Goal: Task Accomplishment & Management: Complete application form

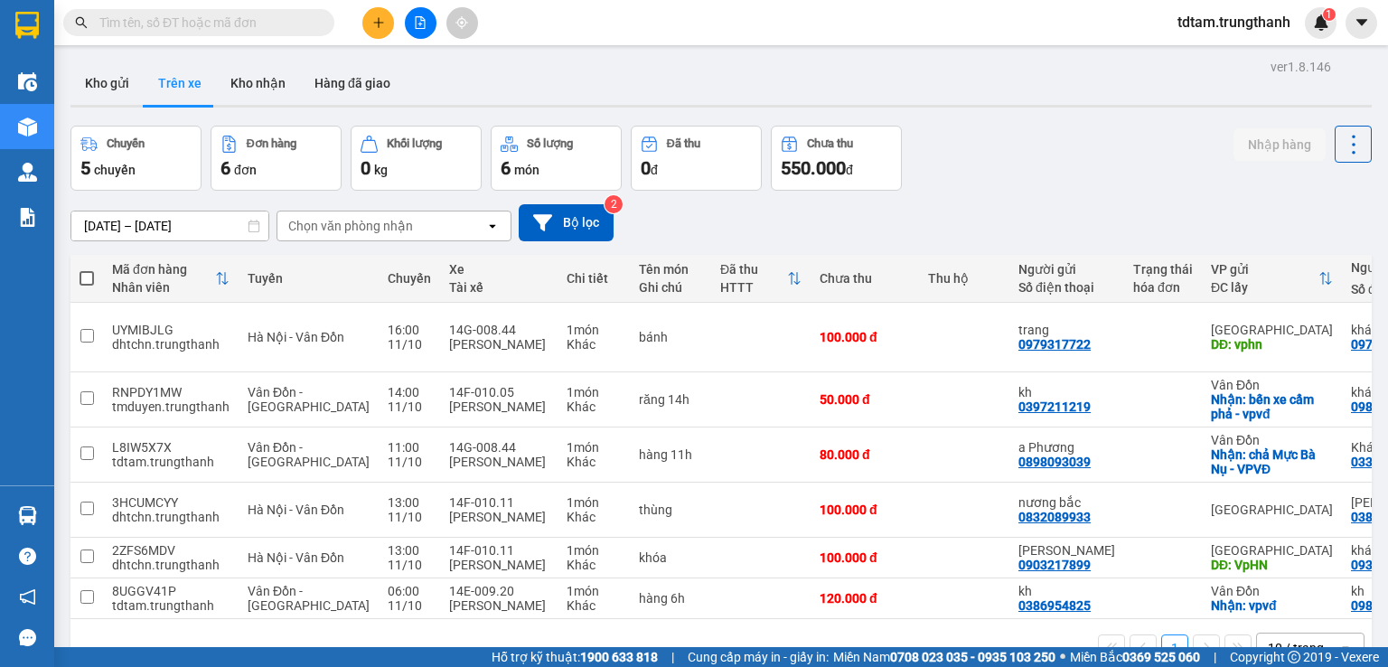
click at [126, 66] on button "Kho gửi" at bounding box center [107, 82] width 73 height 43
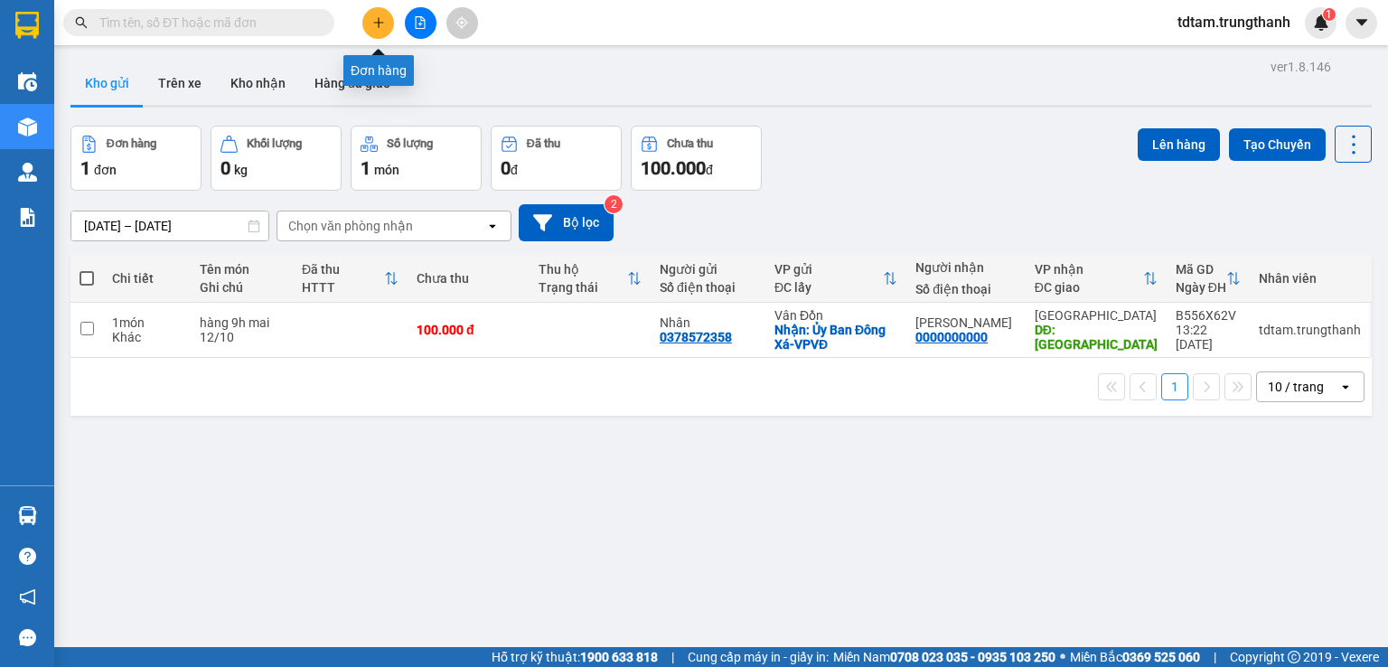
click at [374, 14] on button at bounding box center [378, 23] width 32 height 32
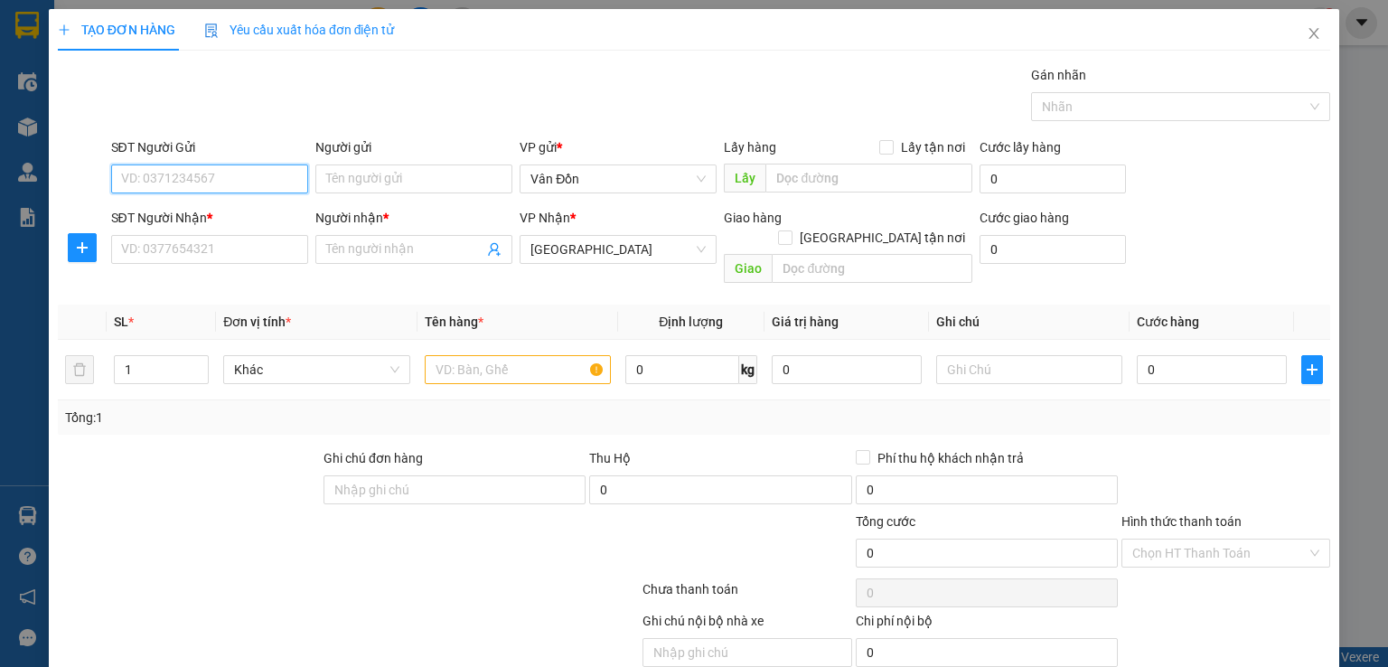
click at [215, 175] on input "SĐT Người Gửi" at bounding box center [209, 179] width 197 height 29
click at [224, 218] on div "0898093039 - a Phương" at bounding box center [207, 214] width 174 height 20
type input "0898093039"
type input "a Phương"
checkbox input "true"
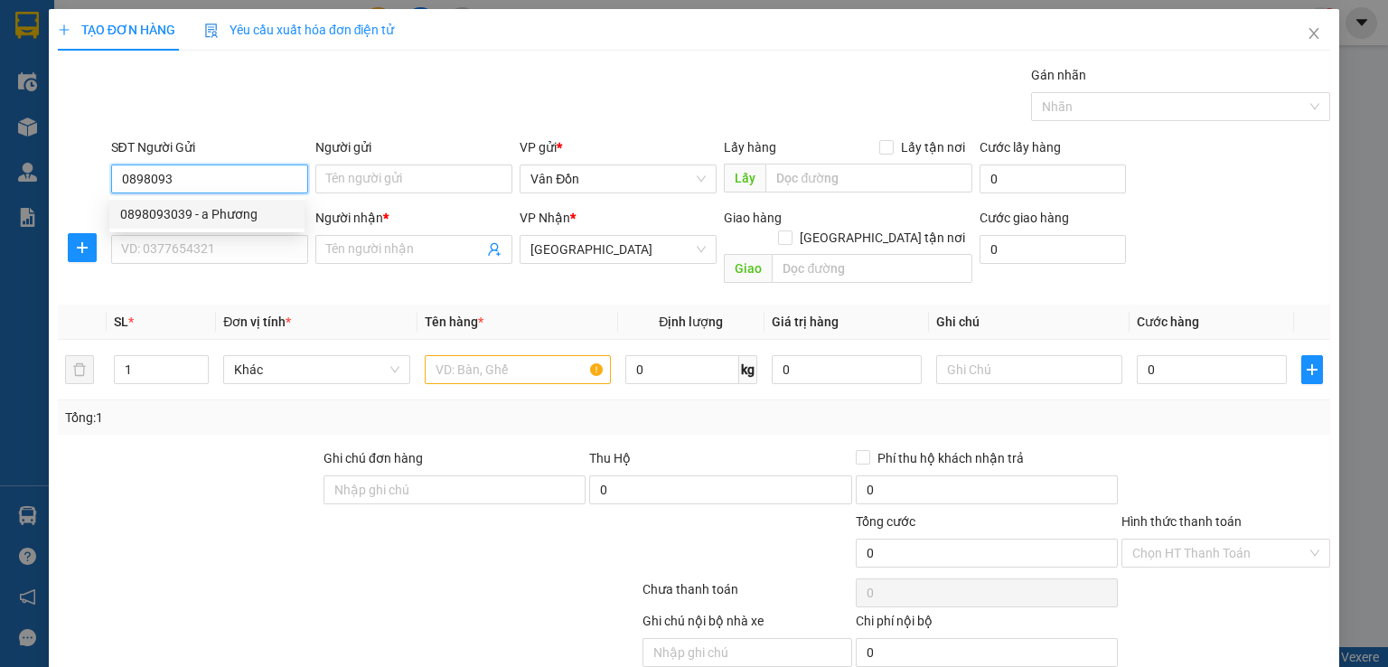
type input "chả Mực Bà Nụ - VPVĐ"
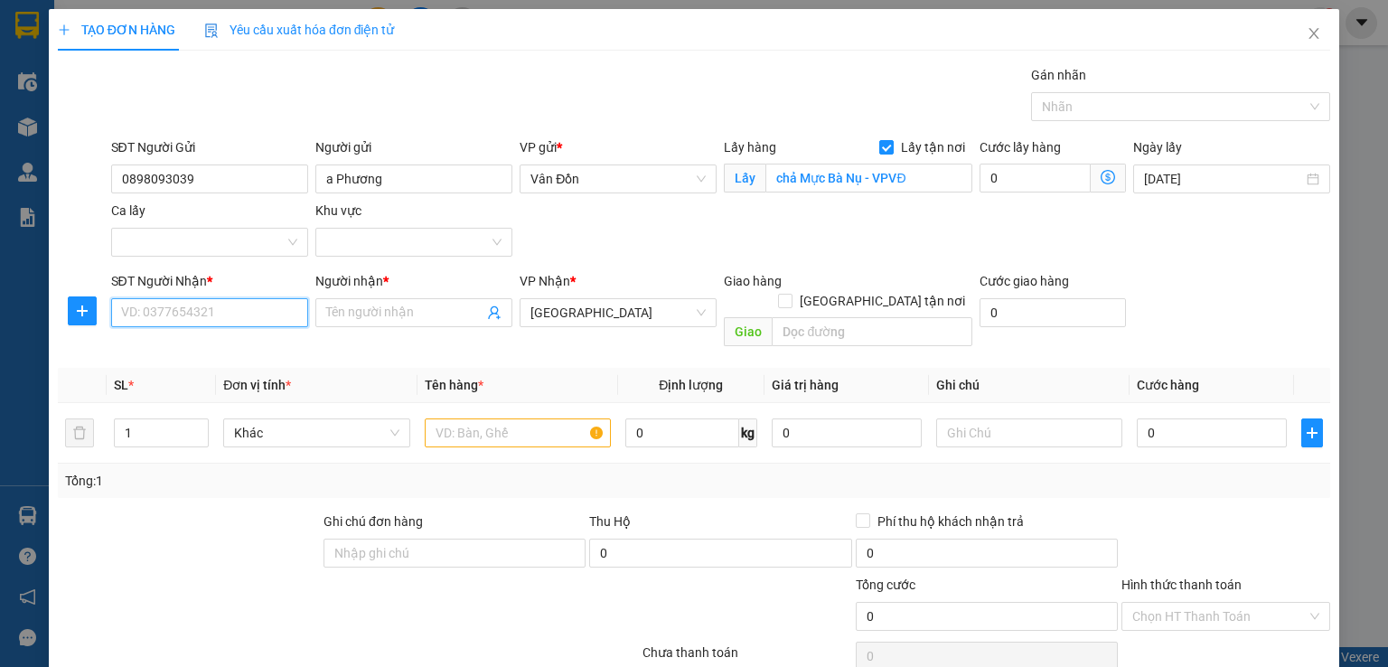
click at [202, 314] on input "SĐT Người Nhận *" at bounding box center [209, 312] width 197 height 29
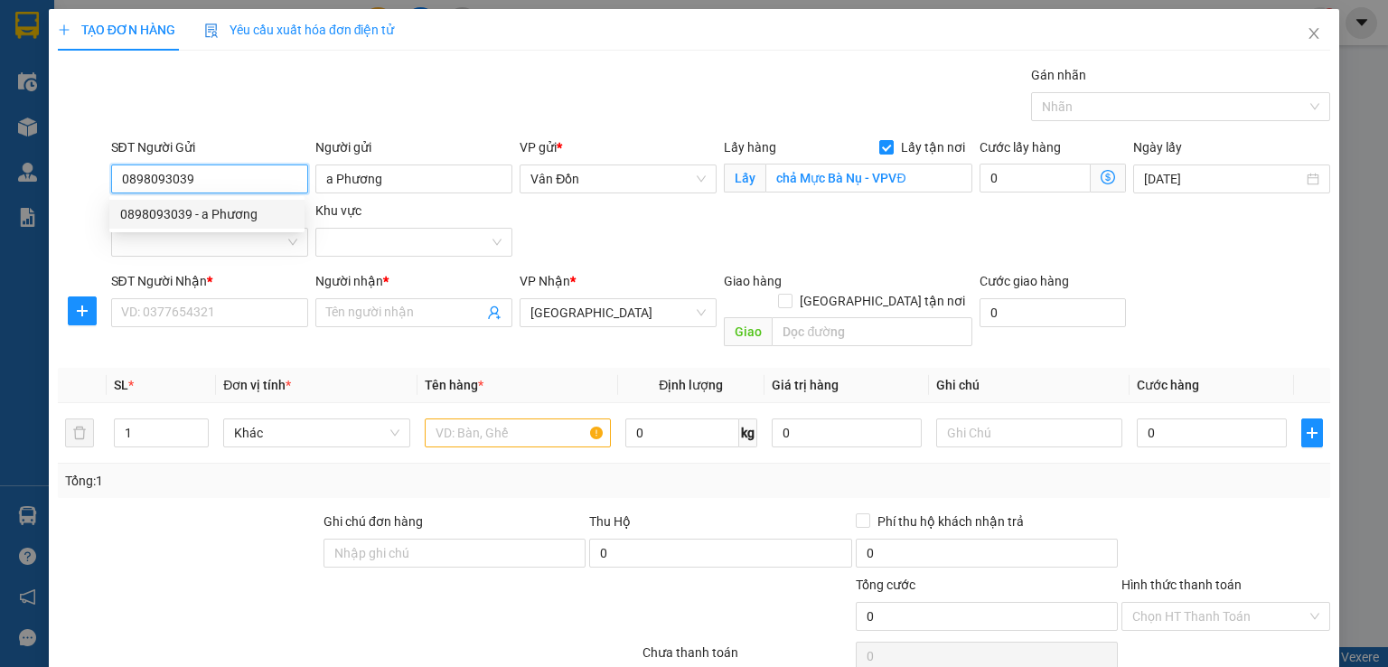
drag, startPoint x: 198, startPoint y: 166, endPoint x: 120, endPoint y: 180, distance: 78.9
click at [120, 180] on input "0898093039" at bounding box center [209, 179] width 197 height 29
paste input "941891094"
type input "0"
type input "0898093039"
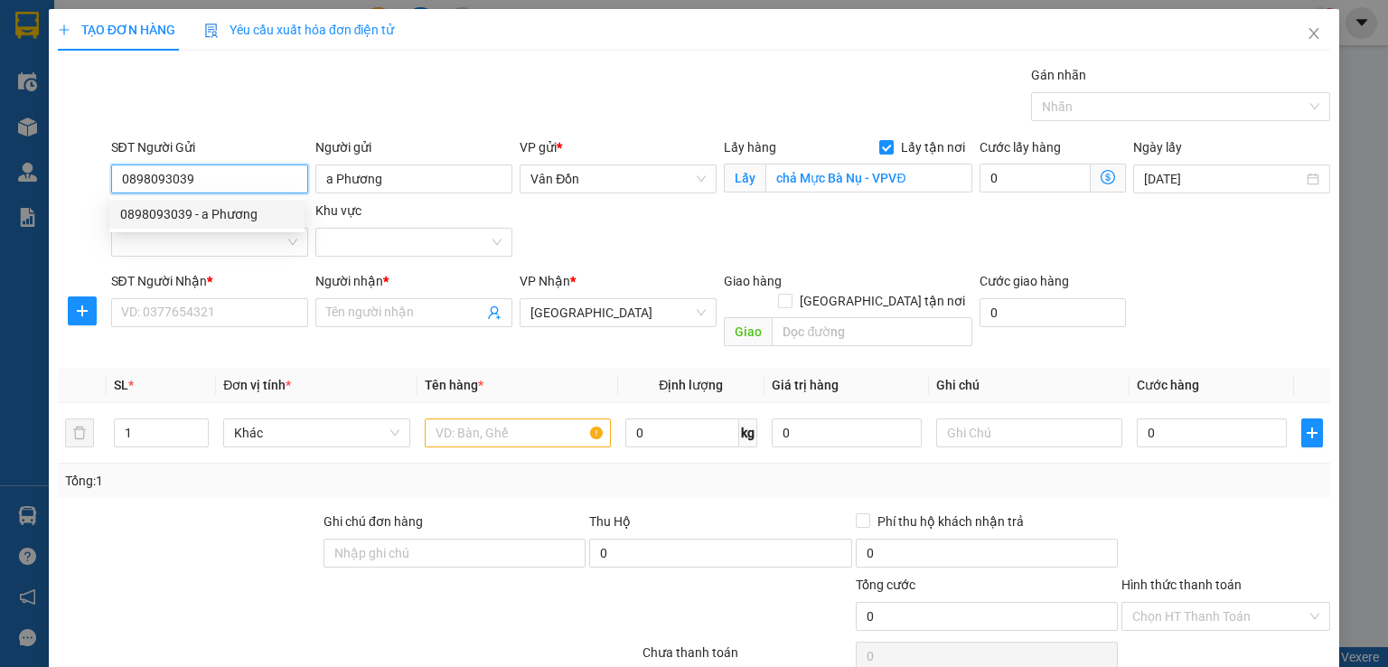
click at [192, 214] on div "0898093039 - a Phương" at bounding box center [207, 214] width 174 height 20
drag, startPoint x: 187, startPoint y: 185, endPoint x: 100, endPoint y: 184, distance: 86.8
click at [100, 184] on div "SĐT Người Gửi 0898093039 Người gửi a Phương VP gửi * Vân Đồn Lấy hàng Lấy tận n…" at bounding box center [694, 200] width 1276 height 127
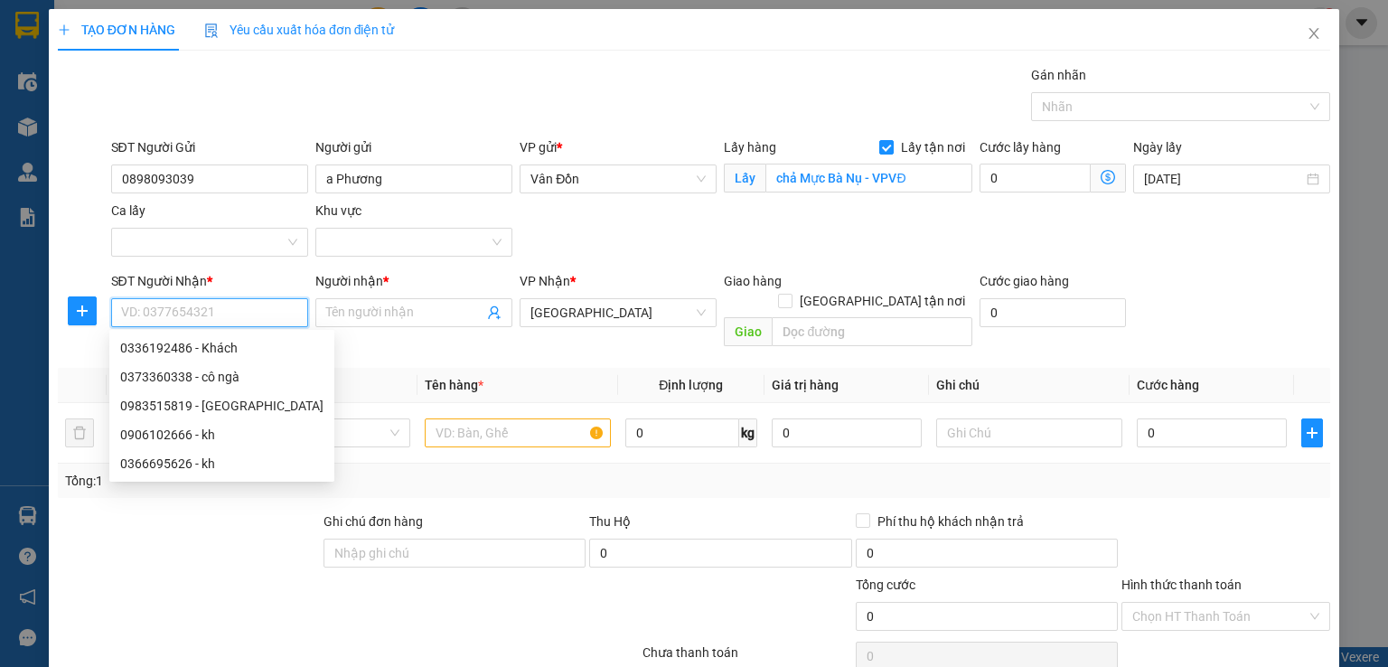
paste input "0898093039"
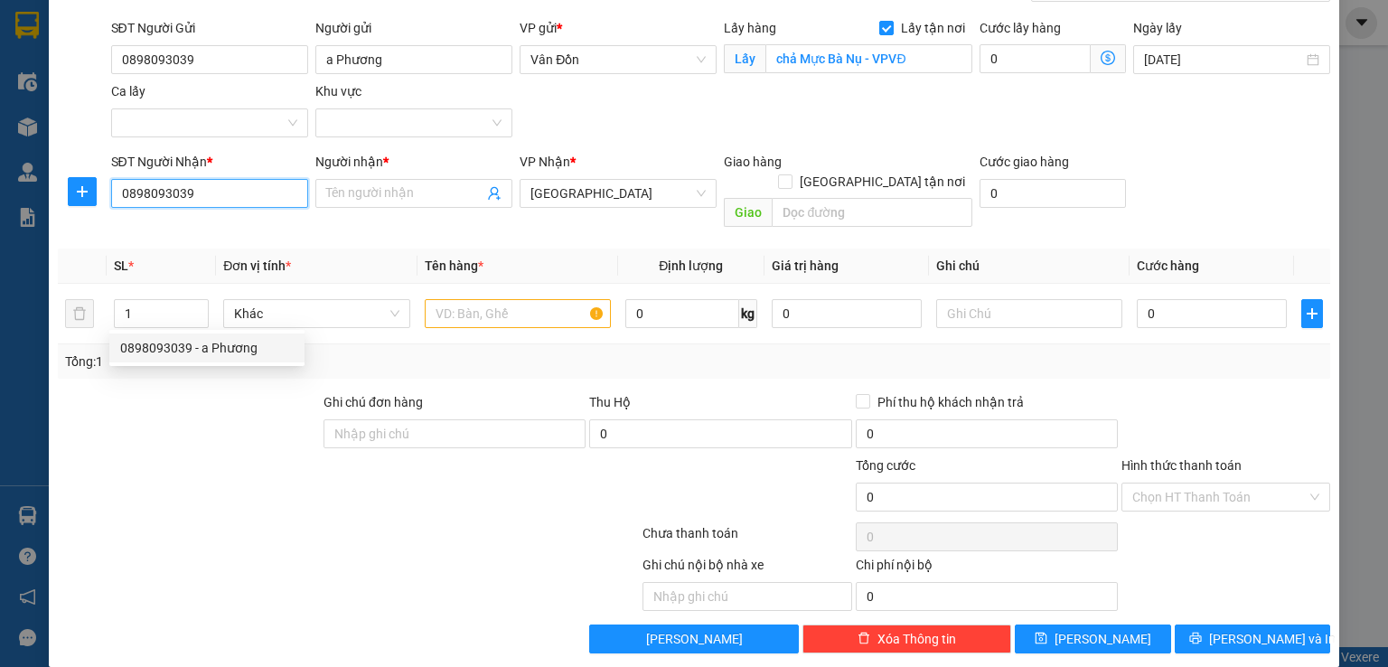
scroll to position [59, 0]
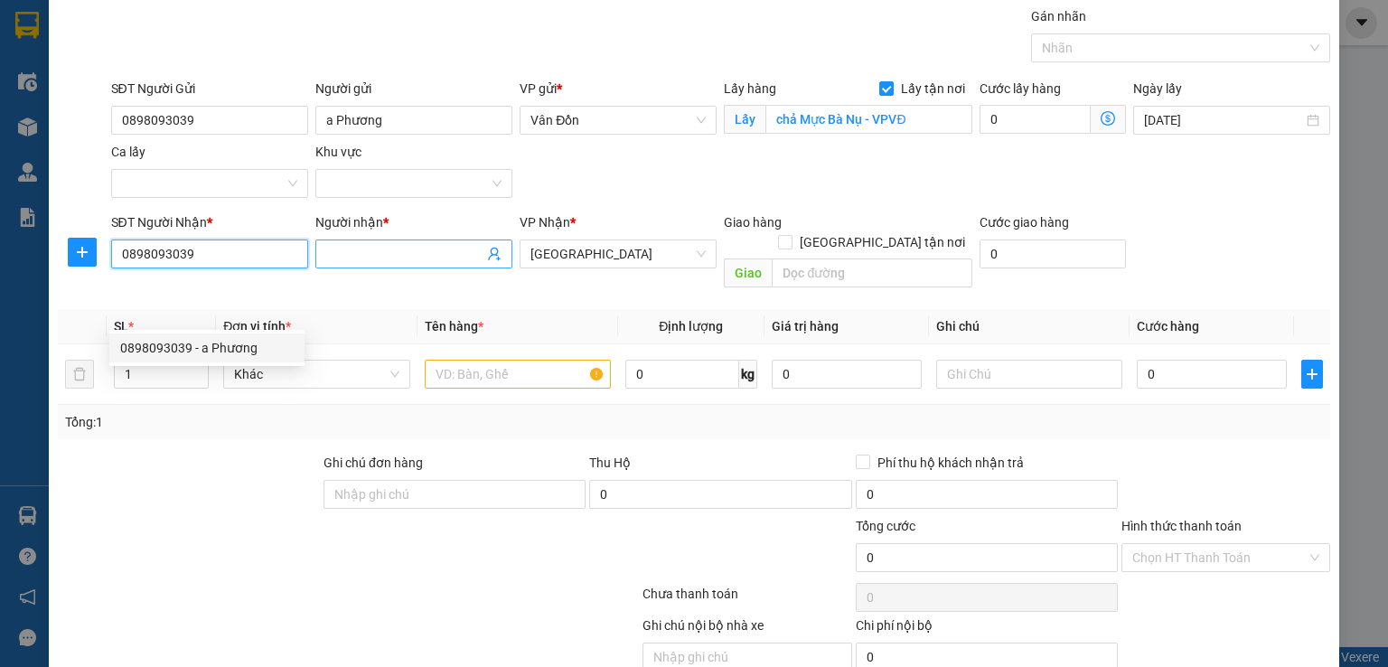
type input "0898093039"
click at [425, 252] on input "Người nhận *" at bounding box center [404, 254] width 157 height 20
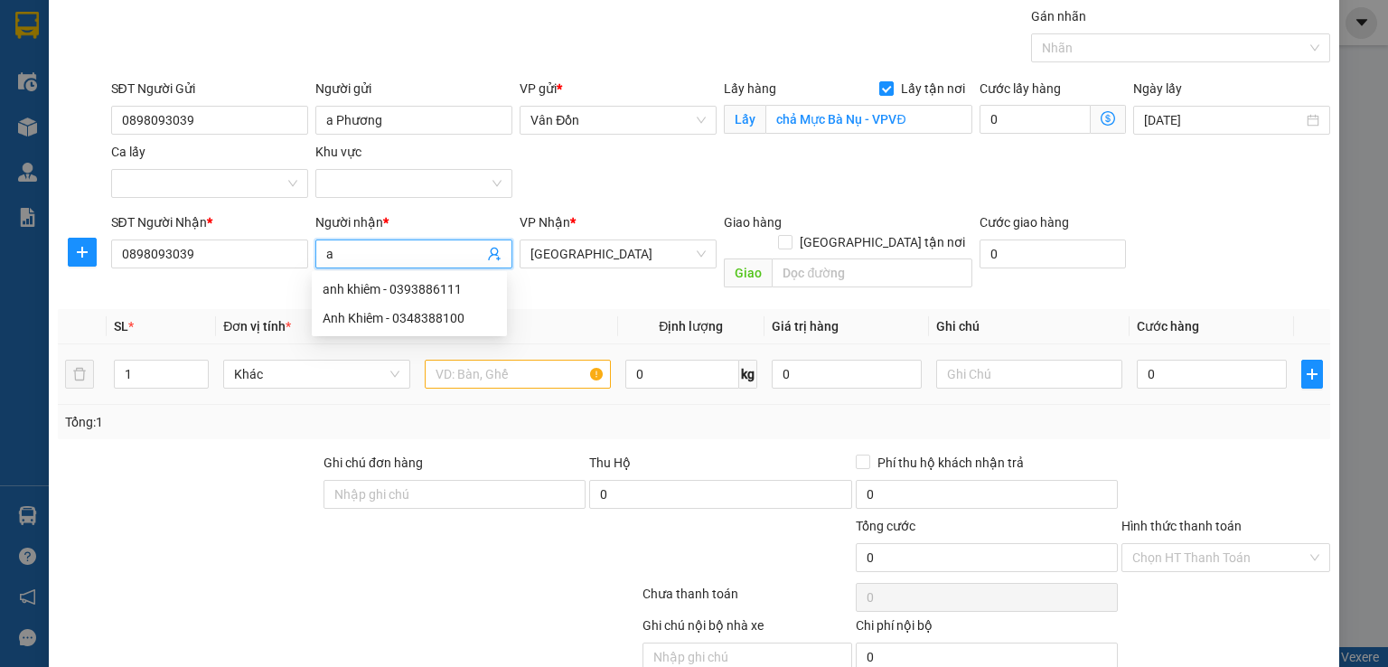
type input "a"
click at [514, 360] on input "text" at bounding box center [518, 374] width 186 height 29
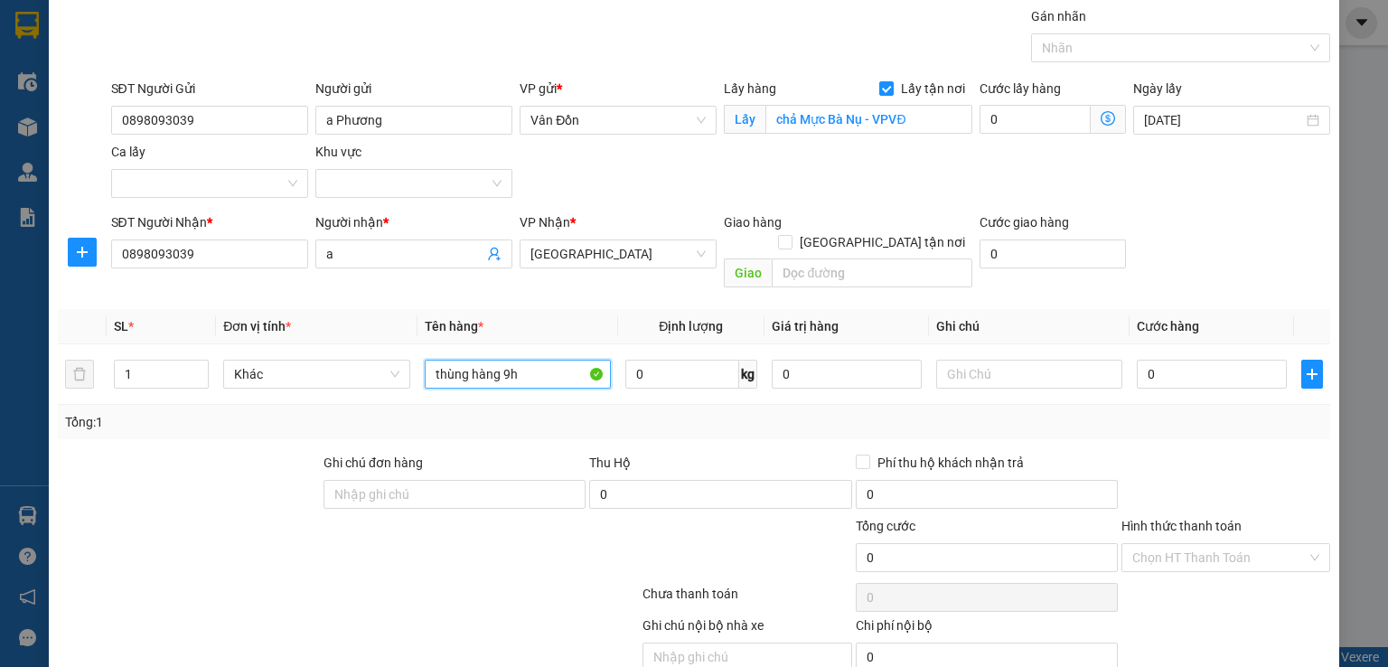
scroll to position [119, 0]
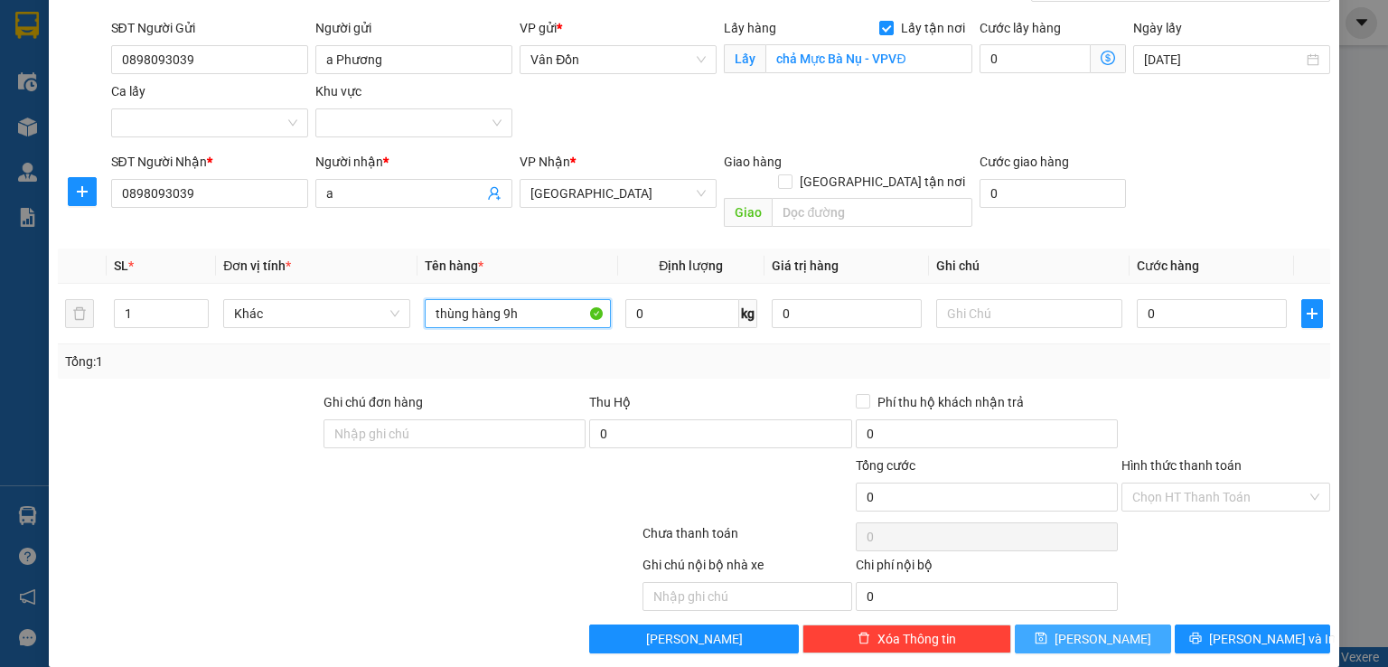
type input "thùng hàng 9h"
click at [1048, 632] on icon "save" at bounding box center [1041, 638] width 13 height 13
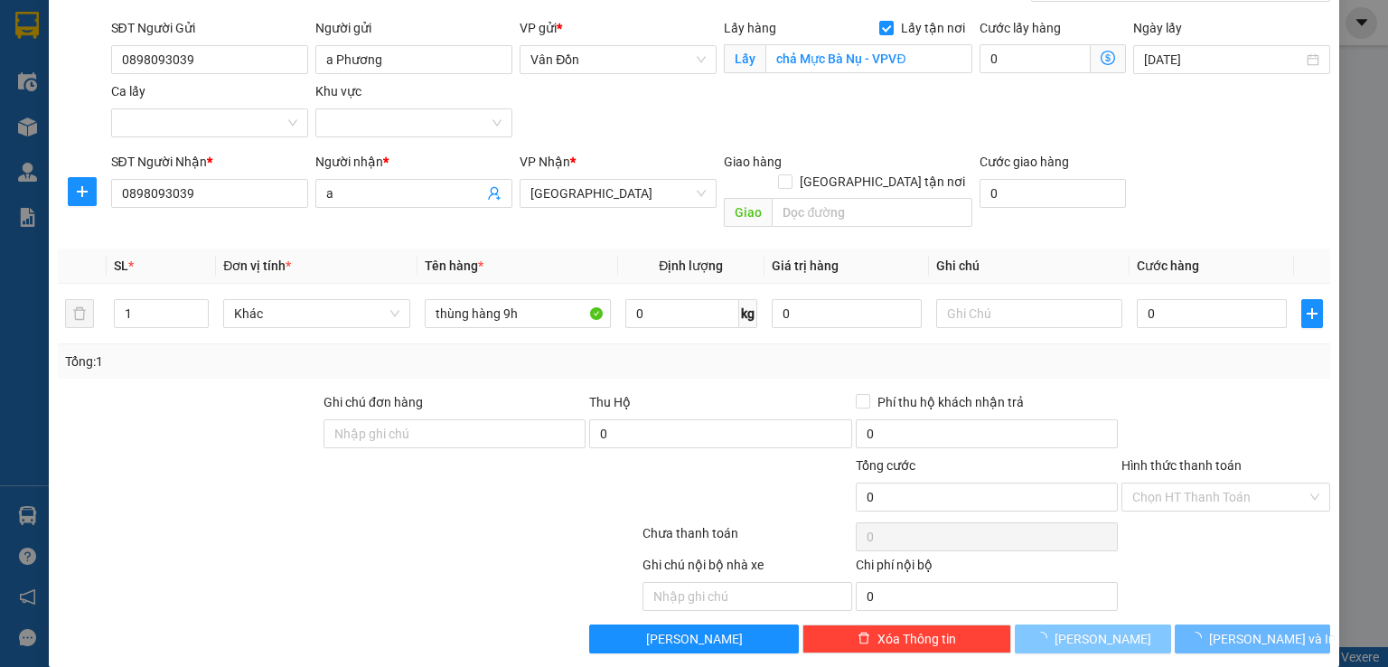
checkbox input "false"
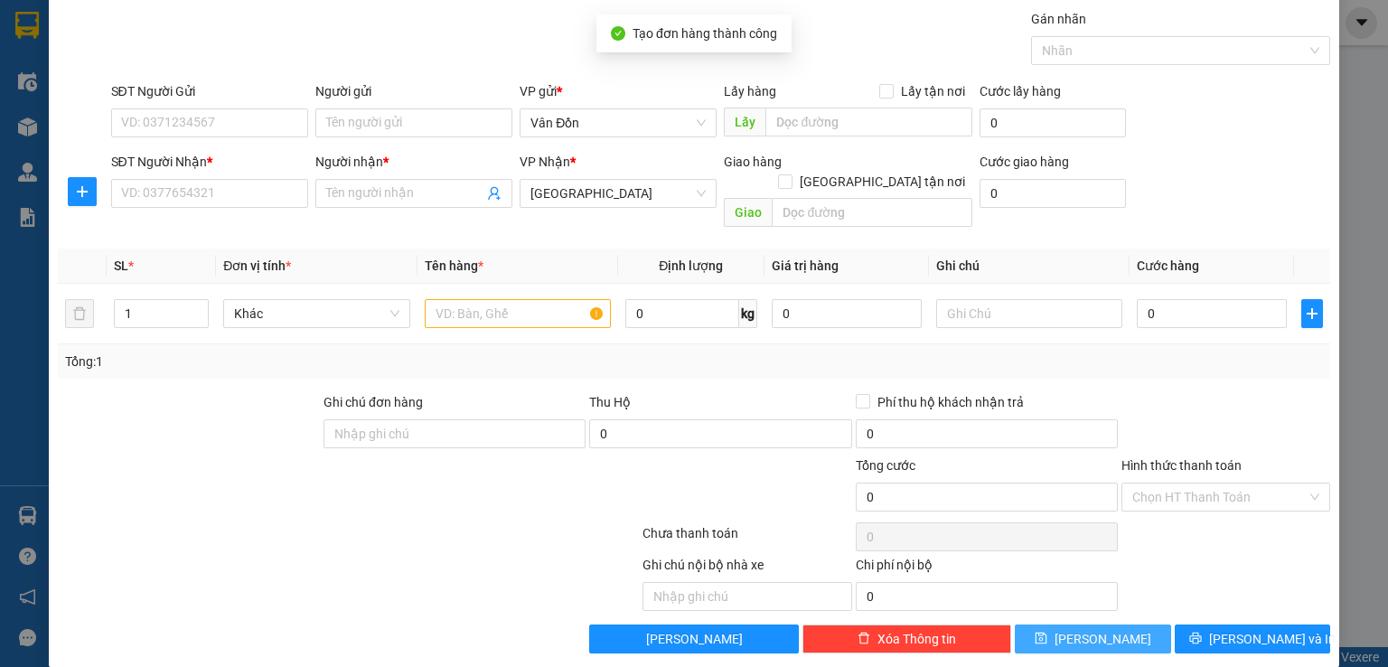
scroll to position [0, 0]
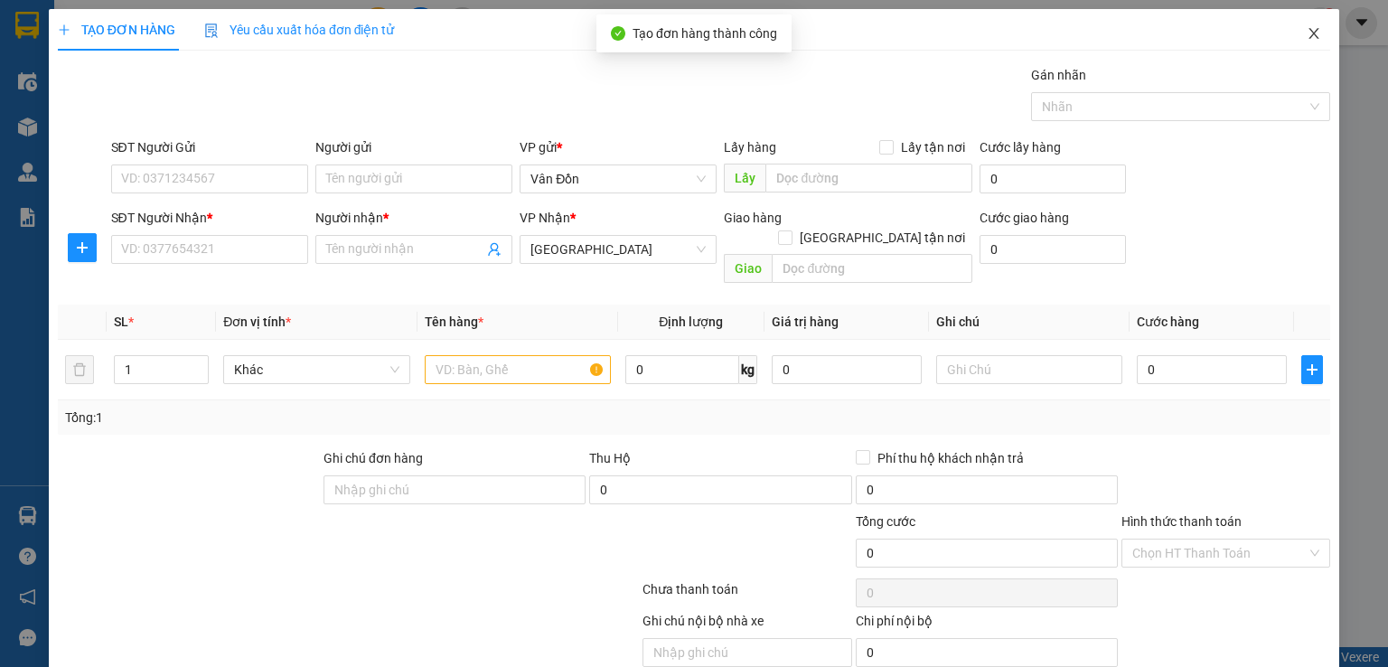
click at [1307, 35] on icon "close" at bounding box center [1314, 33] width 14 height 14
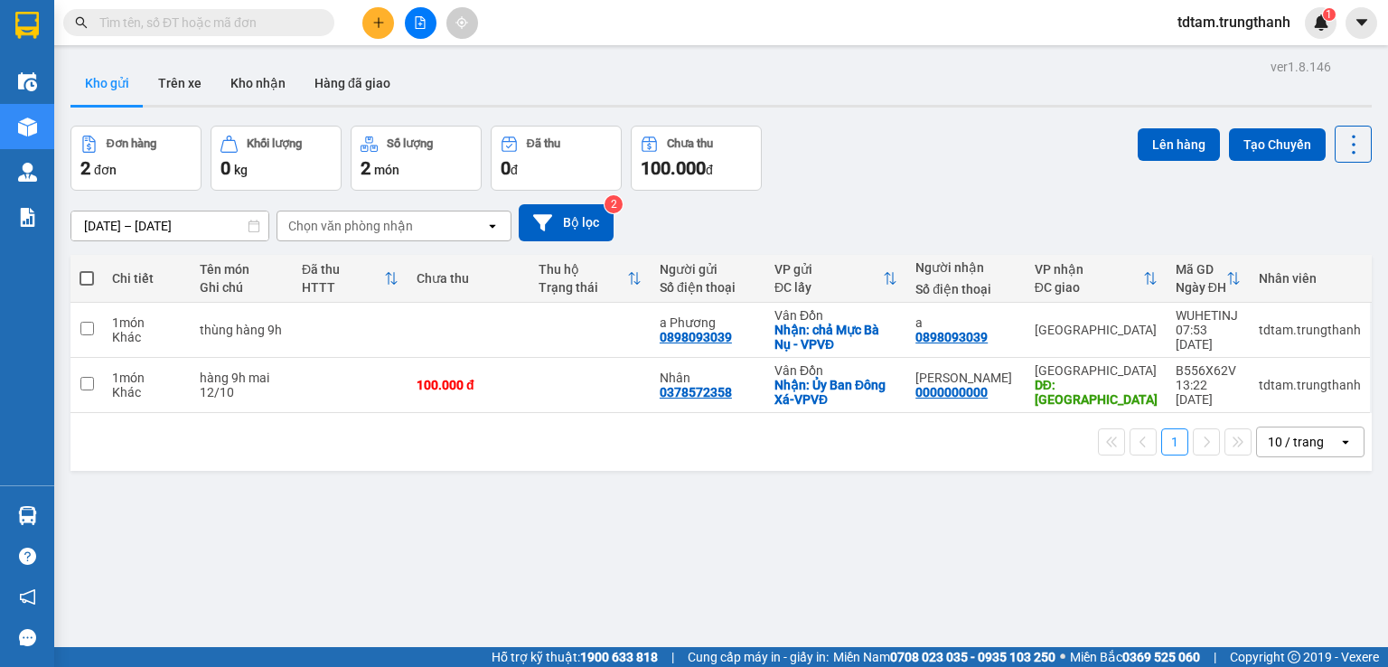
click at [109, 522] on div "ver 1.8.146 Kho gửi Trên xe Kho nhận Hàng đã giao Đơn hàng 2 đơn Khối lượng 0 k…" at bounding box center [721, 387] width 1316 height 667
click at [1223, 325] on icon at bounding box center [1229, 330] width 13 height 13
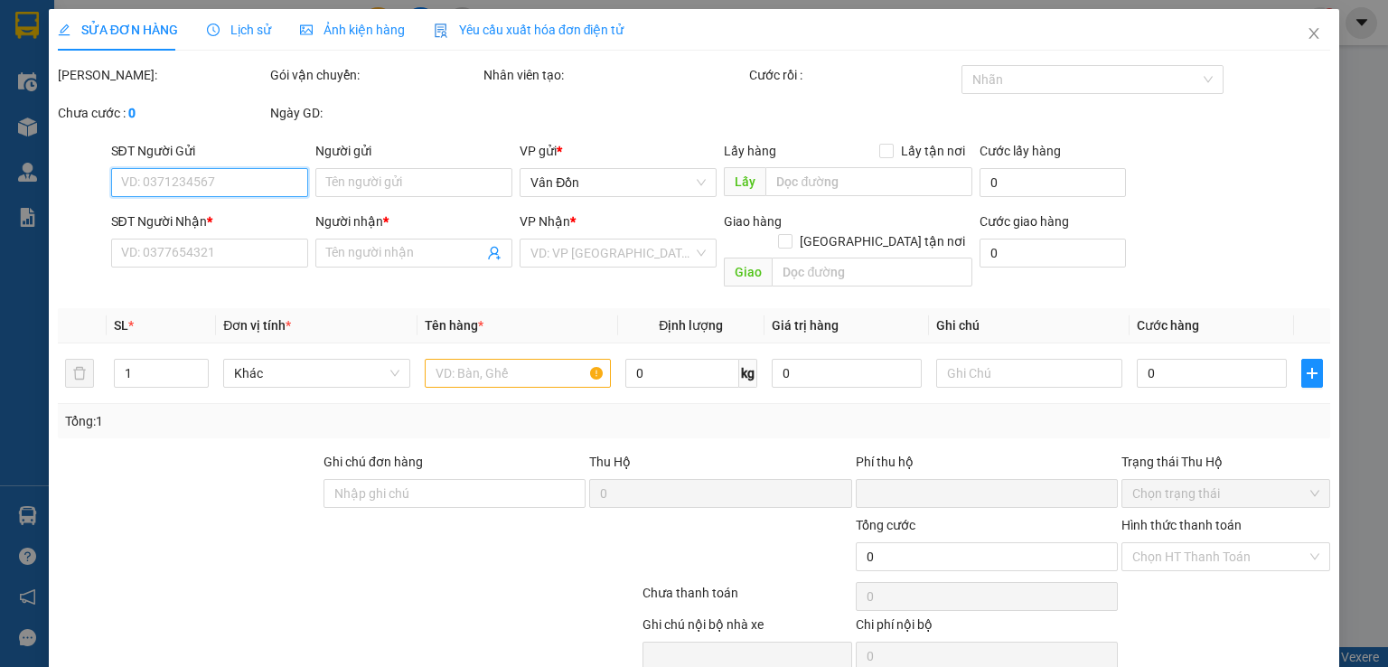
type input "0898093039"
type input "a Phương"
checkbox input "true"
type input "chả Mực Bà Nụ - VPVĐ"
type input "0898093039"
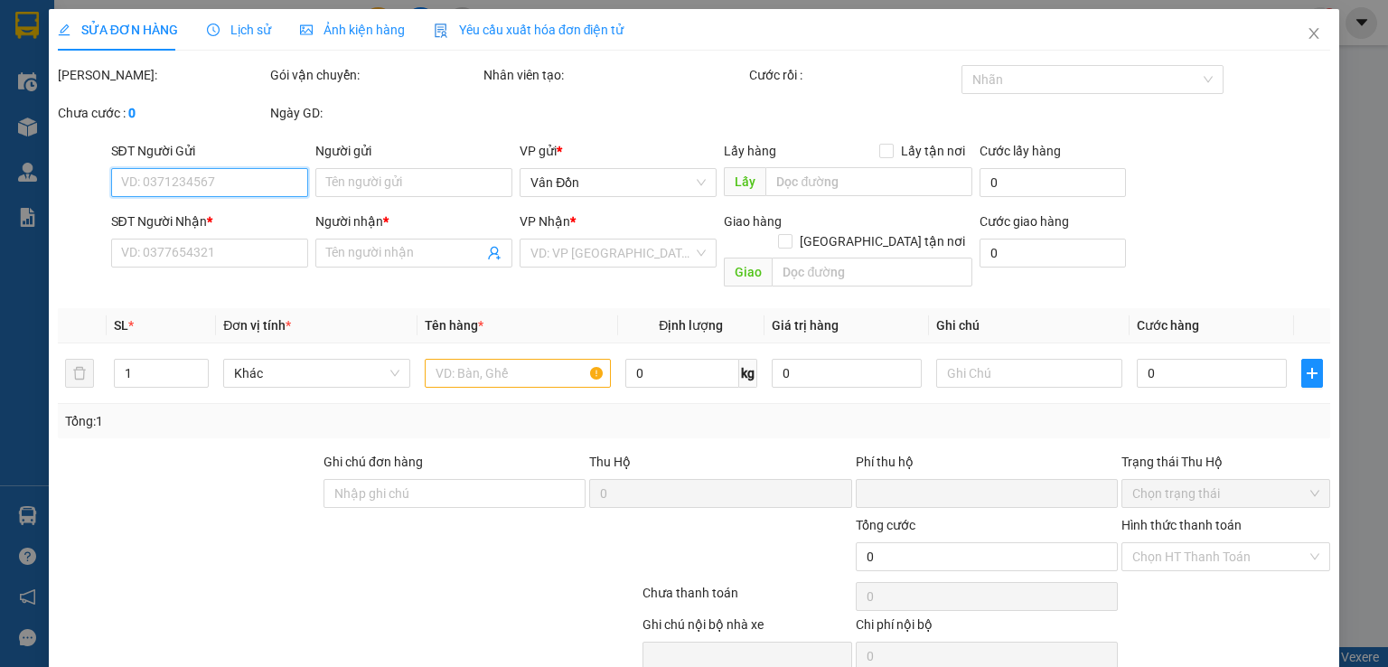
type input "a"
type input "0"
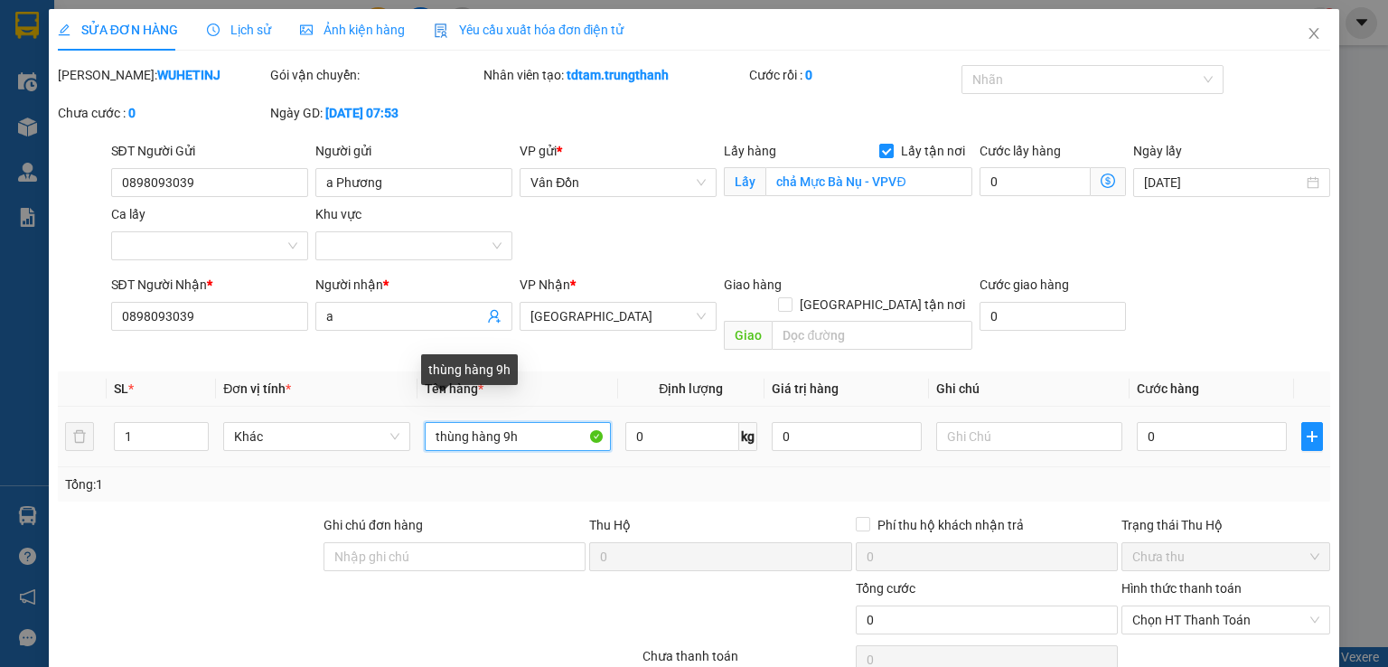
click at [503, 422] on input "thùng hàng 9h" at bounding box center [518, 436] width 186 height 29
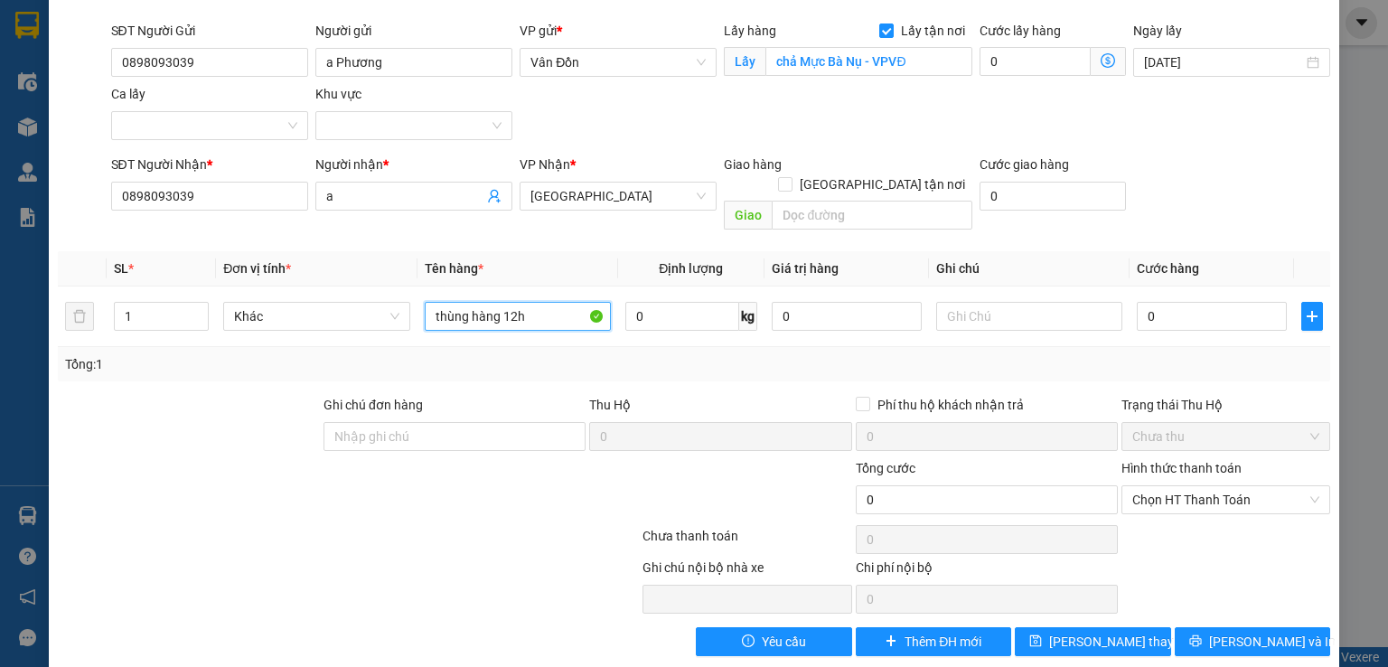
scroll to position [123, 0]
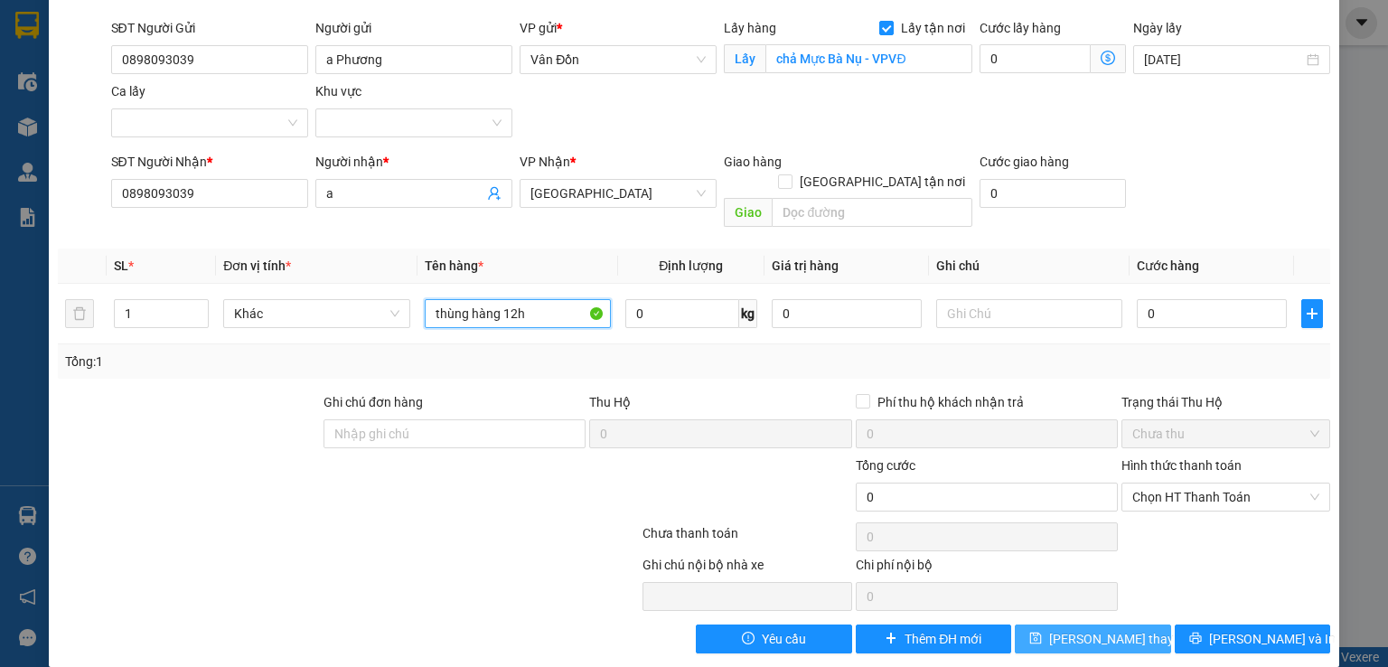
type input "thùng hàng 12h"
click at [1100, 629] on span "Lưu thay đổi" at bounding box center [1121, 639] width 145 height 20
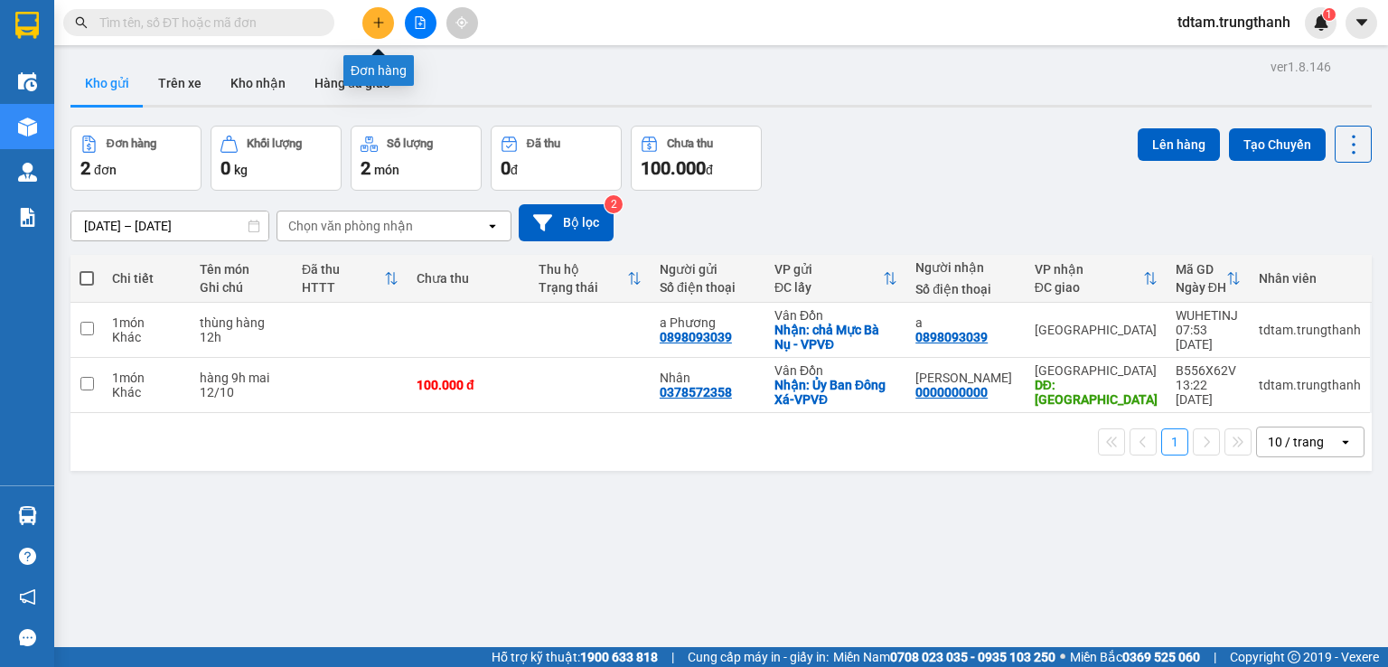
click at [380, 23] on icon "plus" at bounding box center [378, 22] width 10 height 1
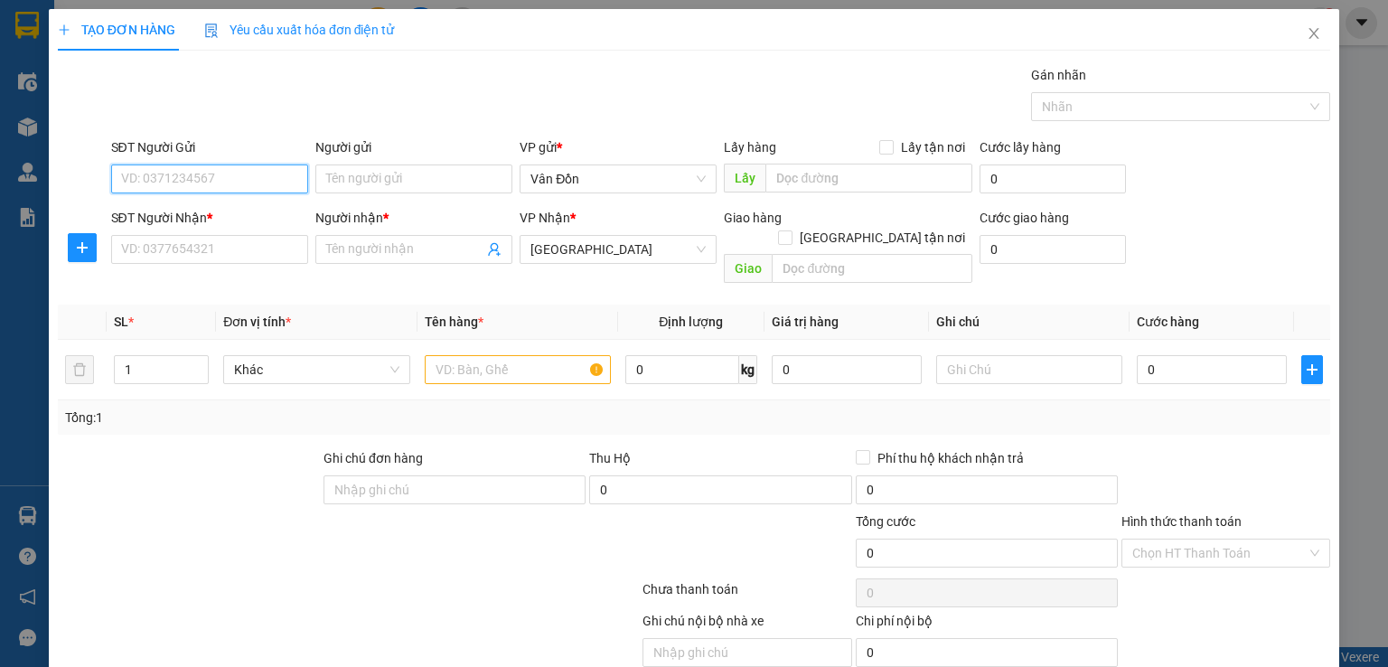
paste input "0386954825"
click at [122, 177] on input "0386954825" at bounding box center [209, 179] width 197 height 29
click at [123, 178] on input "0386954825" at bounding box center [209, 179] width 197 height 29
type input "0386954825"
click at [149, 212] on div "0386954825 - kh" at bounding box center [207, 214] width 174 height 20
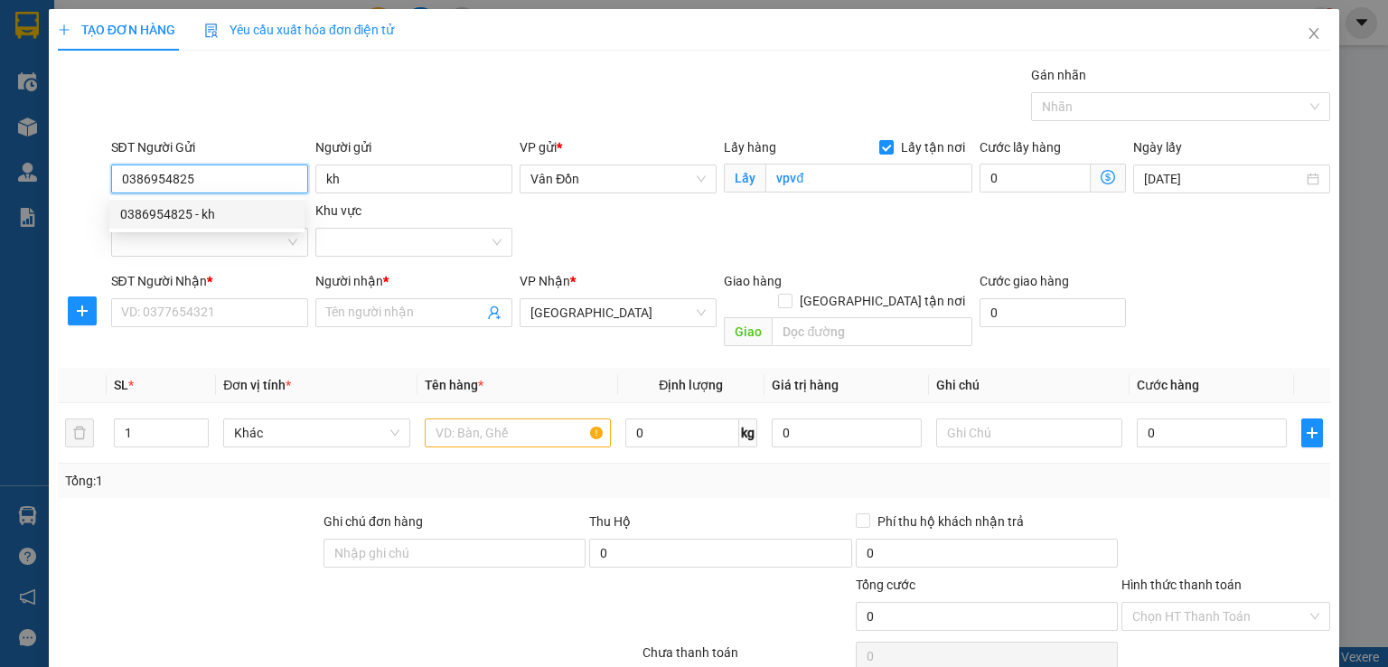
type input "kh"
checkbox input "true"
type input "vpvđ"
type input "0386954825"
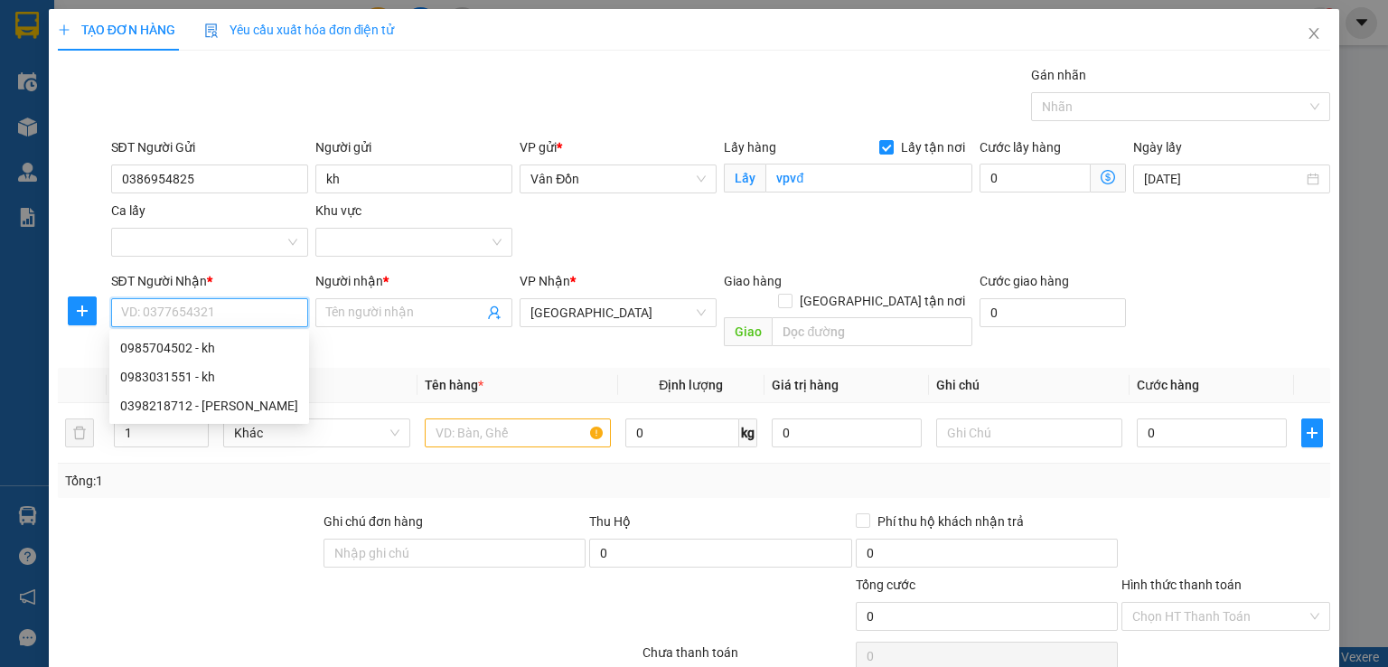
paste input "0386954825"
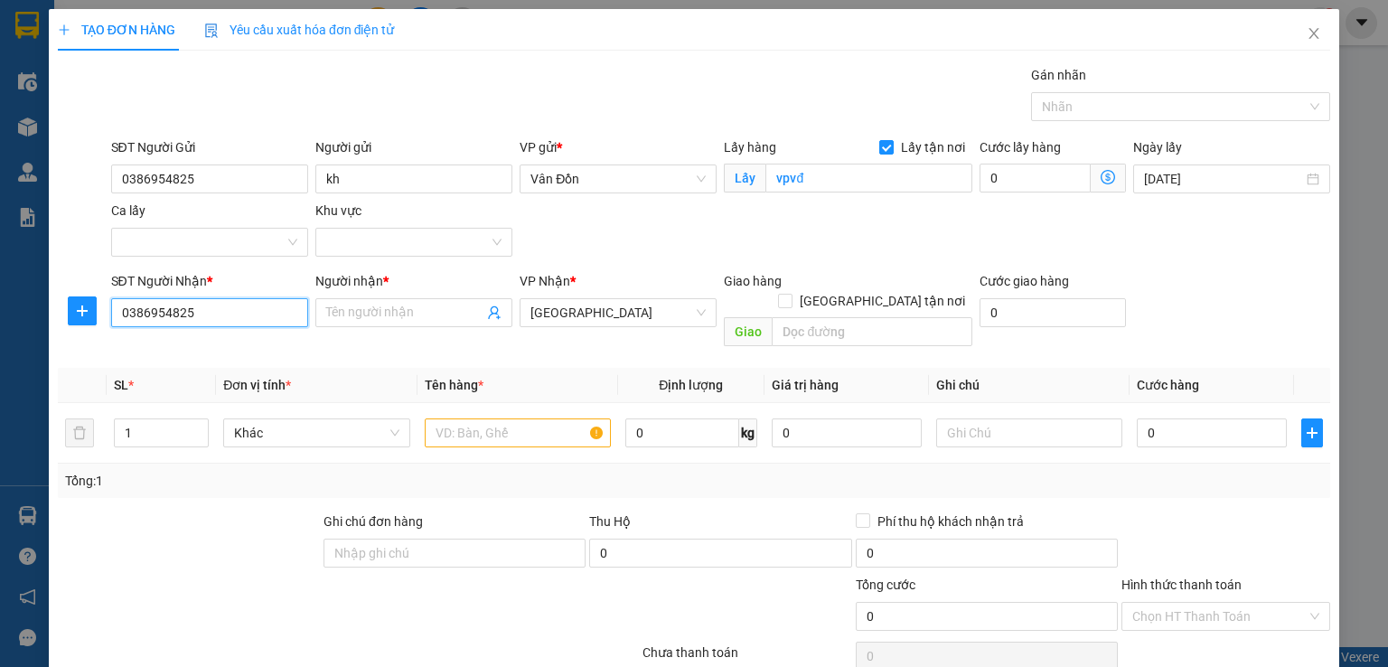
click at [127, 307] on input "0386954825" at bounding box center [209, 312] width 197 height 29
click at [125, 306] on input "0386954825" at bounding box center [209, 312] width 197 height 29
type input "0386954825"
click at [390, 309] on input "Người nhận *" at bounding box center [404, 313] width 157 height 20
type input "a"
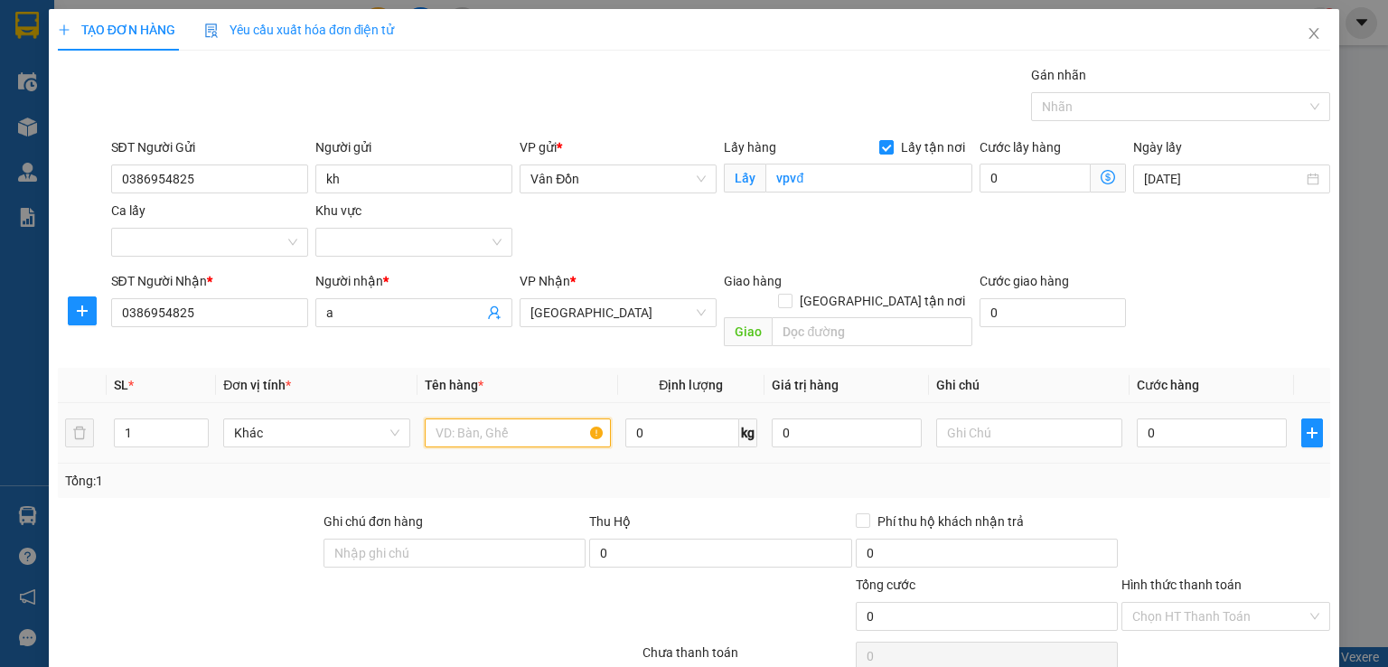
click at [508, 418] on input "text" at bounding box center [518, 432] width 186 height 29
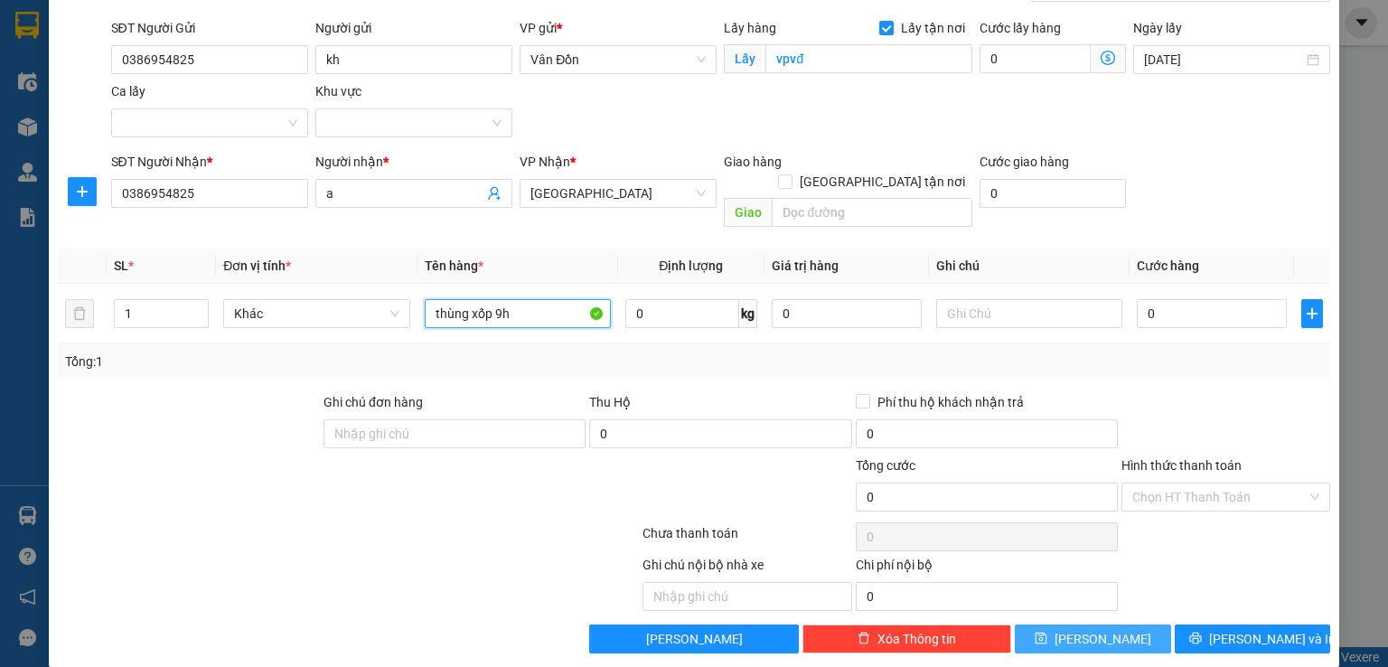
type input "thùng xốp 9h"
click at [1090, 629] on span "[PERSON_NAME]" at bounding box center [1103, 639] width 97 height 20
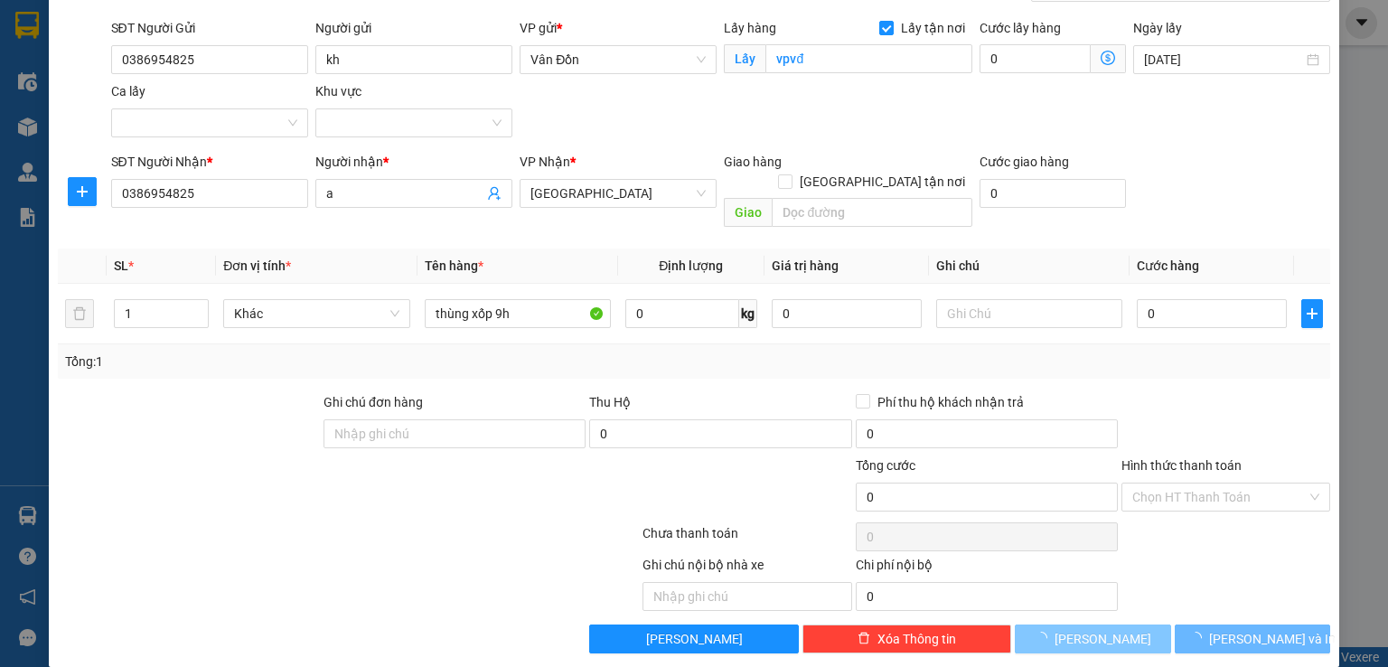
checkbox input "false"
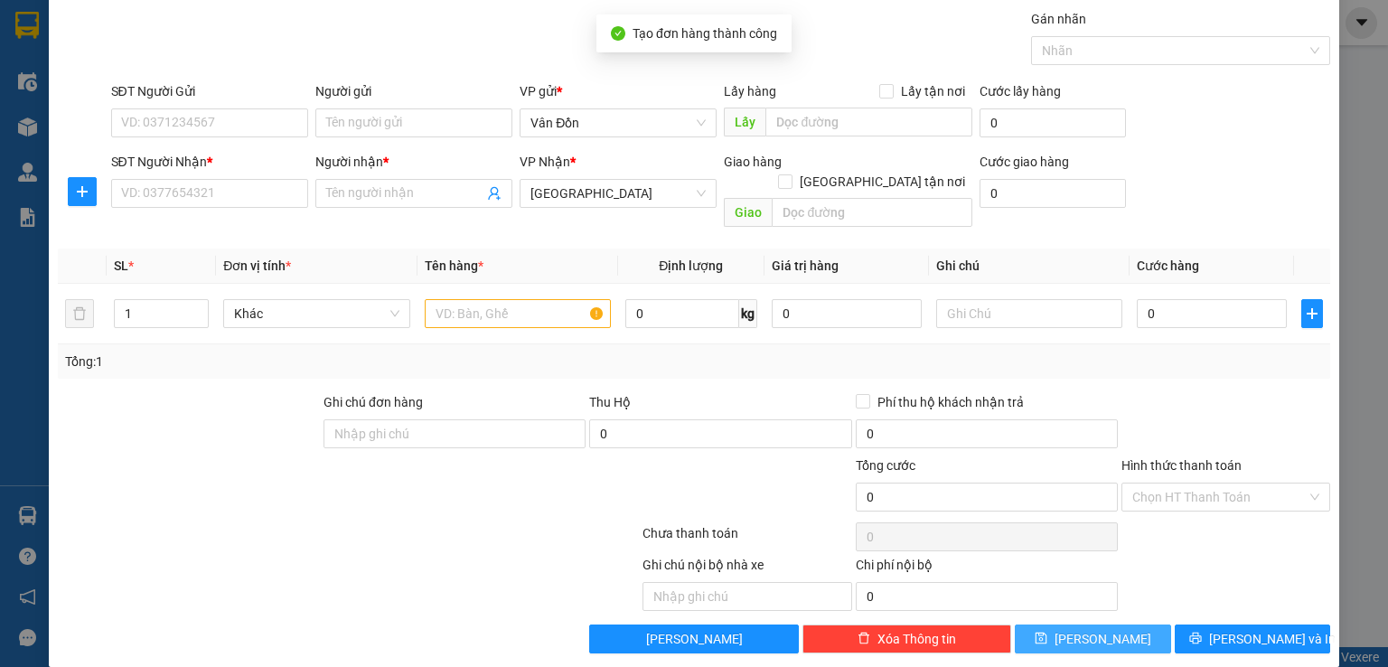
scroll to position [0, 0]
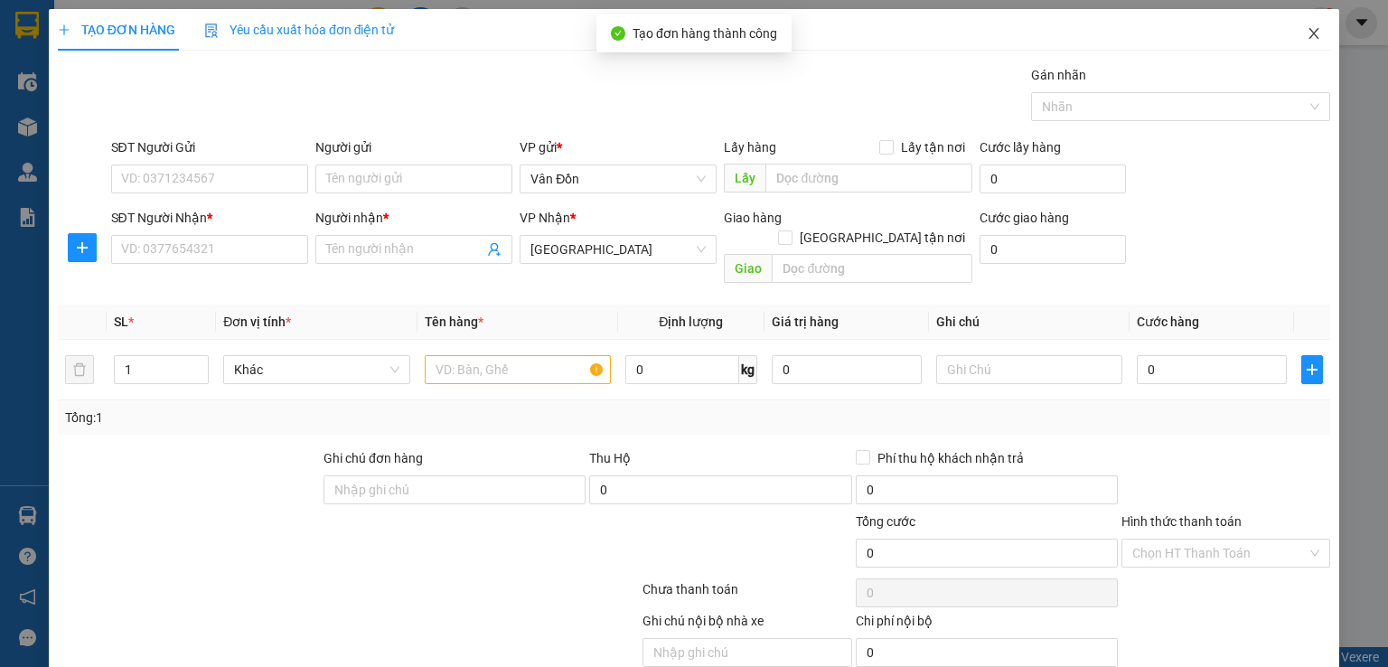
click at [1307, 37] on icon "close" at bounding box center [1314, 33] width 14 height 14
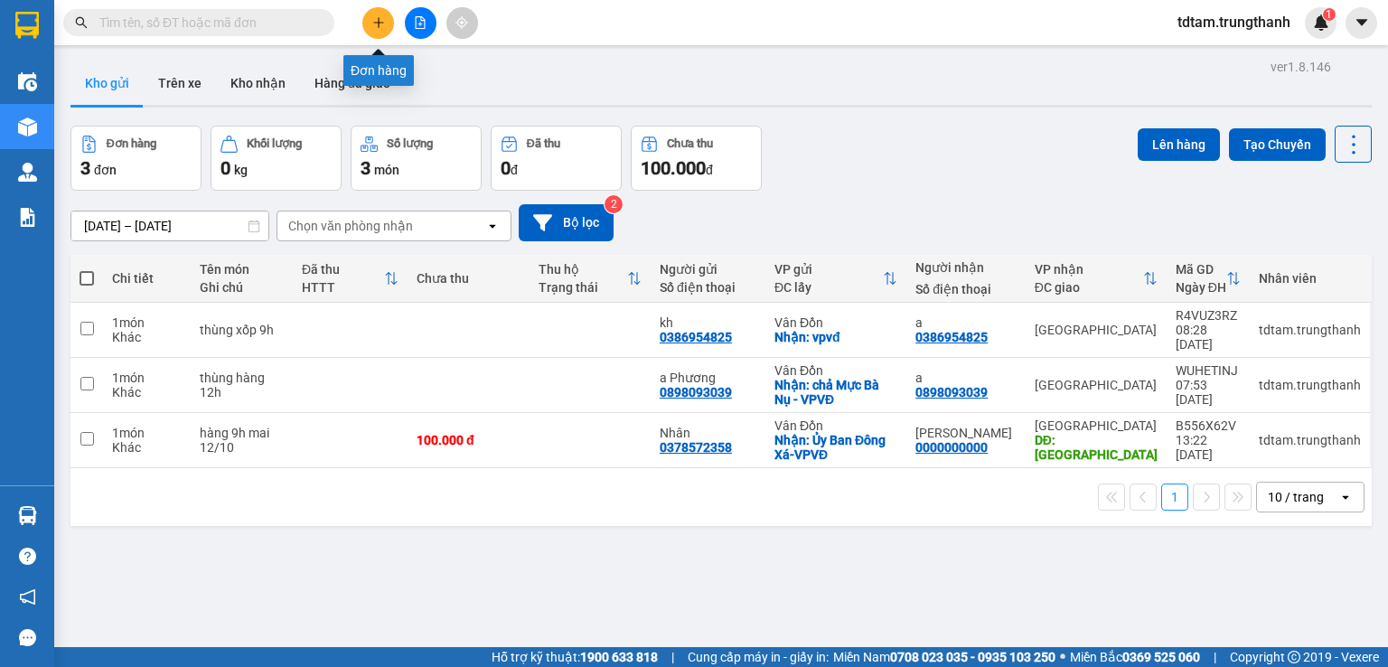
click at [373, 18] on icon "plus" at bounding box center [378, 22] width 13 height 13
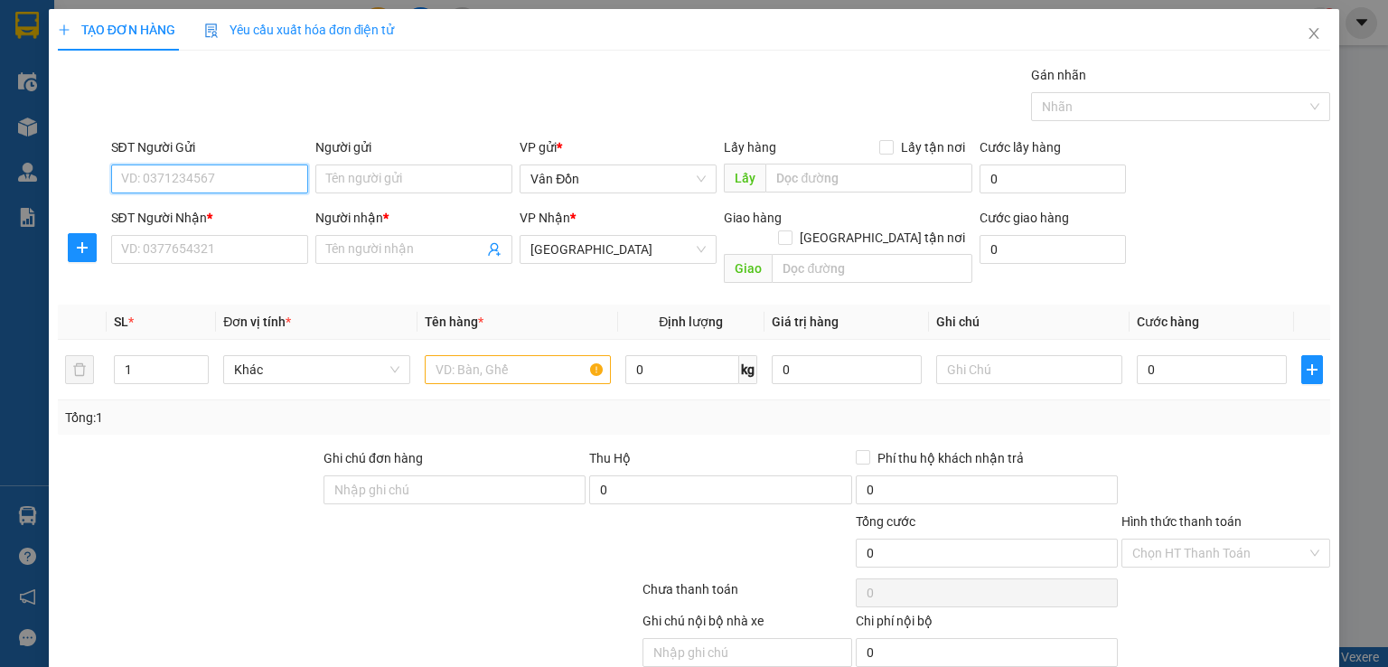
click at [257, 176] on input "SĐT Người Gửi" at bounding box center [209, 179] width 197 height 29
type input "0343457685"
drag, startPoint x: 193, startPoint y: 179, endPoint x: 116, endPoint y: 183, distance: 76.9
click at [116, 183] on input "0343457685" at bounding box center [209, 179] width 197 height 29
paste input "0343457685"
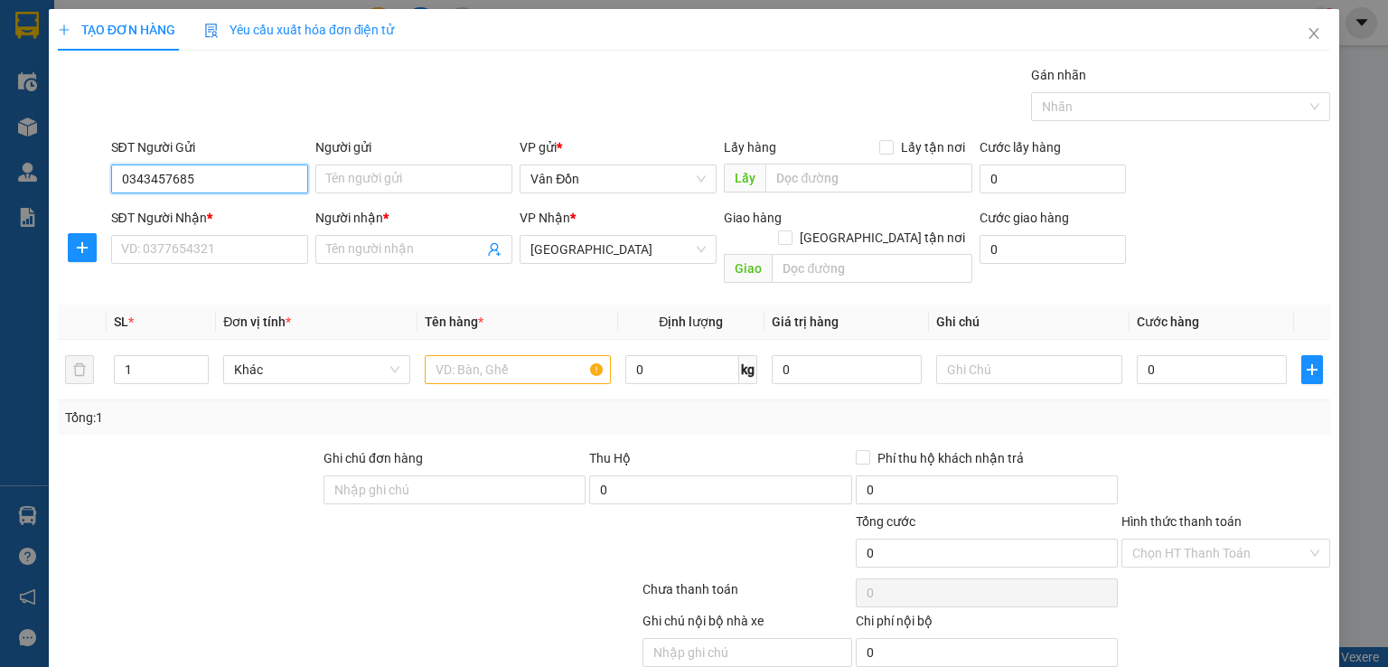
click at [122, 174] on input "0343457685" at bounding box center [209, 179] width 197 height 29
type input "0343457685"
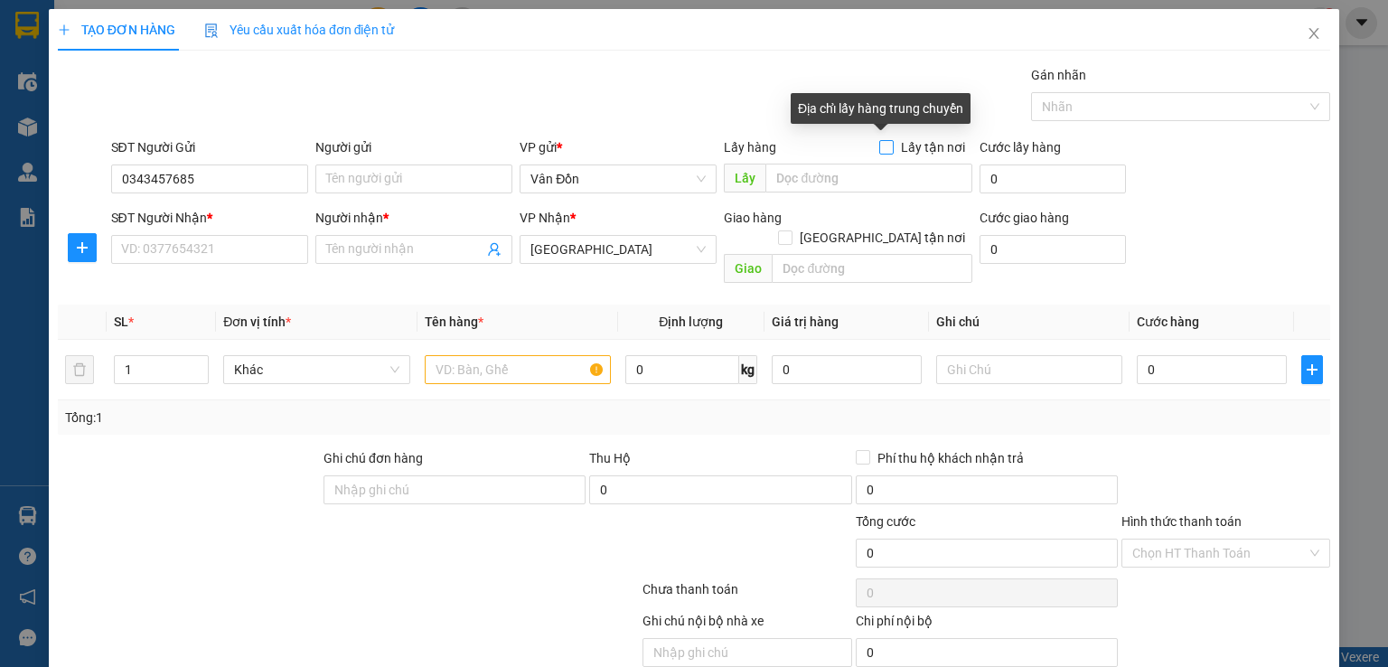
click at [880, 138] on label "Lấy tận nơi" at bounding box center [925, 147] width 93 height 20
click at [880, 140] on input "Lấy tận nơi" at bounding box center [885, 146] width 13 height 13
checkbox input "true"
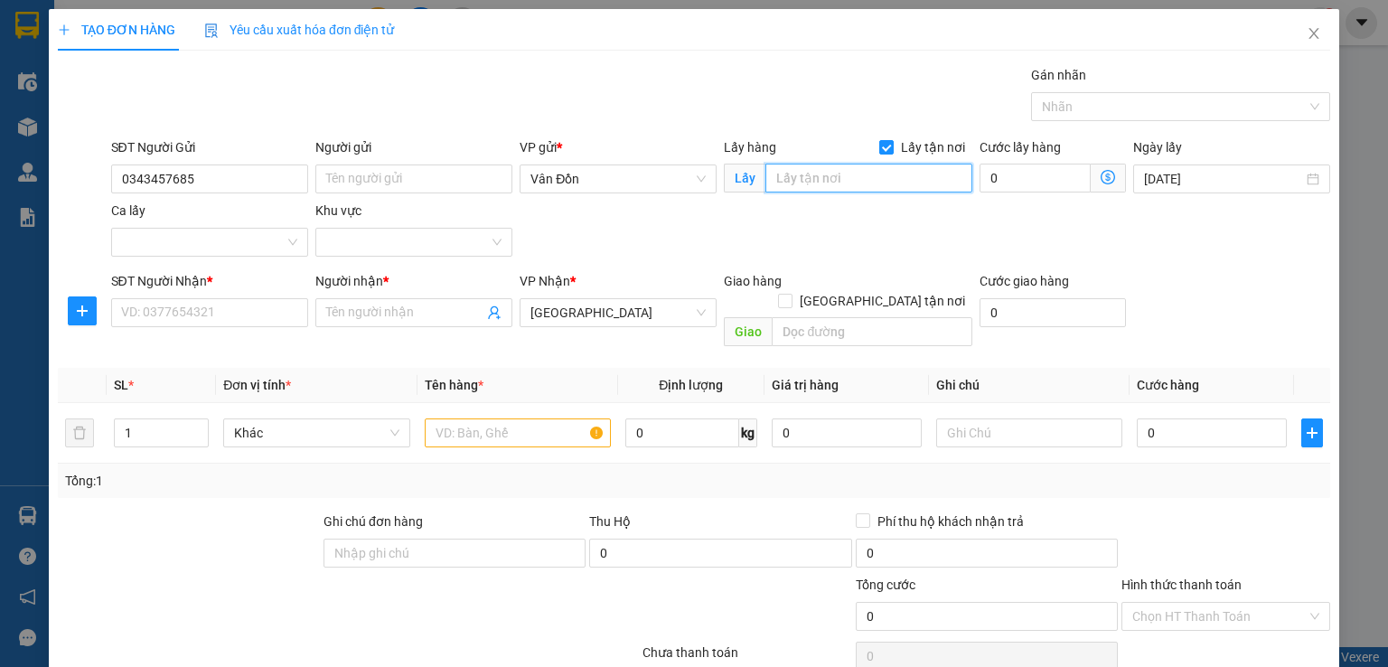
click at [841, 182] on input "text" at bounding box center [869, 178] width 207 height 29
click at [766, 171] on input "vpvđ" at bounding box center [869, 178] width 207 height 29
type input "đất đỏ cp - vpvđ"
drag, startPoint x: 208, startPoint y: 170, endPoint x: 99, endPoint y: 182, distance: 110.0
click at [97, 182] on div "SĐT Người Gửi 0343457685 0343457685 Người gửi Tên người gửi VP gửi * Vân Đồn Lấ…" at bounding box center [694, 200] width 1276 height 127
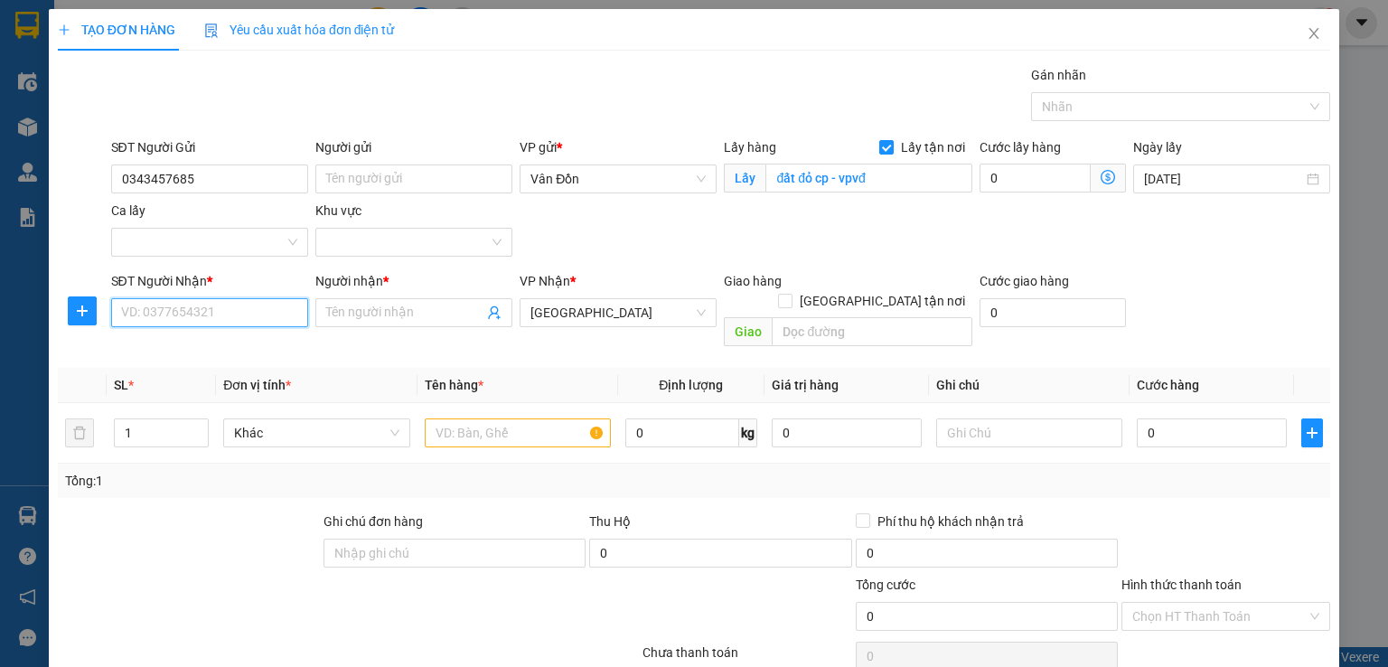
paste input "0343457685"
type input "0343457685"
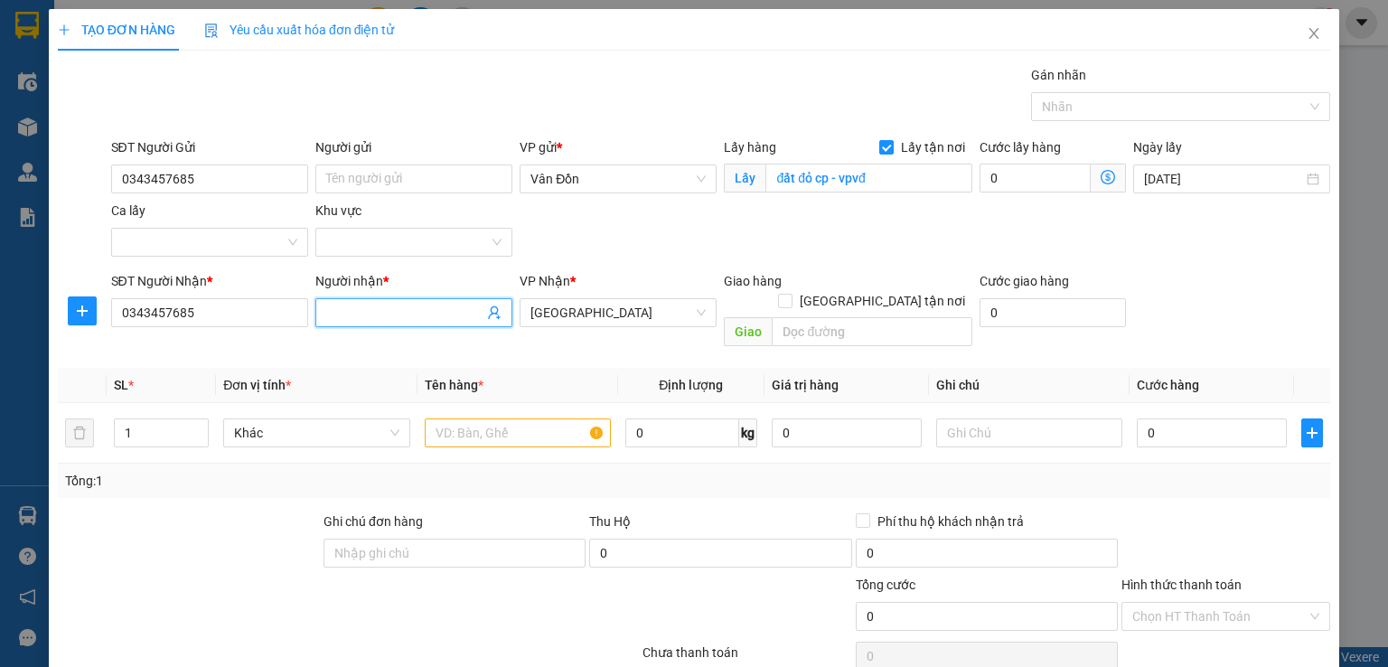
click at [366, 316] on span at bounding box center [413, 312] width 197 height 29
type input "hàng 9h"
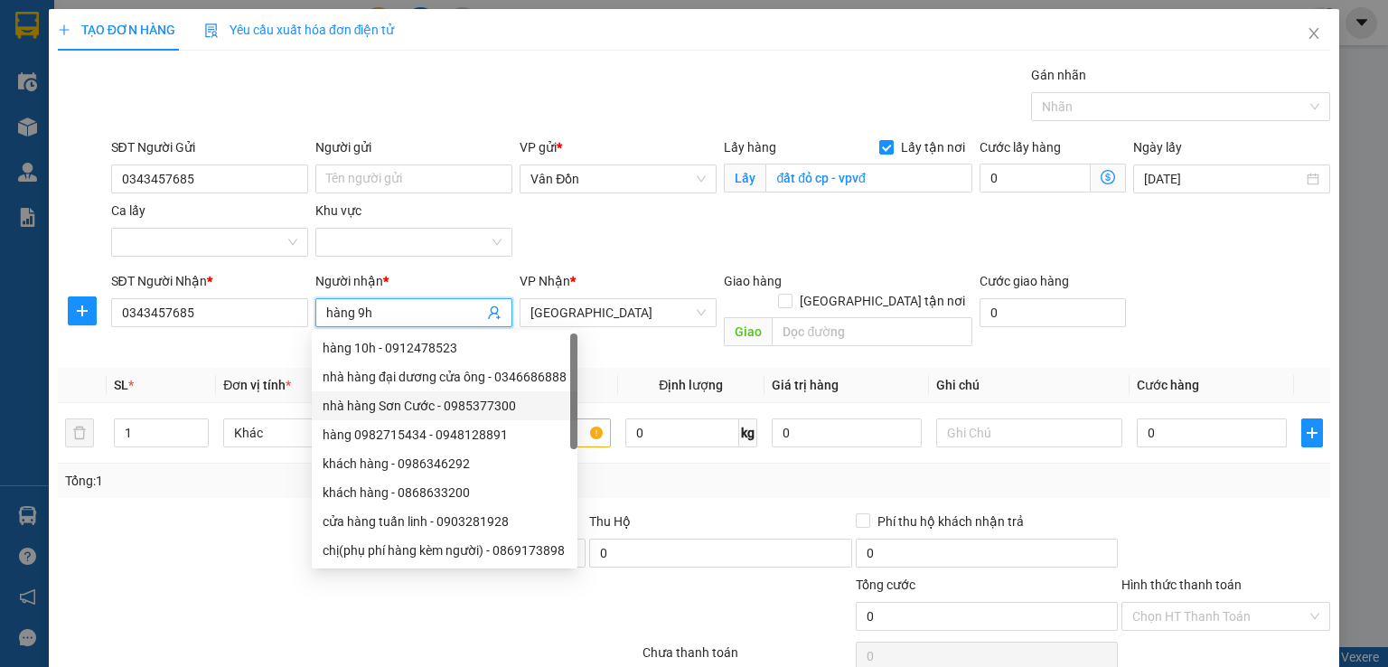
click at [526, 413] on div "nhà hàng Sơn Cước - 0985377300" at bounding box center [445, 406] width 244 height 20
type input "0985377300"
type input "nhà hàng Sơn Cước"
drag, startPoint x: 456, startPoint y: 310, endPoint x: 315, endPoint y: 317, distance: 141.2
click at [315, 317] on span "nhà hàng Sơn Cước" at bounding box center [413, 312] width 197 height 29
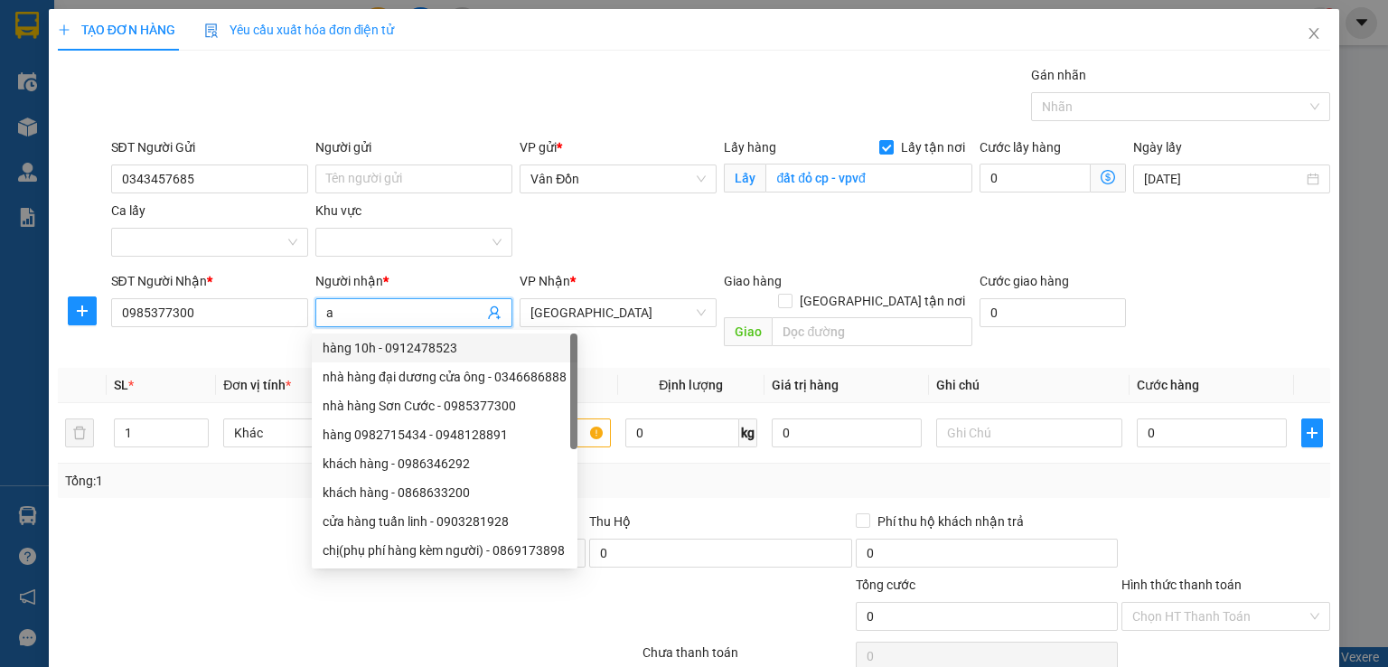
type input "a"
click at [714, 475] on div "Tổng: 1" at bounding box center [694, 481] width 1273 height 34
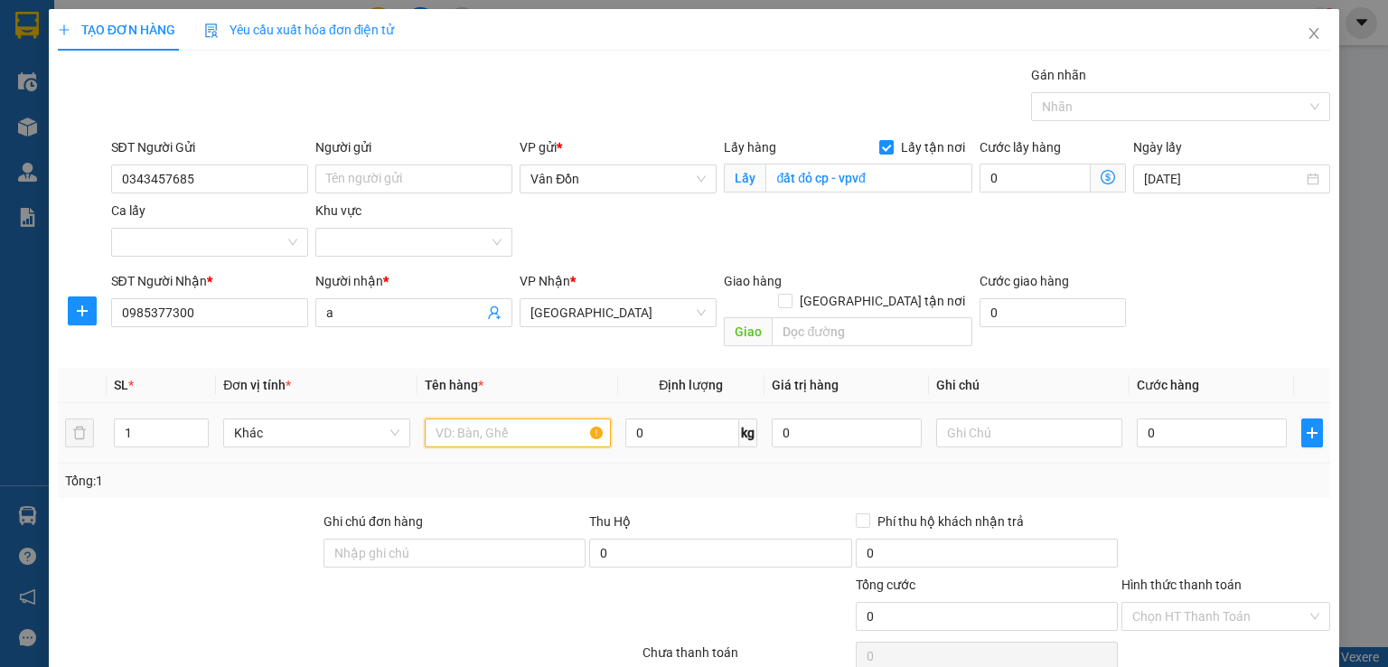
click at [488, 418] on input "text" at bounding box center [518, 432] width 186 height 29
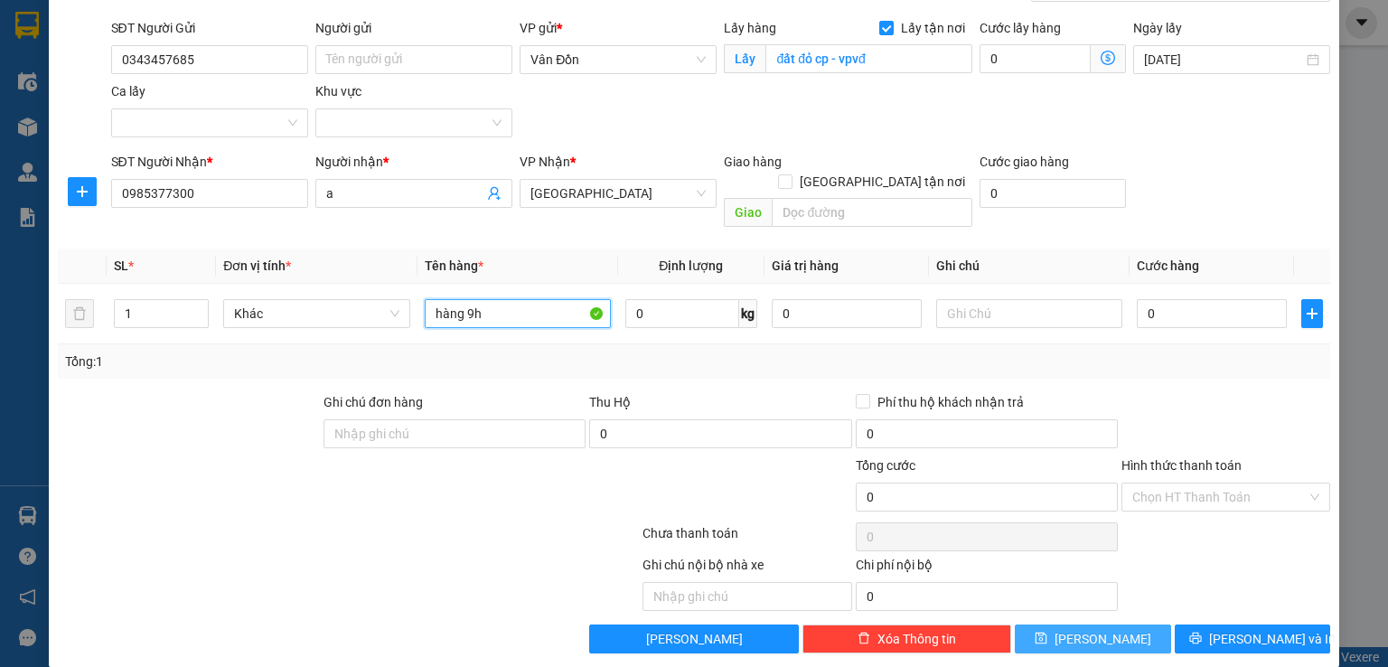
type input "hàng 9h"
click at [1059, 625] on button "[PERSON_NAME]" at bounding box center [1093, 639] width 156 height 29
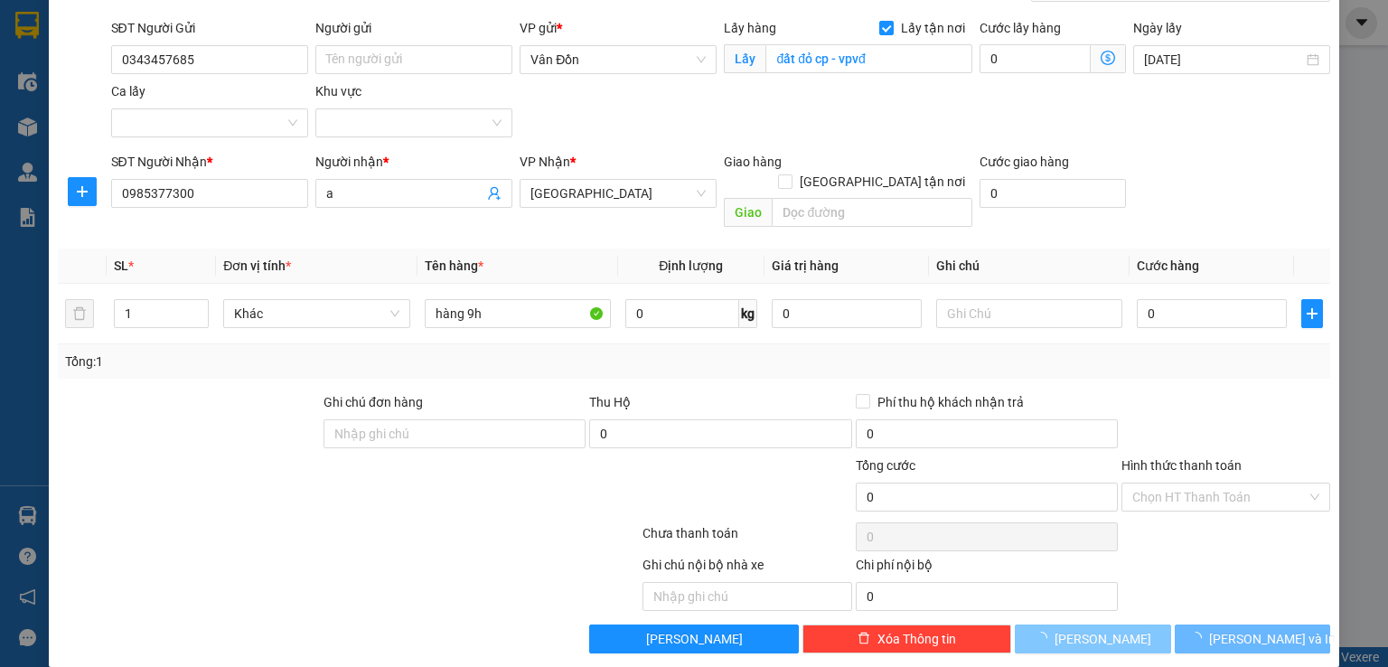
checkbox input "false"
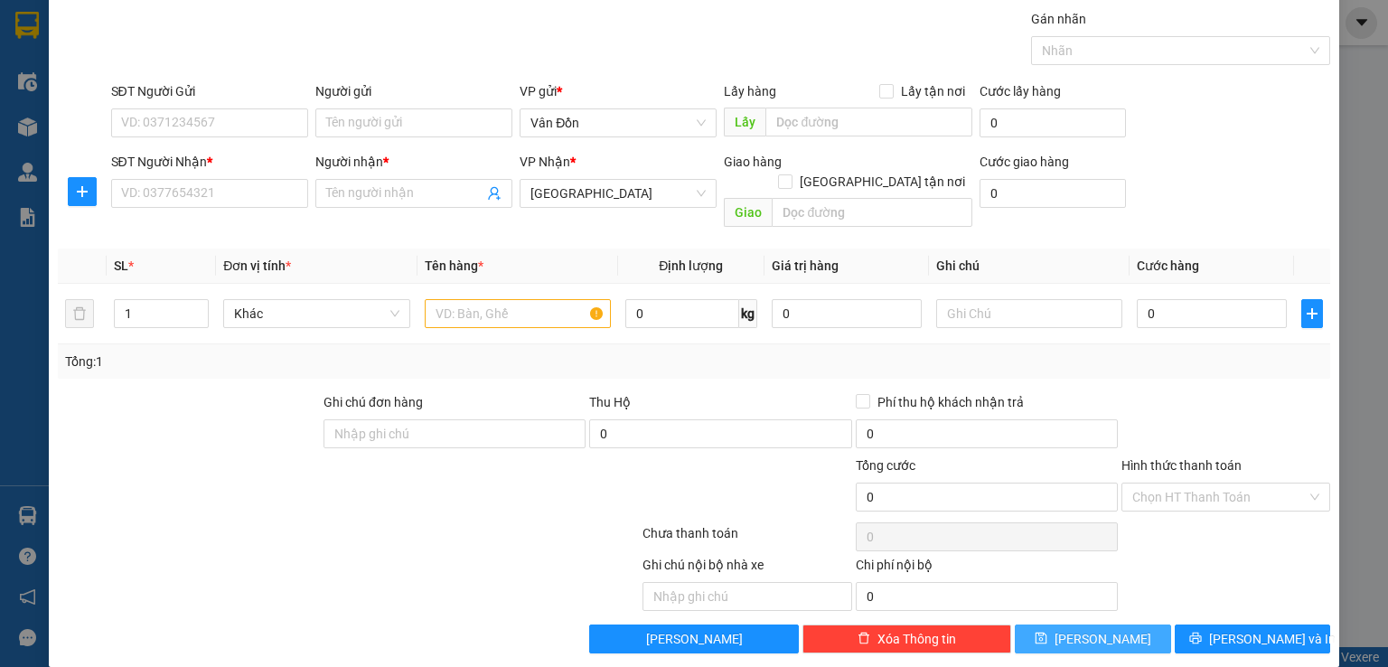
scroll to position [0, 0]
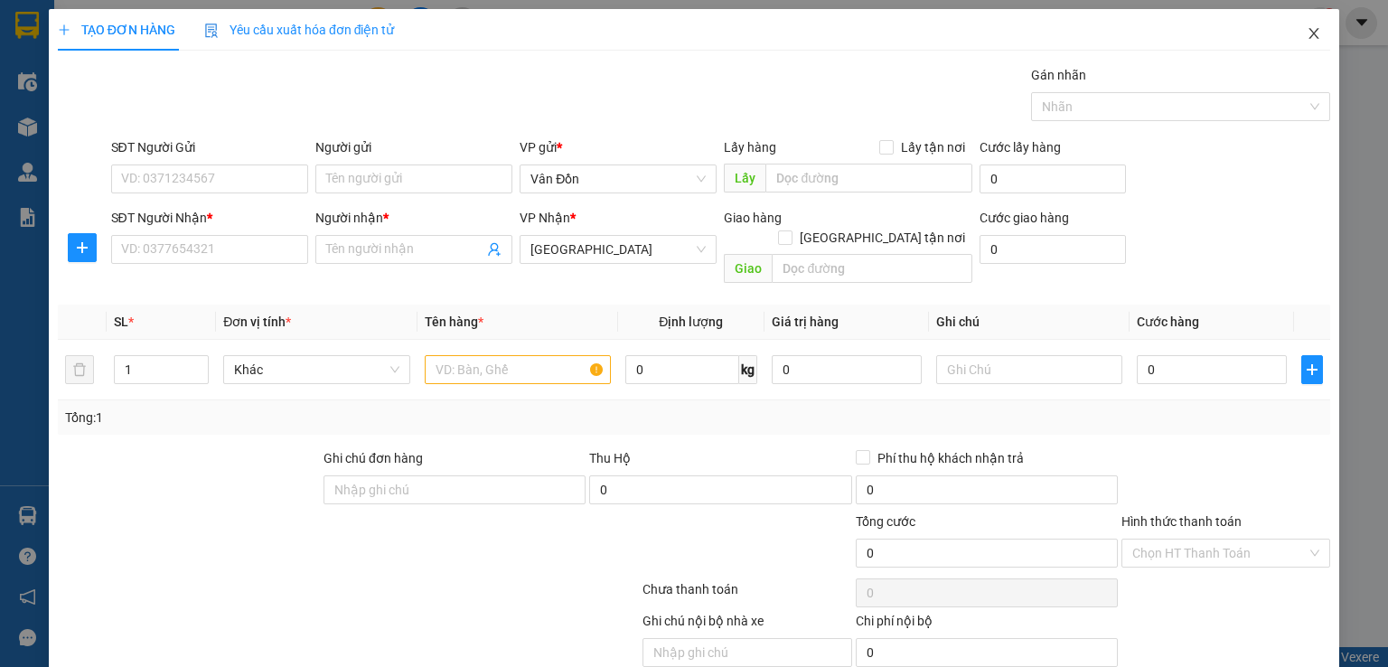
click at [1307, 34] on icon "close" at bounding box center [1314, 33] width 14 height 14
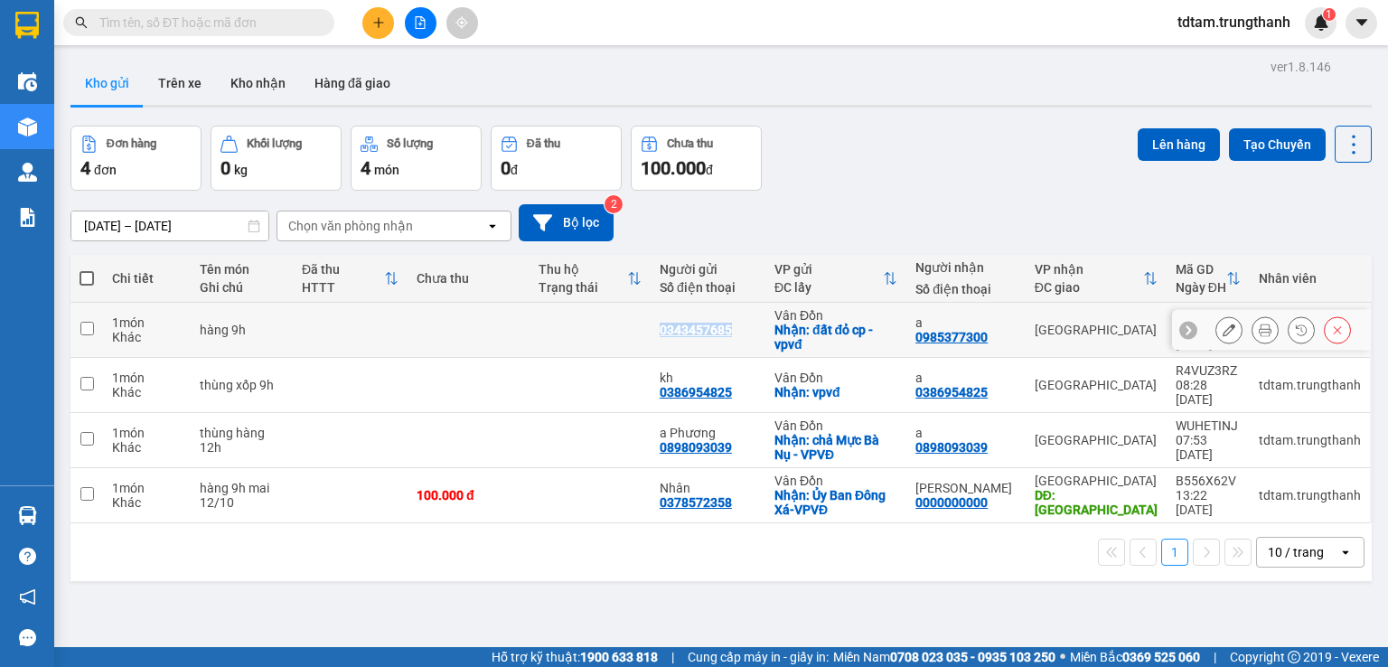
drag, startPoint x: 732, startPoint y: 331, endPoint x: 657, endPoint y: 329, distance: 75.0
click at [657, 329] on td "0343457685" at bounding box center [708, 330] width 115 height 55
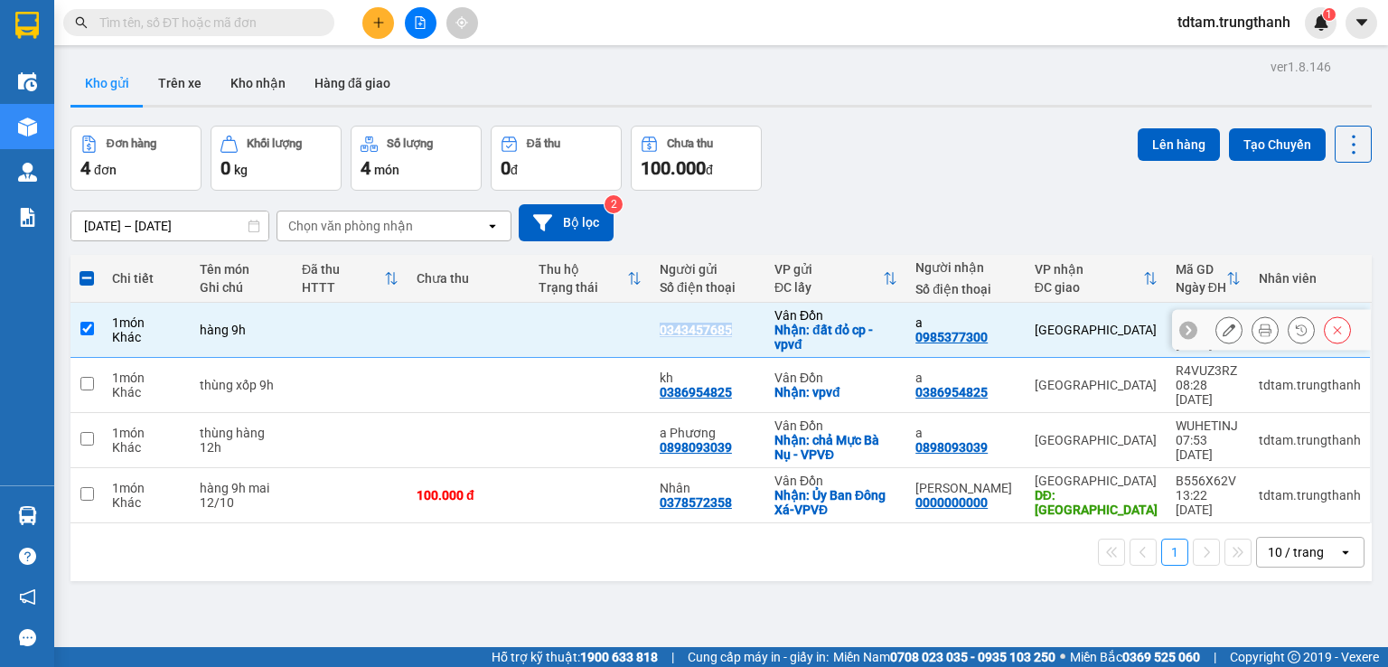
copy div "0343457685"
click at [93, 333] on input "checkbox" at bounding box center [87, 329] width 14 height 14
checkbox input "false"
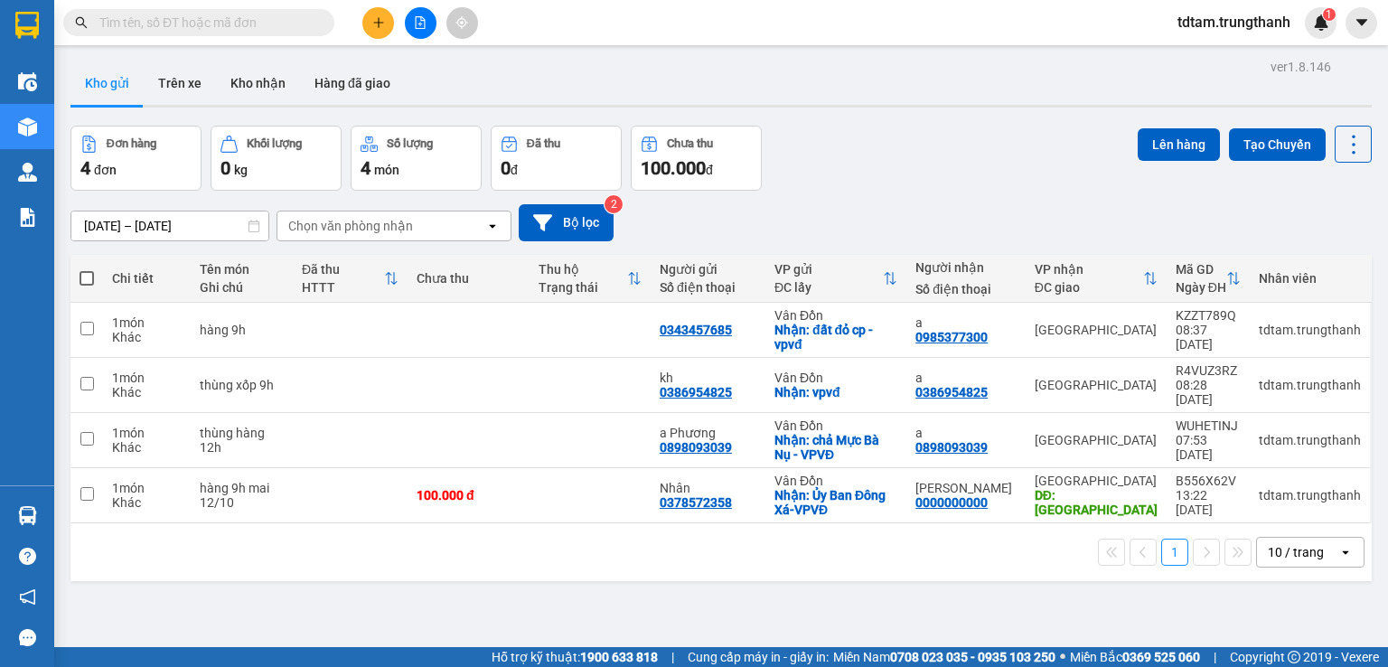
paste input "0343457685"
type input "0343457685"
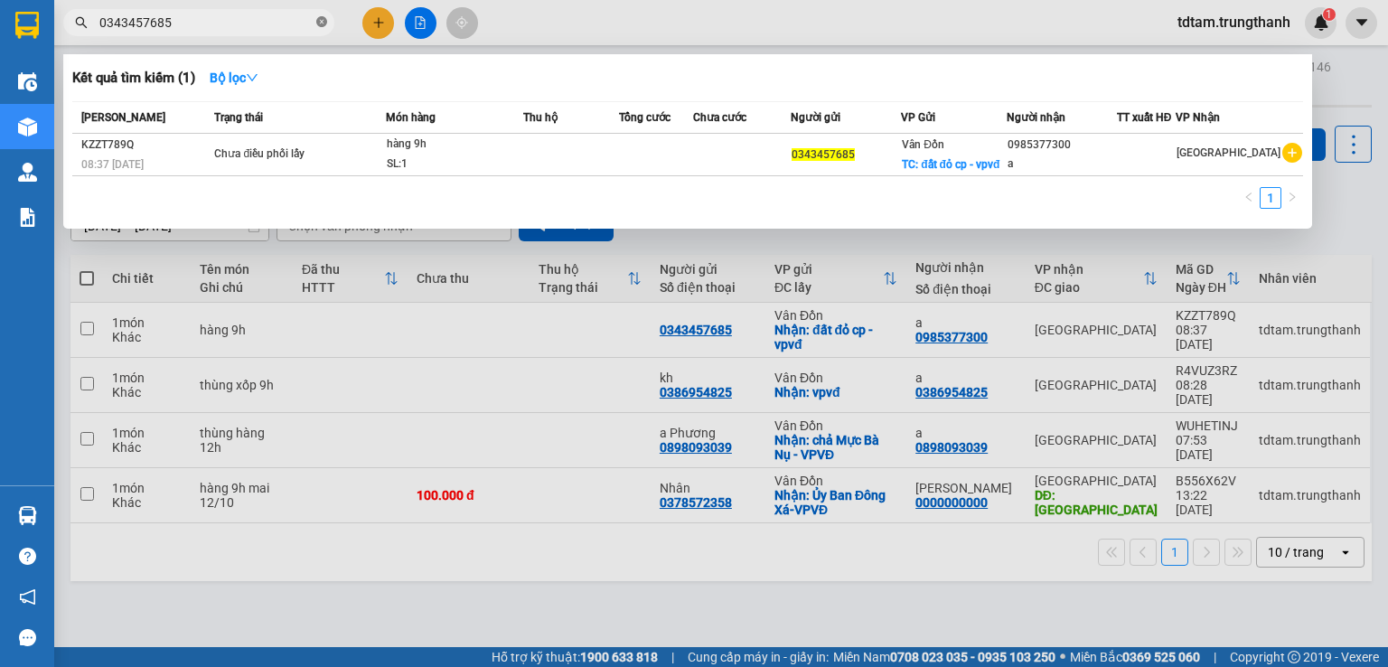
click at [326, 20] on icon "close-circle" at bounding box center [321, 21] width 11 height 11
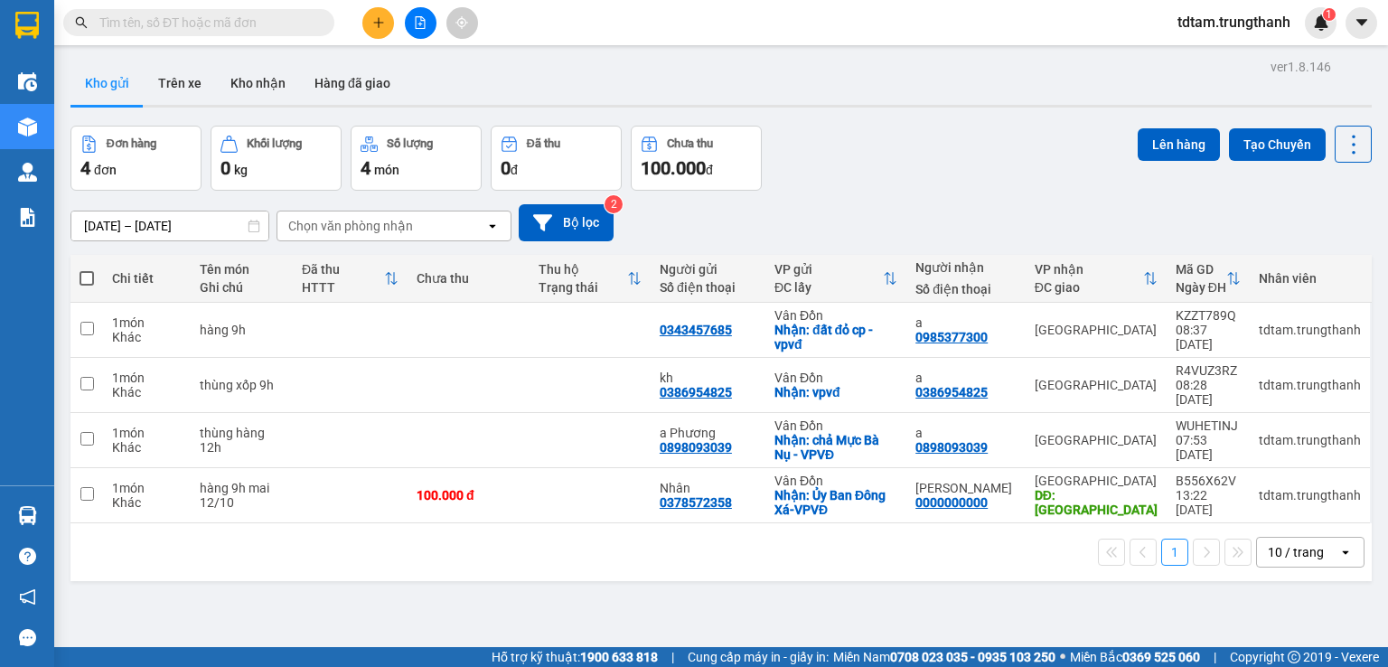
click at [589, 26] on div "Kết quả tìm kiếm ( 1 ) Bộ lọc Mã ĐH Trạng thái Món hàng Thu hộ Tổng cước Chưa c…" at bounding box center [694, 22] width 1388 height 45
click at [1223, 381] on icon at bounding box center [1229, 385] width 13 height 13
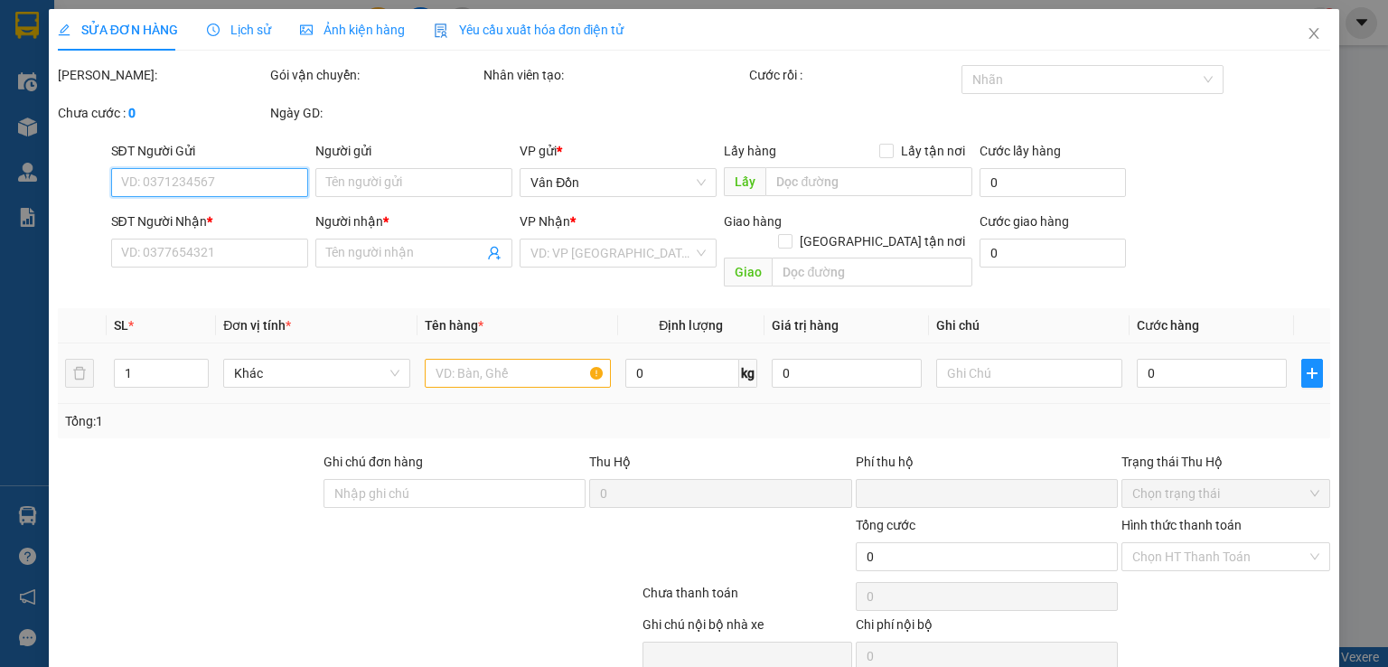
type input "0386954825"
type input "kh"
checkbox input "true"
type input "vpvđ"
type input "0386954825"
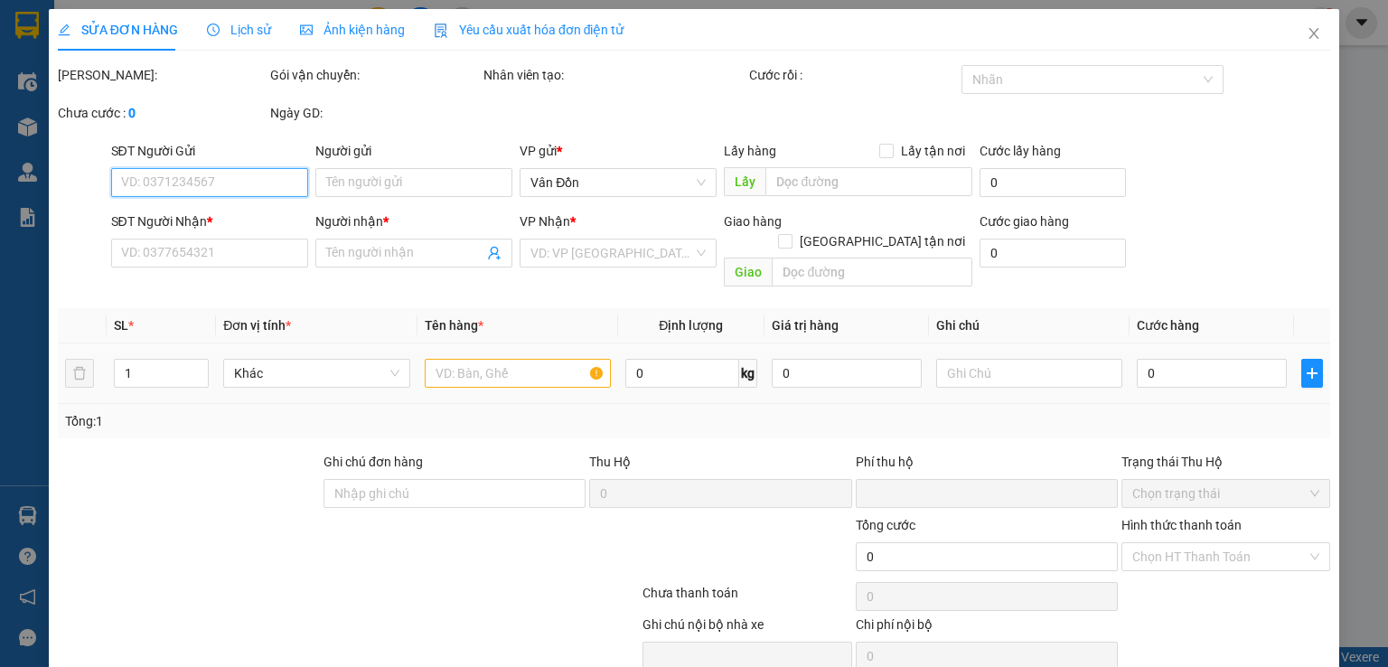
type input "a"
type input "0"
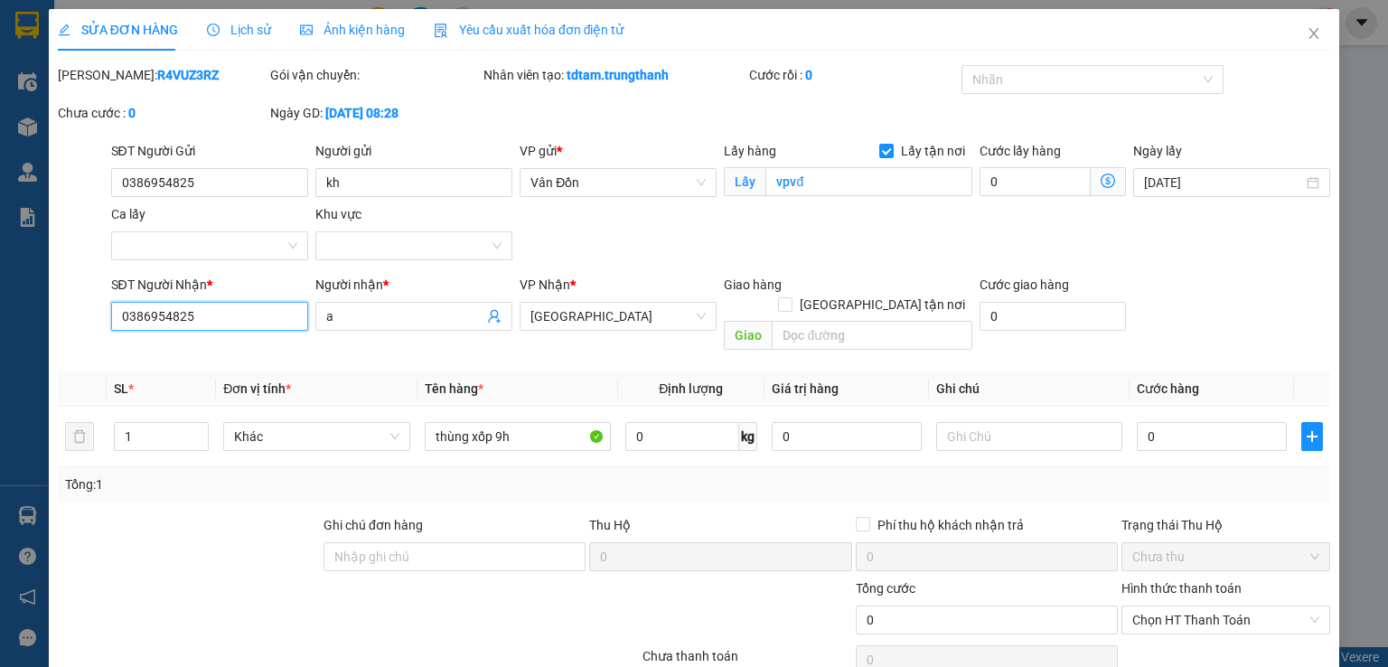
drag, startPoint x: 214, startPoint y: 310, endPoint x: 45, endPoint y: 316, distance: 169.1
click at [45, 316] on div "SỬA ĐƠN HÀNG Lịch sử Ảnh kiện hàng Yêu cầu xuất hóa đơn điện tử Total Paid Fee …" at bounding box center [694, 333] width 1388 height 667
type input "0985704502"
click at [813, 321] on input "text" at bounding box center [872, 335] width 201 height 29
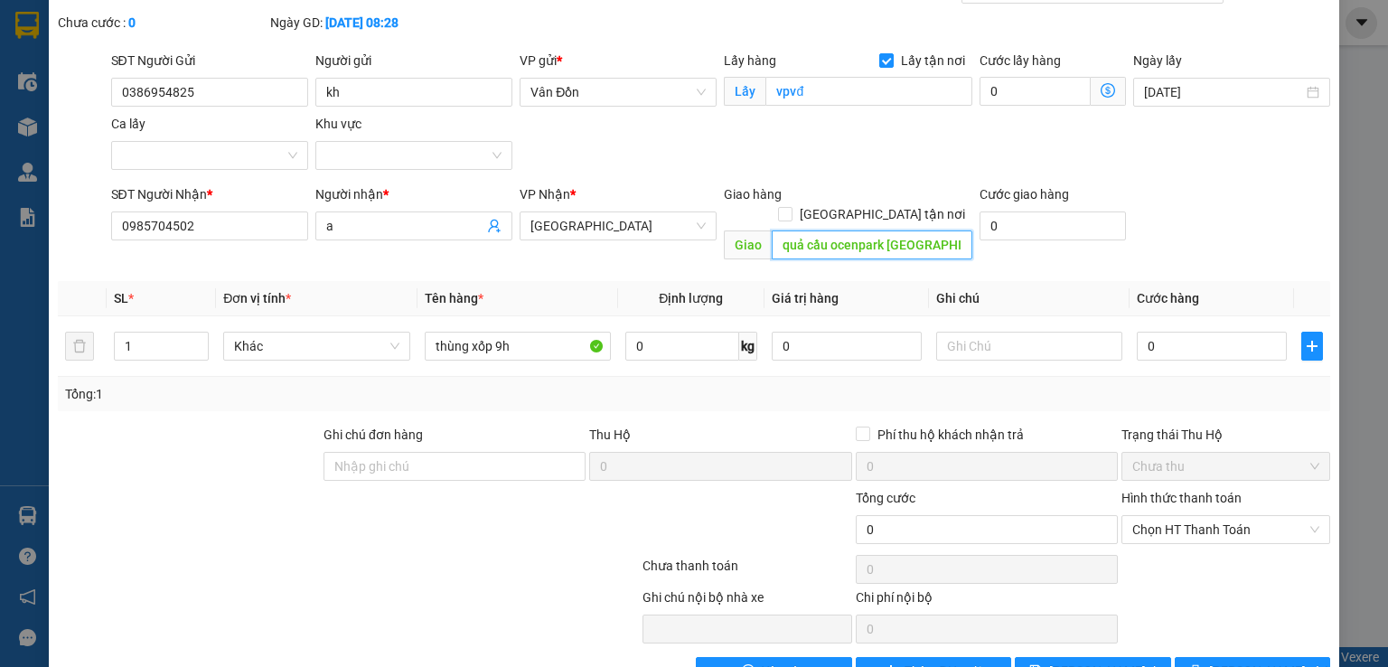
scroll to position [123, 0]
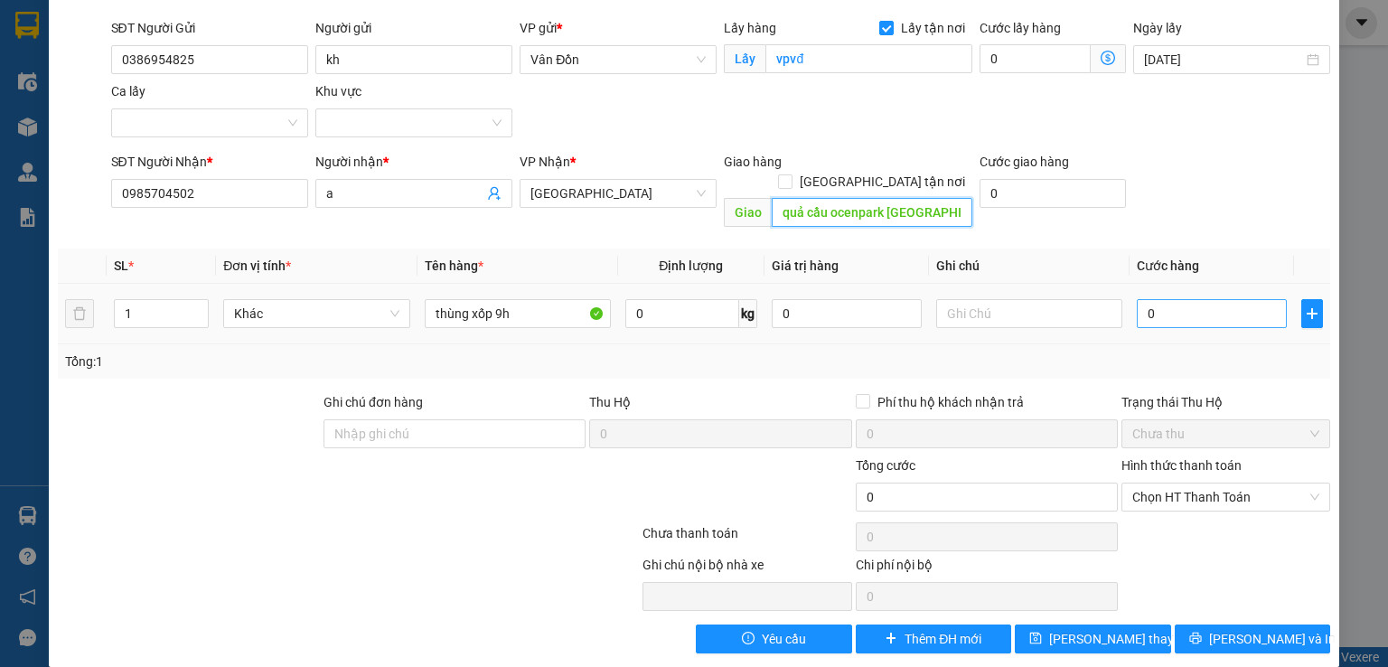
type input "quả cầu ocenpark gia lâm"
click at [1208, 301] on input "0" at bounding box center [1212, 313] width 150 height 29
type input "1"
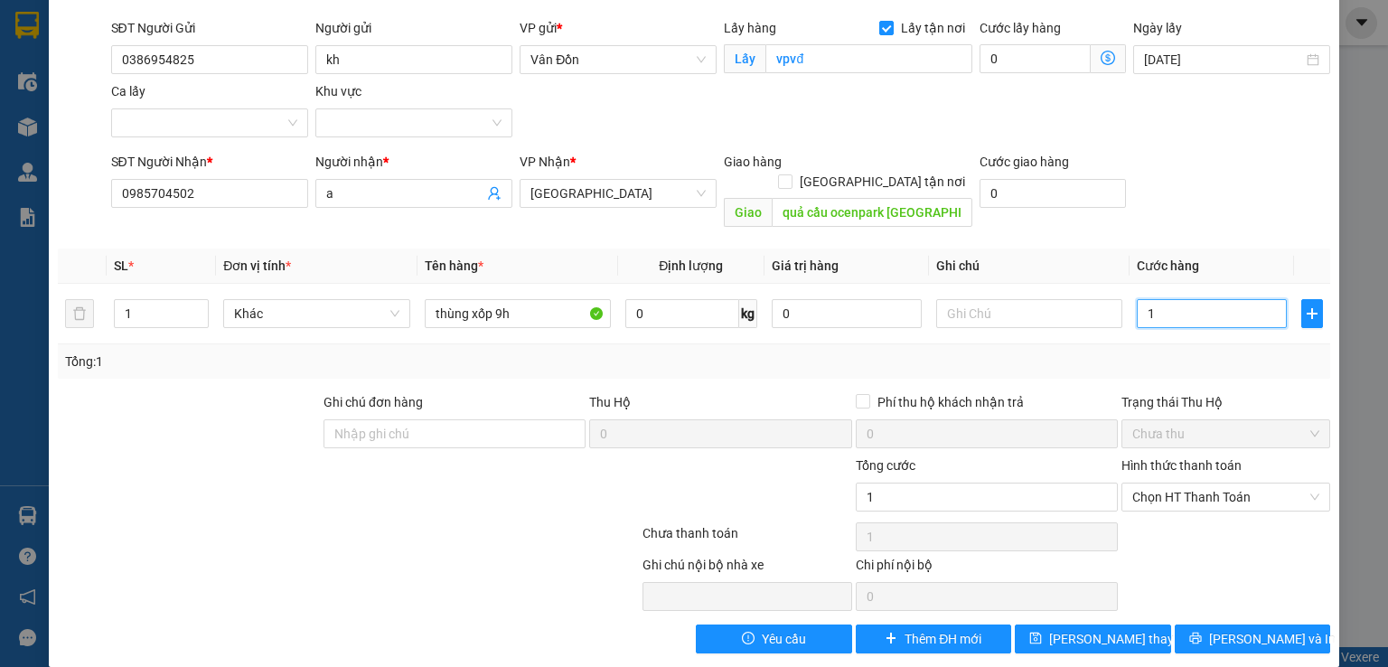
type input "12"
type input "120"
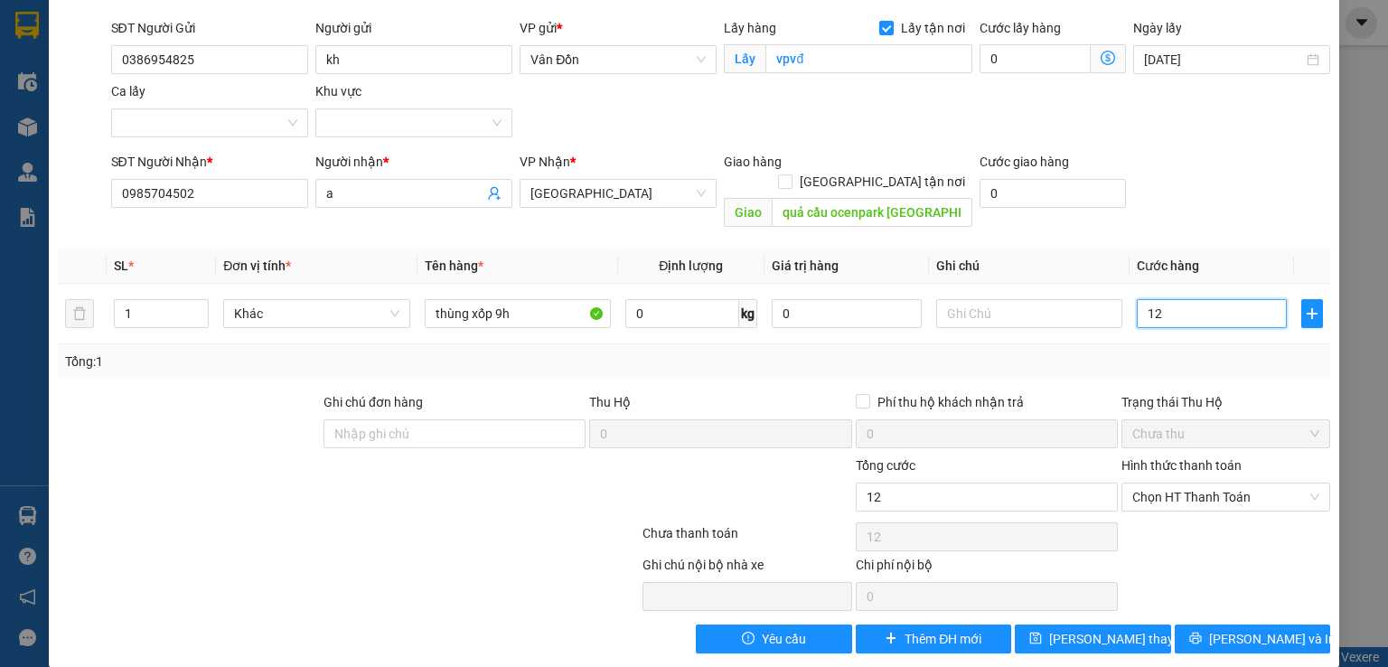
type input "120"
type input "0"
type input "120k"
type input "120"
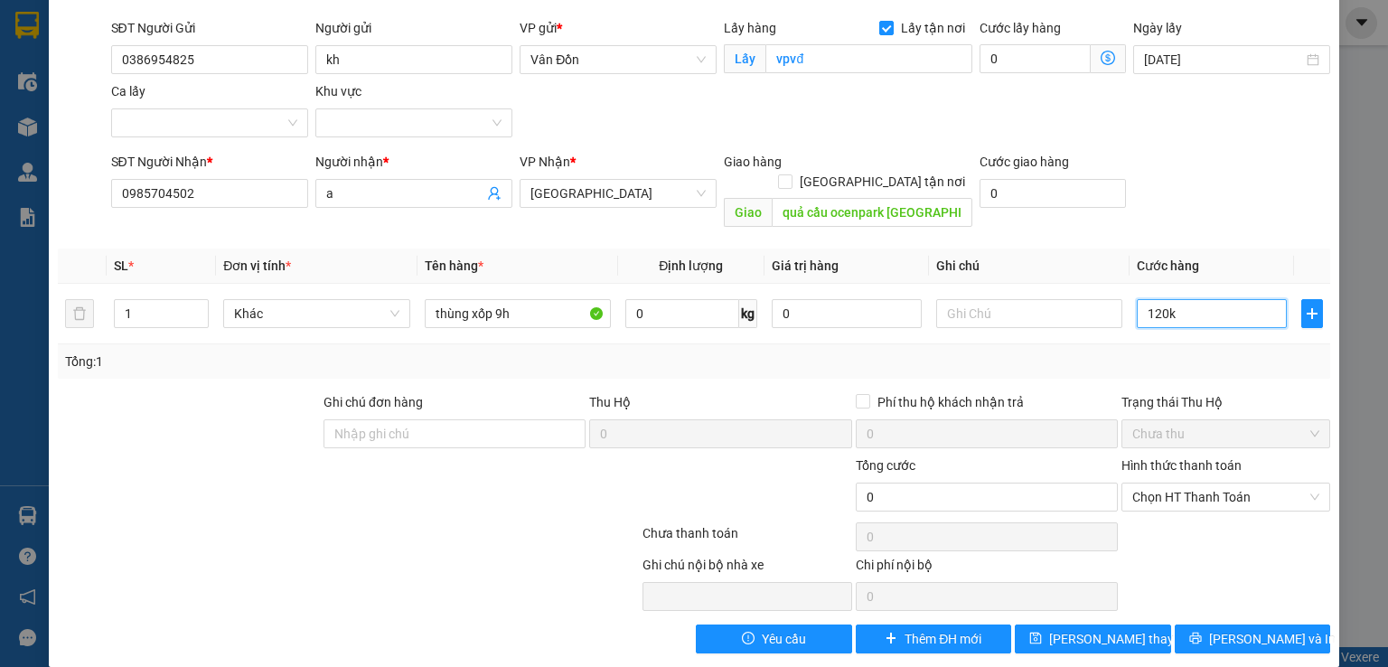
type input "120"
type input "120.000"
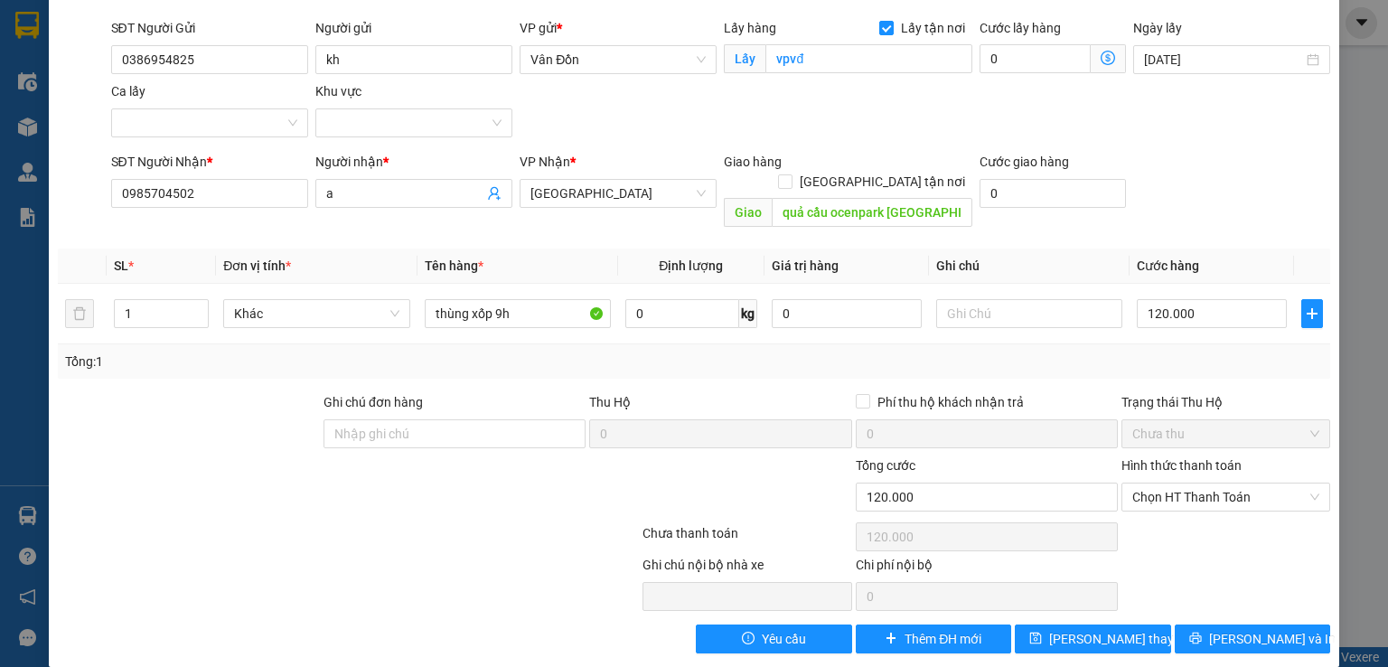
click at [1164, 352] on div "Tổng: 1" at bounding box center [694, 362] width 1258 height 20
click at [1104, 629] on span "Lưu thay đổi" at bounding box center [1121, 639] width 145 height 20
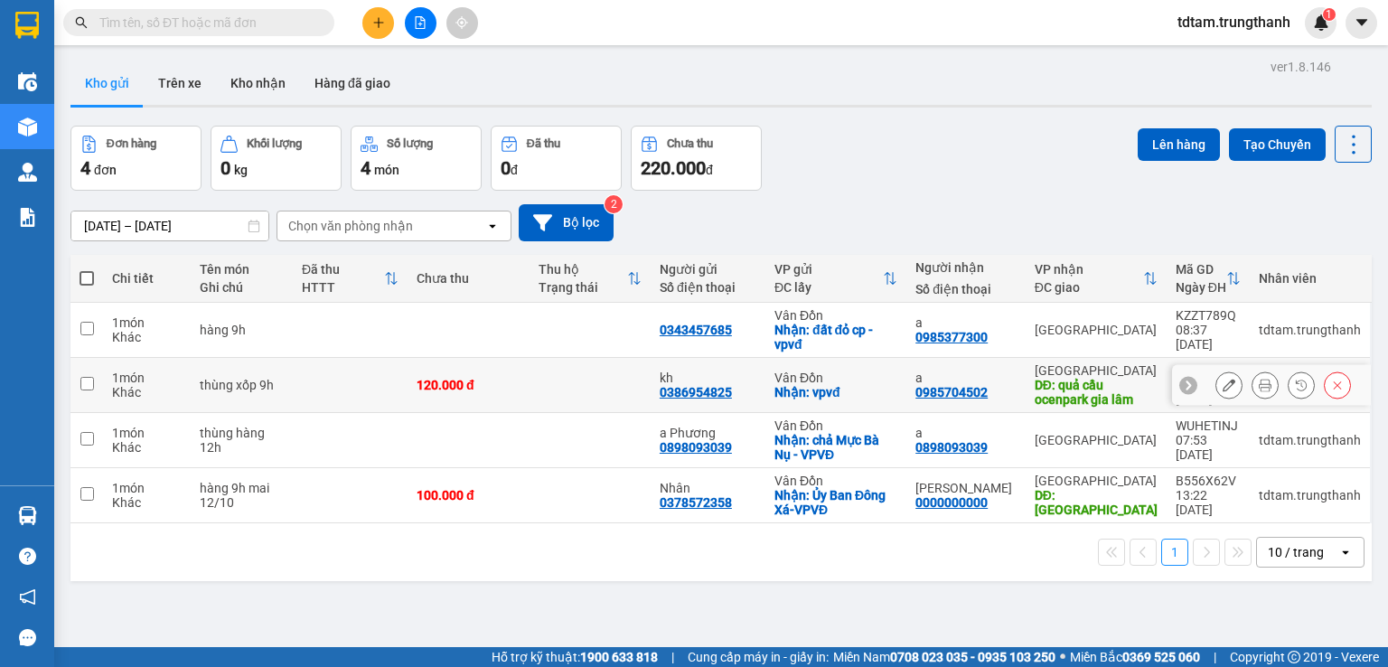
click at [86, 383] on input "checkbox" at bounding box center [87, 384] width 14 height 14
checkbox input "true"
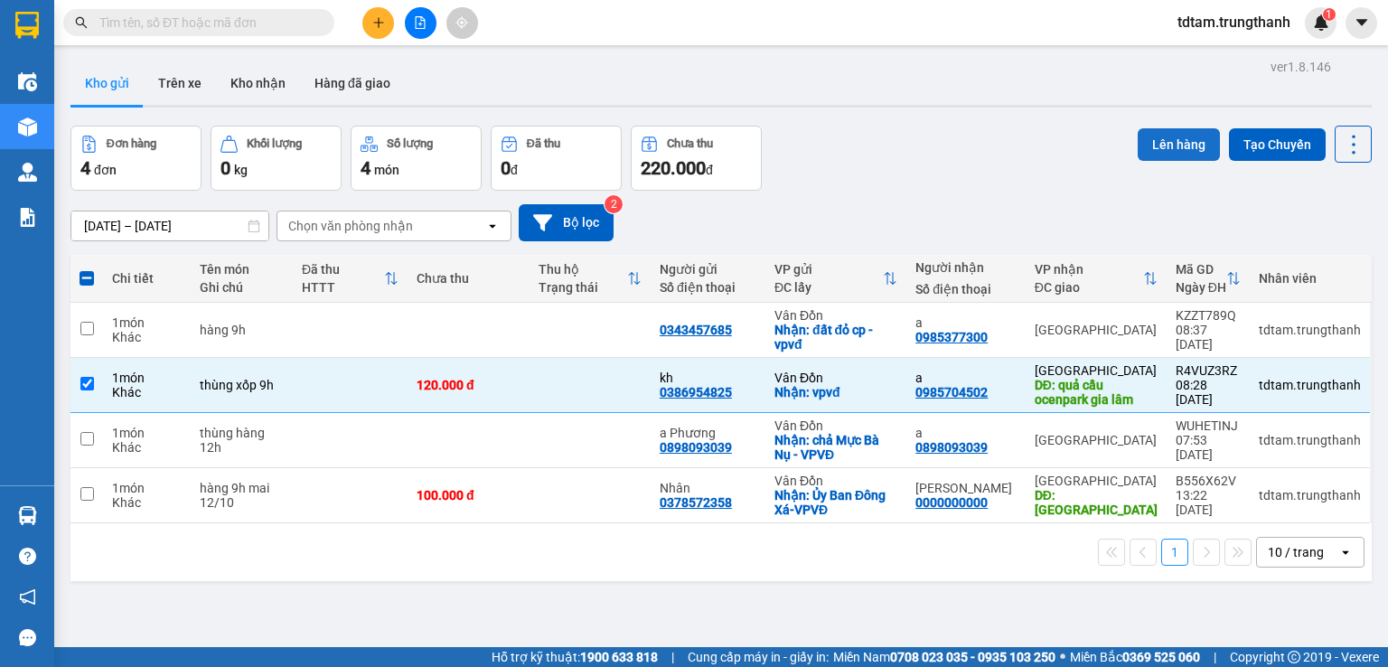
click at [1172, 149] on button "Lên hàng" at bounding box center [1179, 144] width 82 height 33
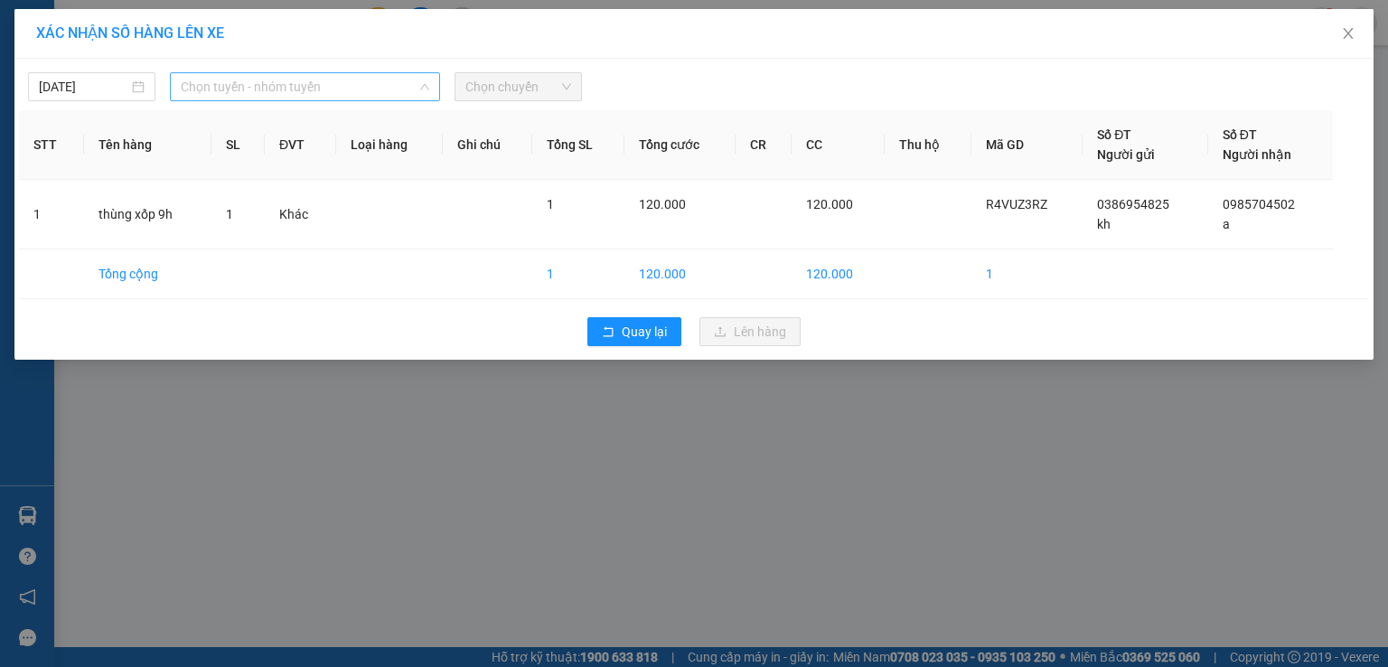
click at [274, 88] on span "Chọn tuyến - nhóm tuyến" at bounding box center [305, 86] width 249 height 27
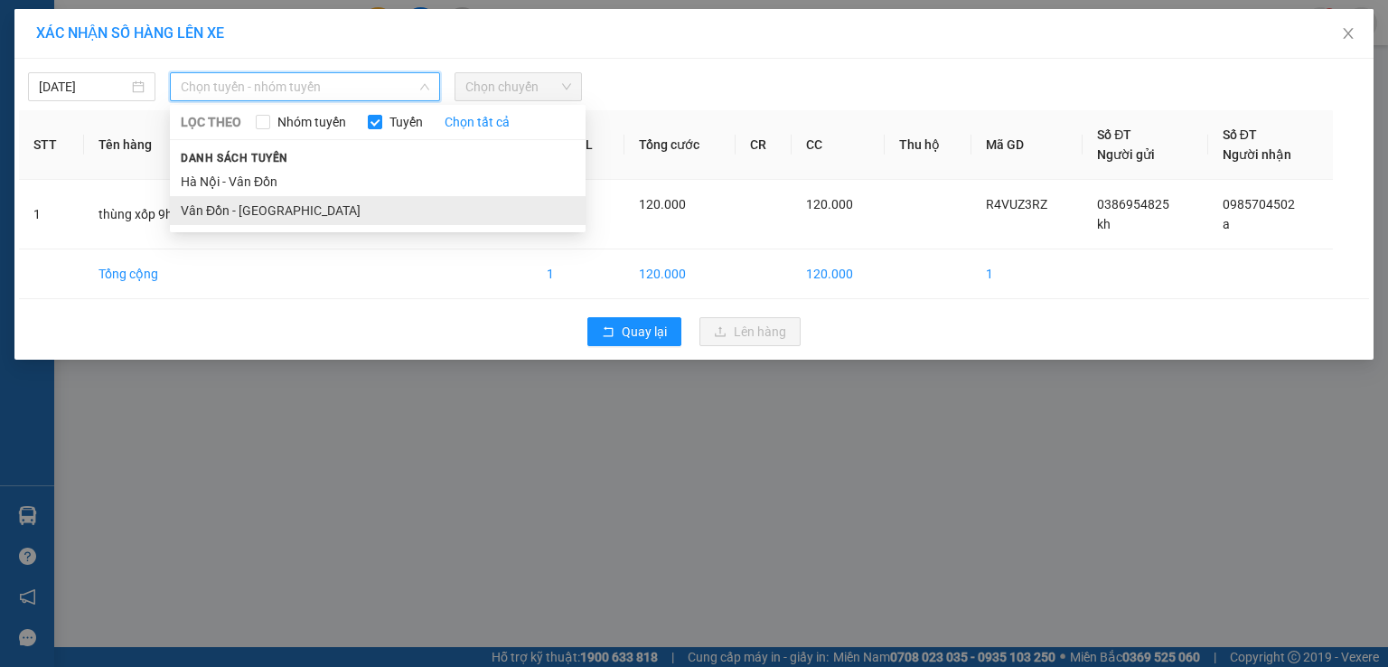
click at [259, 209] on li "Vân Đồn - [GEOGRAPHIC_DATA]" at bounding box center [378, 210] width 416 height 29
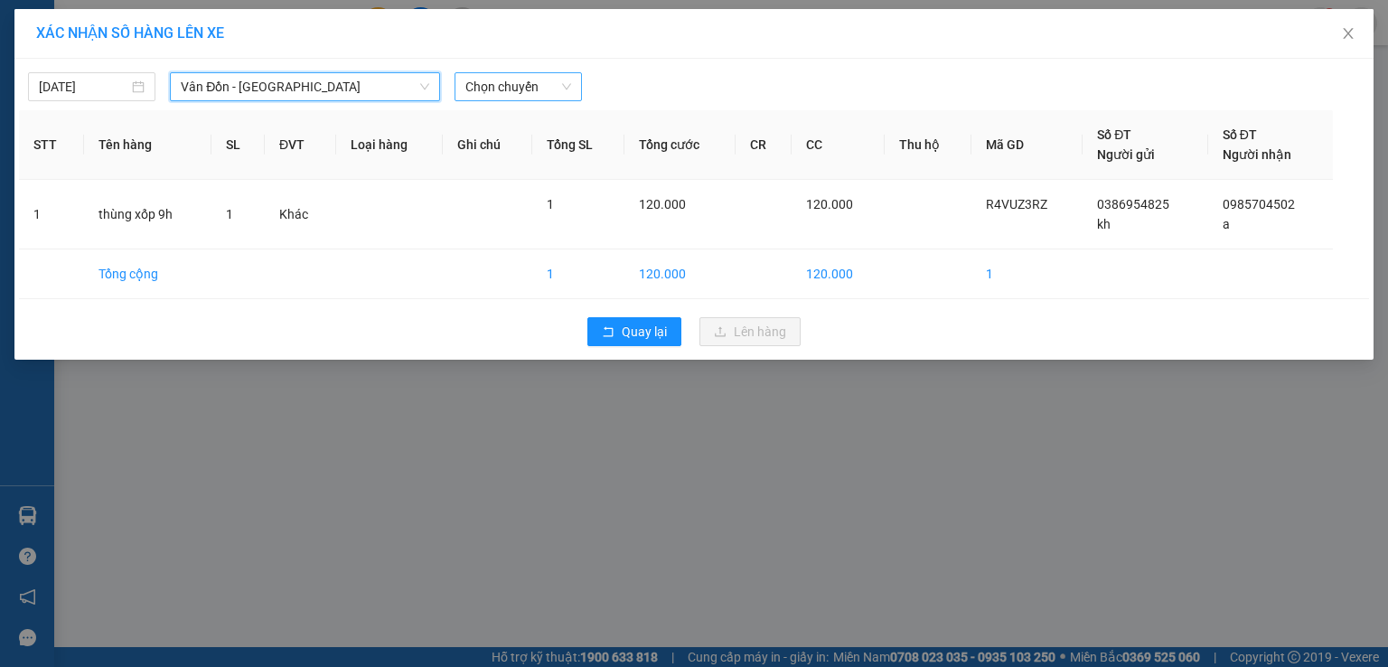
click at [513, 84] on span "Chọn chuyến" at bounding box center [518, 86] width 106 height 27
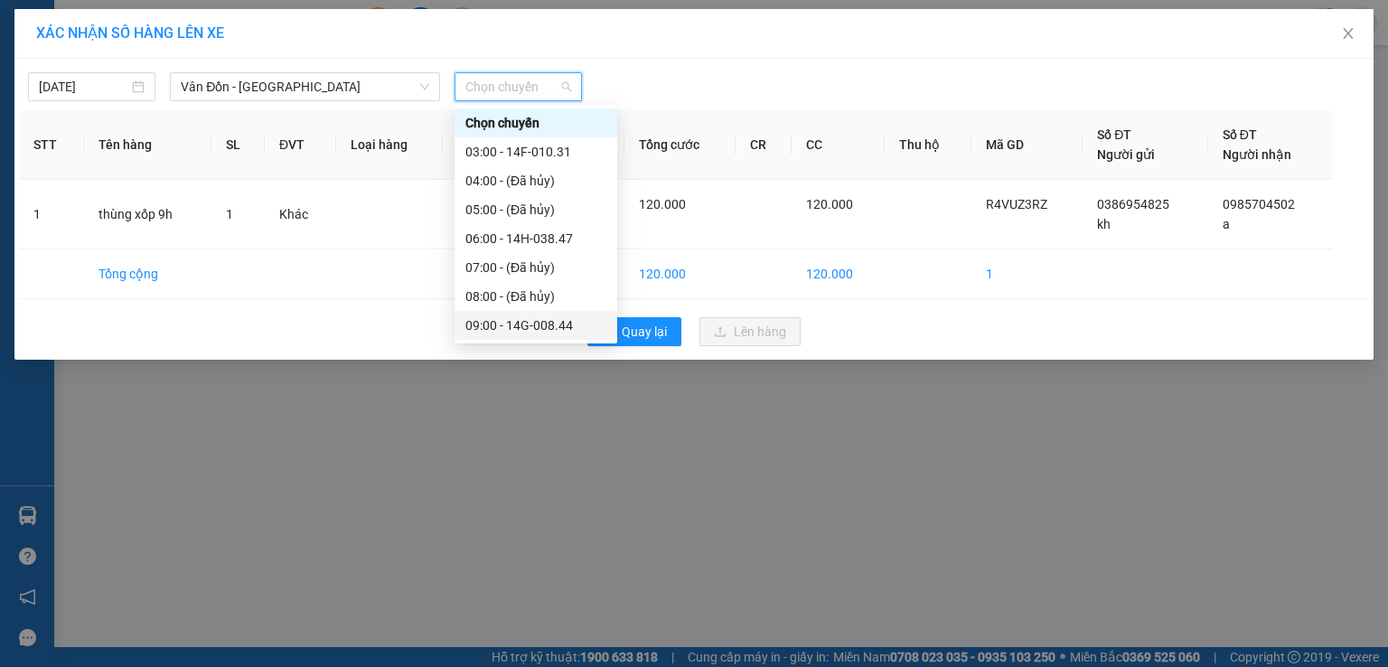
click at [548, 322] on div "09:00 - 14G-008.44" at bounding box center [535, 325] width 141 height 20
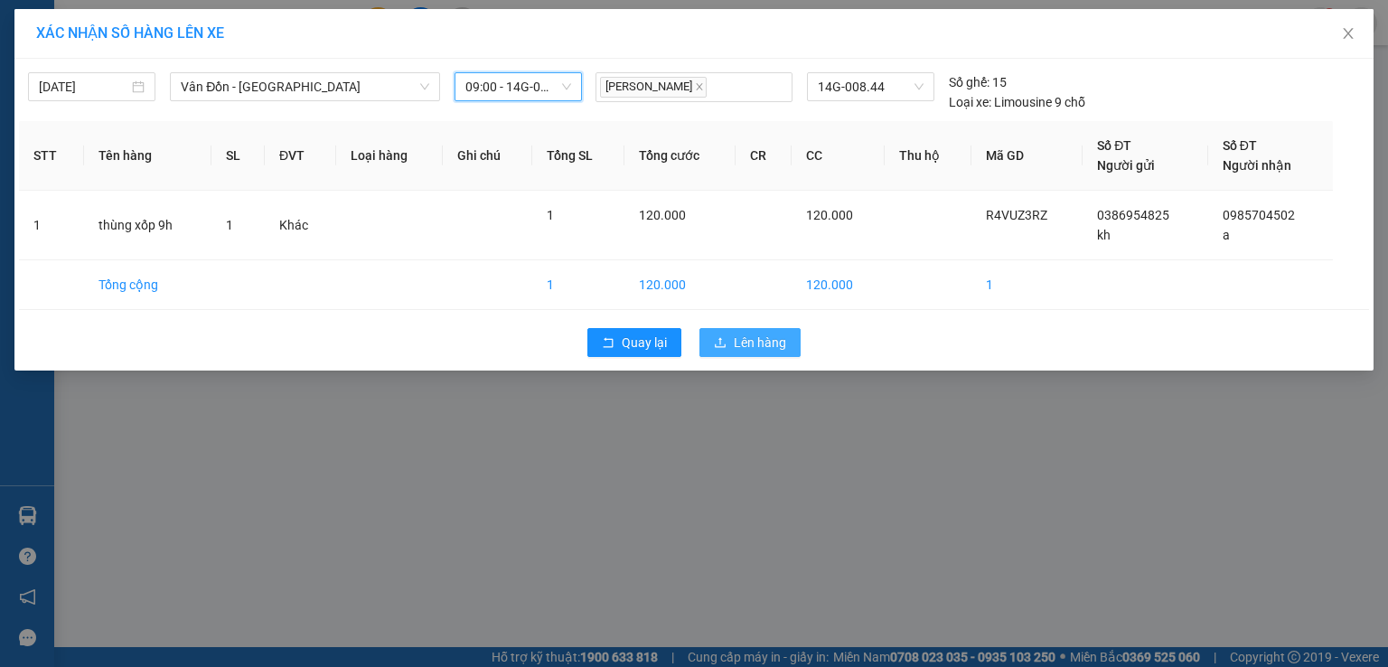
click at [757, 336] on span "Lên hàng" at bounding box center [760, 343] width 52 height 20
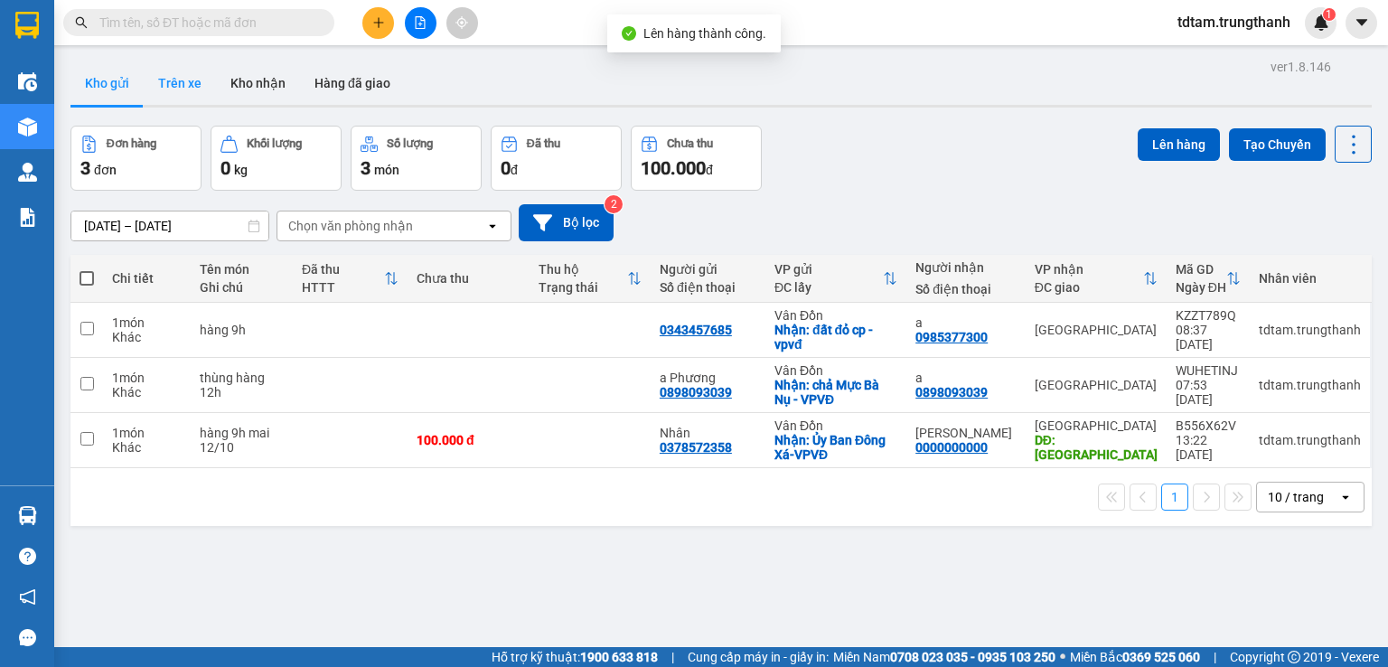
click at [187, 85] on button "Trên xe" at bounding box center [180, 82] width 72 height 43
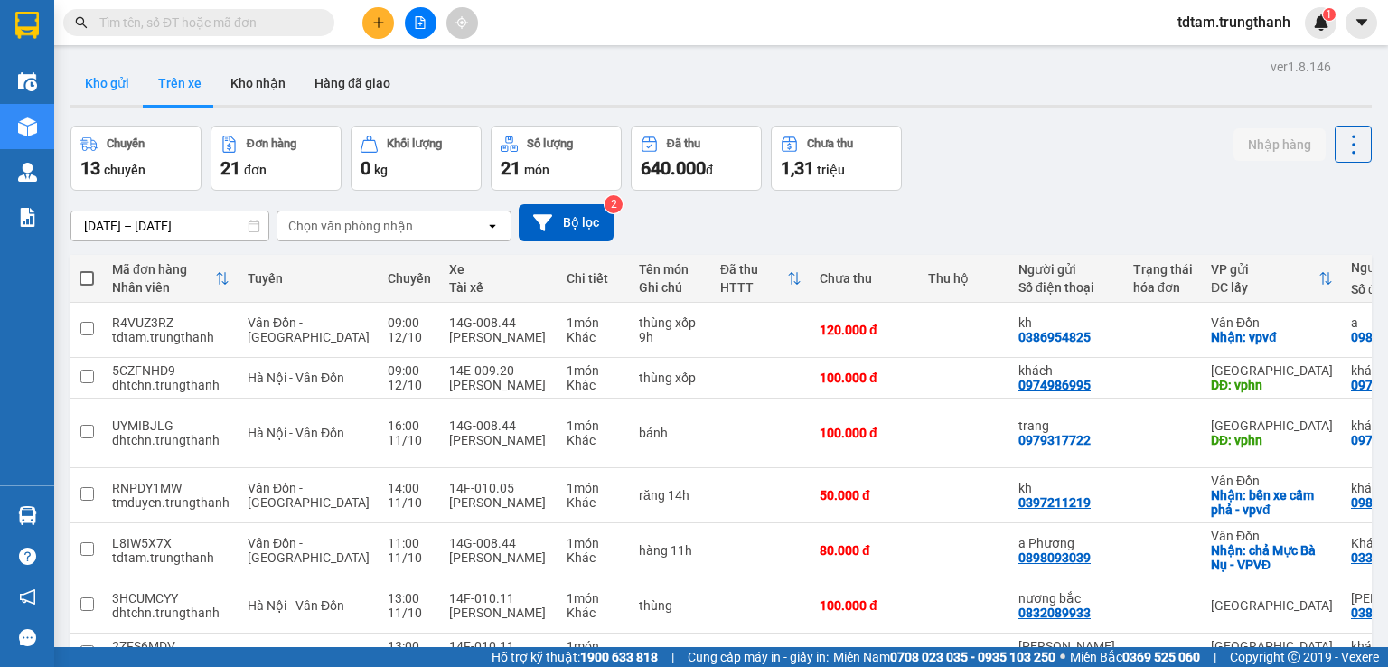
click at [86, 83] on button "Kho gửi" at bounding box center [107, 82] width 73 height 43
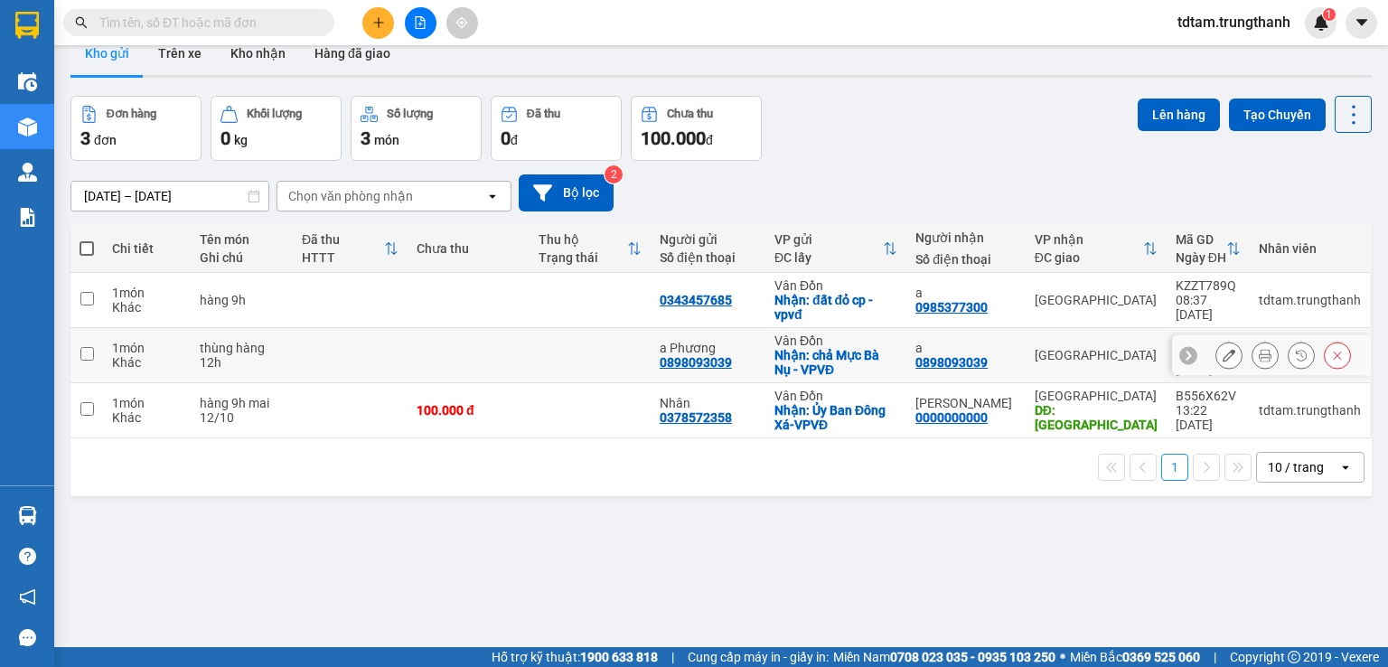
scroll to position [60, 0]
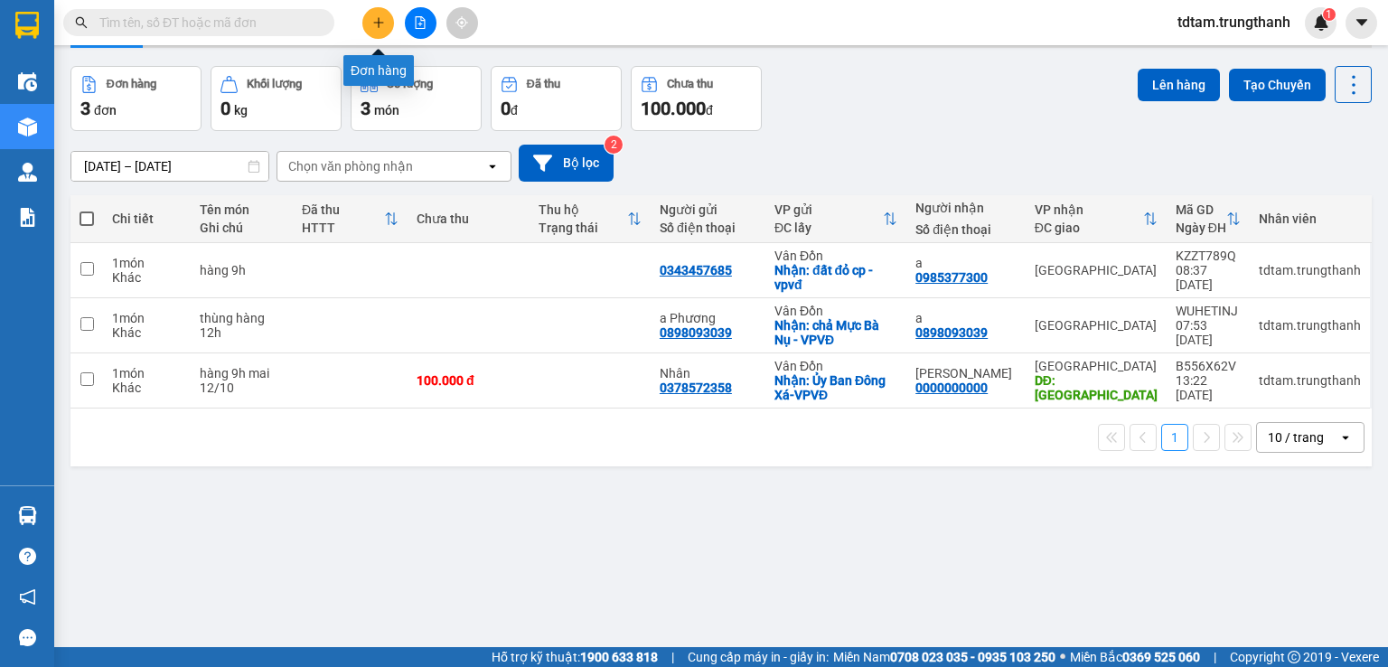
click at [379, 24] on icon "plus" at bounding box center [378, 22] width 1 height 10
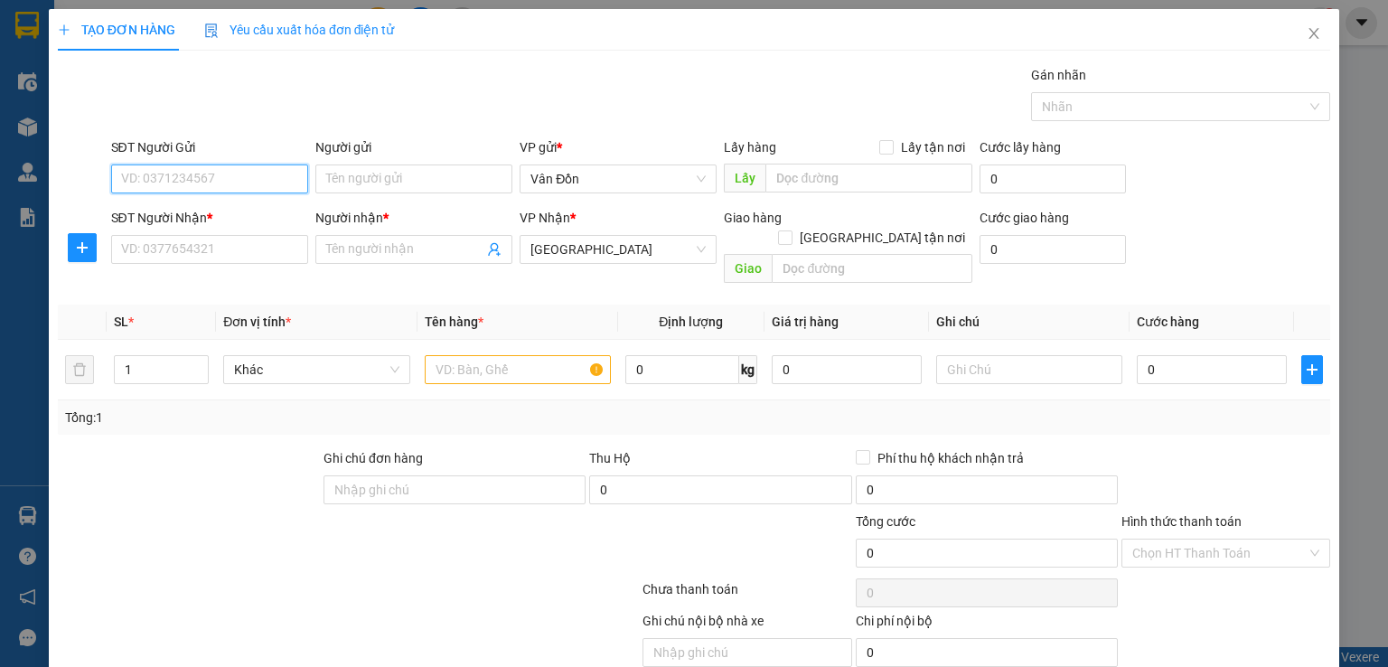
click at [234, 186] on input "SĐT Người Gửi" at bounding box center [209, 179] width 197 height 29
type input "0983329534"
click at [252, 247] on input "SĐT Người Nhận *" at bounding box center [209, 249] width 197 height 29
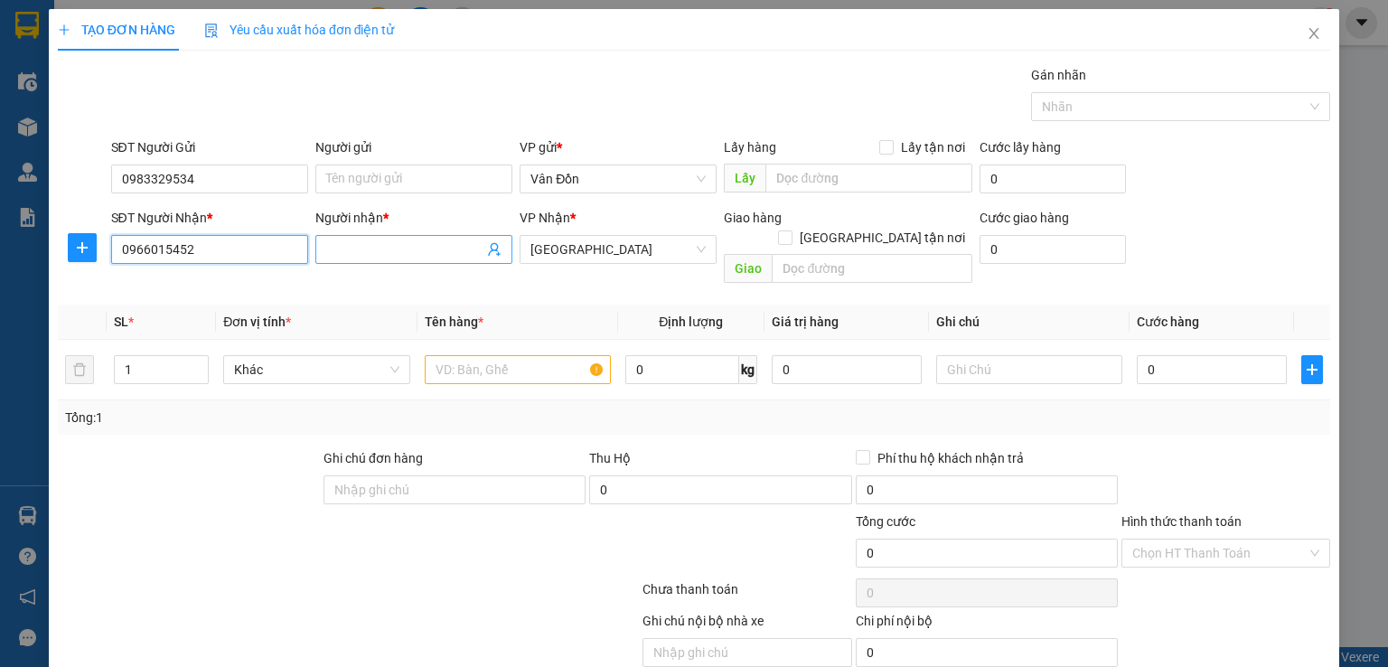
type input "0966015452"
click at [354, 254] on input "Người nhận *" at bounding box center [404, 250] width 157 height 20
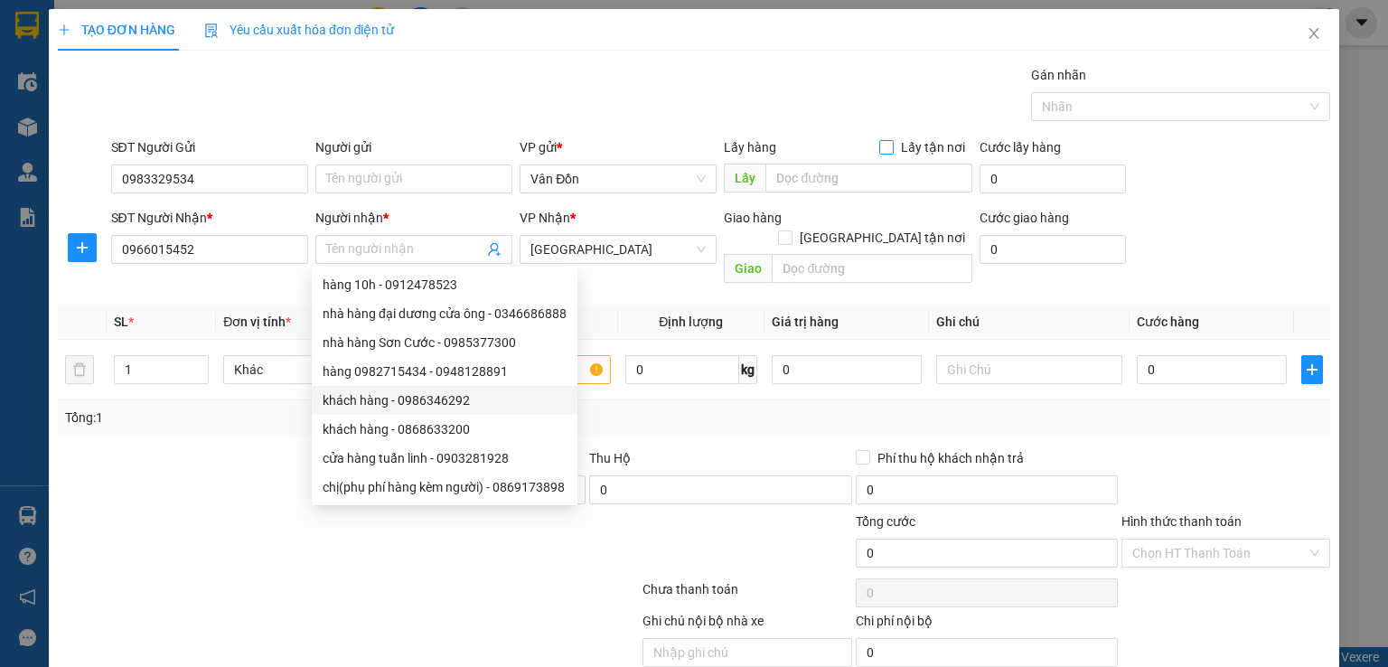
click at [879, 146] on input "Lấy tận nơi" at bounding box center [885, 146] width 13 height 13
checkbox input "true"
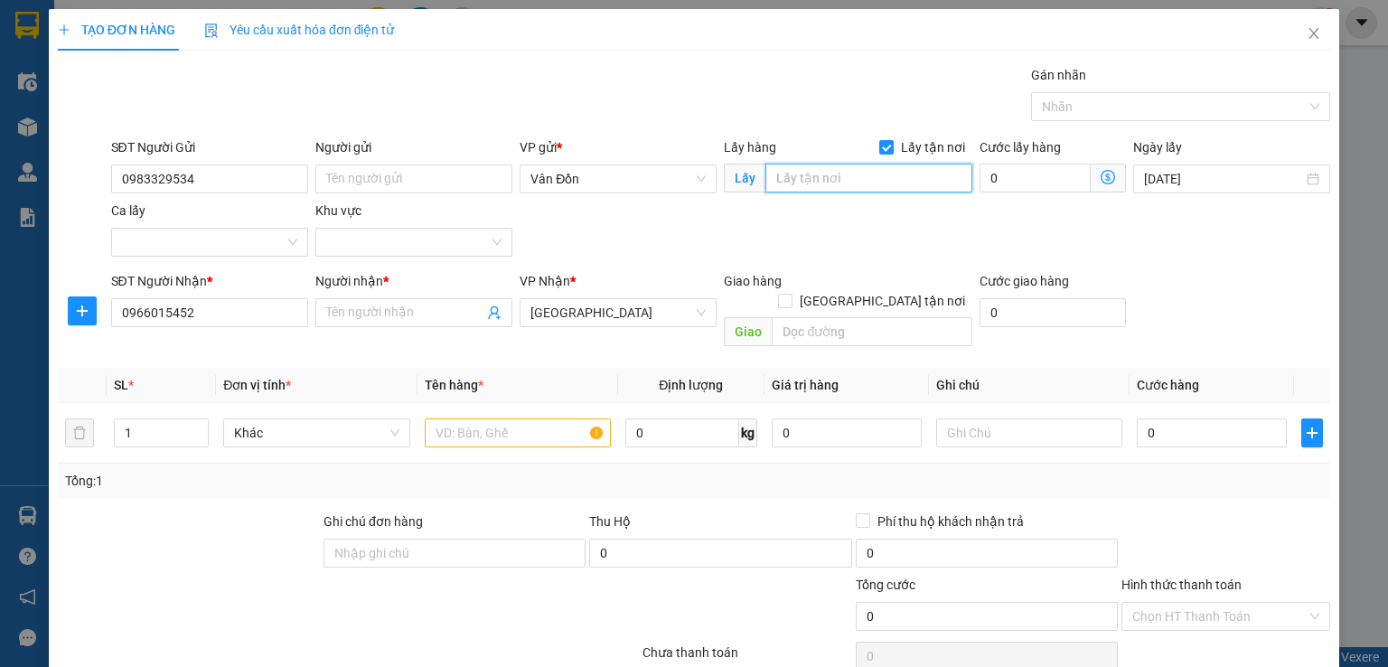
click at [810, 174] on input "text" at bounding box center [869, 178] width 207 height 29
type input "vpvđ"
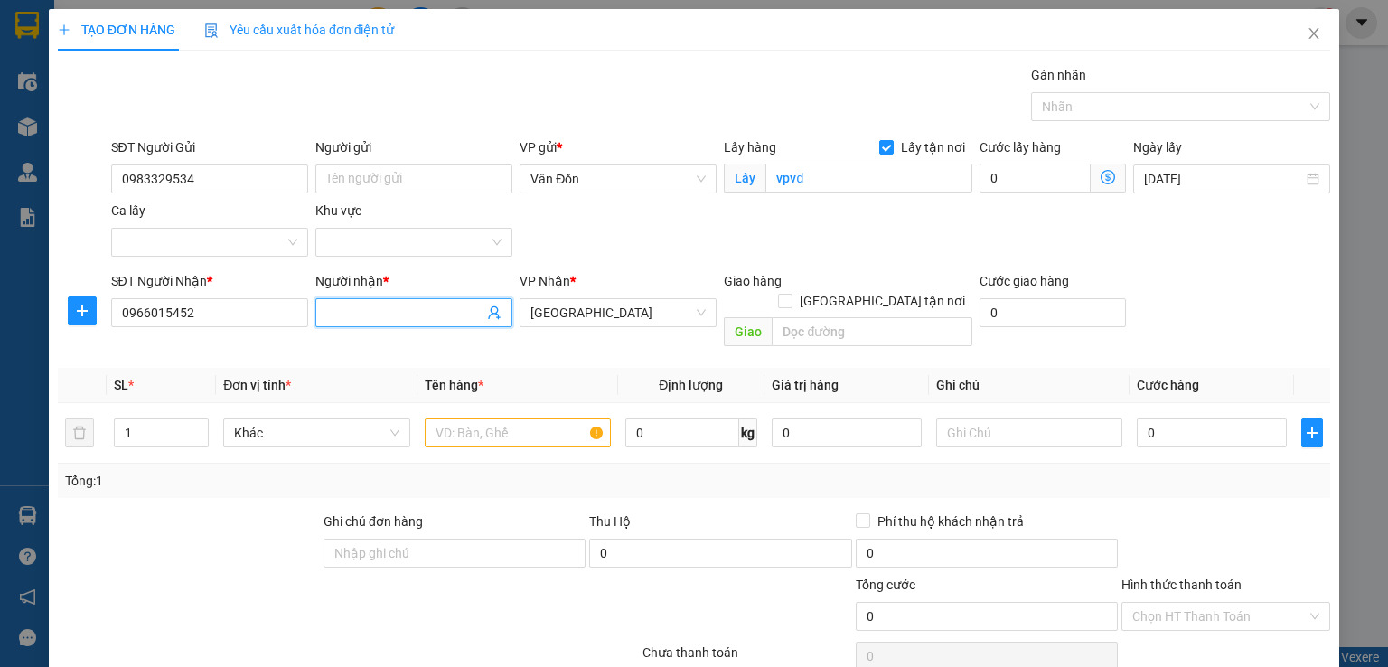
click at [452, 314] on input "Người nhận *" at bounding box center [404, 313] width 157 height 20
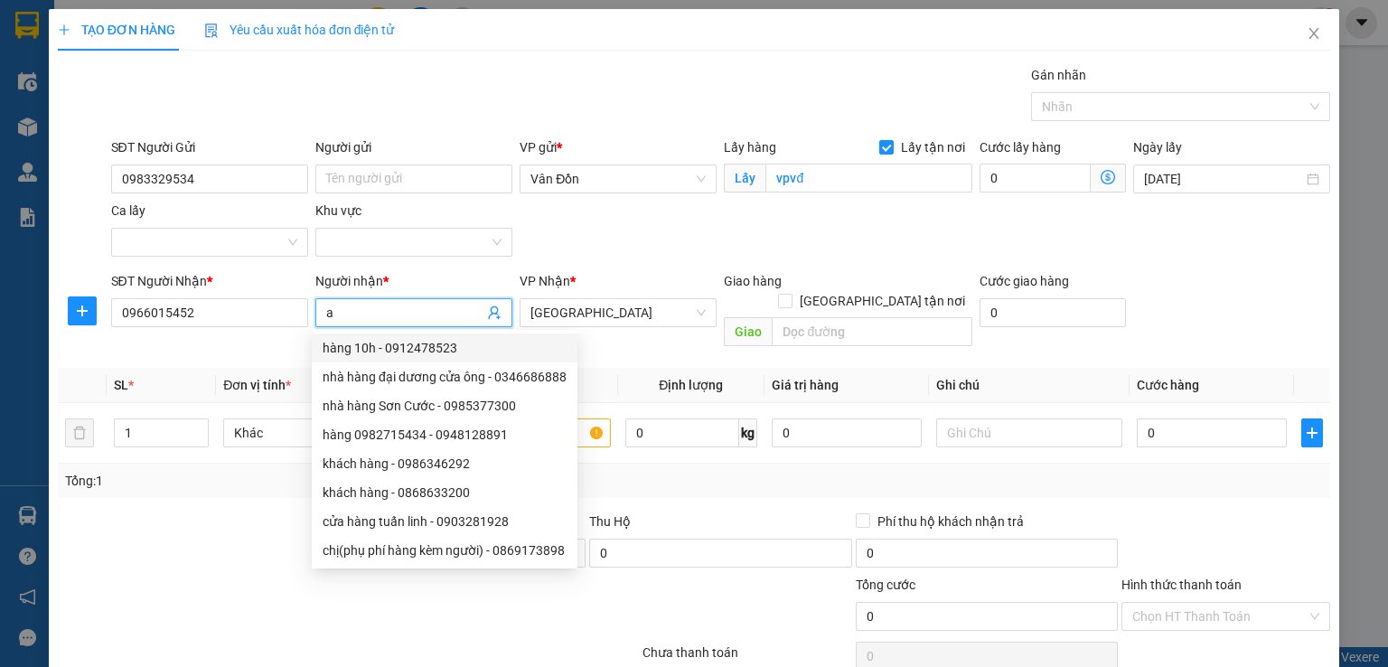
type input "a"
click at [838, 292] on div "Giao hàng Giao tận nơi" at bounding box center [848, 294] width 249 height 47
click at [833, 317] on input "text" at bounding box center [872, 331] width 201 height 29
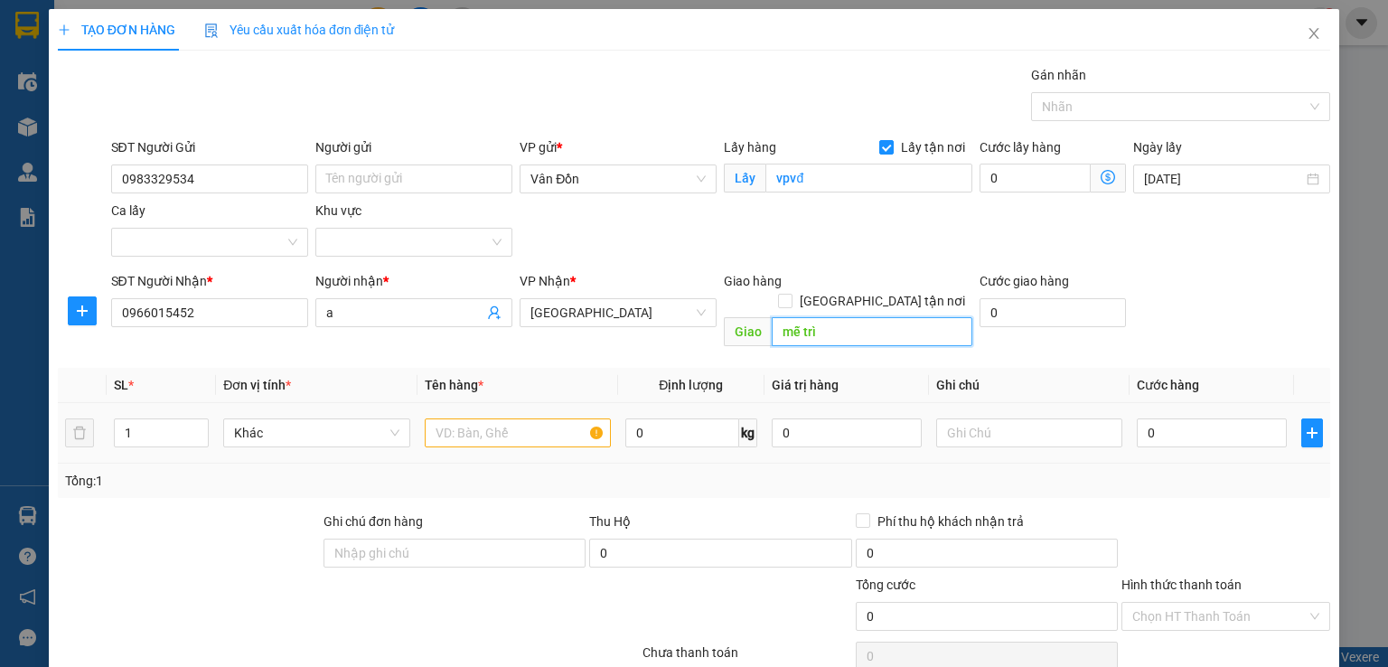
type input "mễ trì"
click at [548, 418] on input "text" at bounding box center [518, 432] width 186 height 29
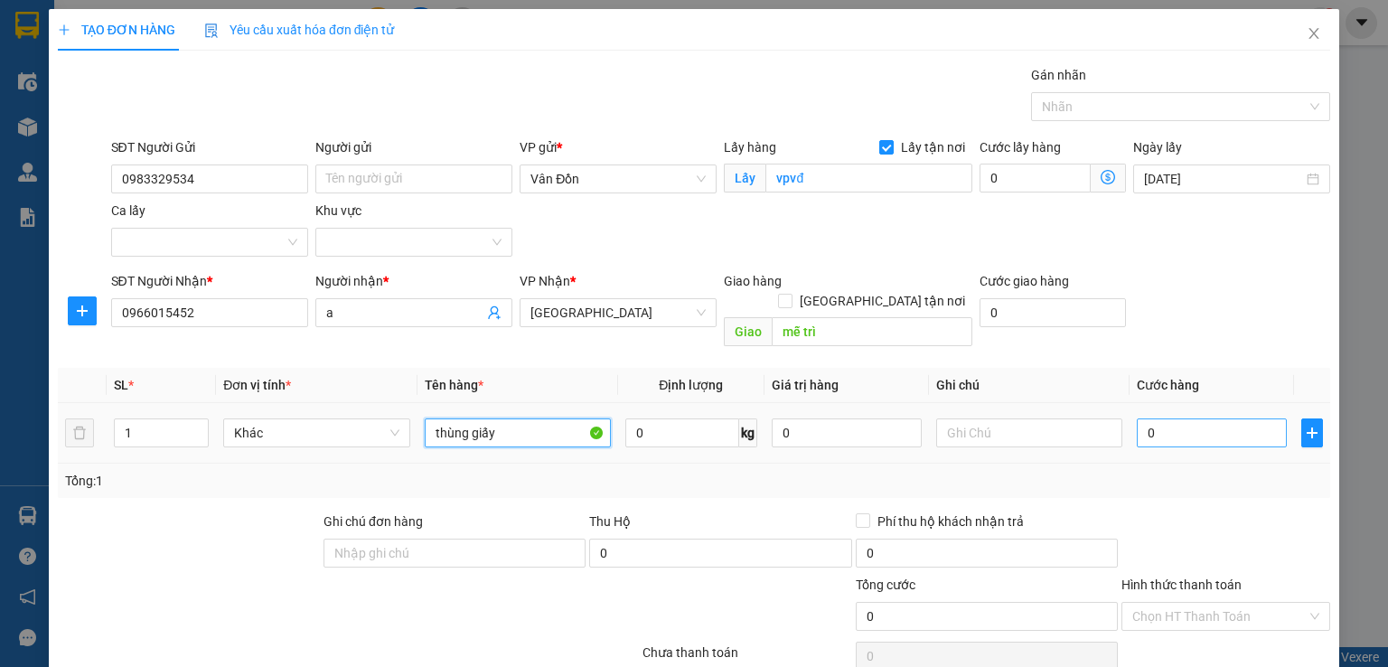
type input "thùng giấy"
click at [1211, 418] on input "0" at bounding box center [1212, 432] width 150 height 29
type input "8"
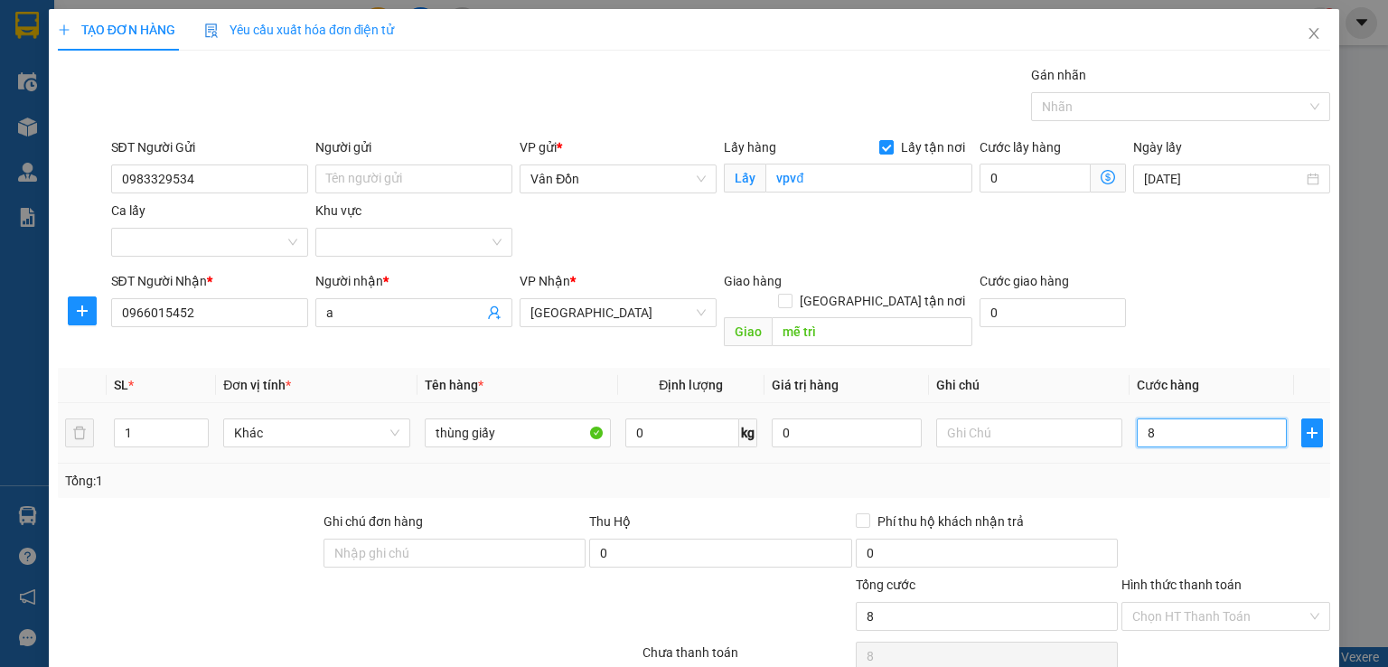
type input "80"
type input "80.000"
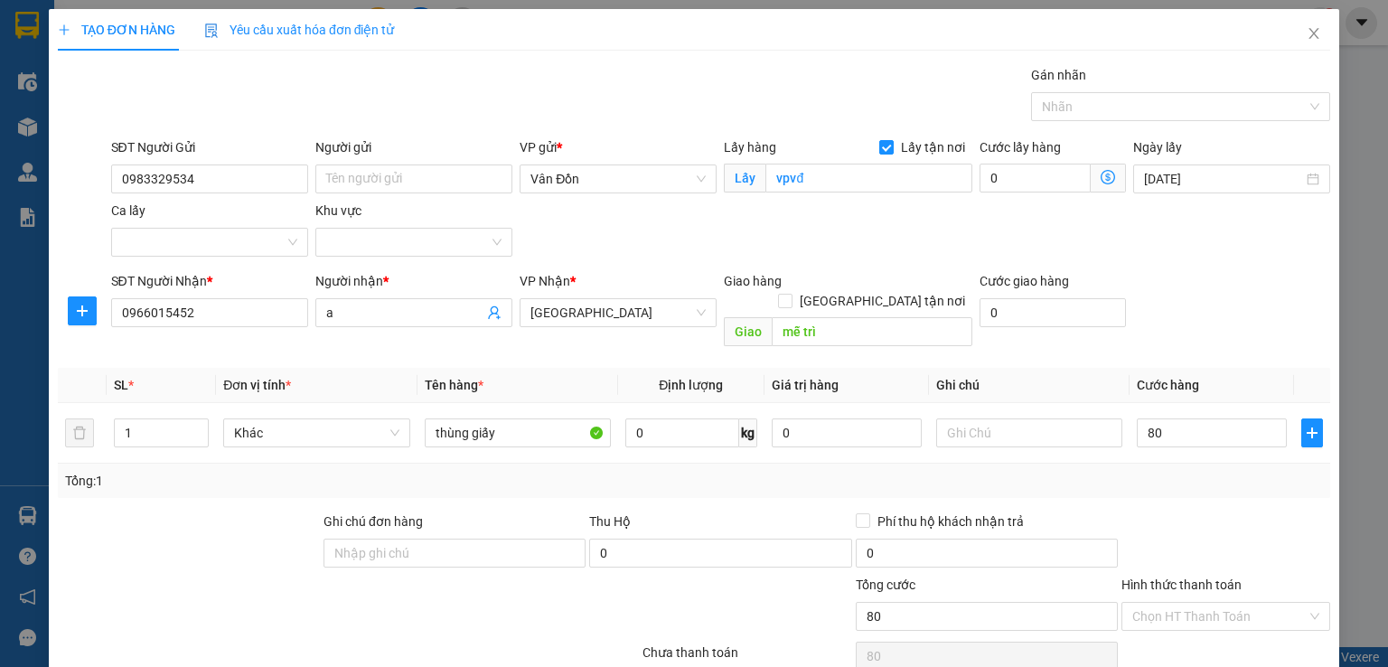
type input "80.000"
click at [1285, 471] on div "Tổng: 1" at bounding box center [694, 481] width 1258 height 20
click at [1004, 418] on input "text" at bounding box center [1029, 432] width 186 height 29
type input "d"
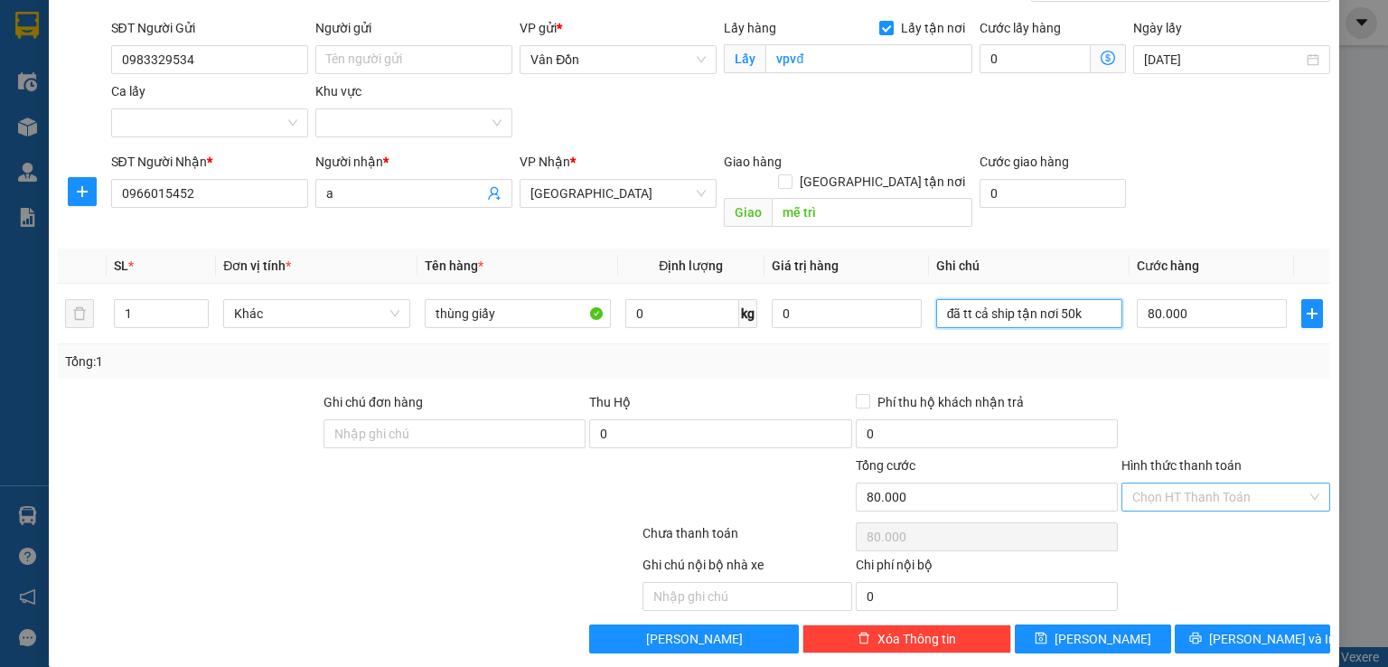
type input "đã tt cả ship tận nơi 50k"
click at [1189, 484] on input "Hình thức thanh toán" at bounding box center [1220, 497] width 174 height 27
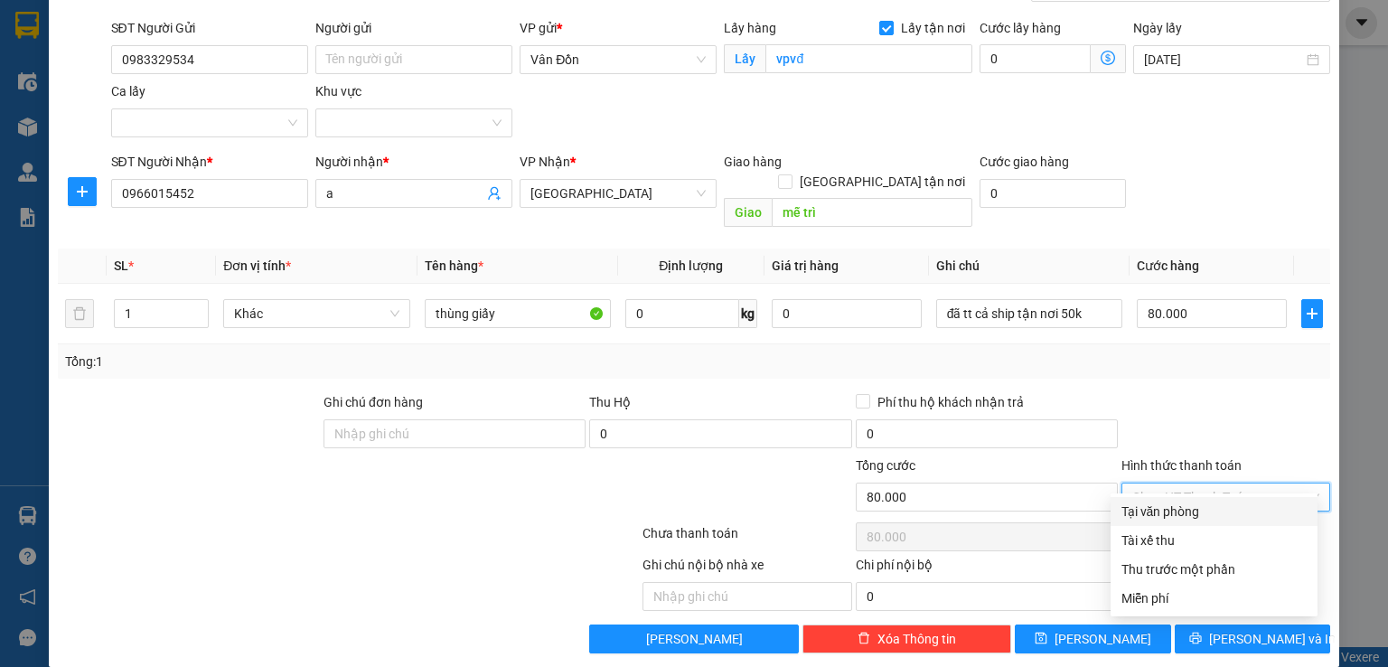
click at [1175, 512] on div "Tại văn phòng" at bounding box center [1214, 512] width 185 height 20
type input "0"
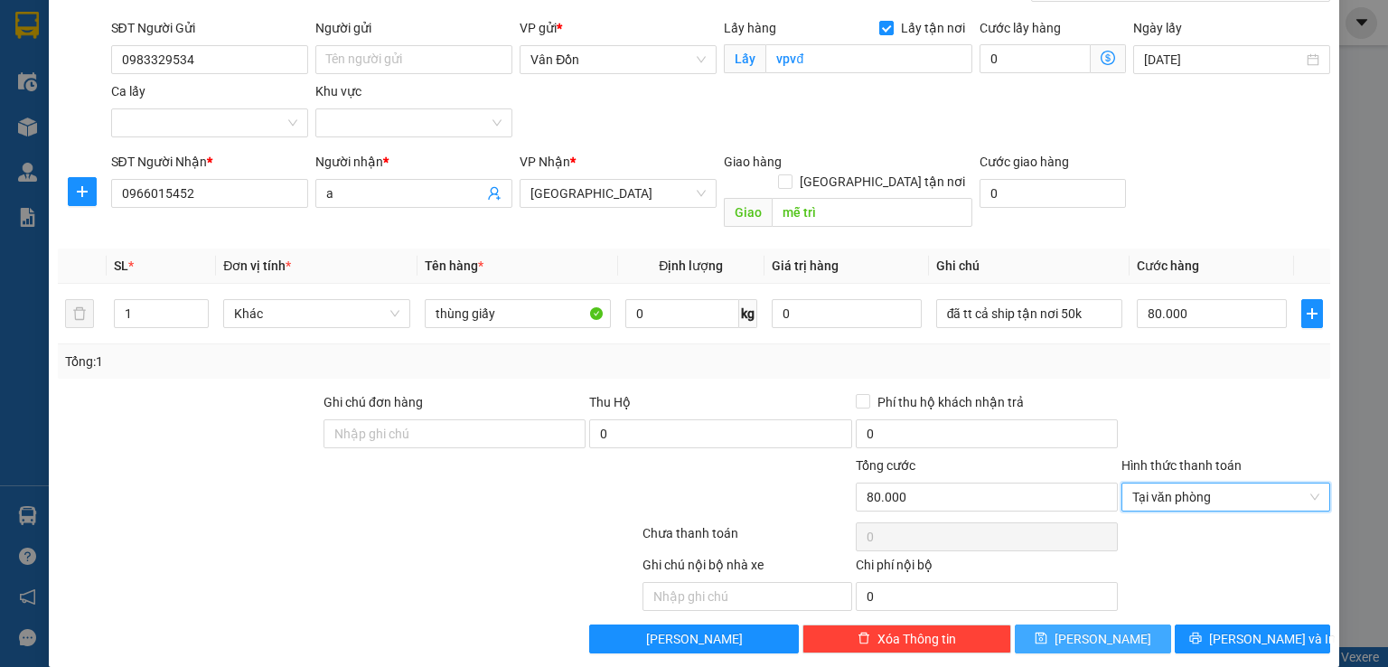
click at [1107, 625] on button "[PERSON_NAME]" at bounding box center [1093, 639] width 156 height 29
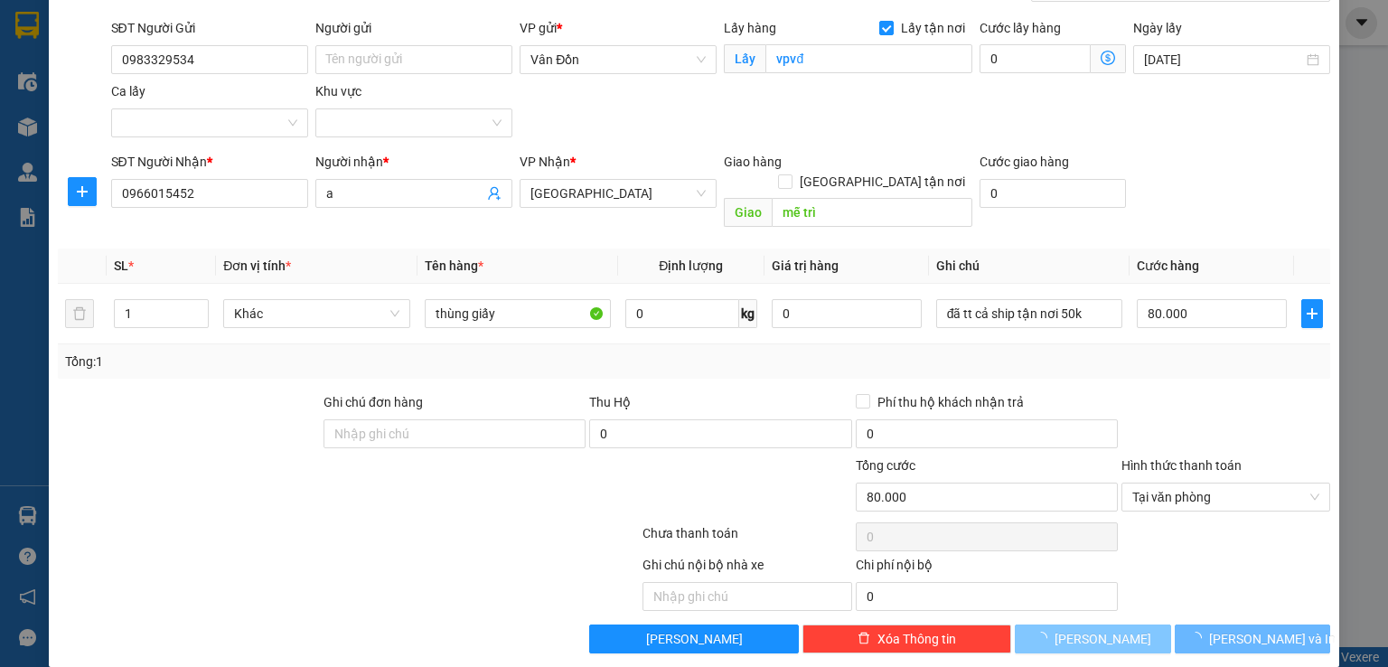
checkbox input "false"
type input "0"
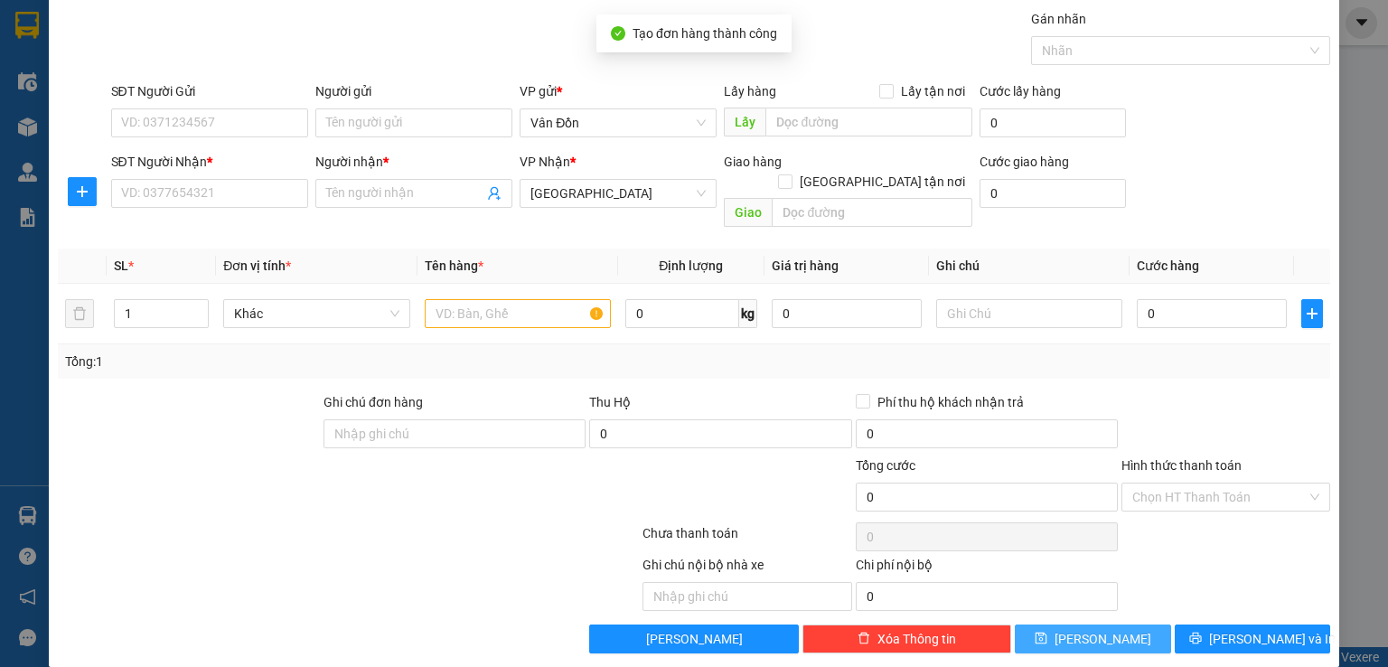
scroll to position [0, 0]
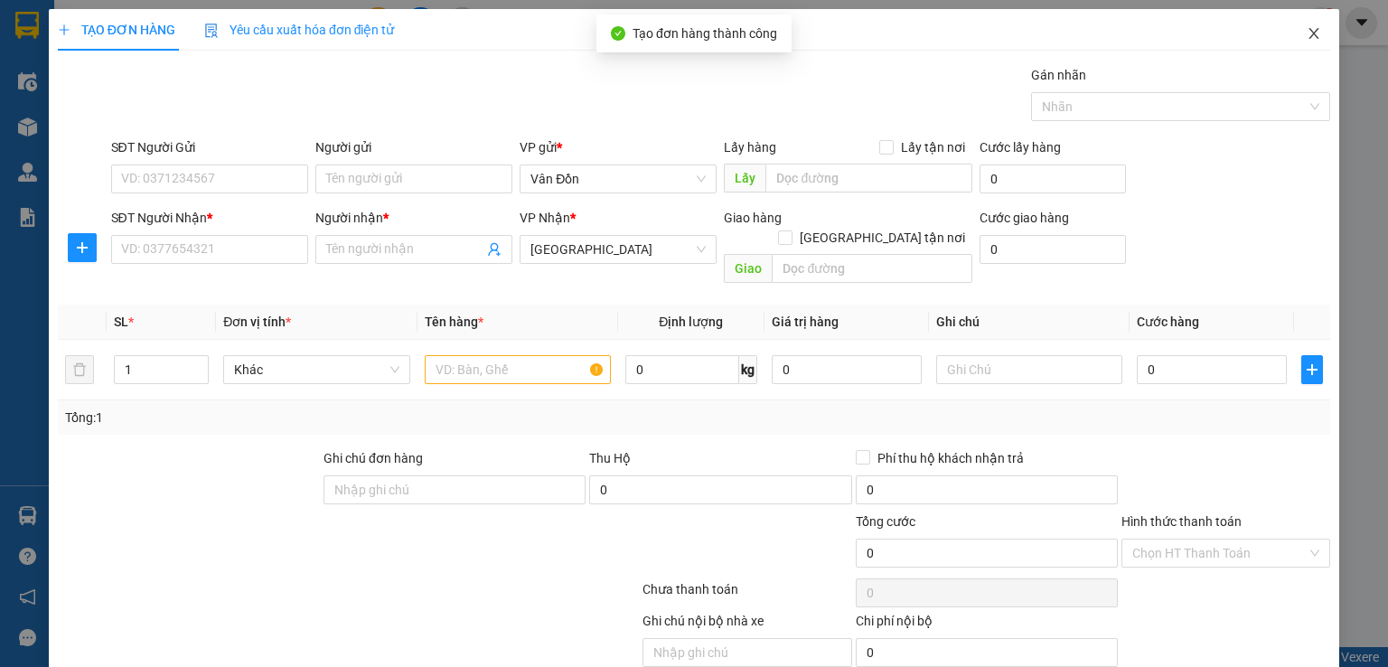
click at [1307, 41] on icon "close" at bounding box center [1314, 33] width 14 height 14
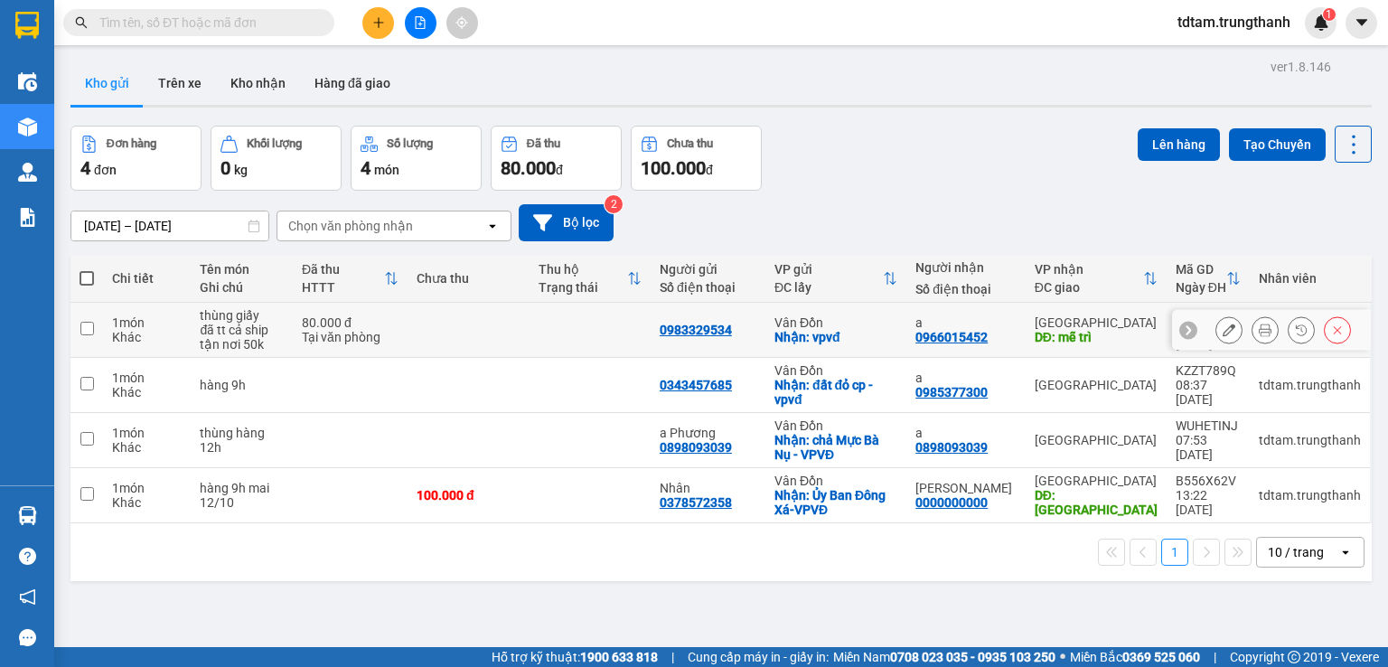
click at [83, 330] on input "checkbox" at bounding box center [87, 329] width 14 height 14
checkbox input "true"
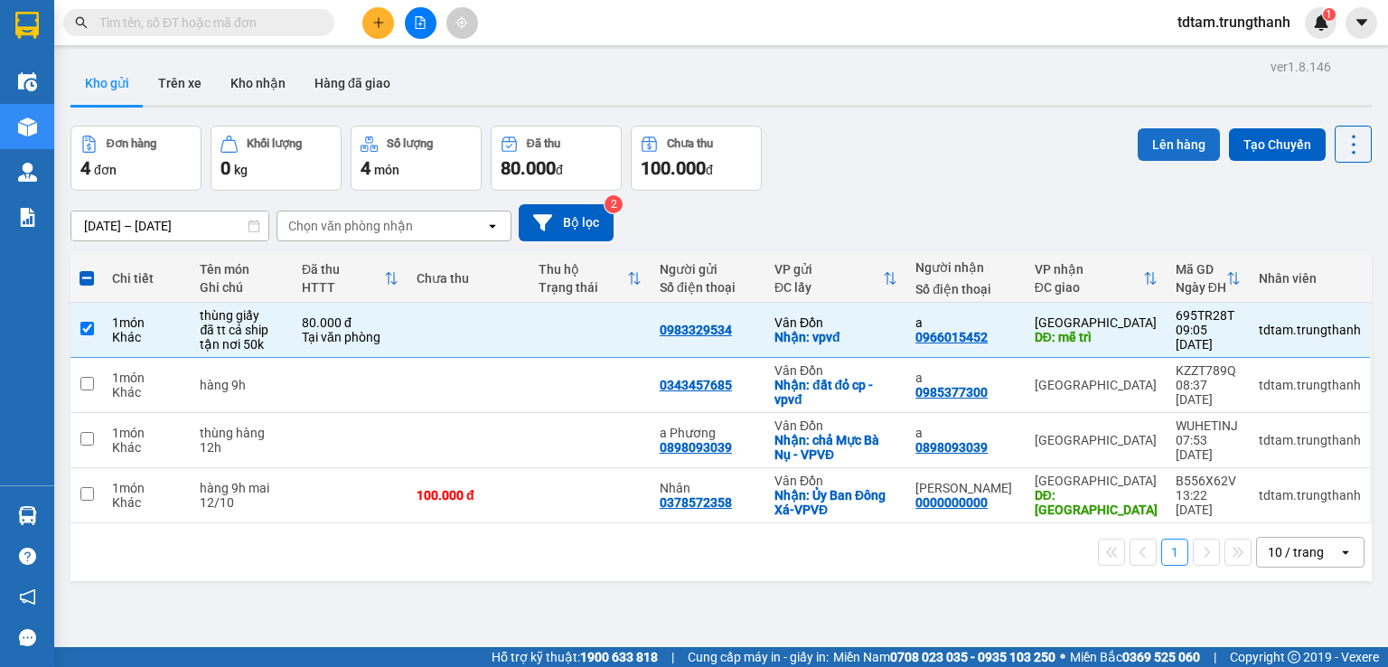
click at [1163, 142] on button "Lên hàng" at bounding box center [1179, 144] width 82 height 33
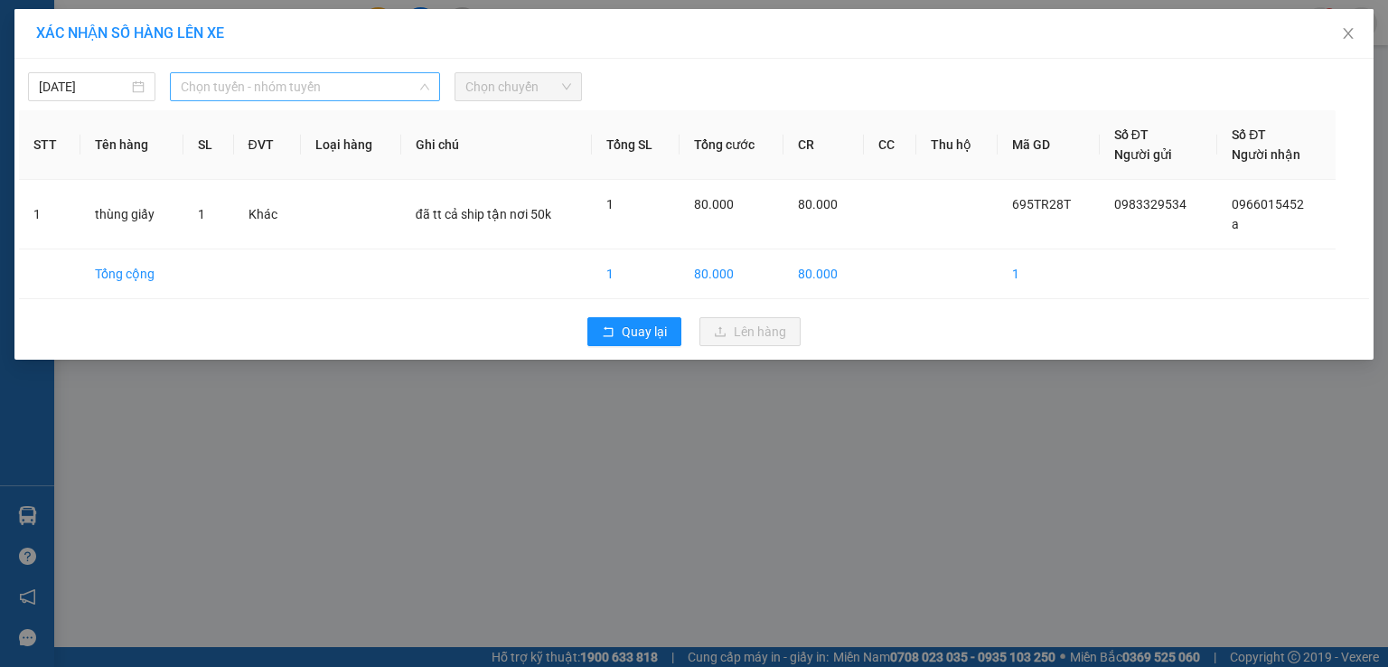
click at [314, 86] on span "Chọn tuyến - nhóm tuyến" at bounding box center [305, 86] width 249 height 27
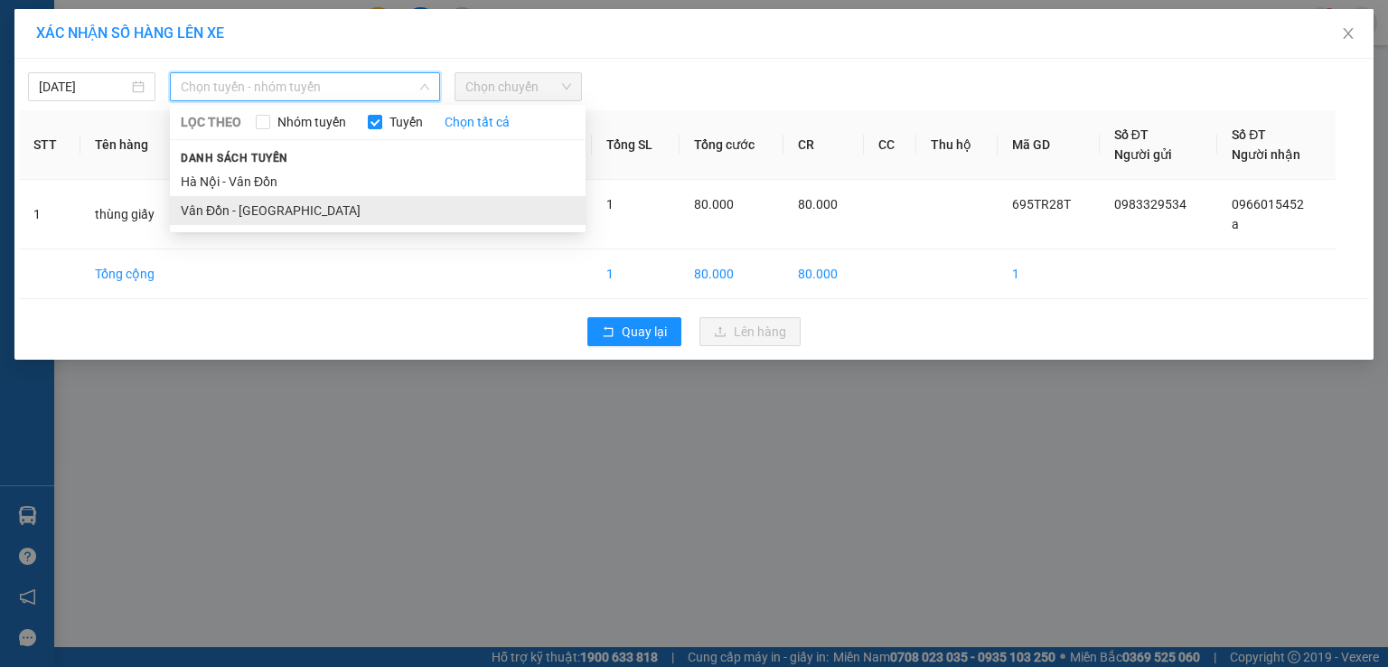
click at [238, 214] on li "Vân Đồn - [GEOGRAPHIC_DATA]" at bounding box center [378, 210] width 416 height 29
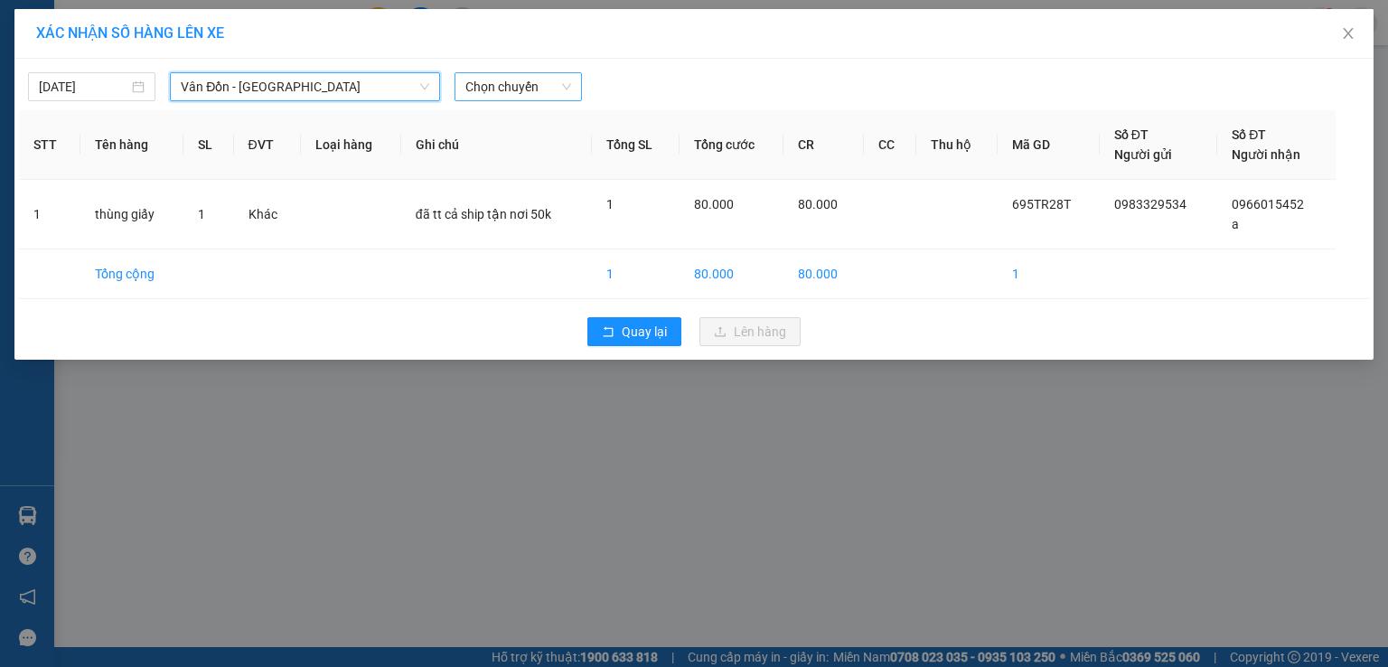
click at [474, 77] on span "Chọn chuyến" at bounding box center [518, 86] width 106 height 27
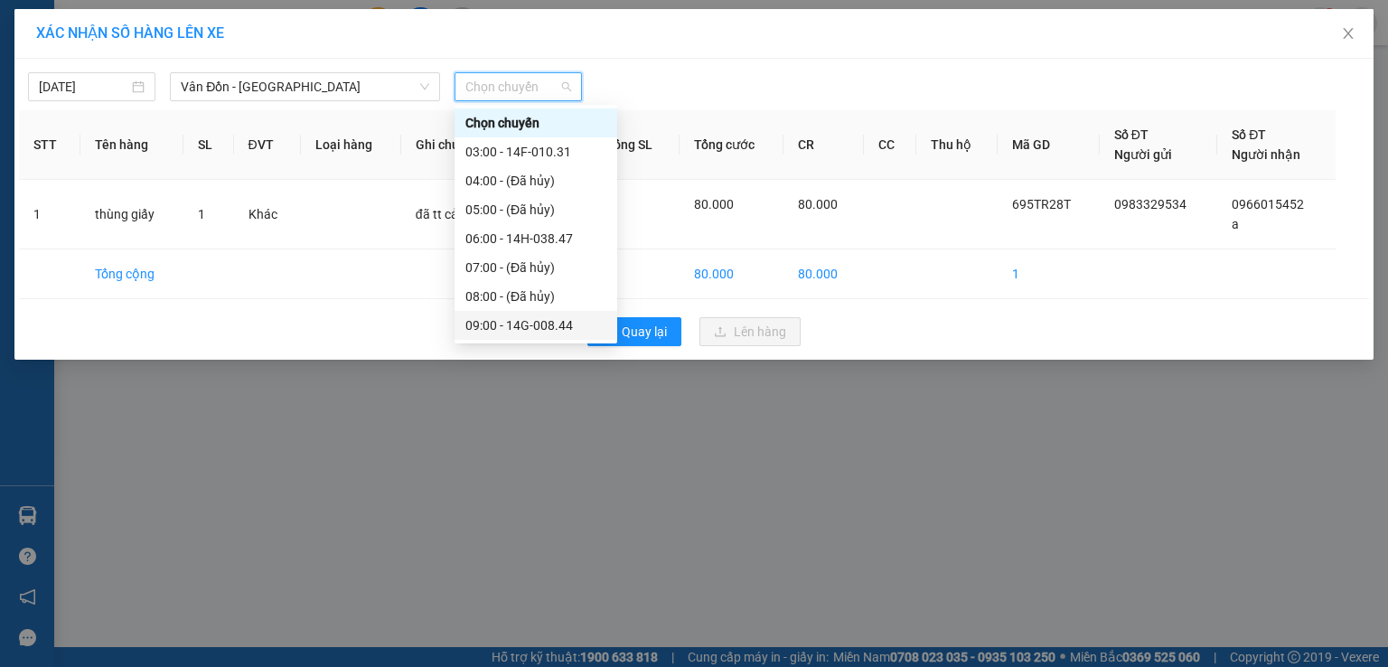
click at [521, 328] on div "09:00 - 14G-008.44" at bounding box center [535, 325] width 141 height 20
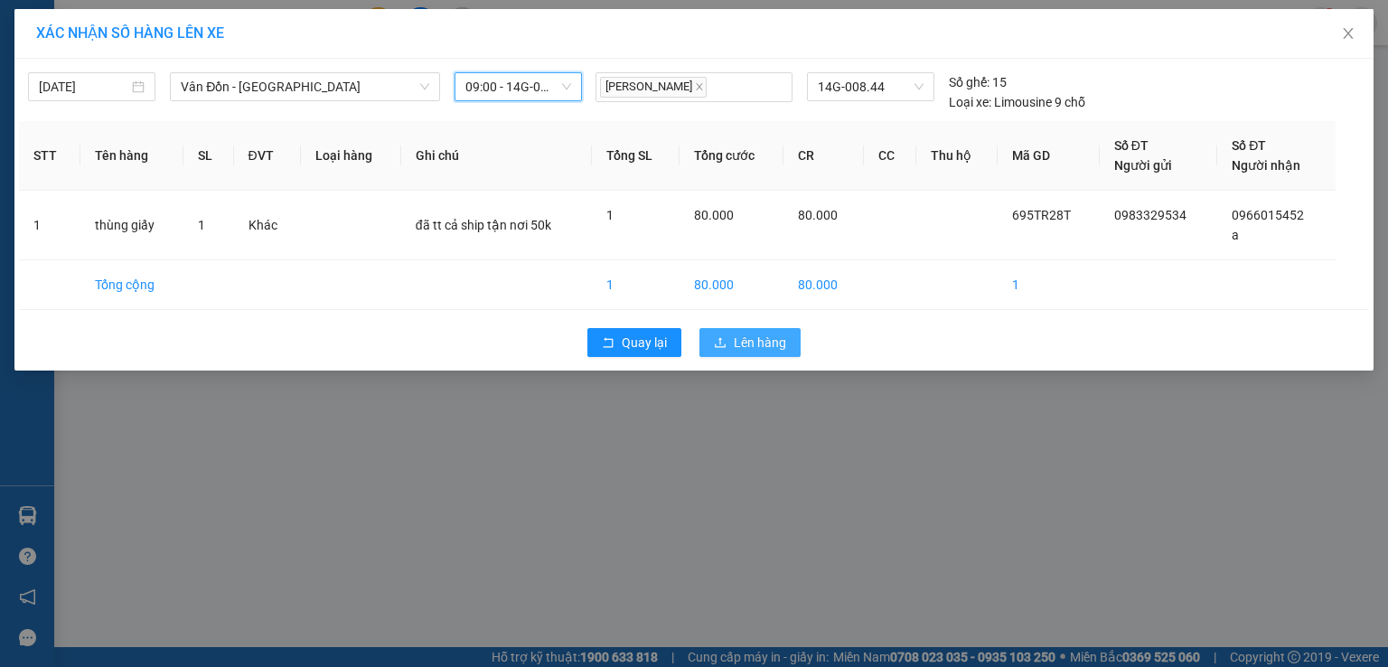
click at [771, 341] on span "Lên hàng" at bounding box center [760, 343] width 52 height 20
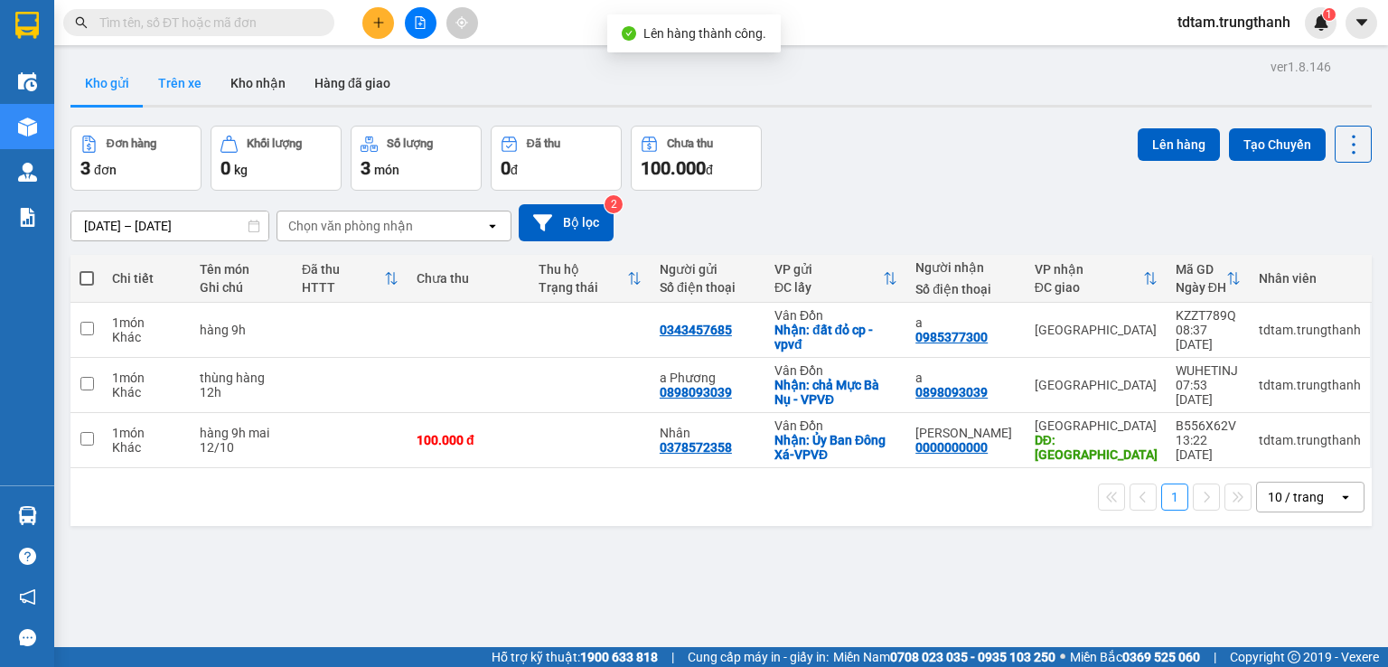
click at [204, 84] on button "Trên xe" at bounding box center [180, 82] width 72 height 43
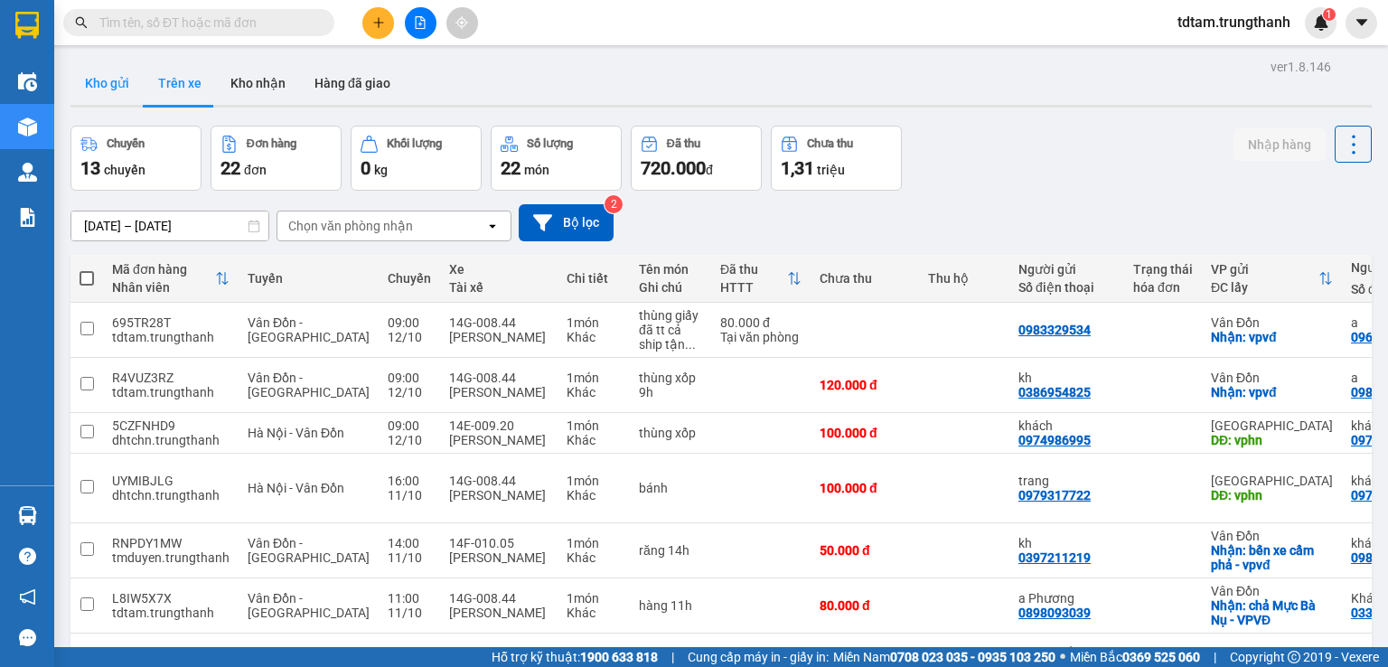
click at [124, 80] on button "Kho gửi" at bounding box center [107, 82] width 73 height 43
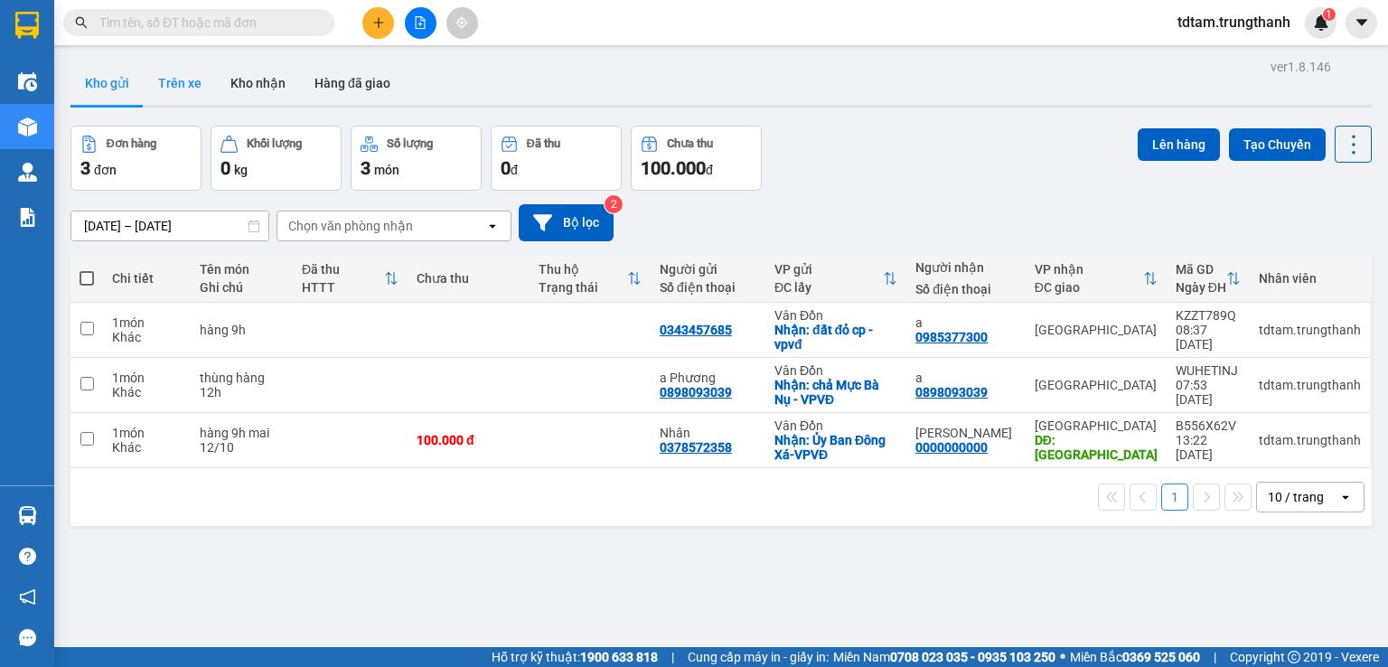
click at [190, 83] on button "Trên xe" at bounding box center [180, 82] width 72 height 43
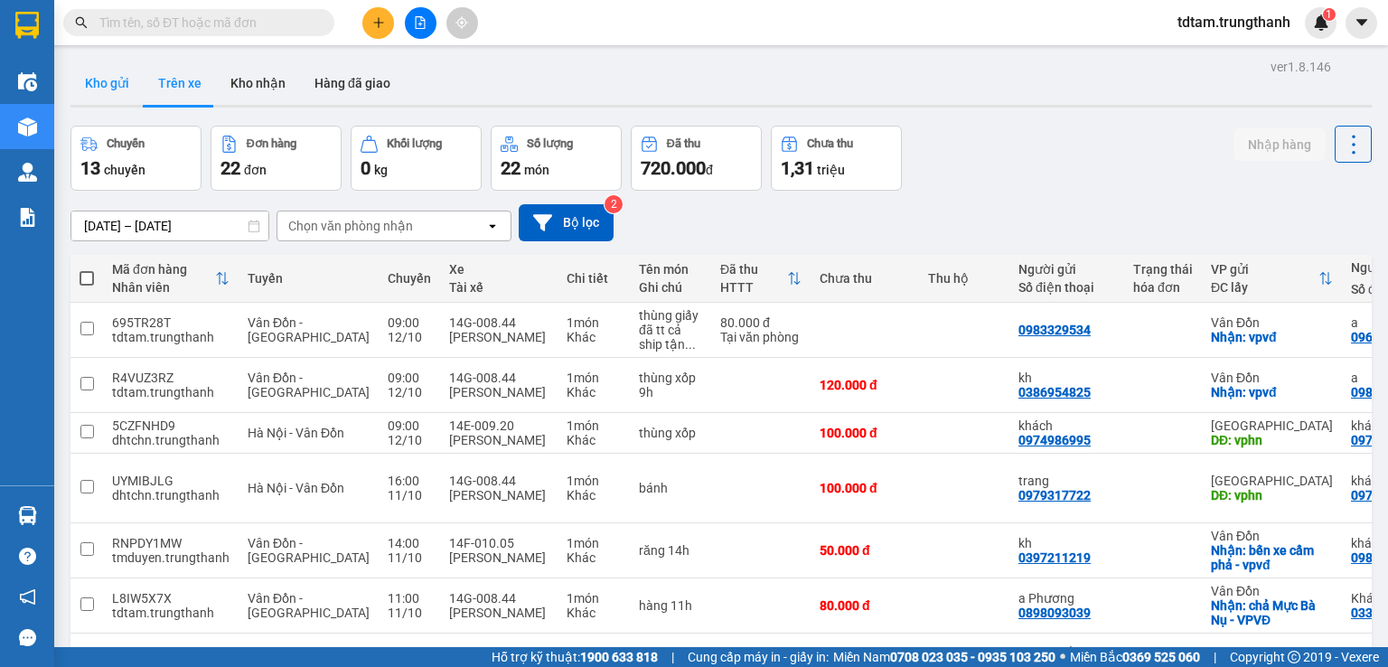
click at [107, 80] on button "Kho gửi" at bounding box center [107, 82] width 73 height 43
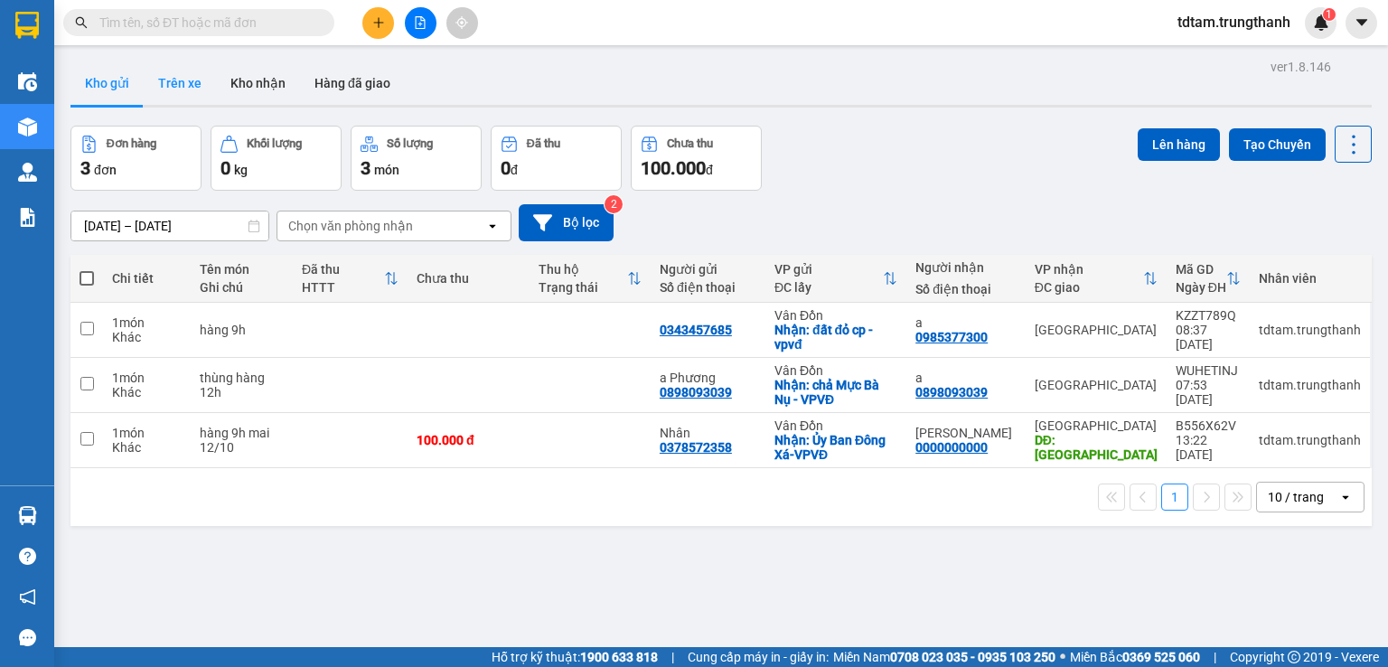
click at [169, 85] on button "Trên xe" at bounding box center [180, 82] width 72 height 43
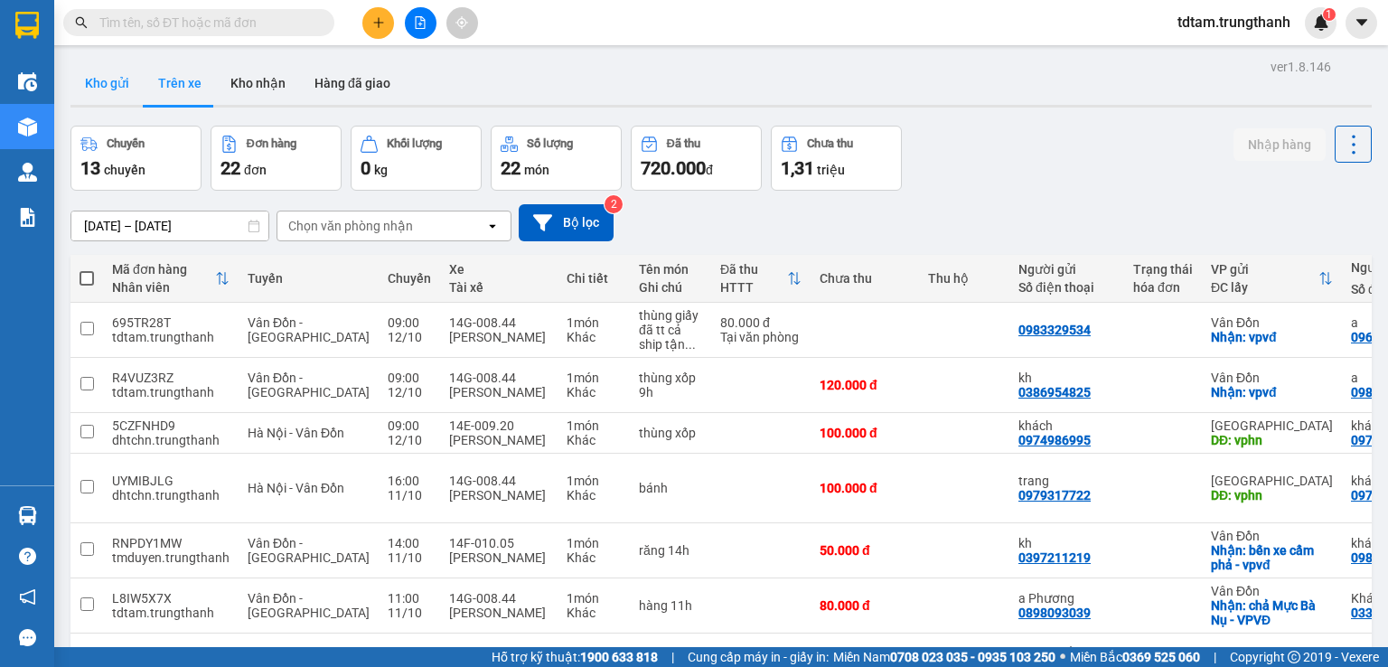
click at [98, 76] on button "Kho gửi" at bounding box center [107, 82] width 73 height 43
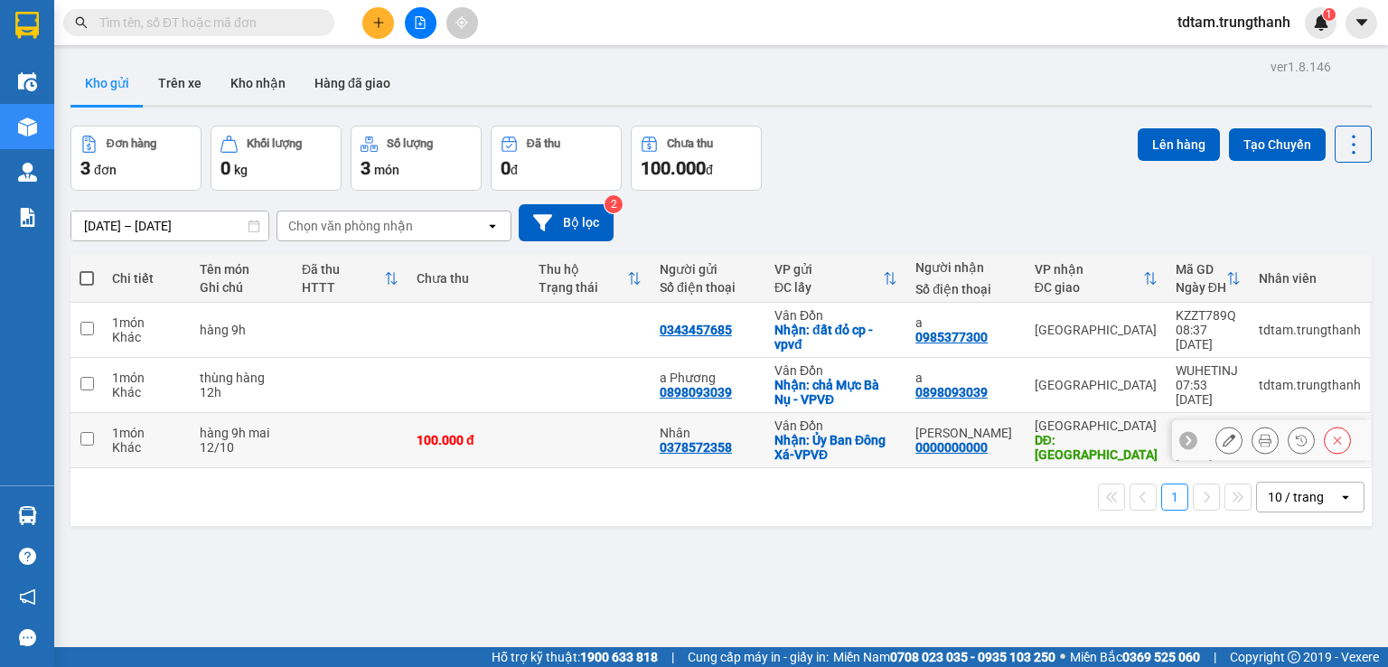
click at [1223, 446] on icon at bounding box center [1229, 440] width 13 height 13
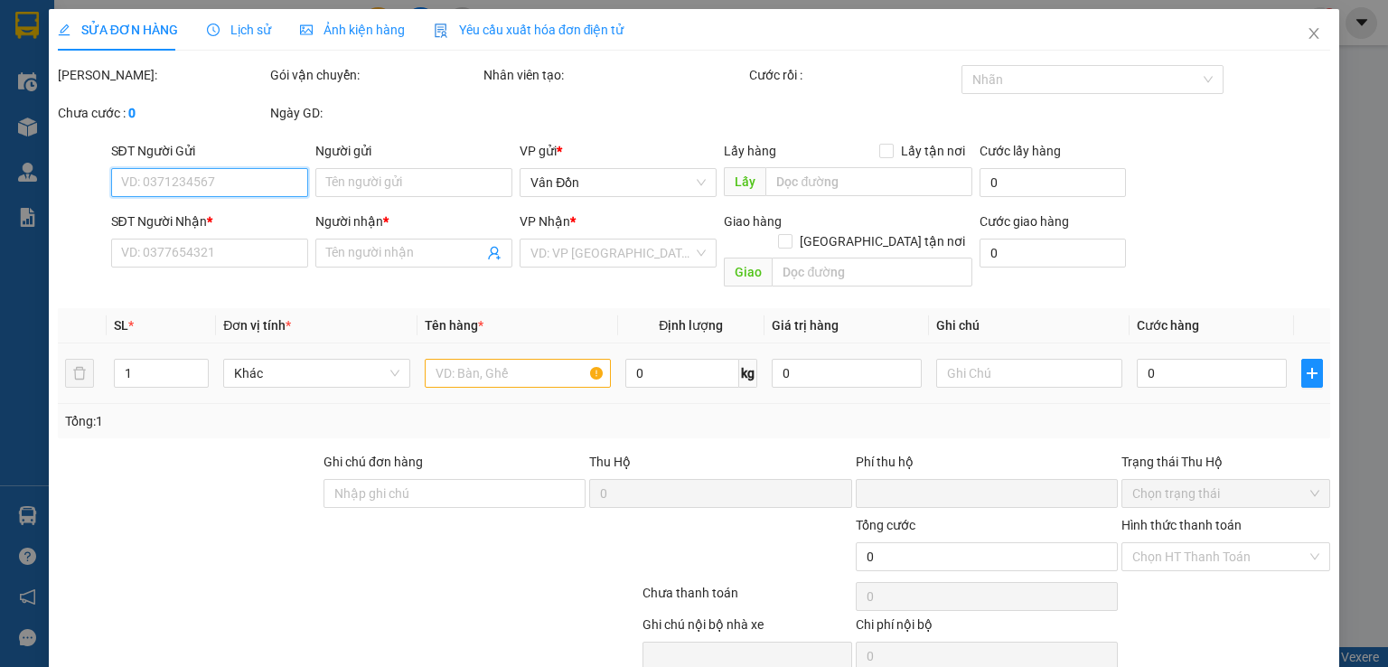
type input "0378572358"
type input "Nhân"
checkbox input "true"
type input "Ủy Ban Đông Xá-VPVĐ"
type input "0000000000"
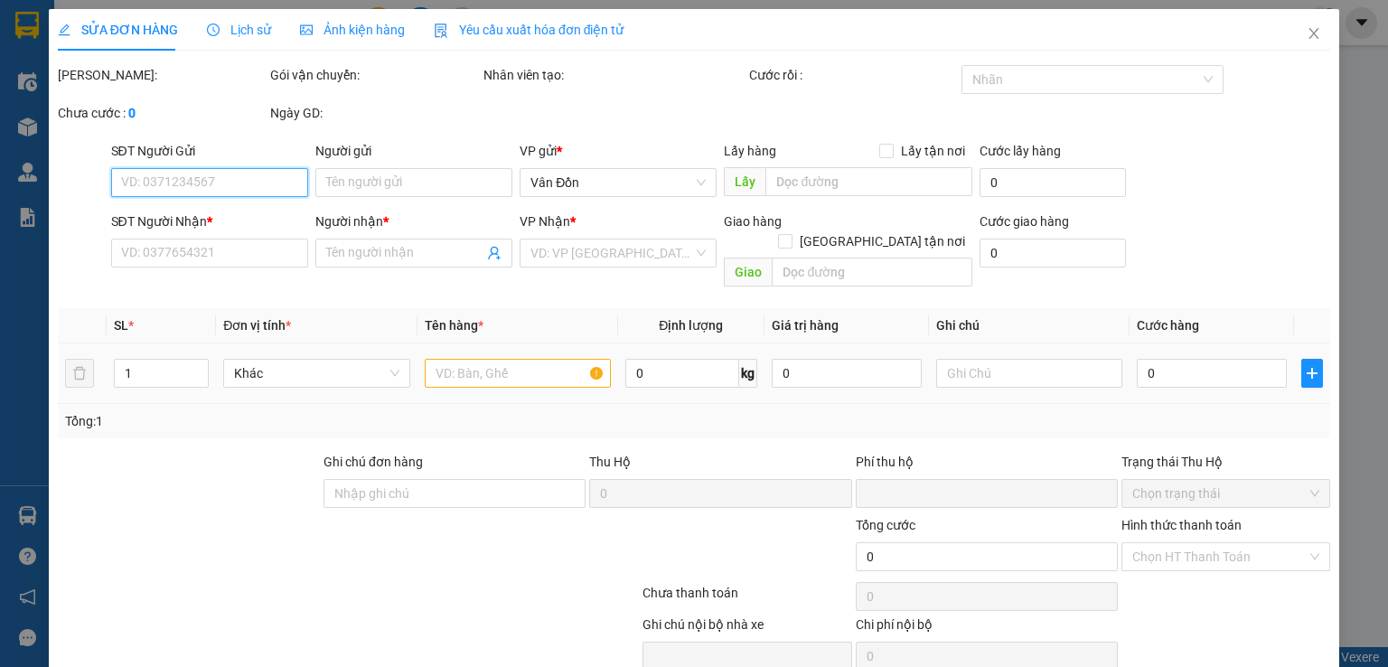
type input "[PERSON_NAME]"
type input "[GEOGRAPHIC_DATA]"
type input "0"
type input "100.000"
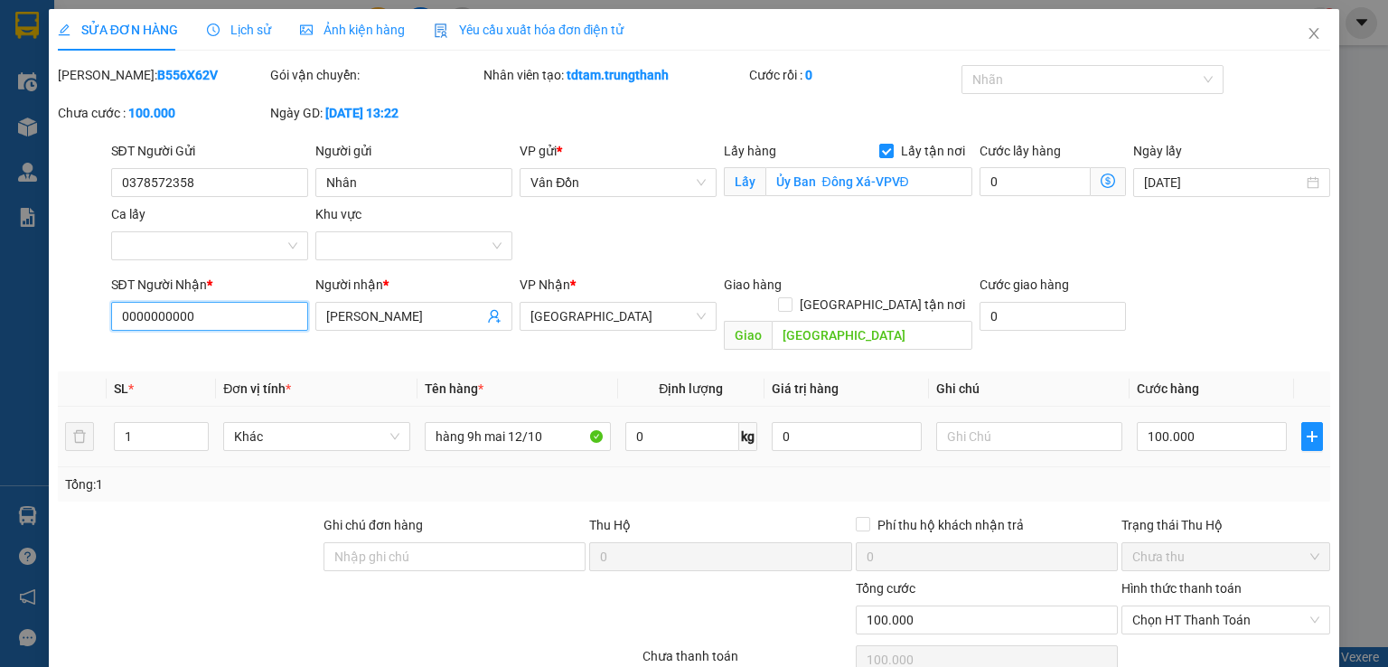
drag, startPoint x: 128, startPoint y: 315, endPoint x: 106, endPoint y: 328, distance: 25.9
click at [108, 328] on div "SĐT Người Nhận * 0000000000 0000000000" at bounding box center [210, 316] width 204 height 83
type input "0389931925"
click at [917, 323] on input "[GEOGRAPHIC_DATA]" at bounding box center [872, 335] width 201 height 29
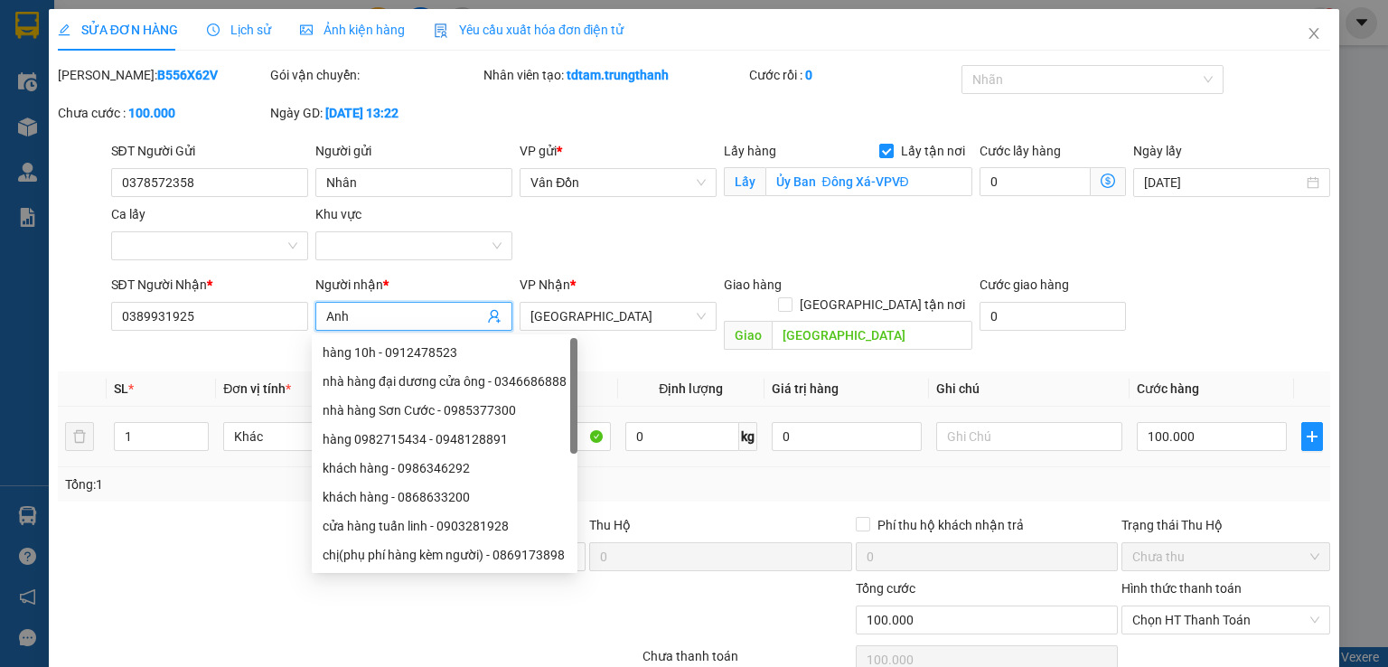
drag, startPoint x: 388, startPoint y: 319, endPoint x: 349, endPoint y: 315, distance: 39.0
click at [349, 315] on input "Anh" at bounding box center [404, 316] width 157 height 20
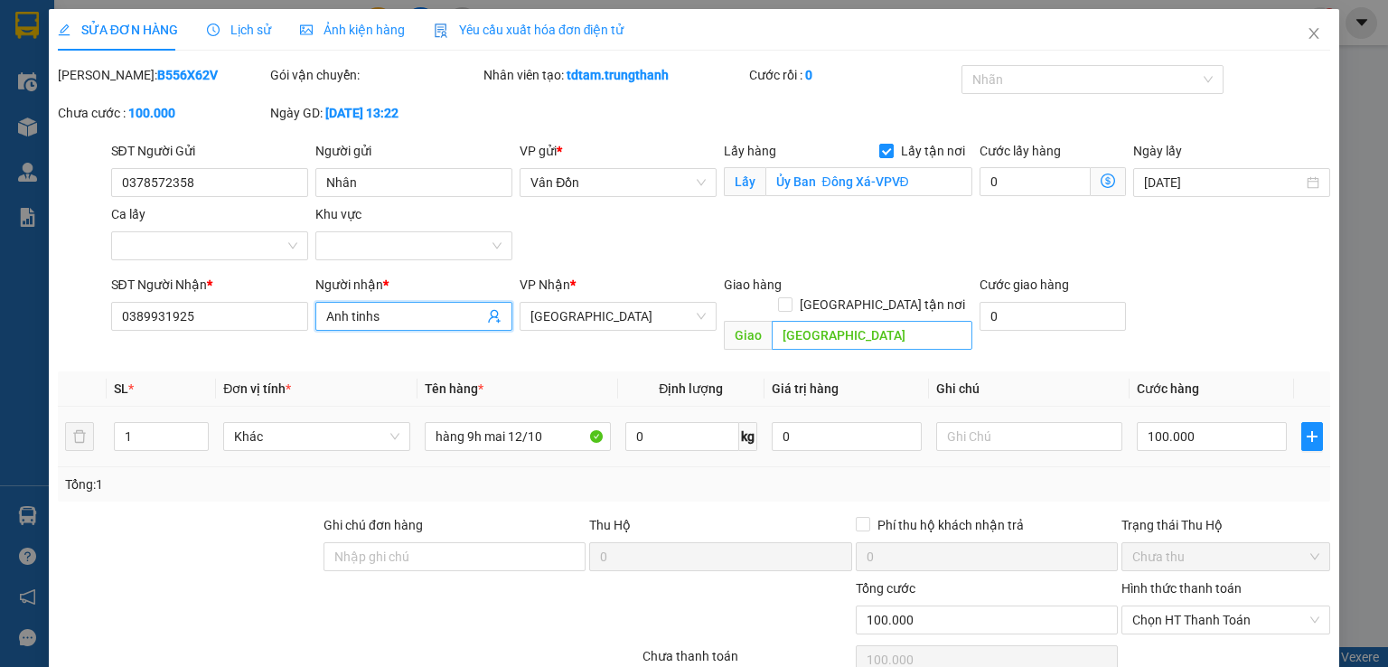
type input "Anh tinhs"
click at [897, 321] on input "text" at bounding box center [872, 335] width 201 height 29
type input "\"
drag, startPoint x: 383, startPoint y: 324, endPoint x: 345, endPoint y: 327, distance: 38.1
click at [345, 327] on span "Anh tinhs" at bounding box center [413, 316] width 197 height 29
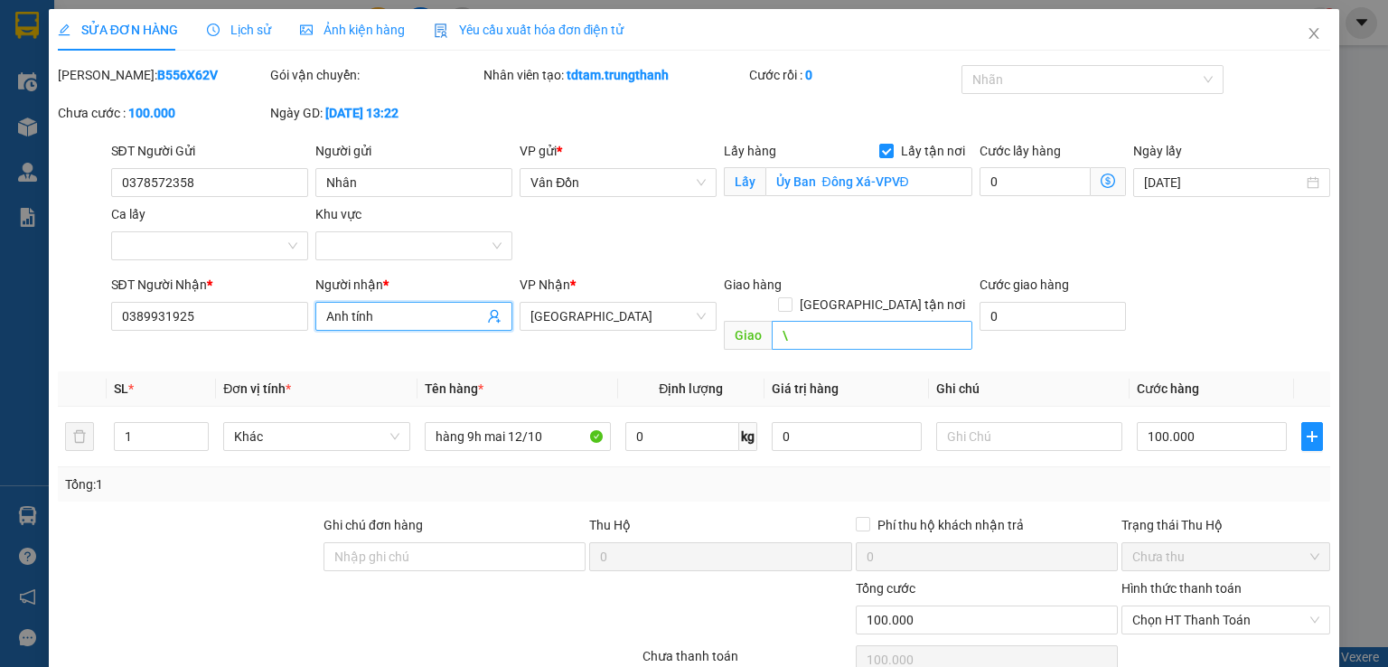
type input "Anh tính"
click at [817, 321] on input "\" at bounding box center [872, 335] width 201 height 29
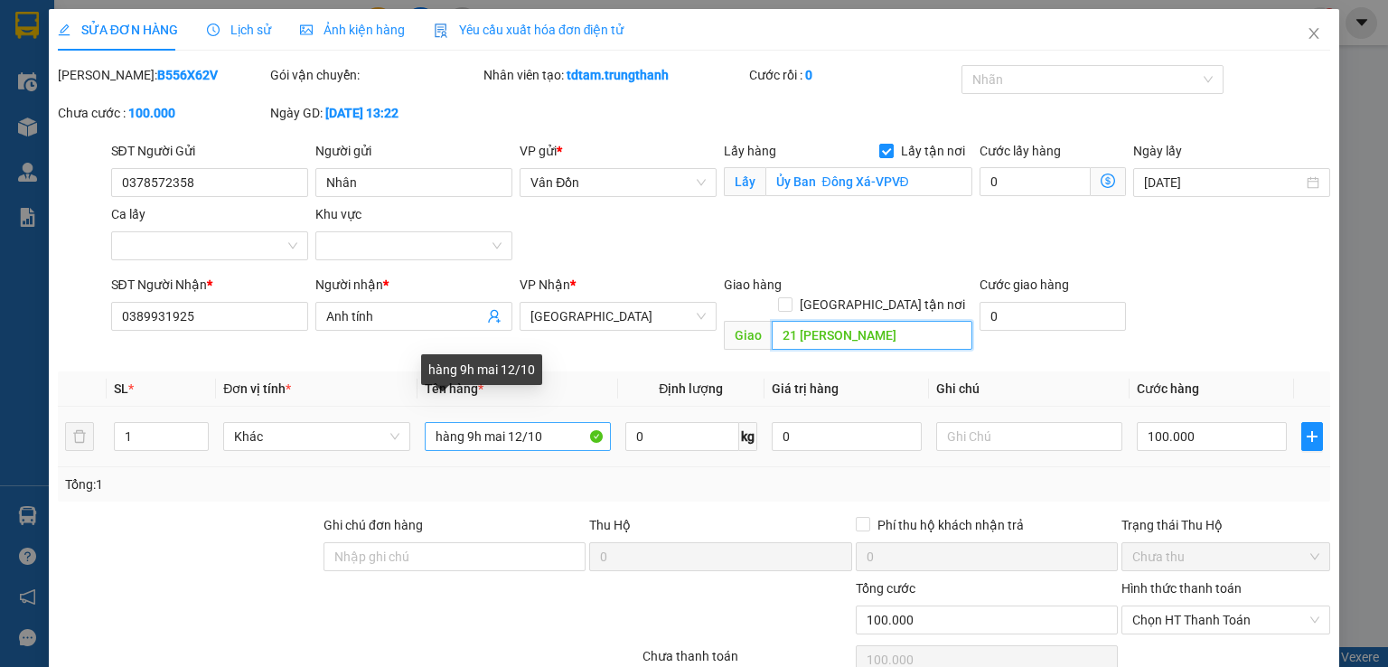
type input "21 lê văn lương"
drag, startPoint x: 543, startPoint y: 423, endPoint x: 427, endPoint y: 423, distance: 116.6
click at [427, 423] on input "hàng 9h mai 12/10" at bounding box center [518, 436] width 186 height 29
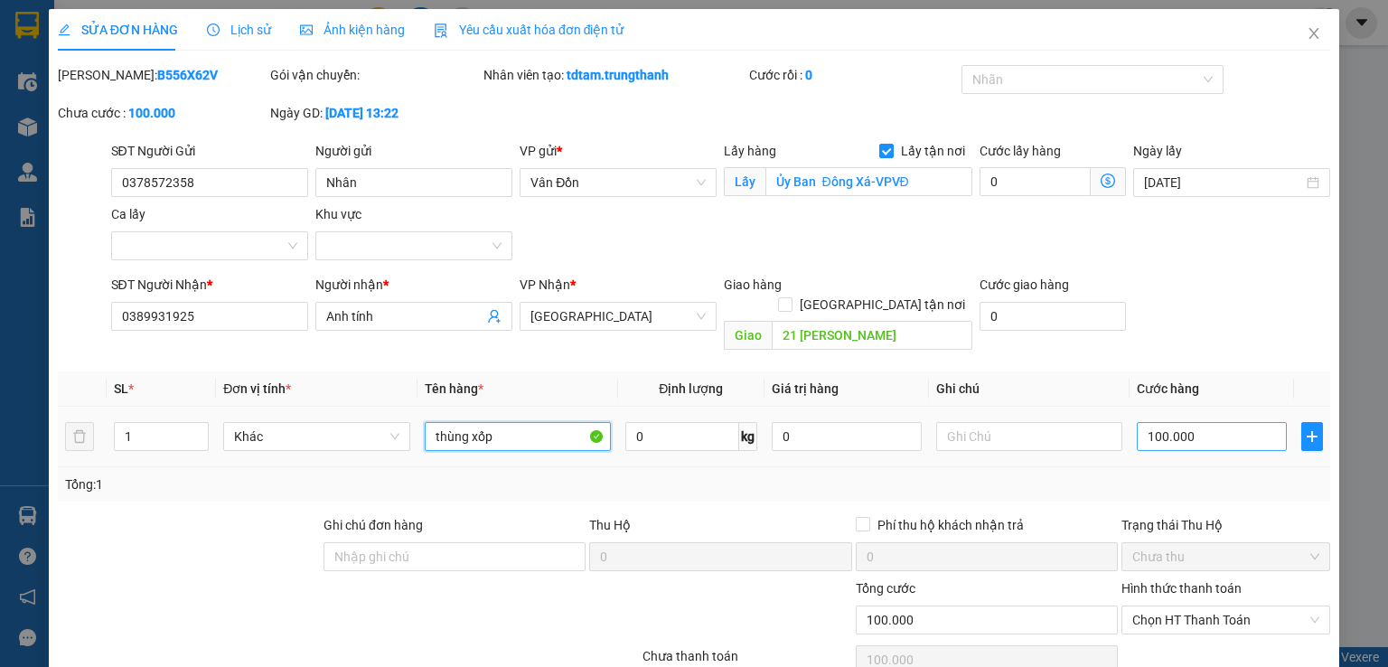
type input "thùng xốp"
type input "0"
type input "8"
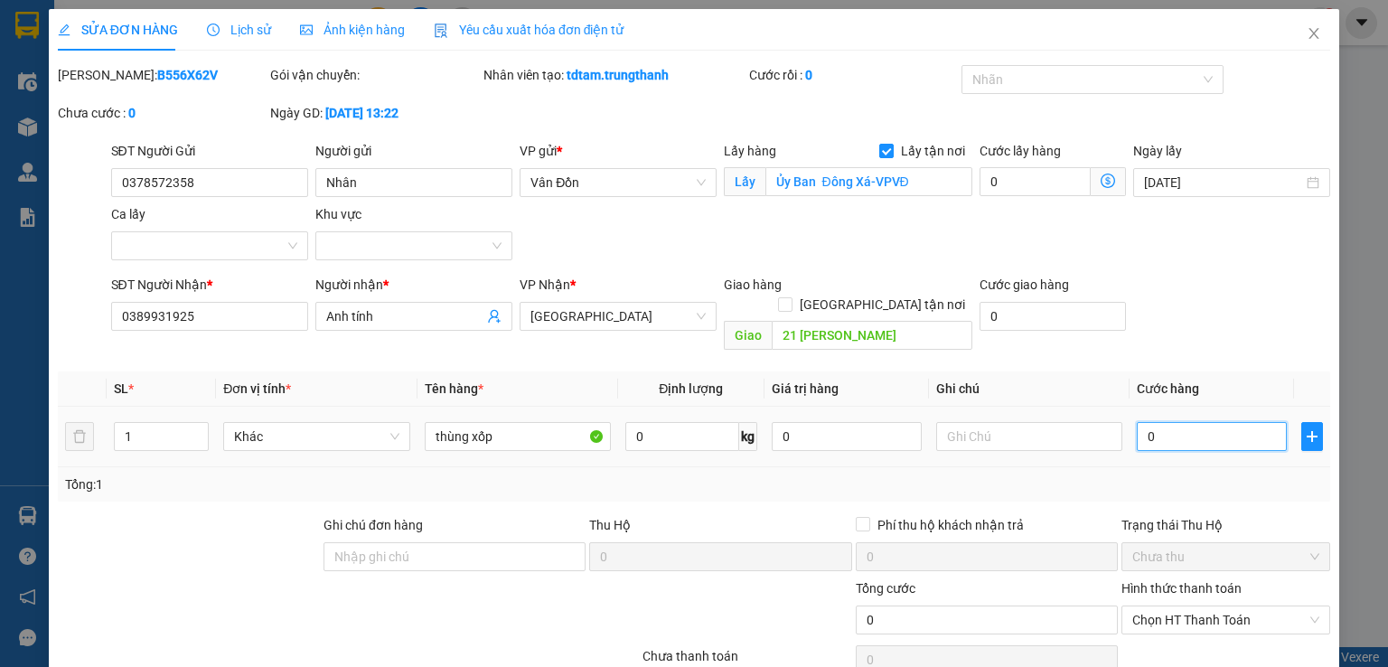
type input "8"
type input "08"
type input "80"
type input "080"
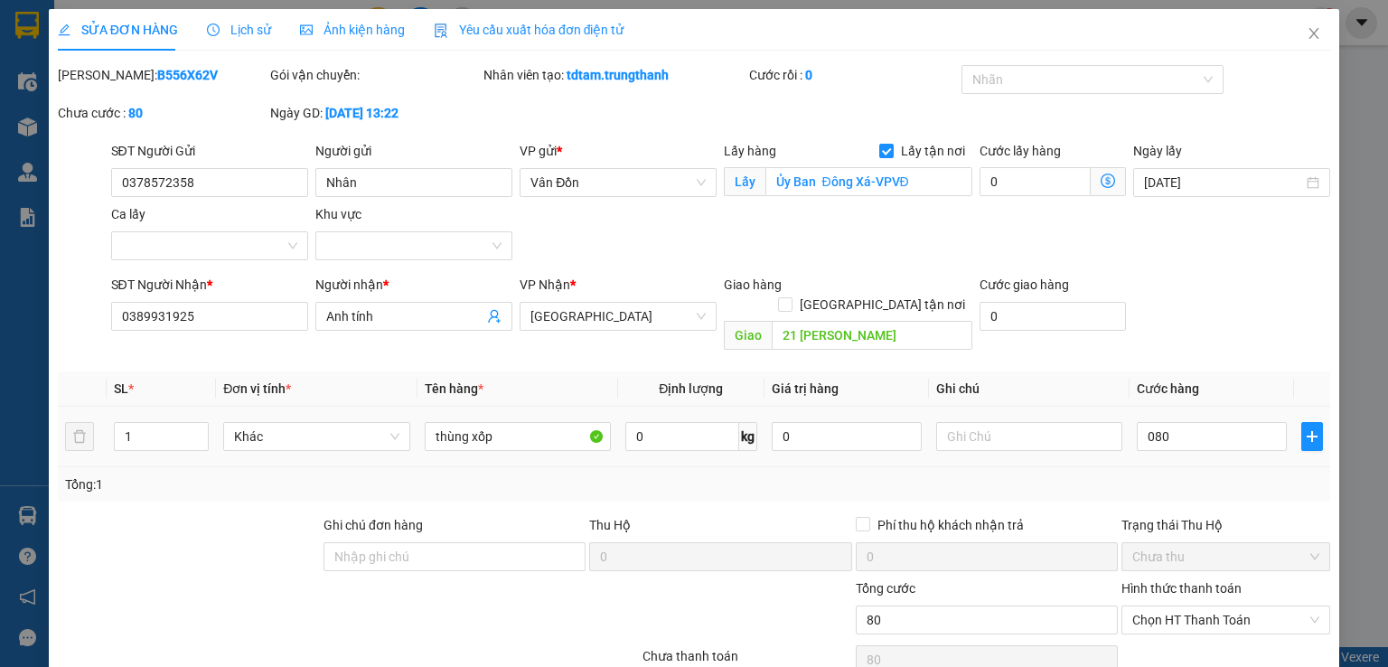
type input "80.000"
drag, startPoint x: 1180, startPoint y: 431, endPoint x: 1171, endPoint y: 426, distance: 9.8
click at [1171, 426] on div "80.000" at bounding box center [1212, 436] width 150 height 36
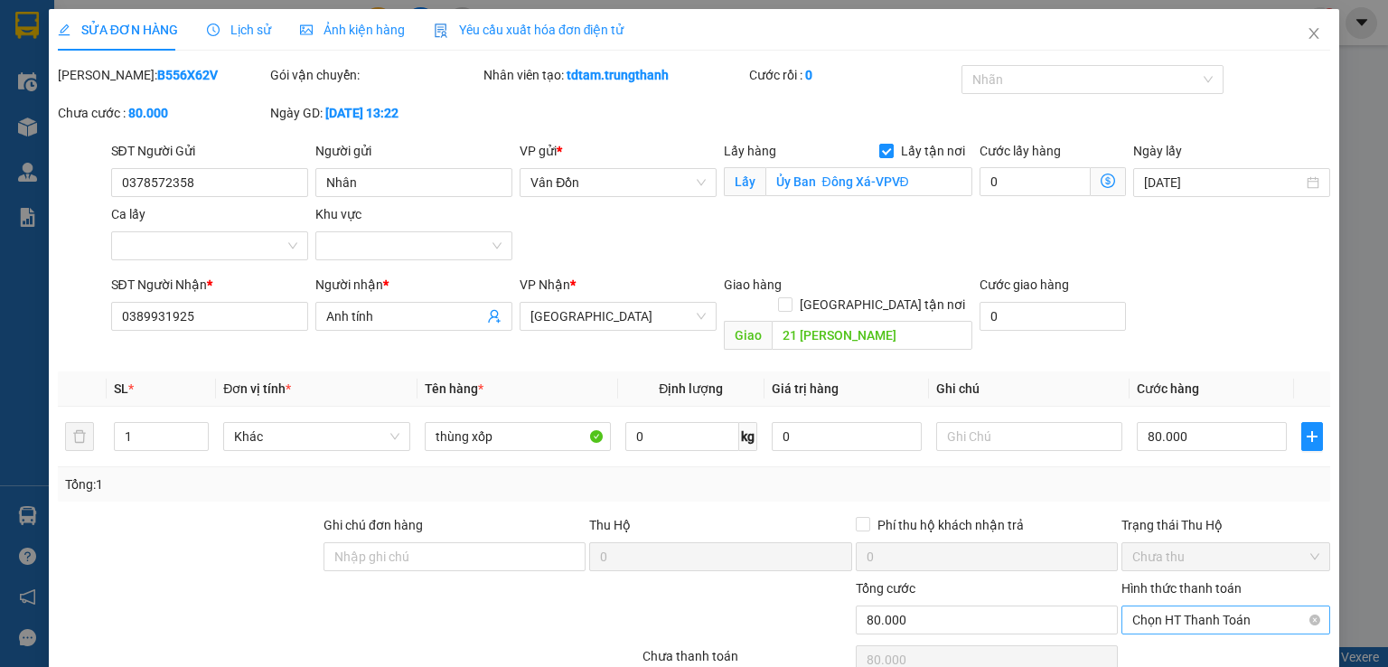
click at [1235, 606] on span "Chọn HT Thanh Toán" at bounding box center [1226, 619] width 187 height 27
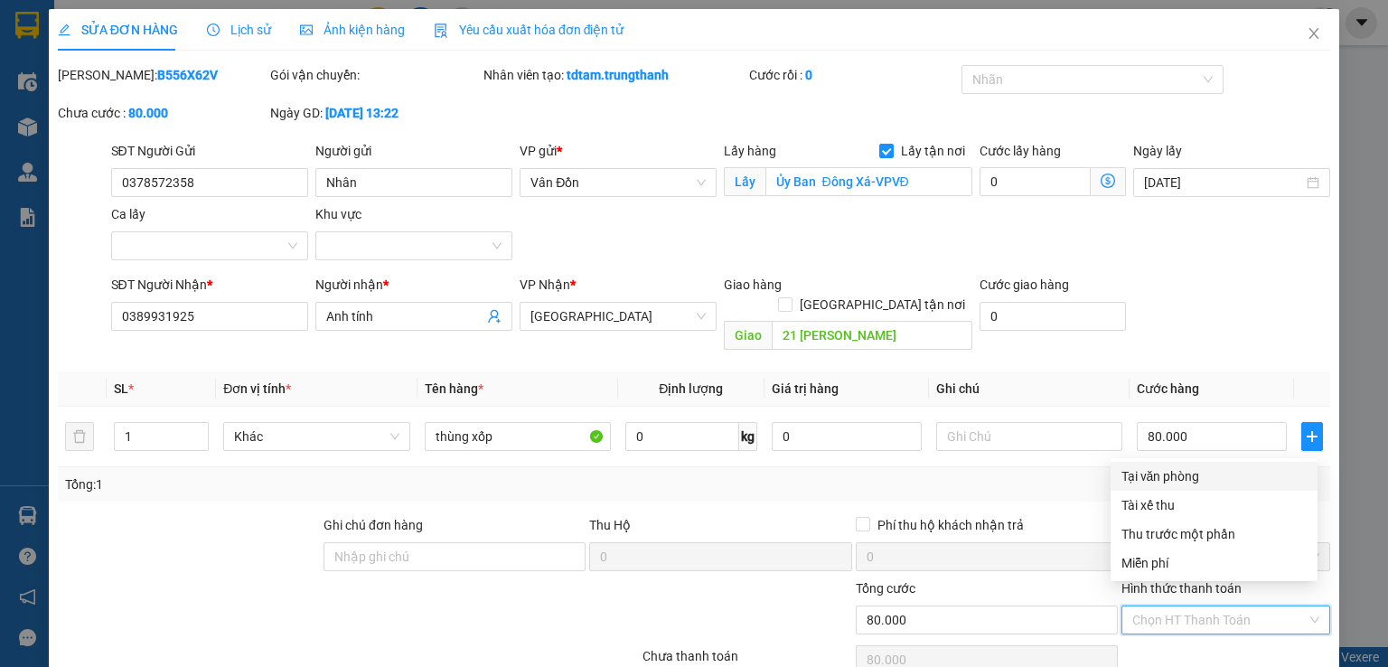
click at [1163, 482] on div "Tại văn phòng" at bounding box center [1214, 476] width 185 height 20
type input "0"
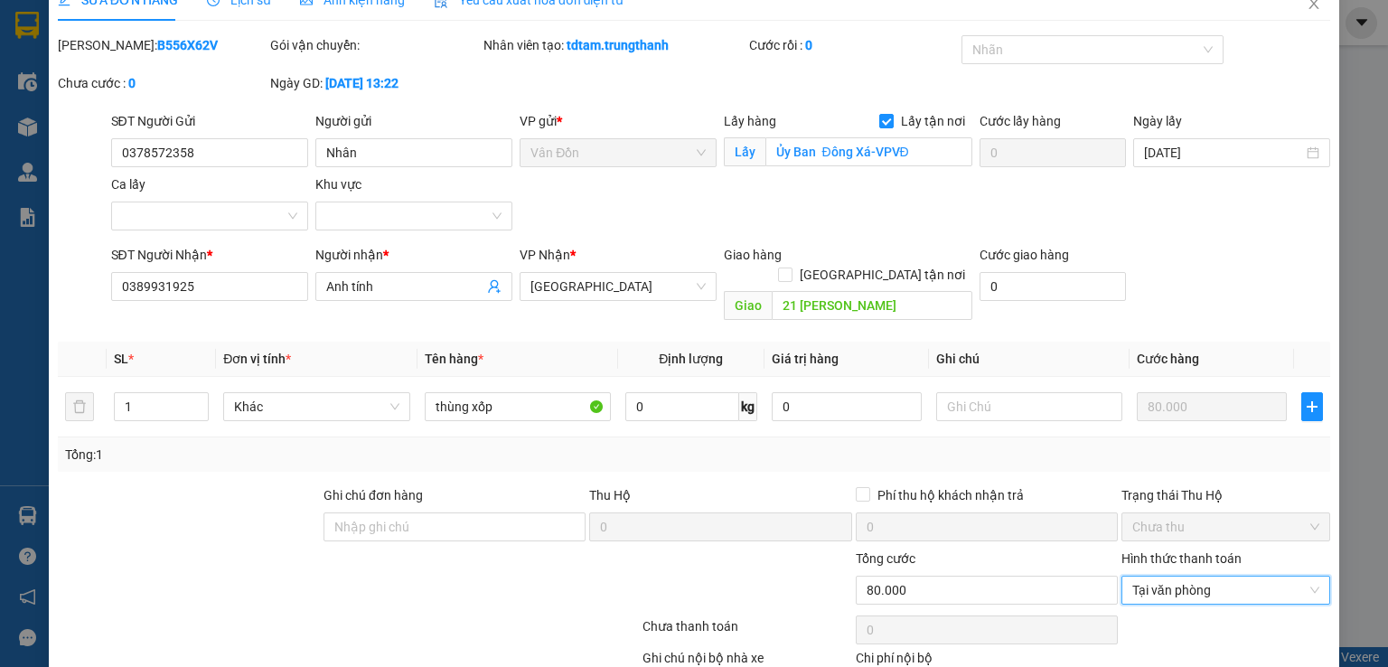
scroll to position [120, 0]
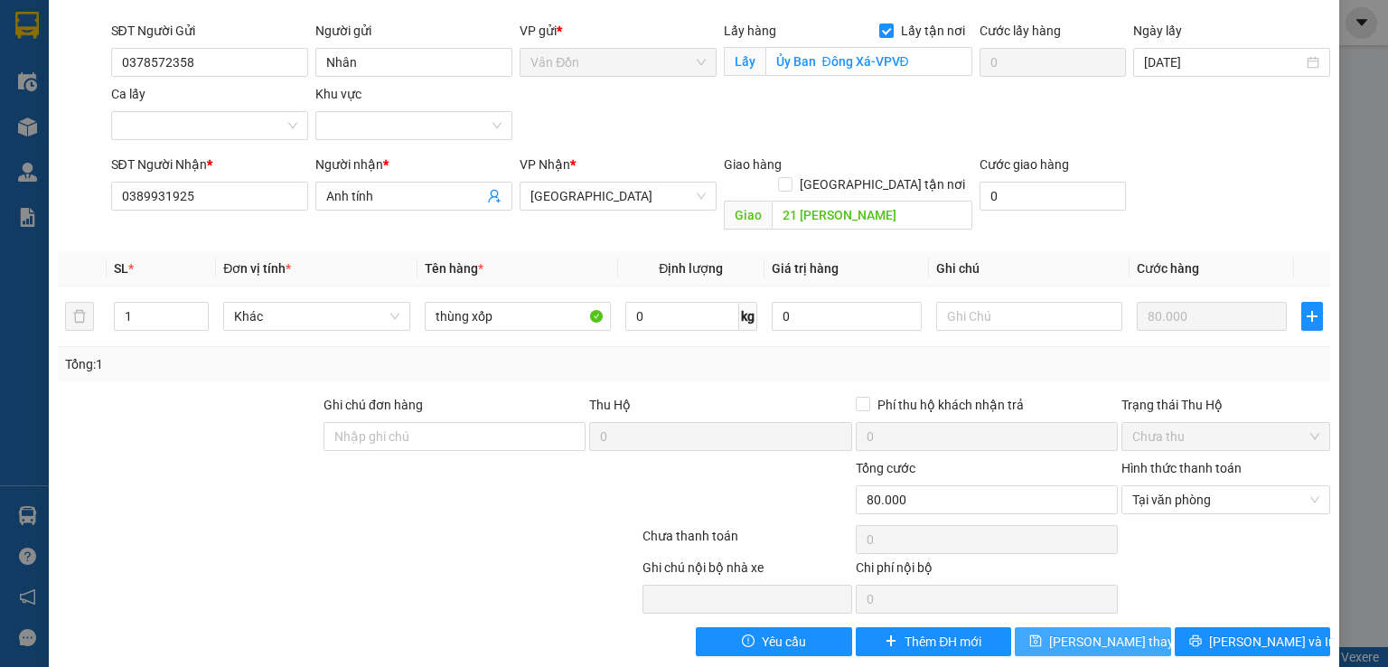
click at [1079, 632] on span "Lưu thay đổi" at bounding box center [1121, 642] width 145 height 20
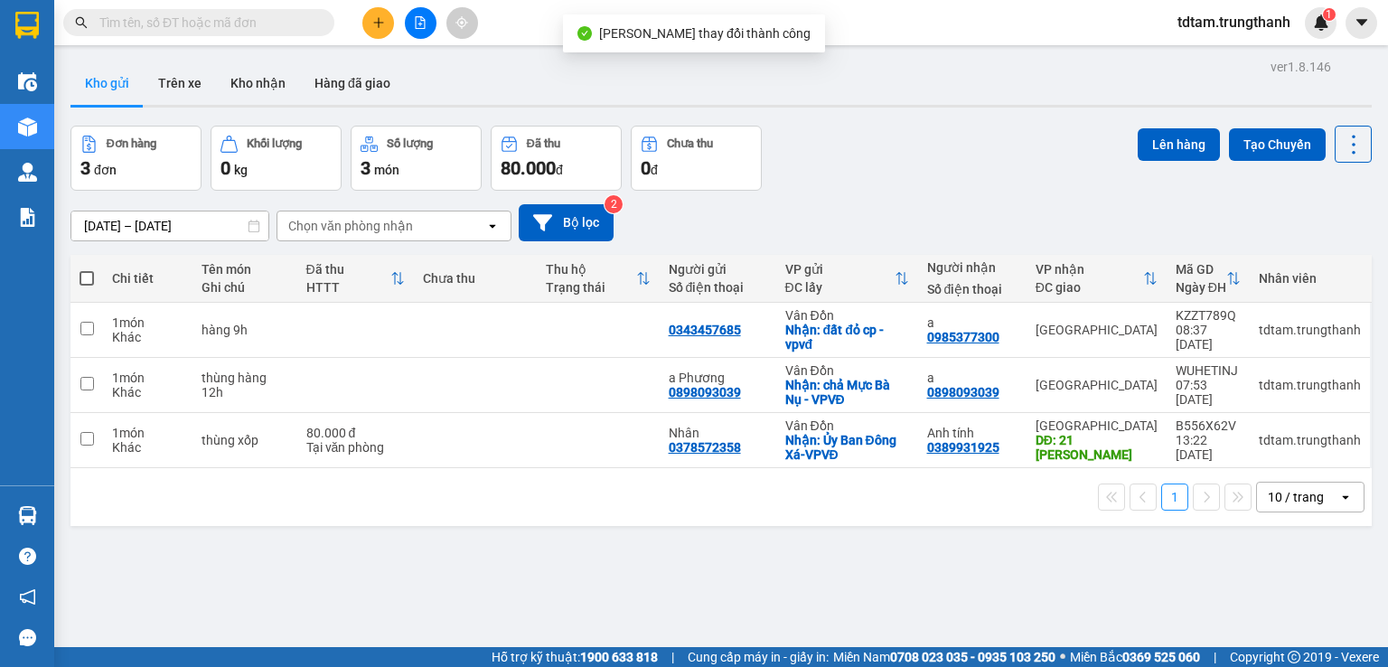
drag, startPoint x: 90, startPoint y: 565, endPoint x: 86, endPoint y: 545, distance: 20.4
click at [90, 562] on div "ver 1.8.146 Kho gửi Trên xe Kho nhận Hàng đã giao Đơn hàng 3 đơn Khối lượng 0 k…" at bounding box center [721, 387] width 1316 height 667
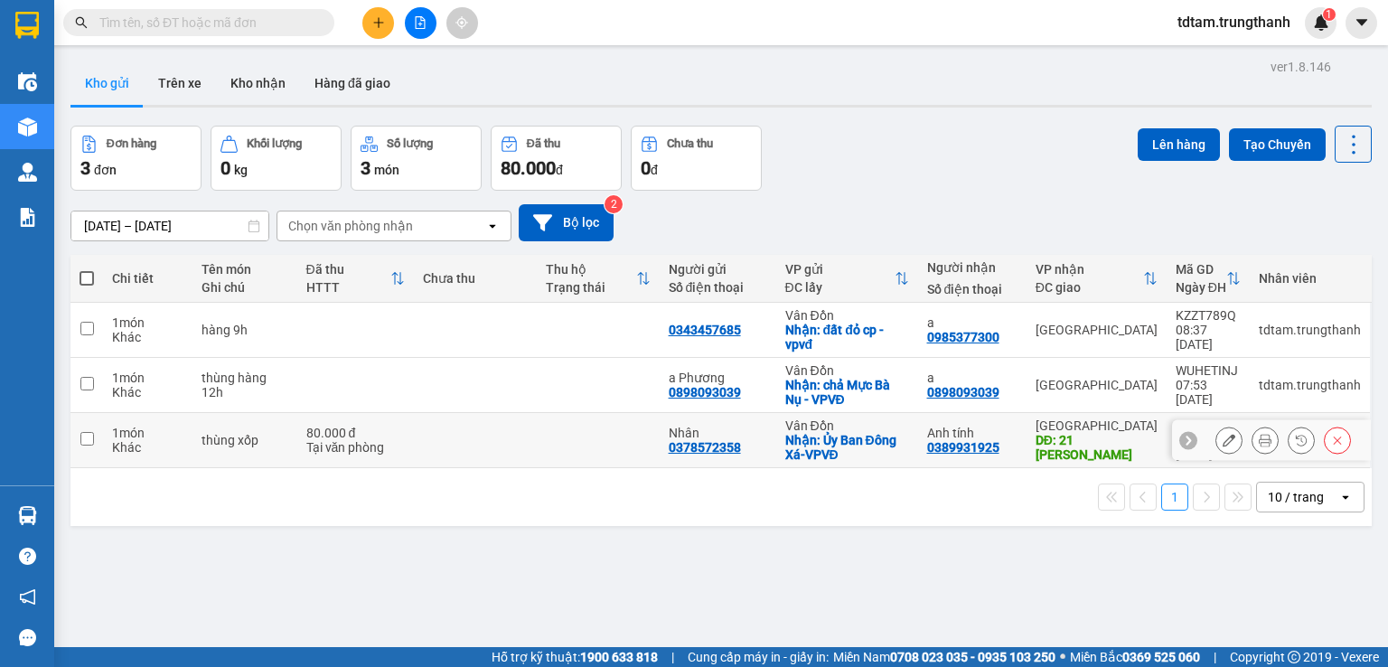
click at [82, 443] on input "checkbox" at bounding box center [87, 439] width 14 height 14
checkbox input "true"
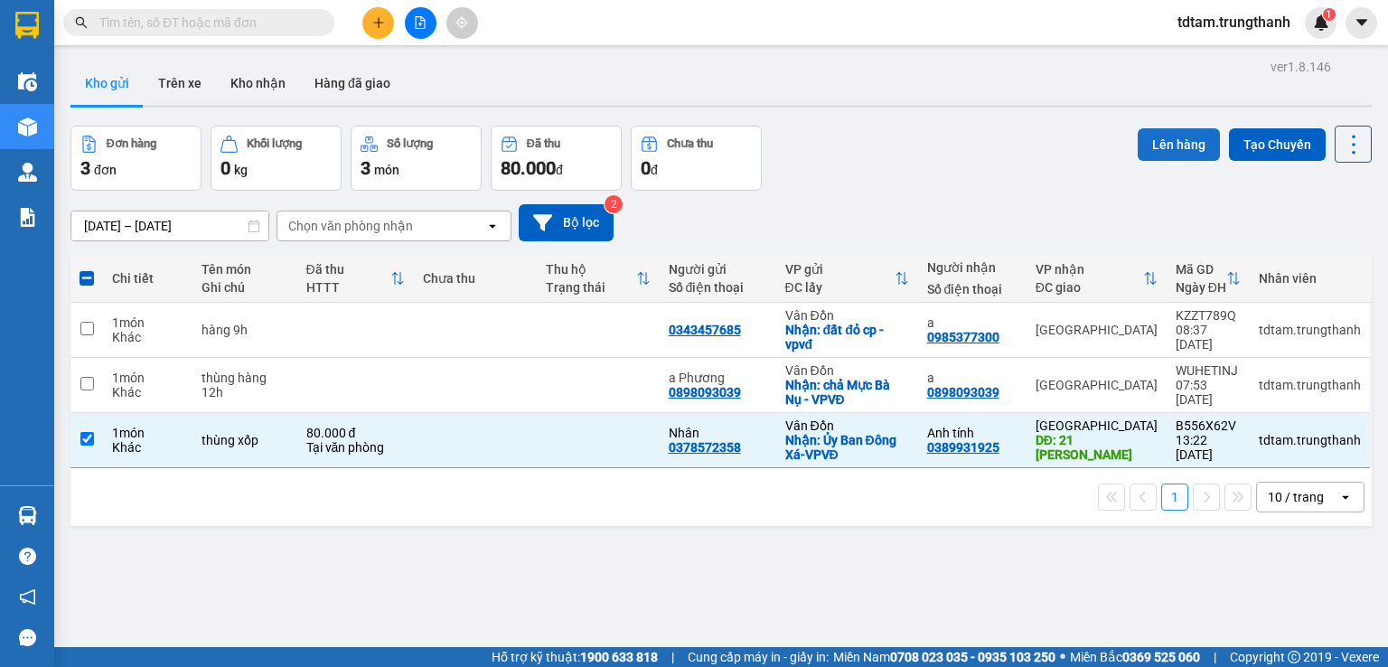
click at [1181, 146] on button "Lên hàng" at bounding box center [1179, 144] width 82 height 33
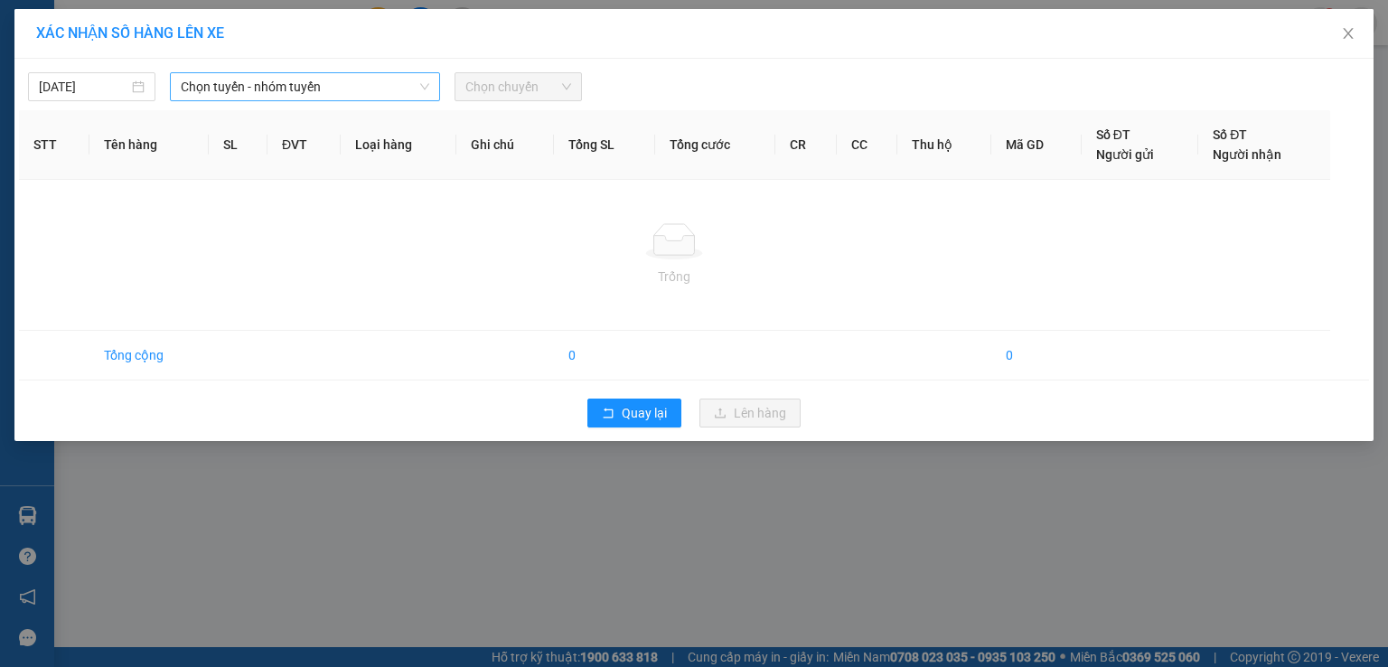
click at [301, 80] on span "Chọn tuyến - nhóm tuyến" at bounding box center [305, 86] width 249 height 27
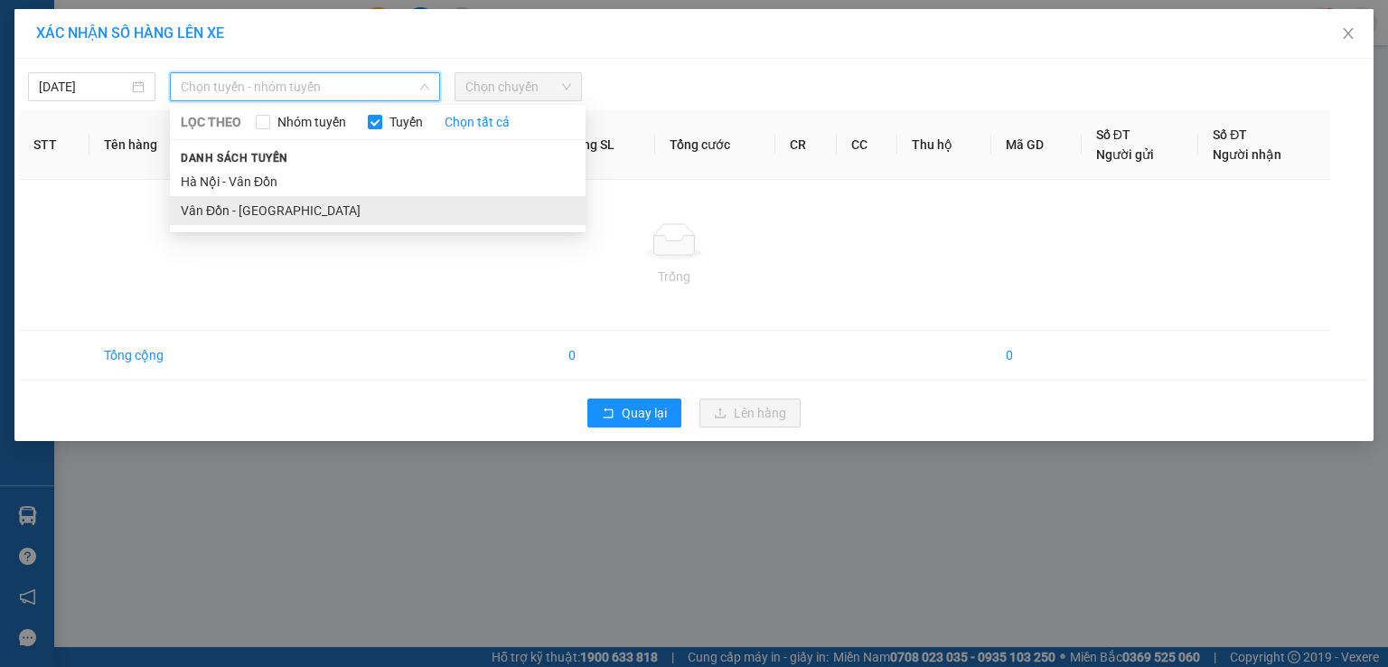
click at [294, 214] on li "Vân Đồn - [GEOGRAPHIC_DATA]" at bounding box center [378, 210] width 416 height 29
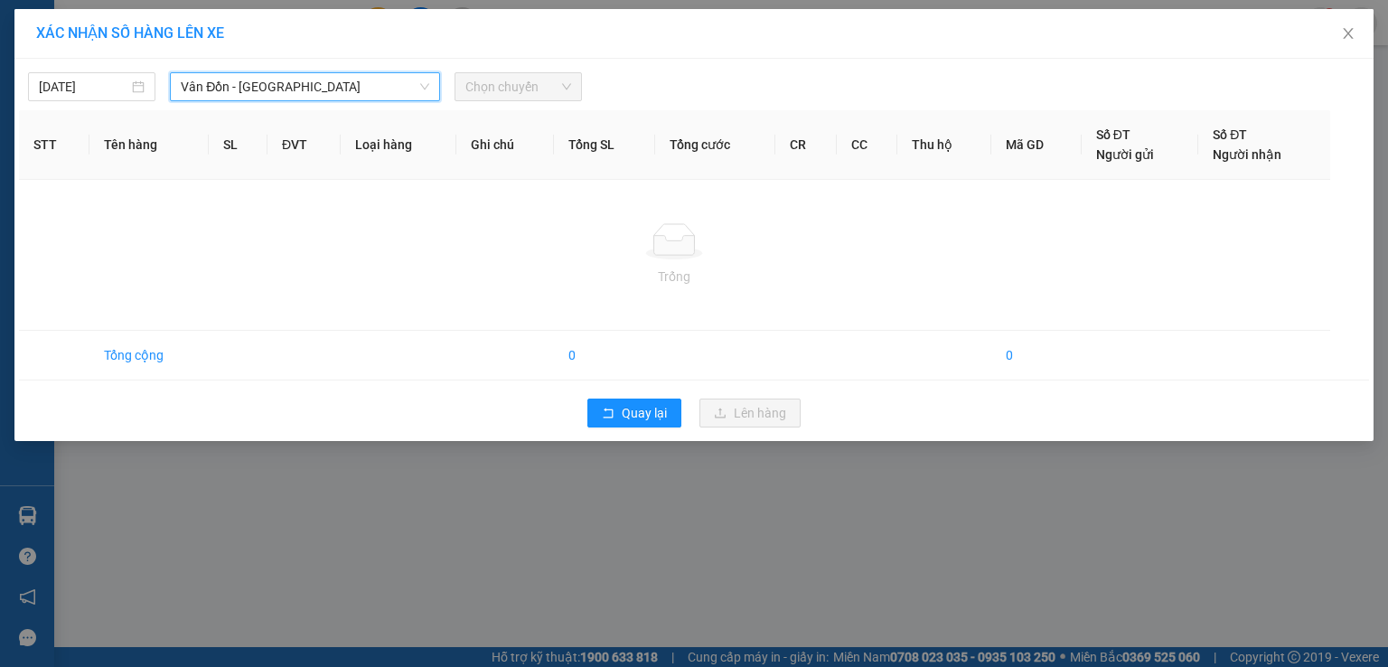
click at [539, 88] on span "Chọn chuyến" at bounding box center [518, 86] width 106 height 27
click at [349, 88] on span "Vân Đồn - [GEOGRAPHIC_DATA]" at bounding box center [305, 86] width 249 height 27
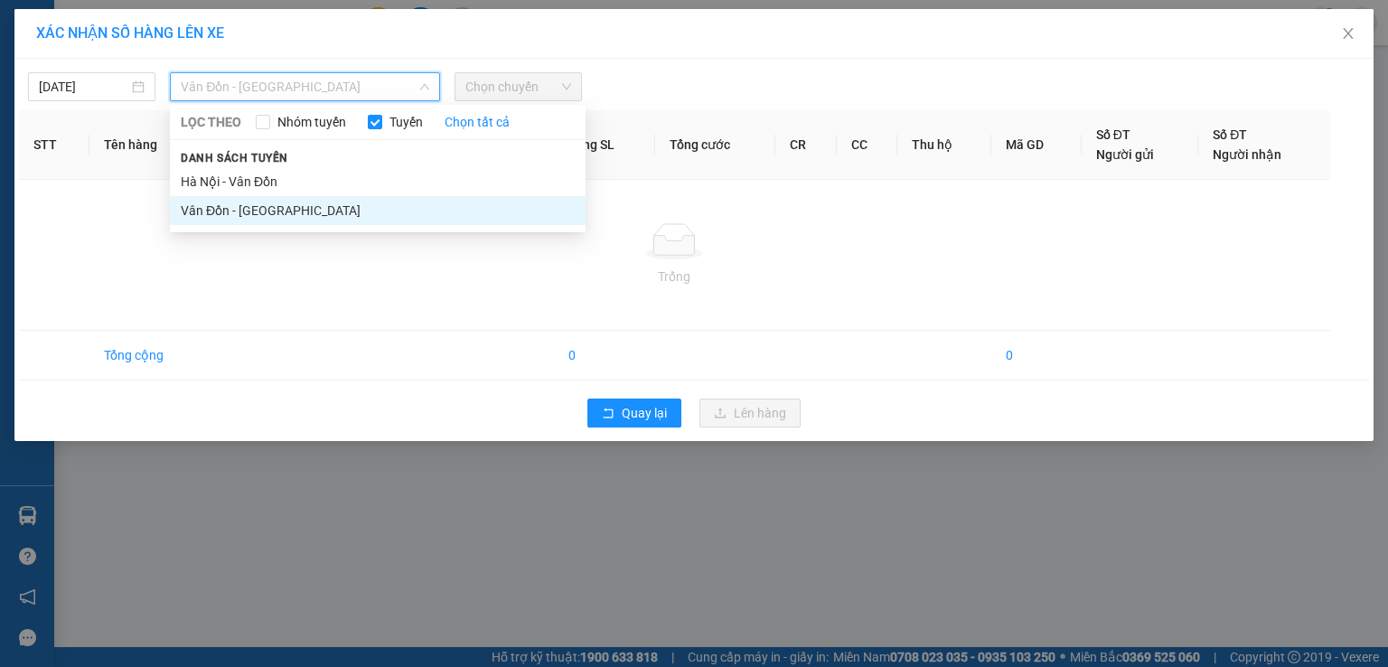
click at [245, 210] on li "Vân Đồn - [GEOGRAPHIC_DATA]" at bounding box center [378, 210] width 416 height 29
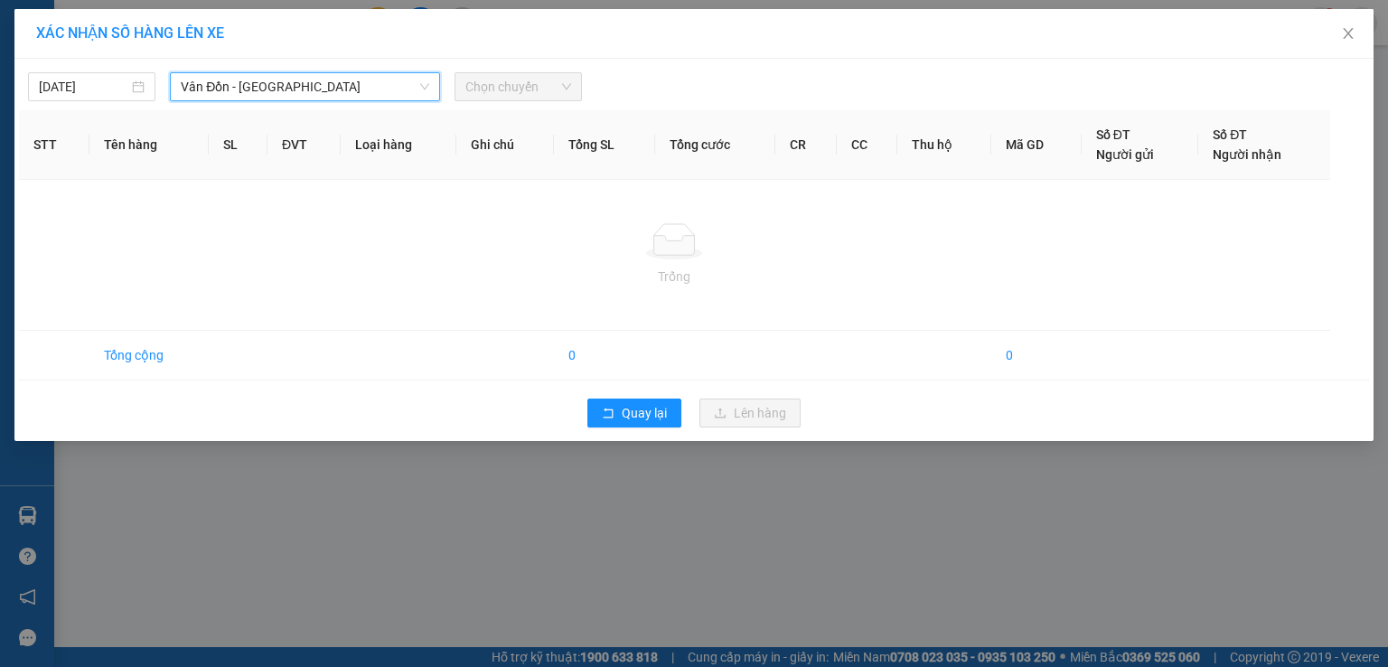
click at [493, 91] on span "Chọn chuyến" at bounding box center [518, 86] width 106 height 27
click at [642, 418] on span "Quay lại" at bounding box center [644, 413] width 45 height 20
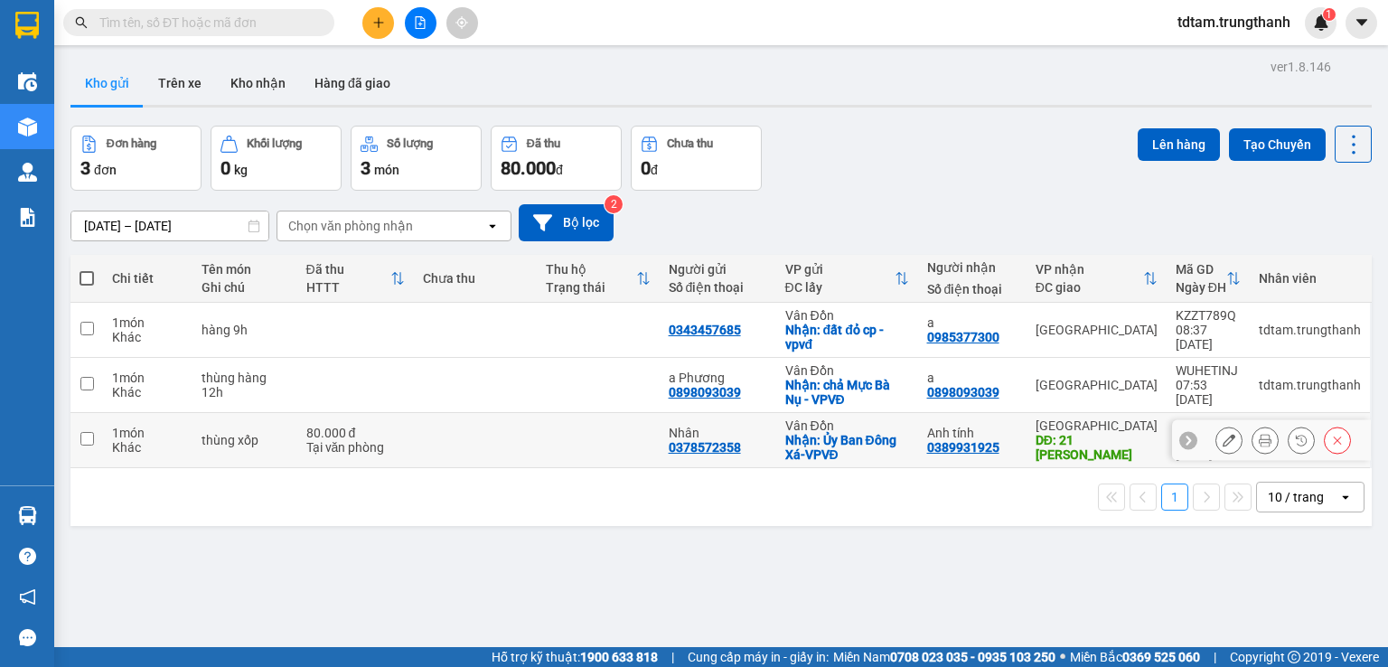
click at [86, 437] on input "checkbox" at bounding box center [87, 439] width 14 height 14
checkbox input "true"
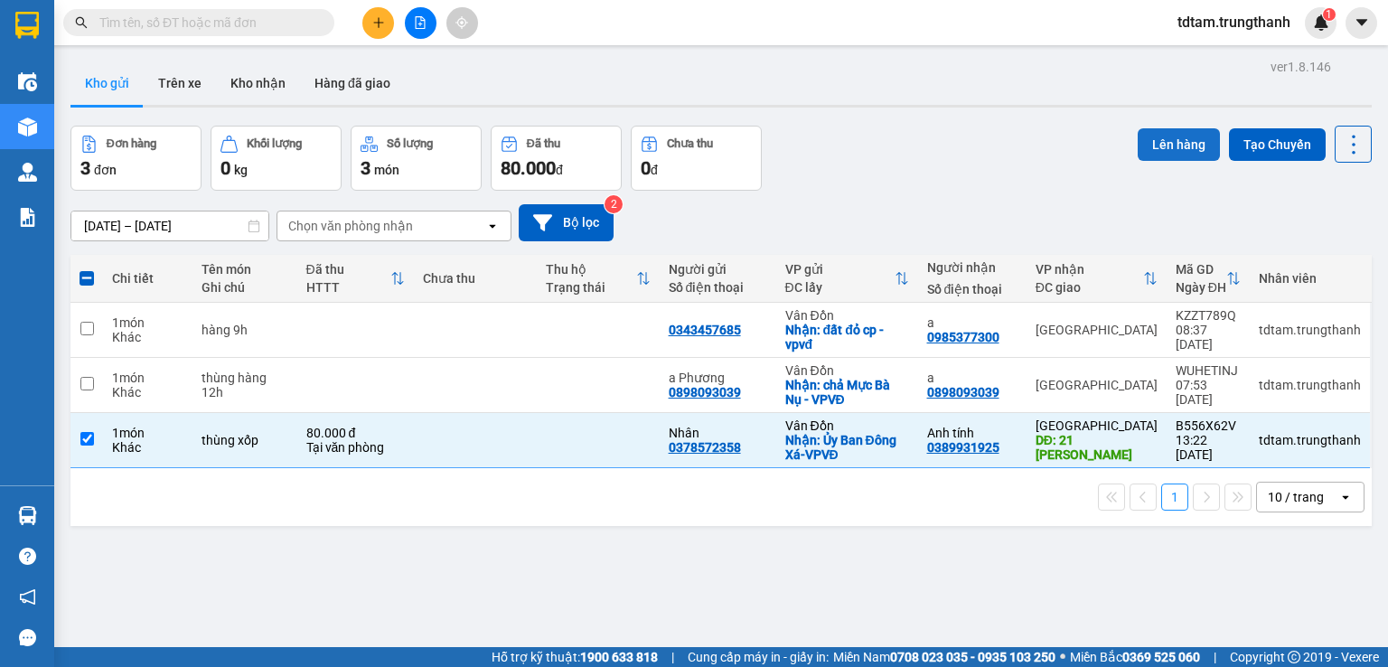
click at [1194, 135] on button "Lên hàng" at bounding box center [1179, 144] width 82 height 33
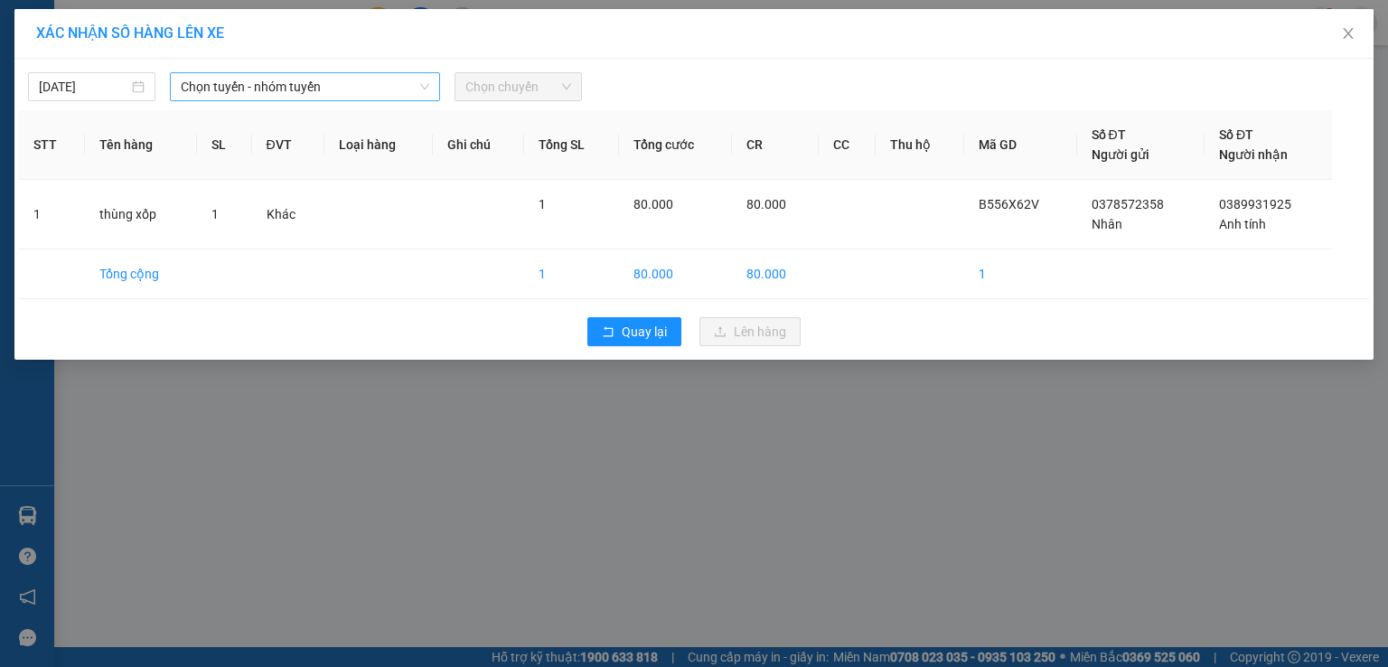
click at [298, 85] on span "Chọn tuyến - nhóm tuyến" at bounding box center [305, 86] width 249 height 27
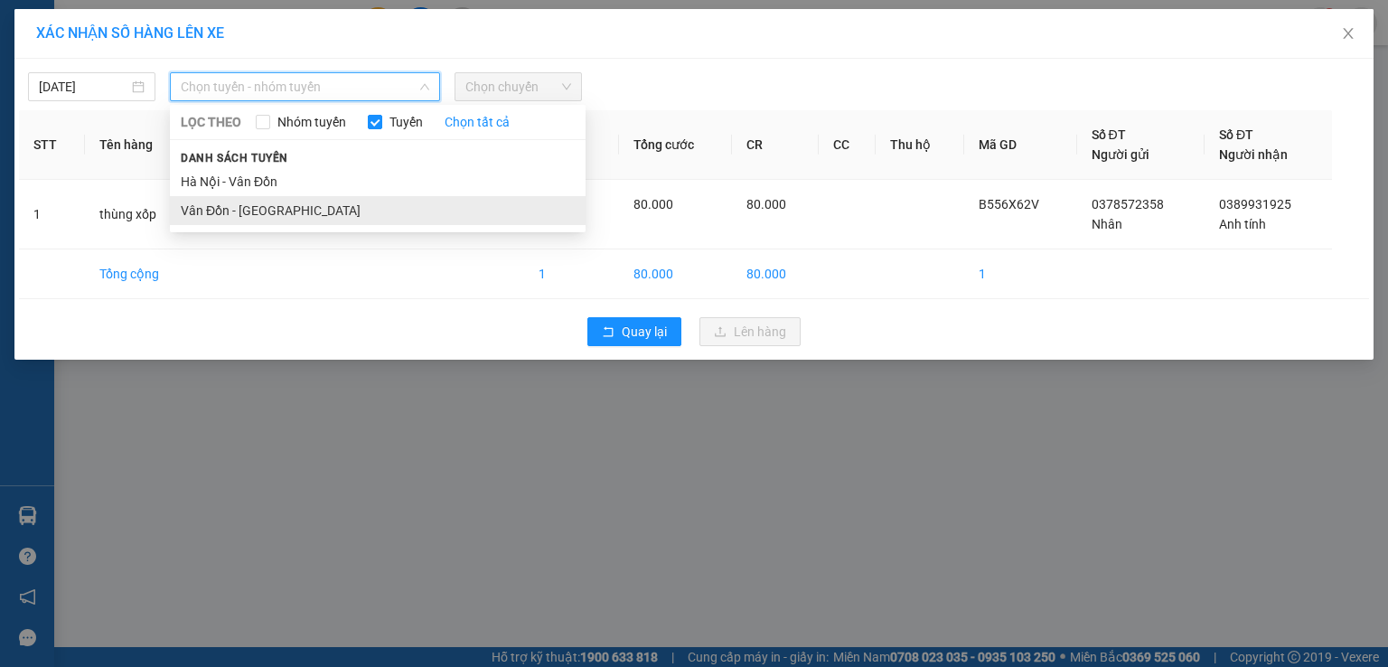
click at [283, 201] on li "Vân Đồn - [GEOGRAPHIC_DATA]" at bounding box center [378, 210] width 416 height 29
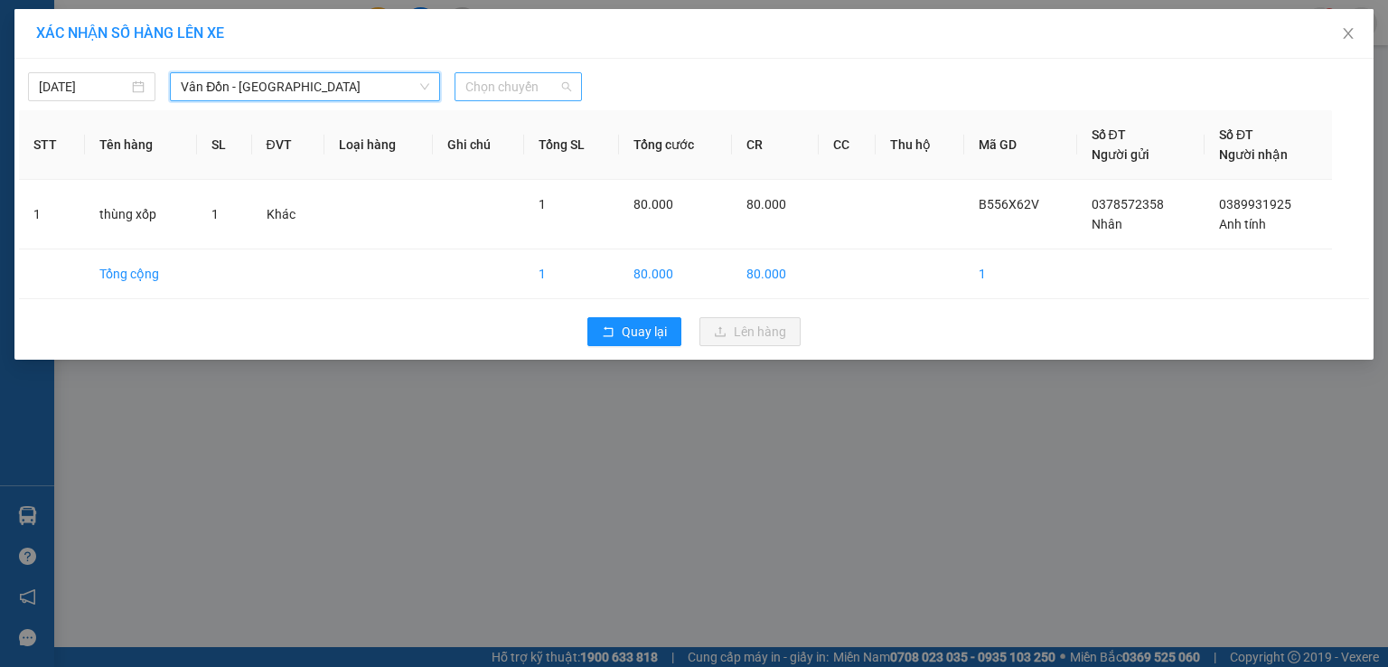
click at [491, 87] on span "Chọn chuyến" at bounding box center [518, 86] width 106 height 27
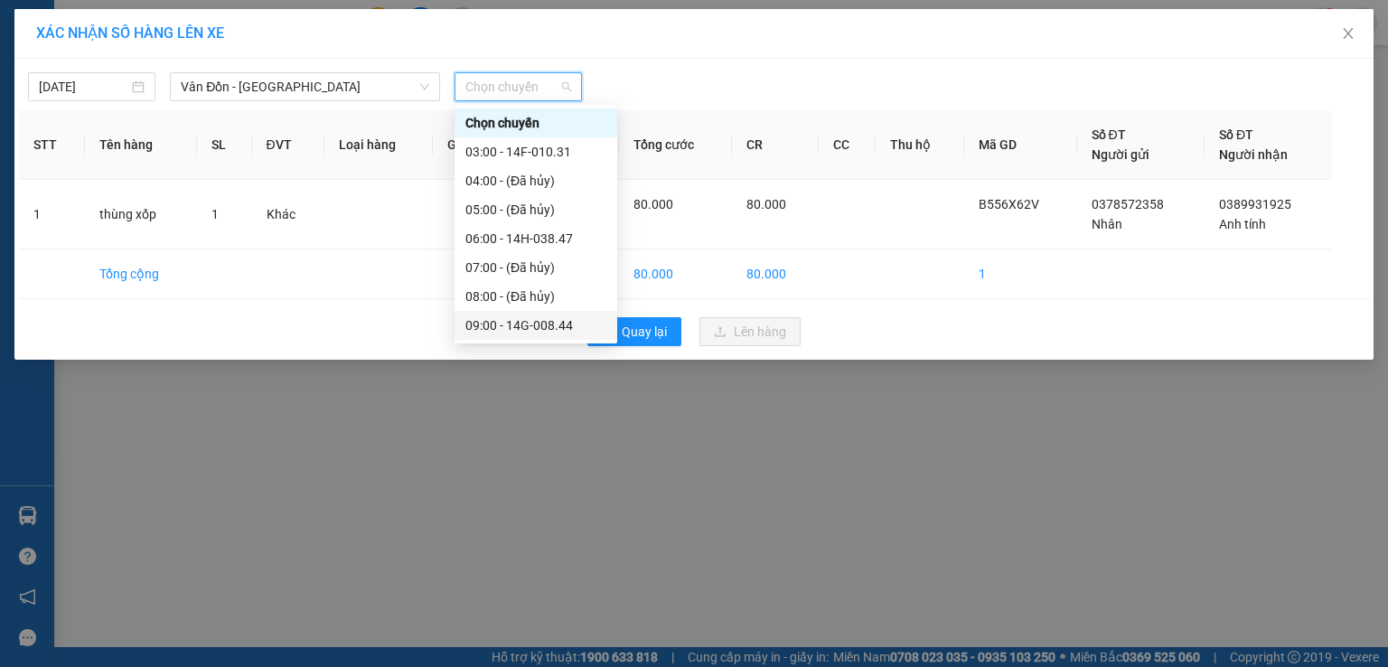
click at [492, 330] on div "09:00 - 14G-008.44" at bounding box center [535, 325] width 141 height 20
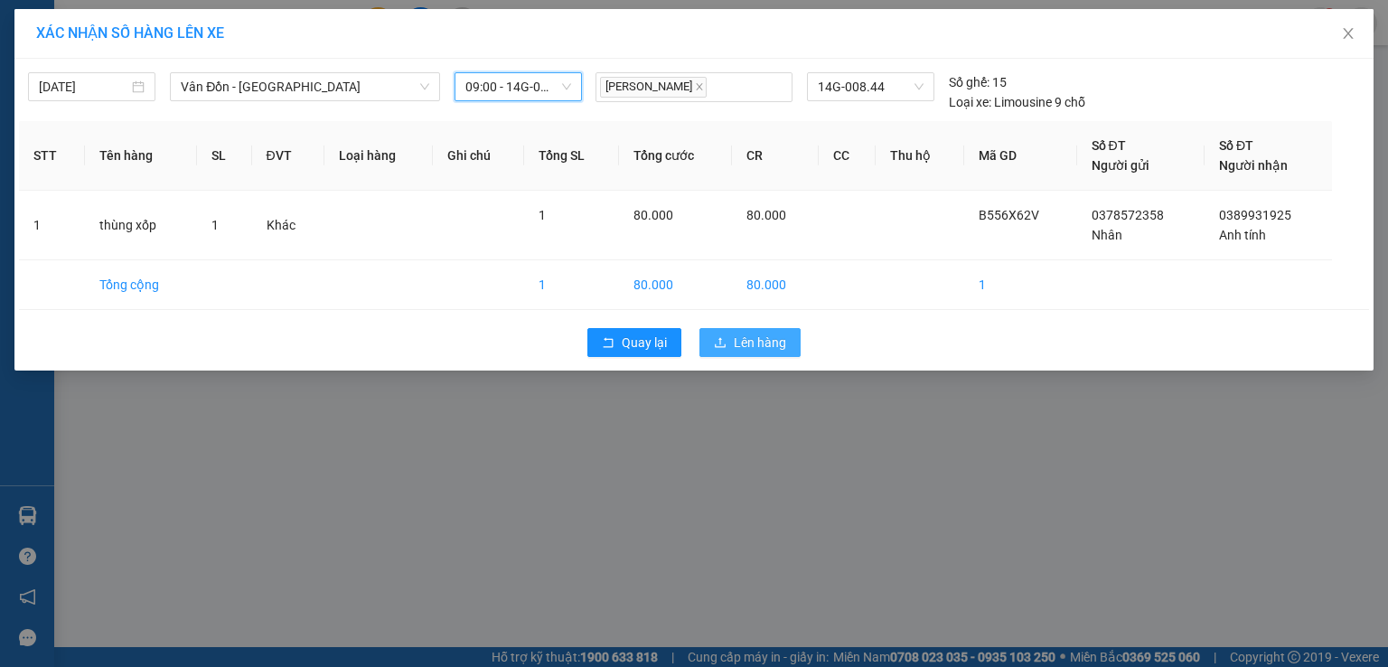
click at [759, 350] on span "Lên hàng" at bounding box center [760, 343] width 52 height 20
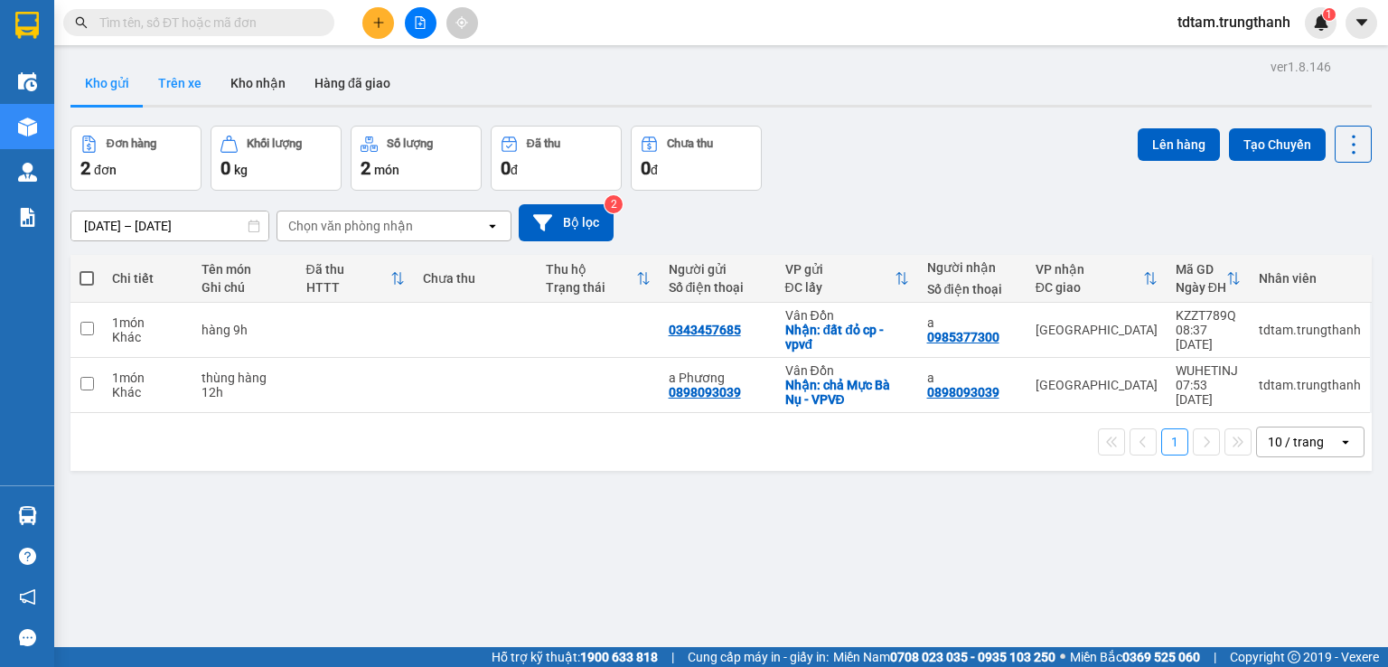
click at [178, 89] on button "Trên xe" at bounding box center [180, 82] width 72 height 43
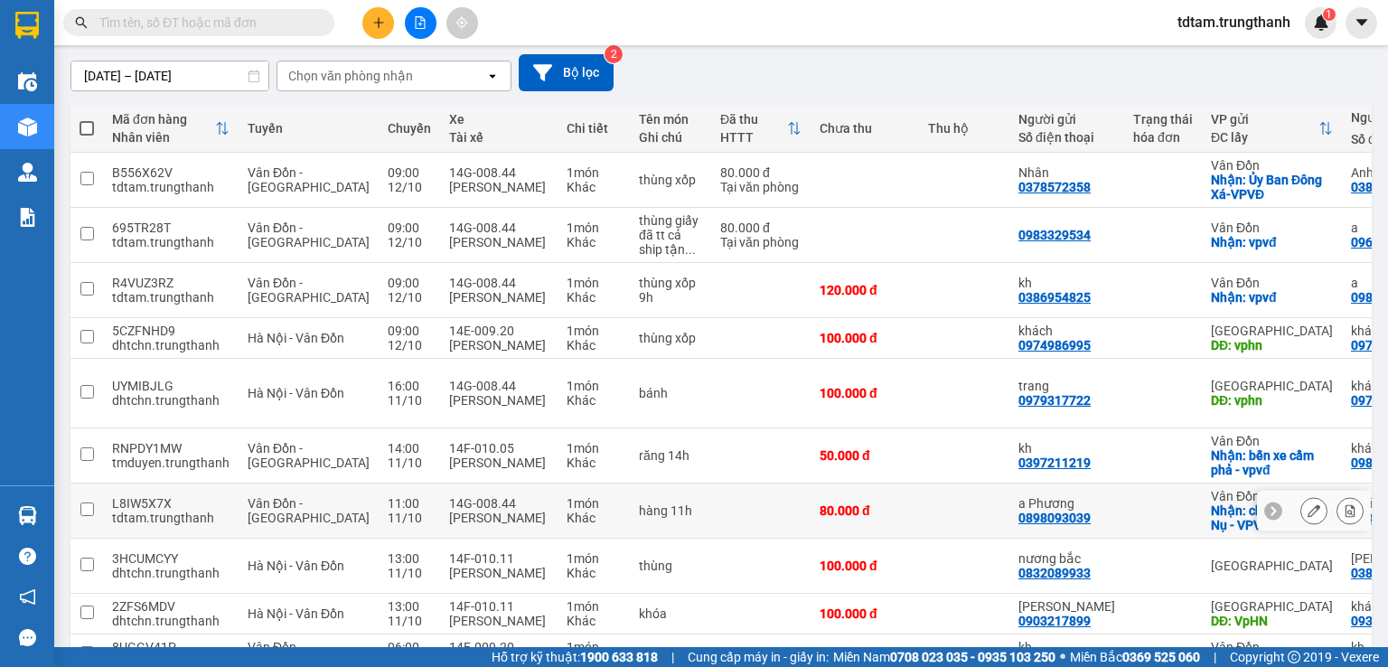
scroll to position [30, 0]
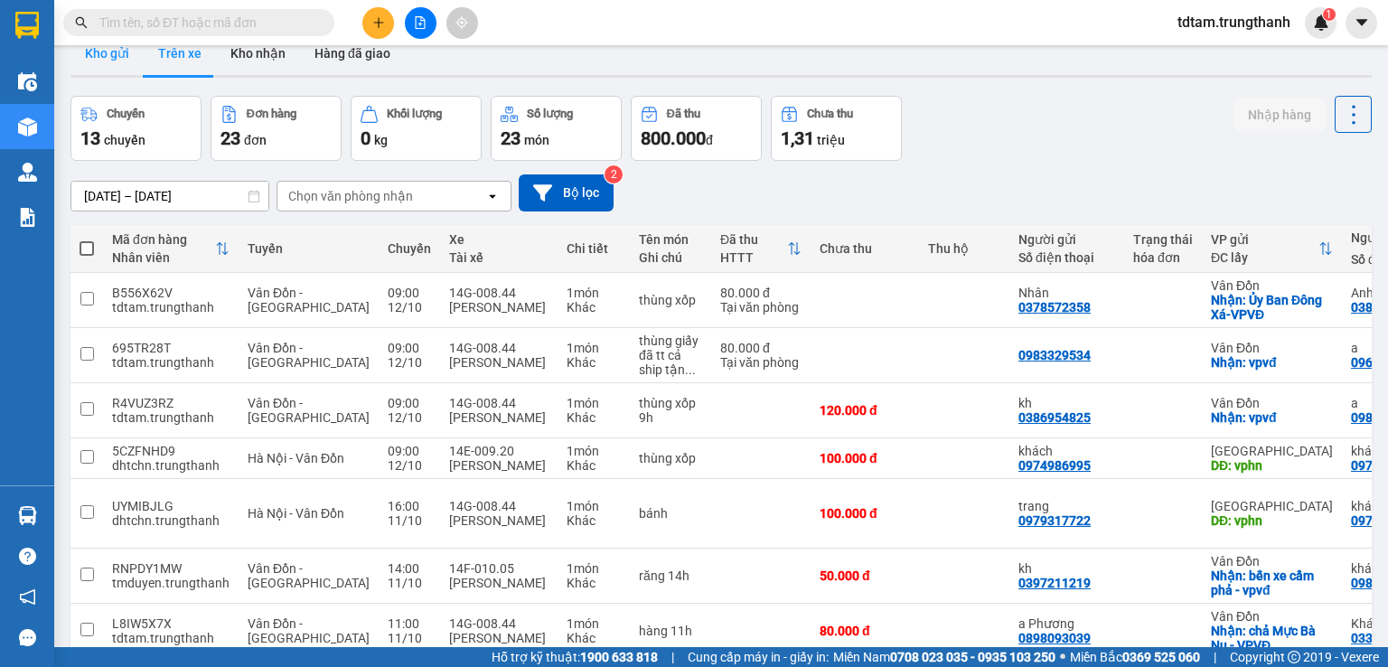
click at [108, 56] on button "Kho gửi" at bounding box center [107, 53] width 73 height 43
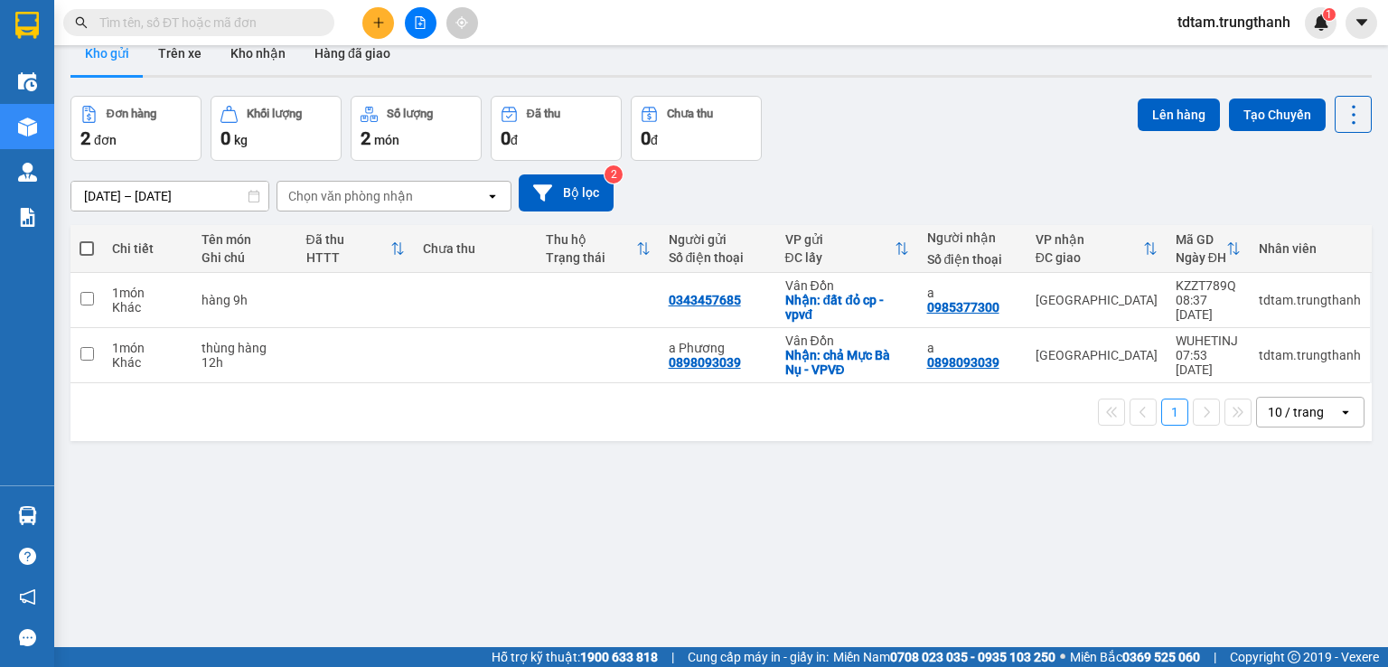
click at [197, 192] on input "10/10/2025 – 12/10/2025" at bounding box center [169, 196] width 197 height 29
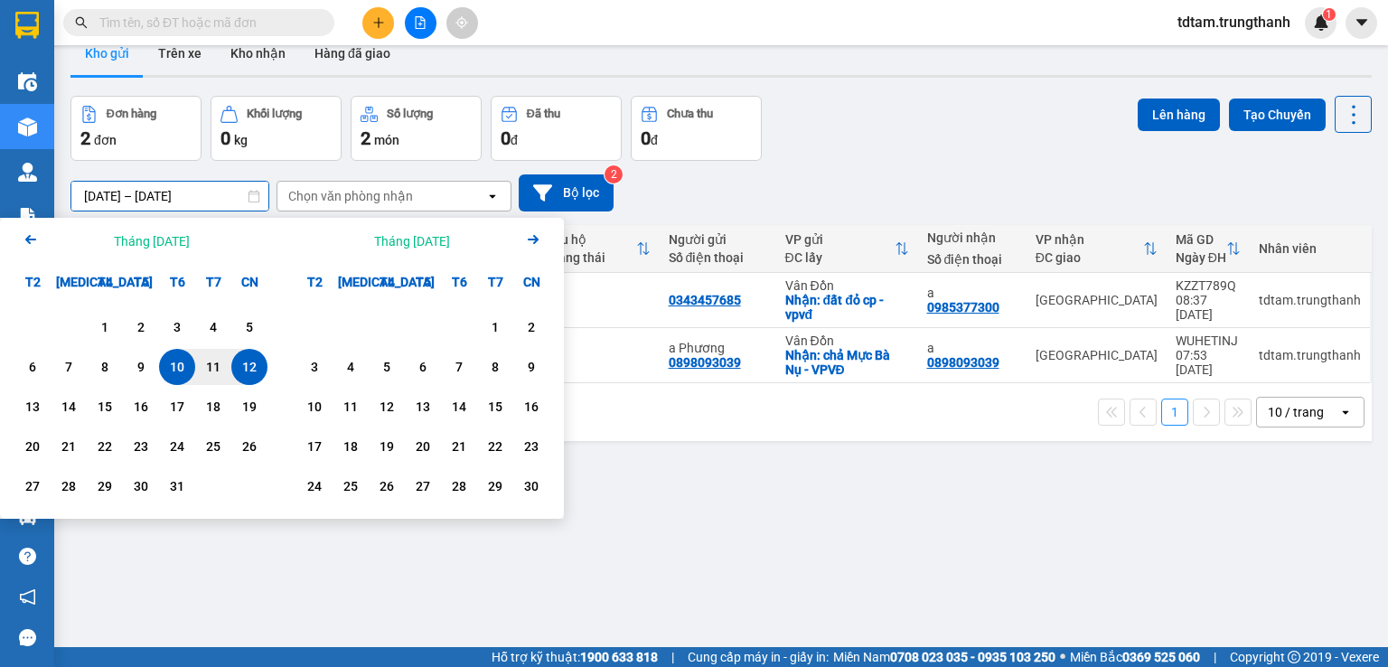
click at [251, 367] on div "12" at bounding box center [249, 367] width 25 height 22
click at [207, 176] on div "12/10/2025 – / / Press the down arrow key to interact with the calendar and sel…" at bounding box center [722, 192] width 1302 height 37
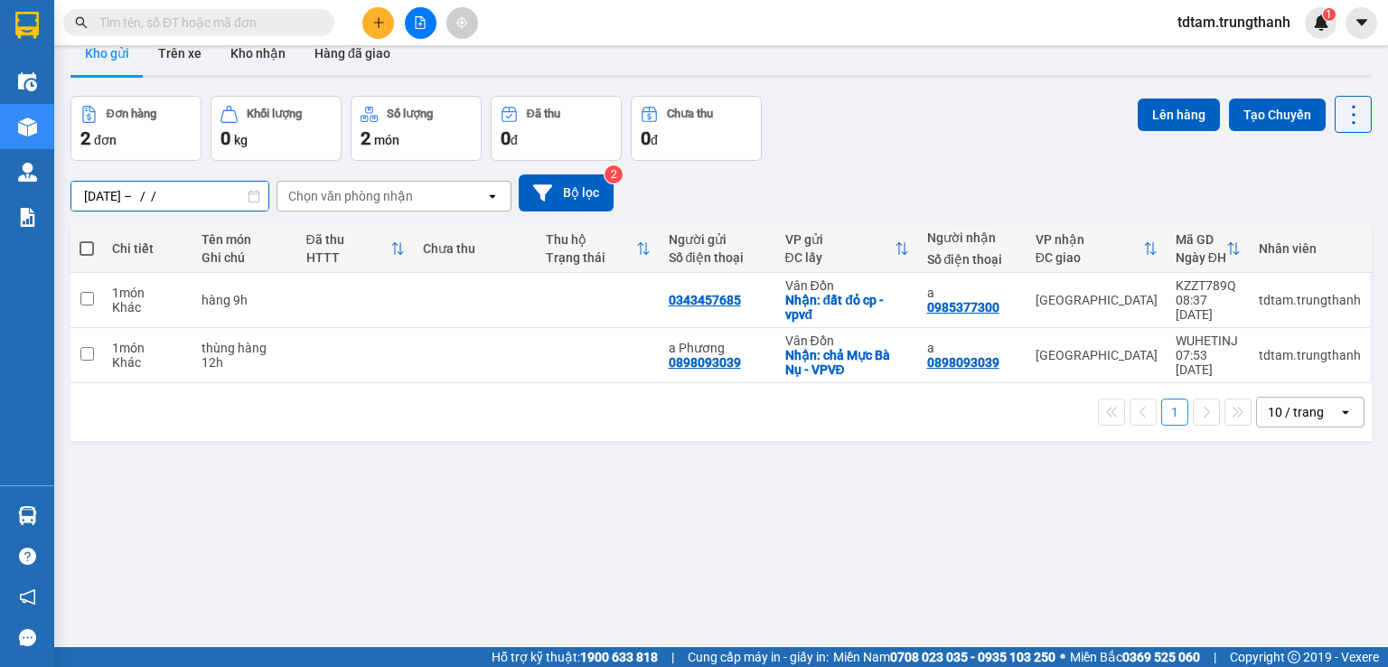
click at [213, 195] on input "12/10/2025 – / /" at bounding box center [169, 196] width 197 height 29
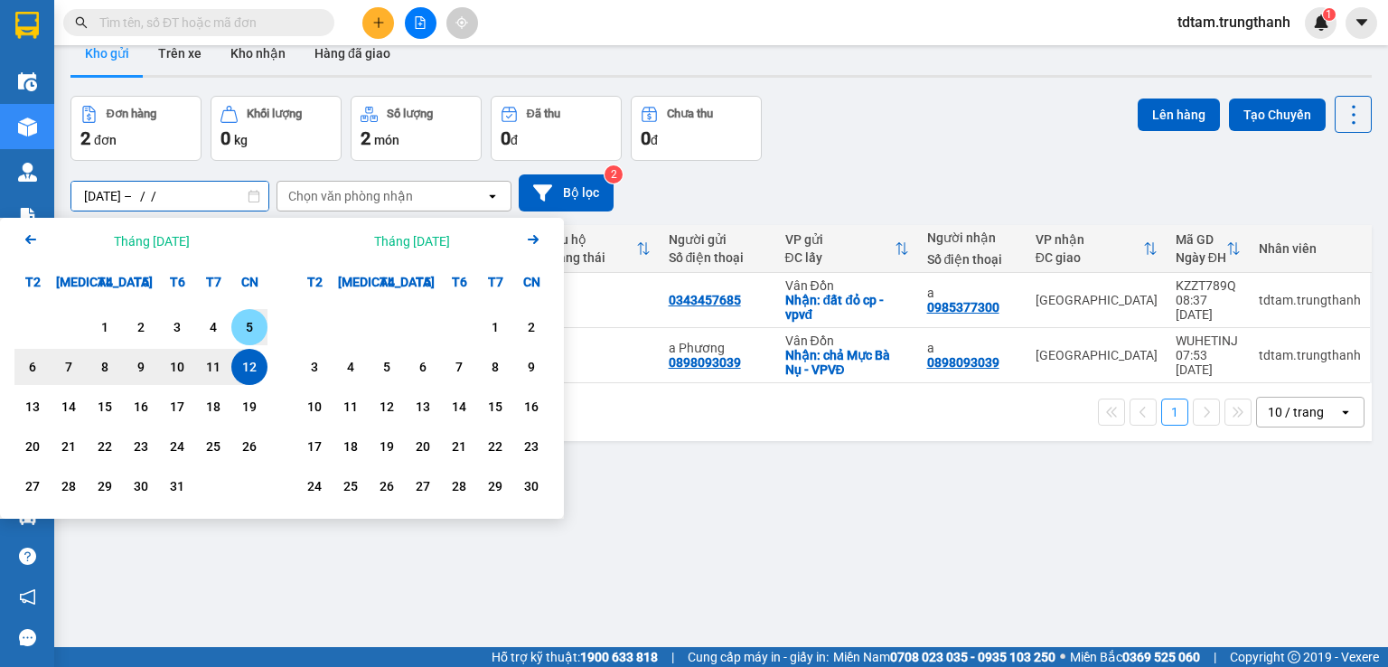
click at [253, 365] on div "12" at bounding box center [249, 367] width 25 height 22
type input "12/10/2025 – 12/10/2025"
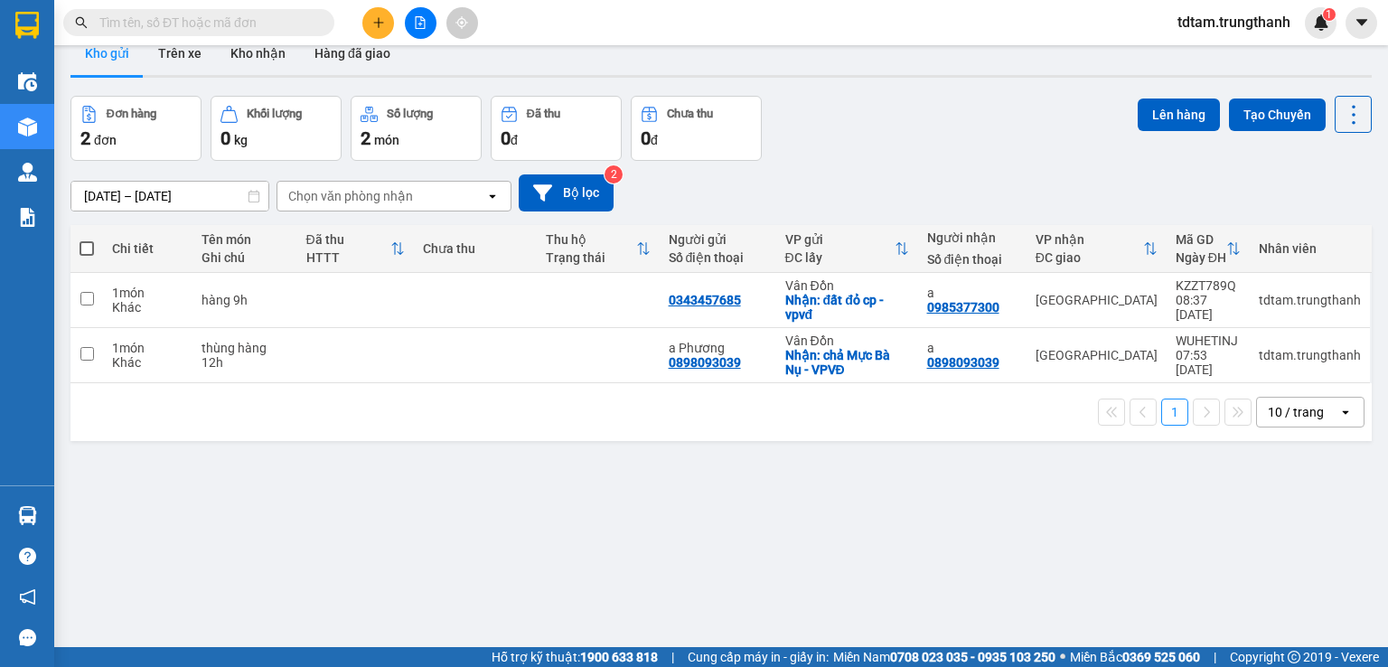
click at [376, 19] on icon "plus" at bounding box center [378, 22] width 13 height 13
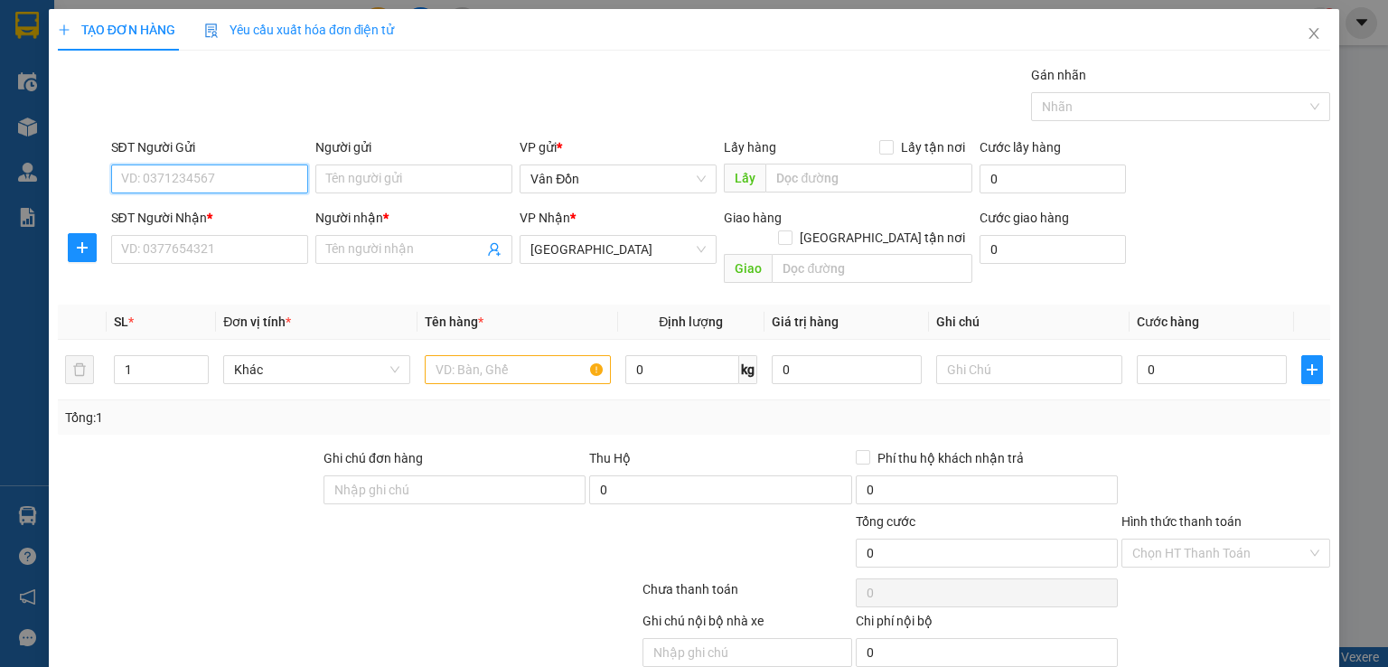
click at [239, 171] on input "SĐT Người Gửi" at bounding box center [209, 179] width 197 height 29
type input "0559669846"
click at [212, 221] on div "0559669846 - anh khách" at bounding box center [207, 214] width 174 height 20
type input "anh khách"
checkbox input "true"
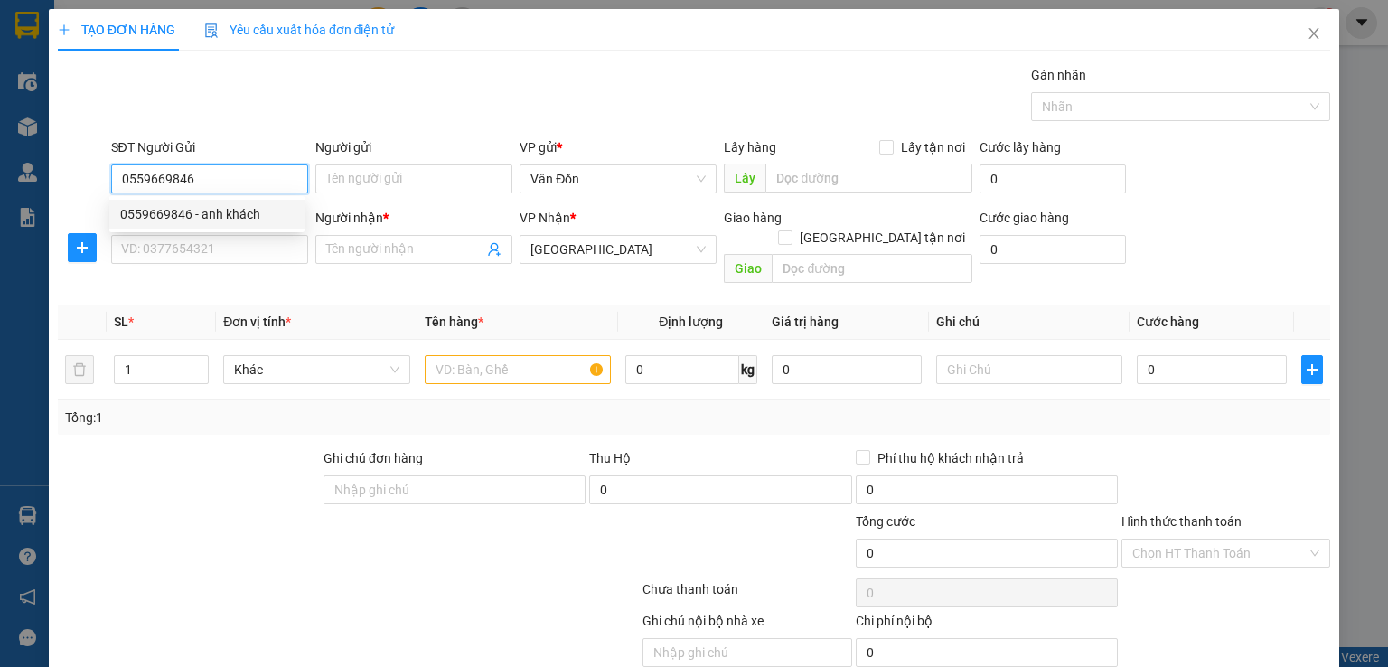
type input "địa chất cp-vpvđ"
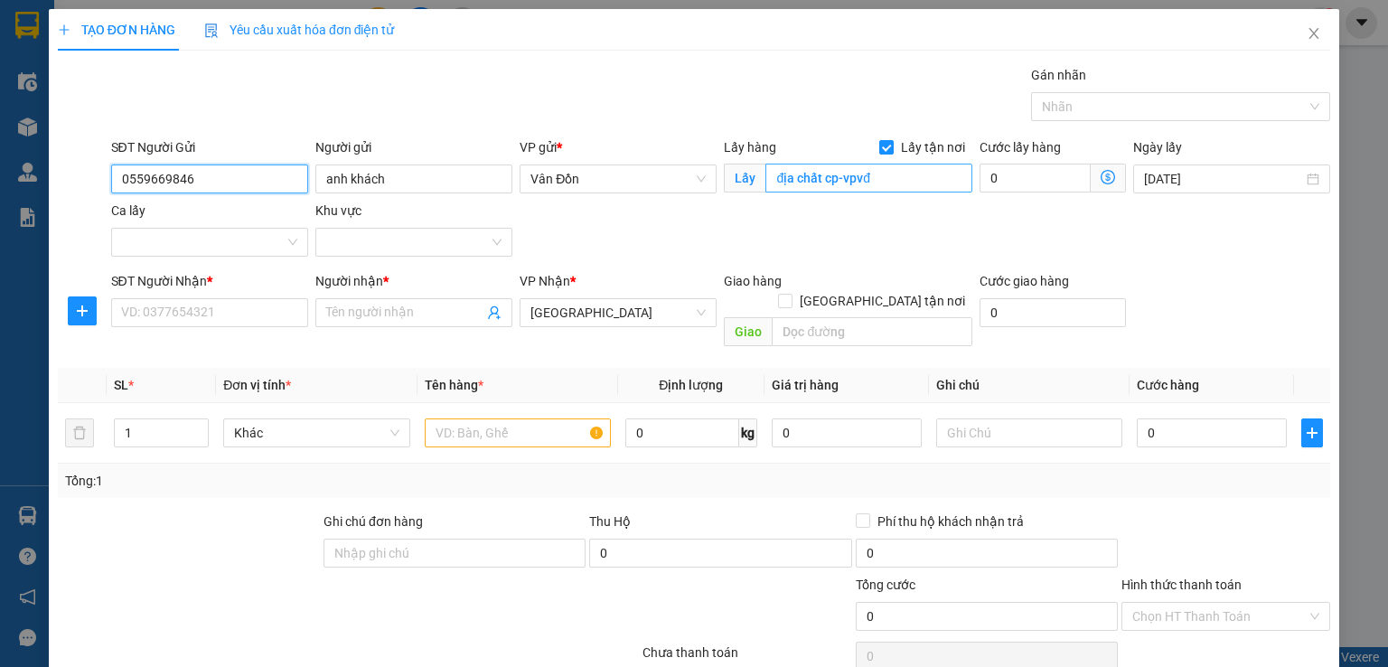
type input "0559669846"
click at [813, 177] on input "địa chất cp-vpvđ" at bounding box center [869, 178] width 207 height 29
drag, startPoint x: 813, startPoint y: 177, endPoint x: 744, endPoint y: 166, distance: 69.5
click at [749, 168] on span "Lấy địa chất cp-vpvđ" at bounding box center [848, 178] width 249 height 29
type input "đg thanh niên cp-vpvđ"
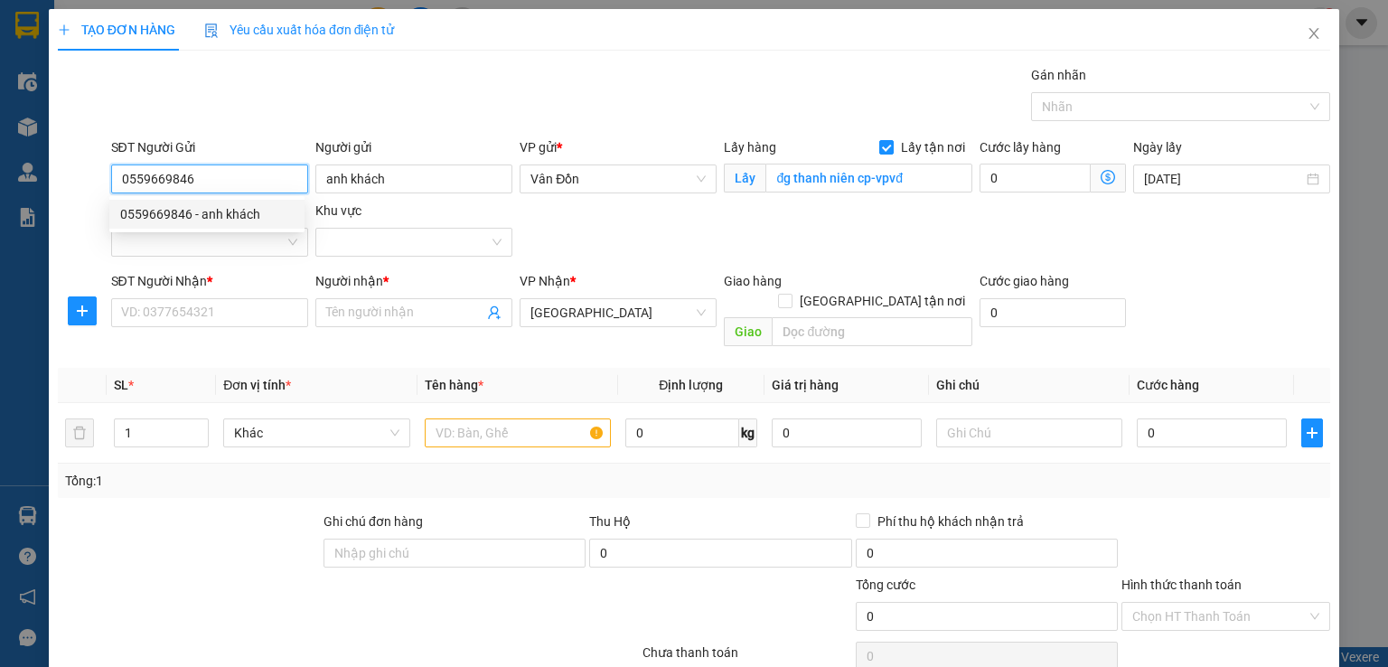
drag, startPoint x: 208, startPoint y: 177, endPoint x: 121, endPoint y: 177, distance: 86.8
click at [121, 177] on input "0559669846" at bounding box center [209, 179] width 197 height 29
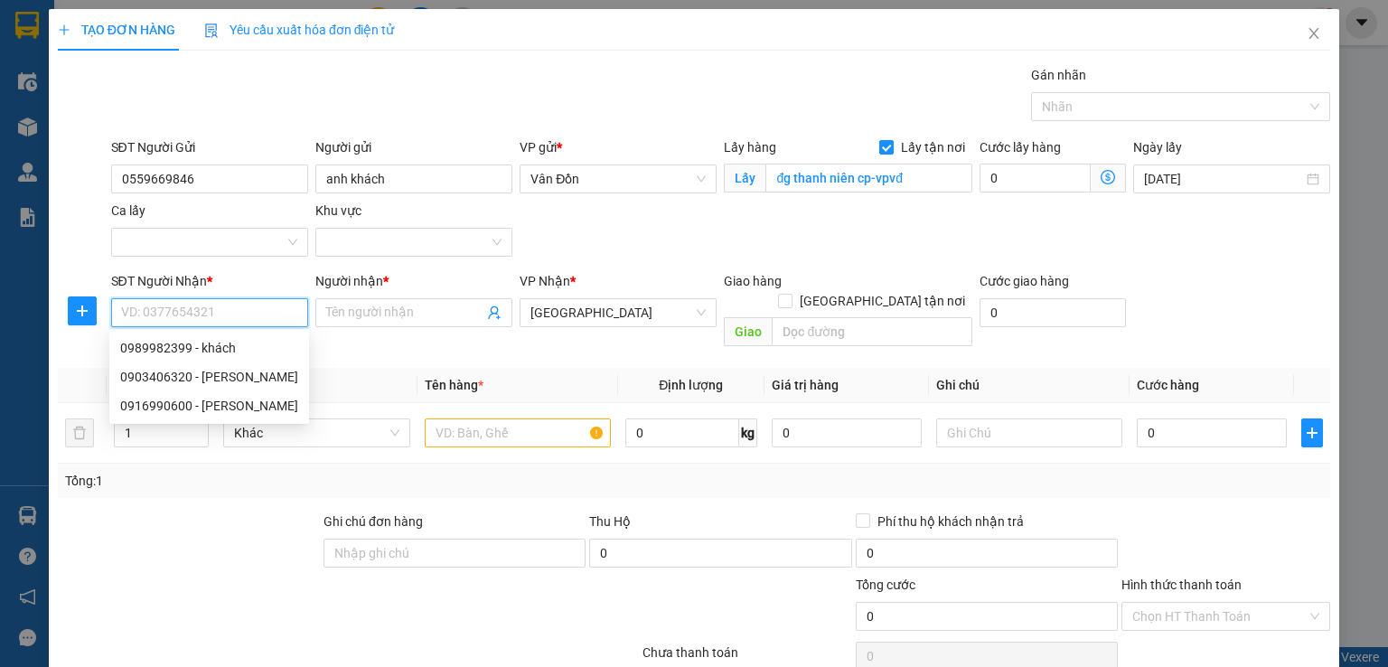
paste input "0559669846"
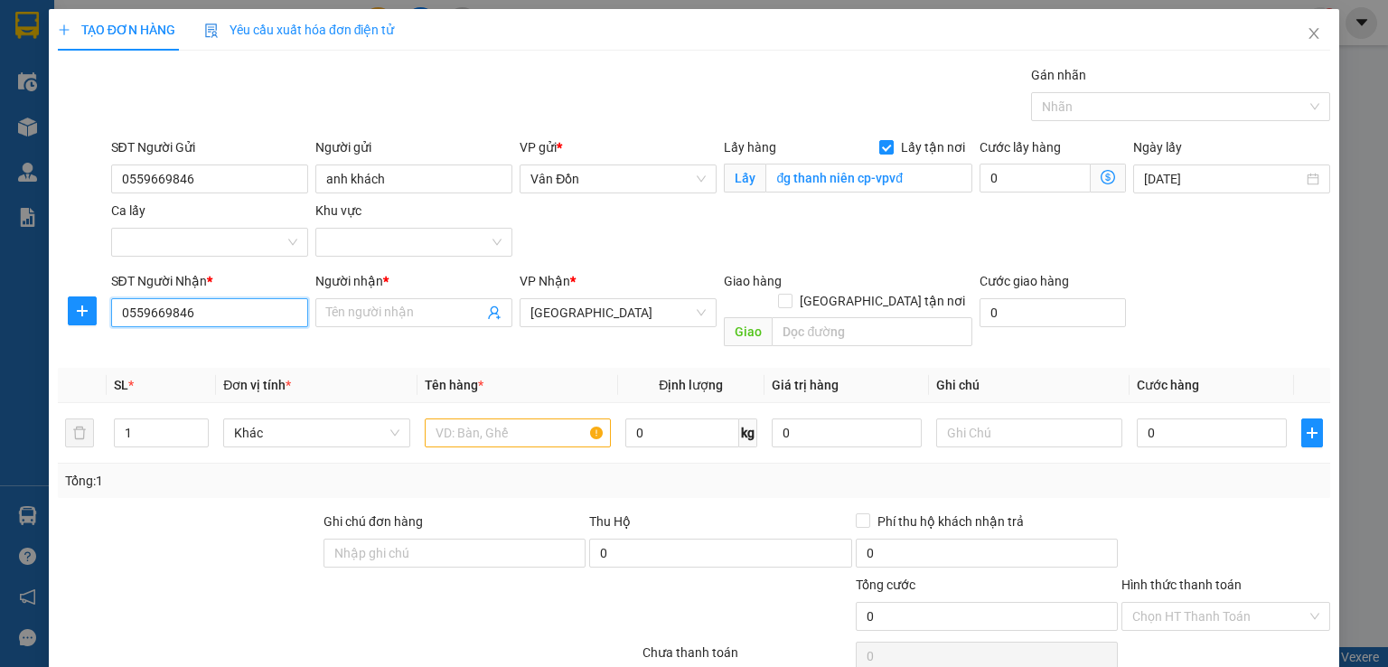
click at [123, 318] on input "0559669846" at bounding box center [209, 312] width 197 height 29
type input "0559669846"
click at [415, 313] on input "Người nhận *" at bounding box center [404, 313] width 157 height 20
type input "a"
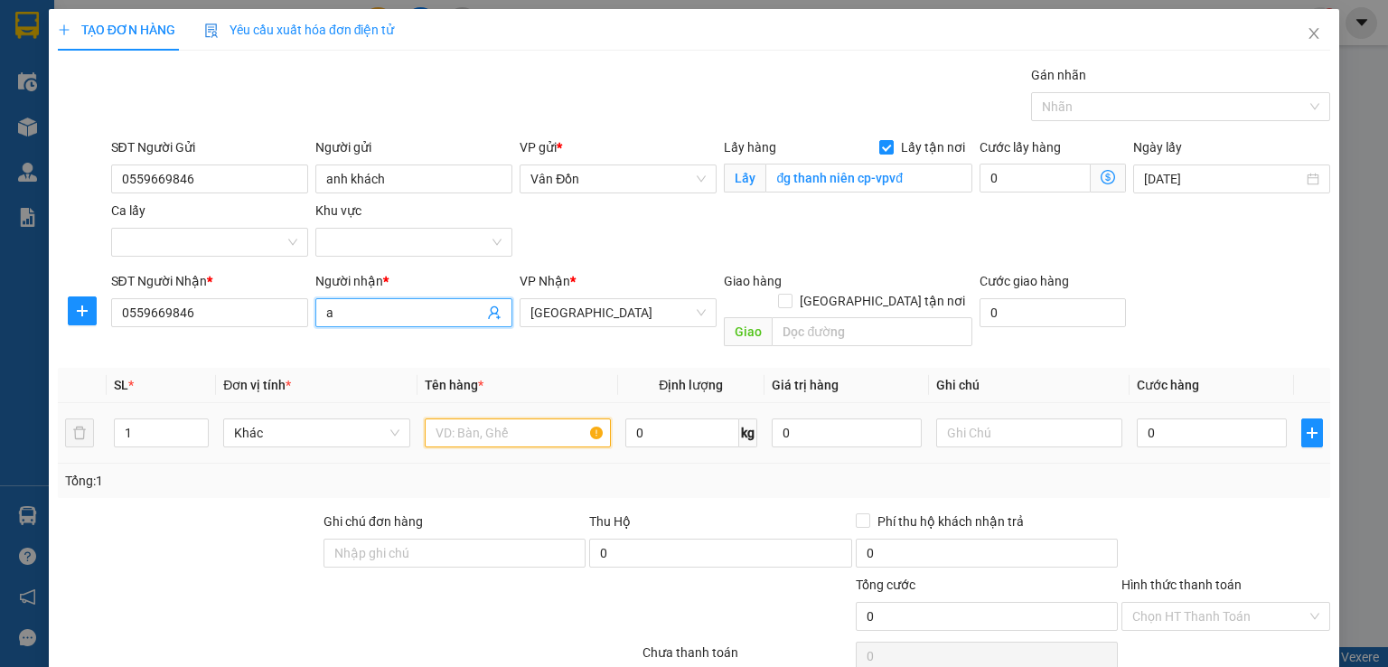
click at [539, 424] on input "text" at bounding box center [518, 432] width 186 height 29
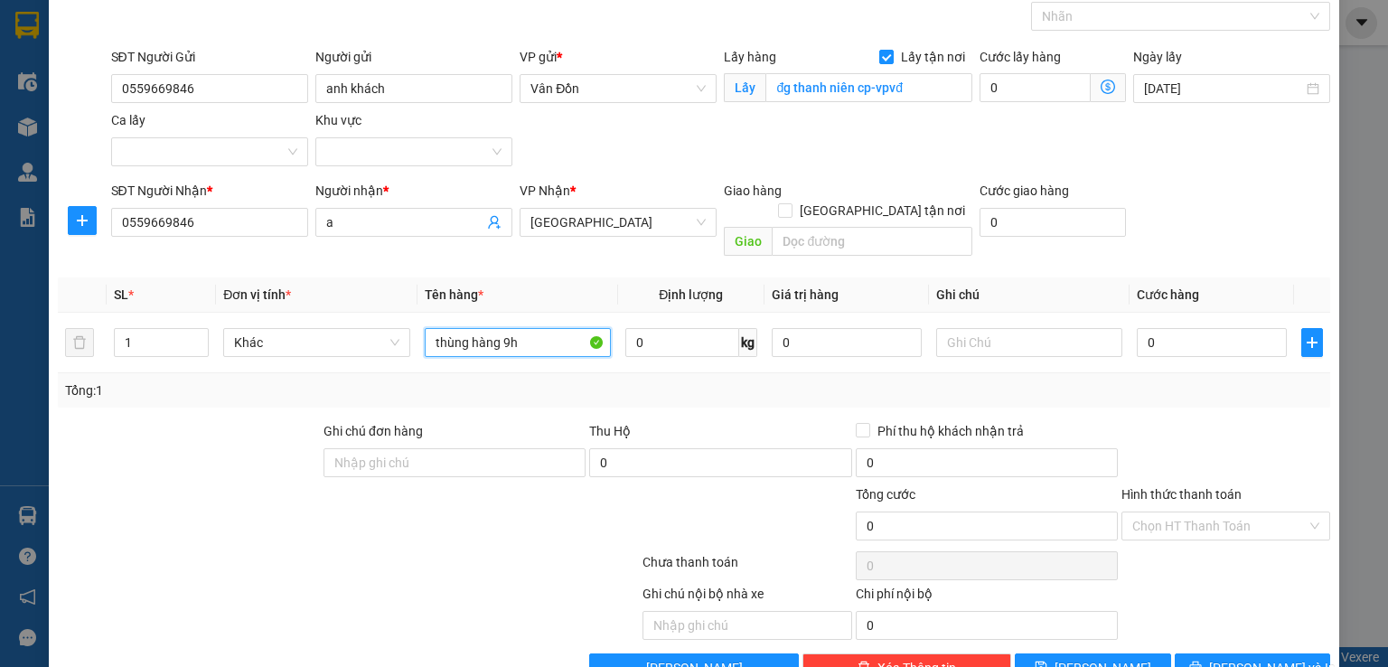
scroll to position [119, 0]
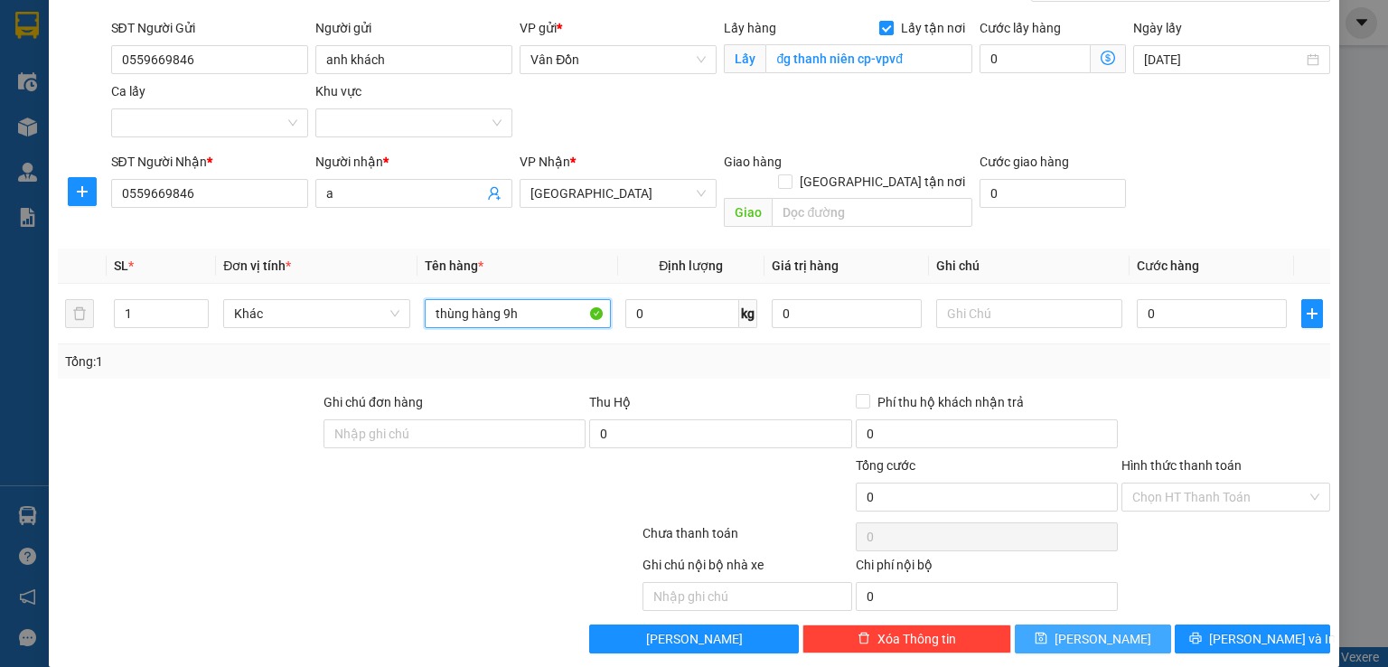
type input "thùng hàng 9h"
click at [1077, 625] on button "[PERSON_NAME]" at bounding box center [1093, 639] width 156 height 29
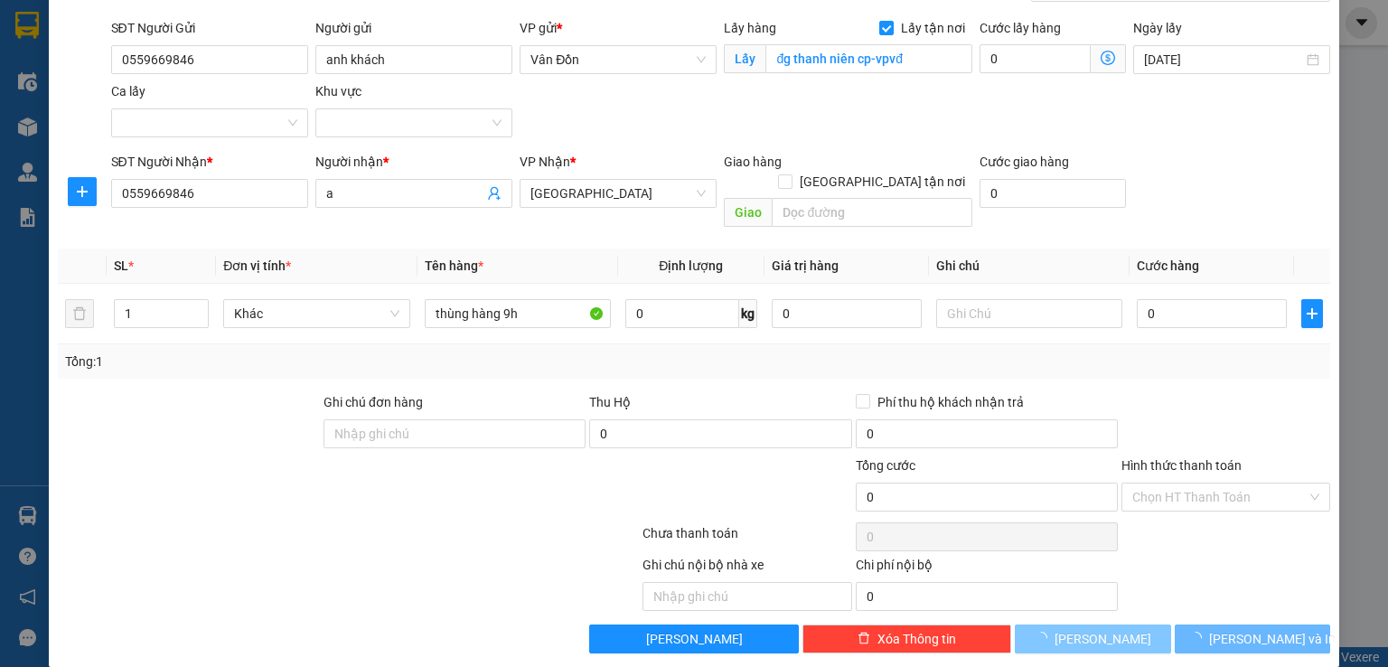
checkbox input "false"
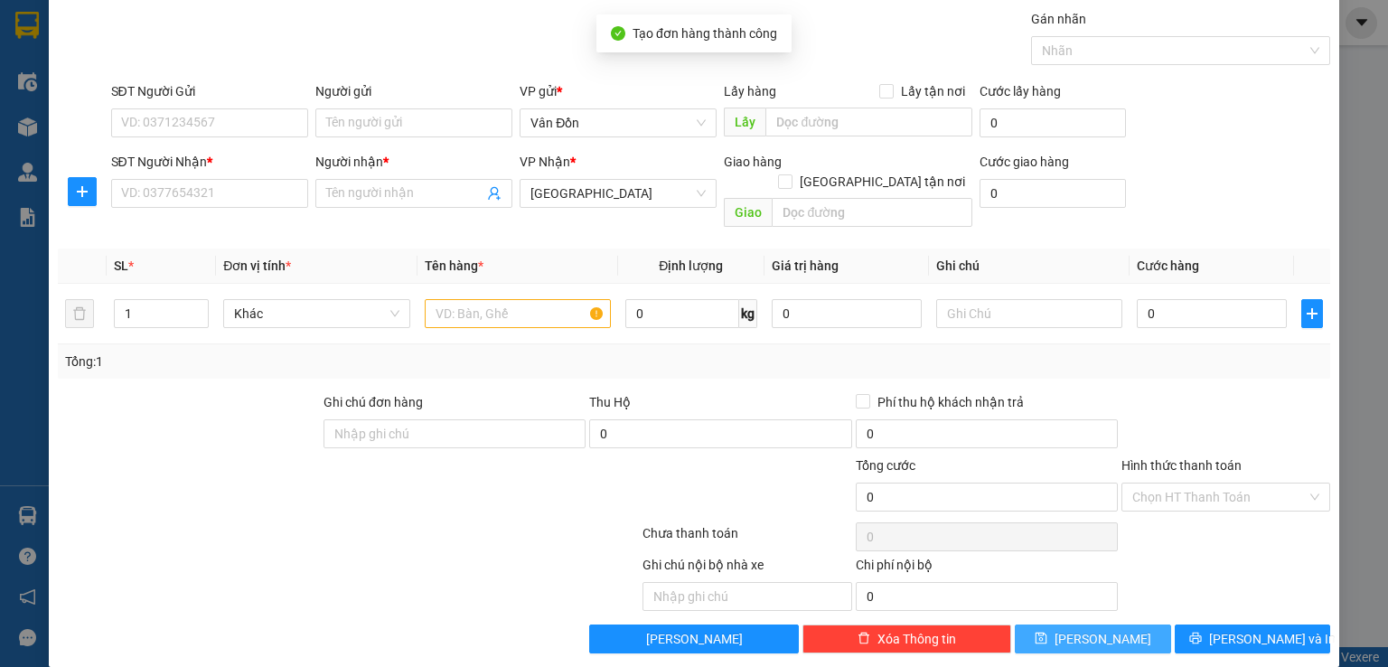
scroll to position [0, 0]
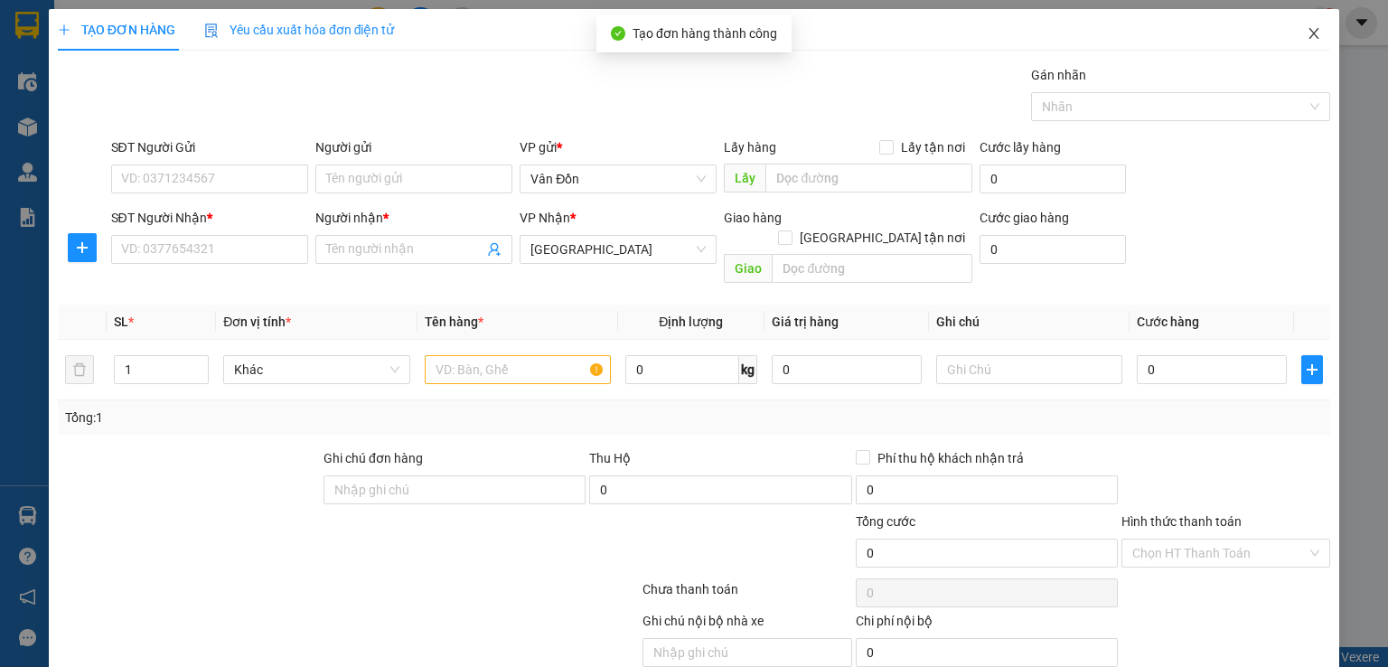
click at [1307, 30] on icon "close" at bounding box center [1314, 33] width 14 height 14
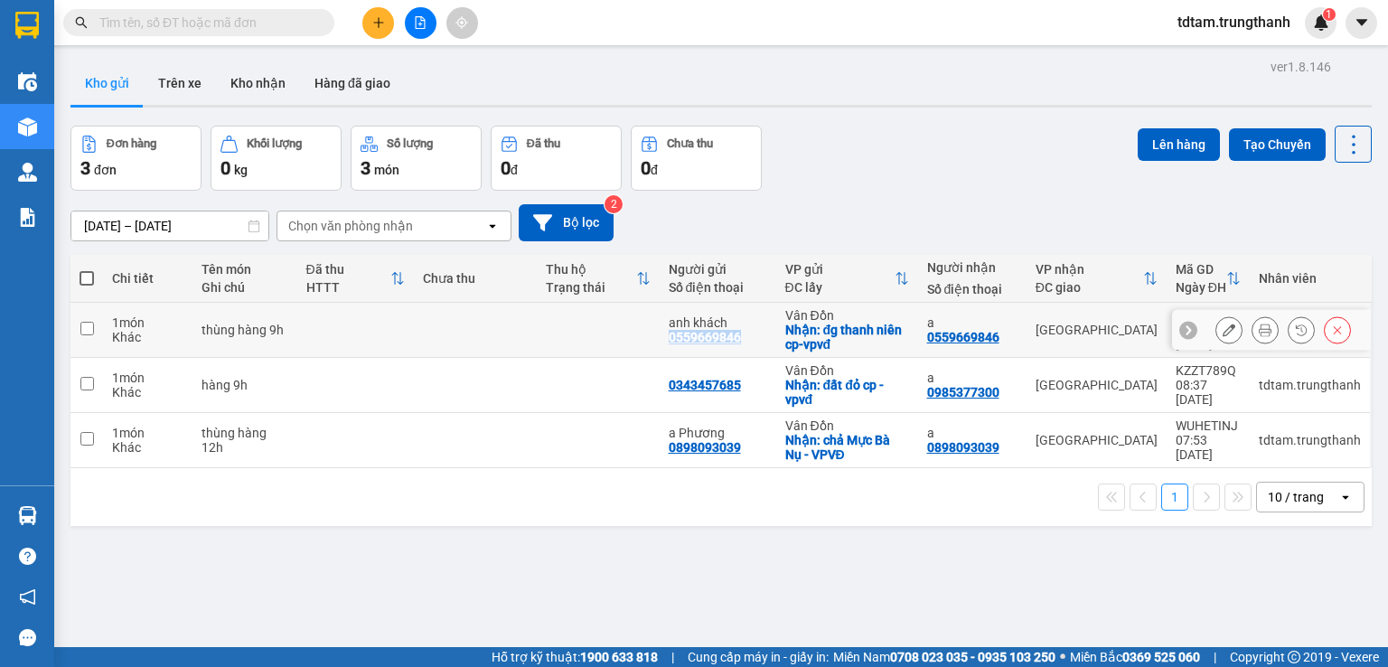
drag, startPoint x: 745, startPoint y: 338, endPoint x: 663, endPoint y: 341, distance: 81.4
click at [669, 341] on div "anh khách 0559669846" at bounding box center [718, 329] width 99 height 29
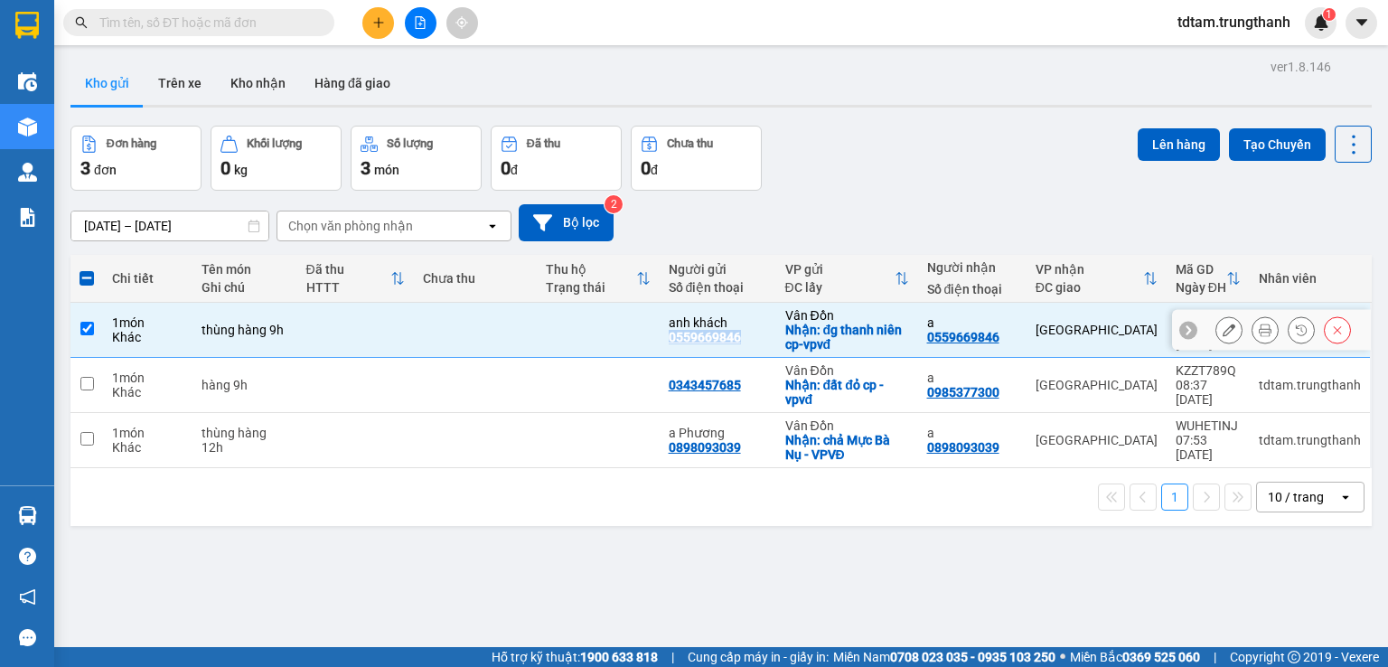
copy div "0559669846"
click at [92, 329] on input "checkbox" at bounding box center [87, 329] width 14 height 14
checkbox input "false"
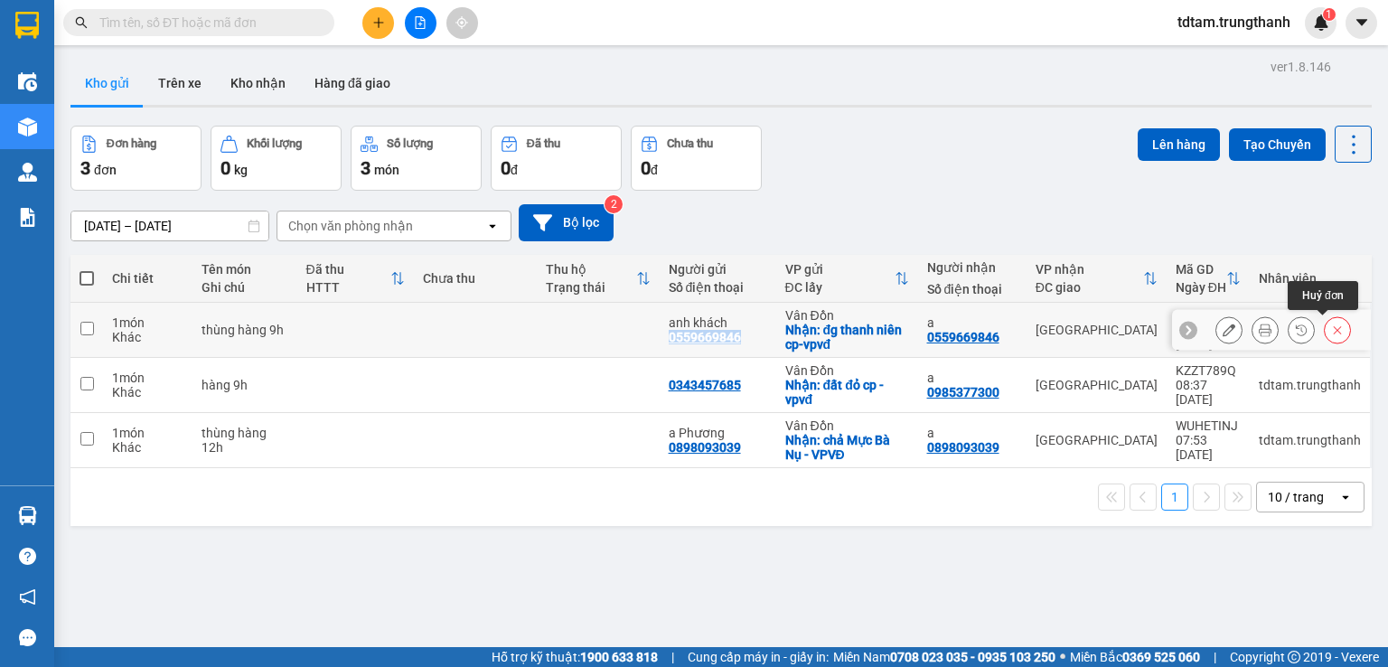
click at [1331, 326] on icon at bounding box center [1337, 330] width 13 height 13
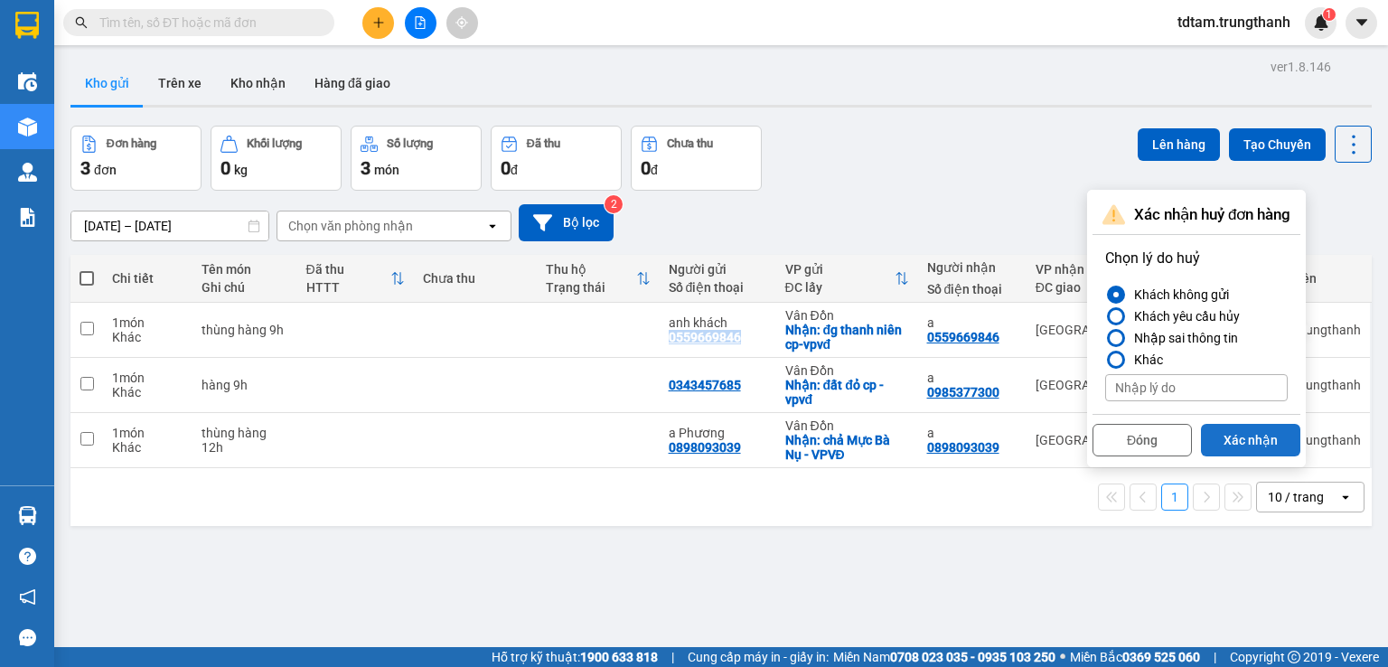
click at [1233, 438] on button "Xác nhận" at bounding box center [1250, 440] width 99 height 33
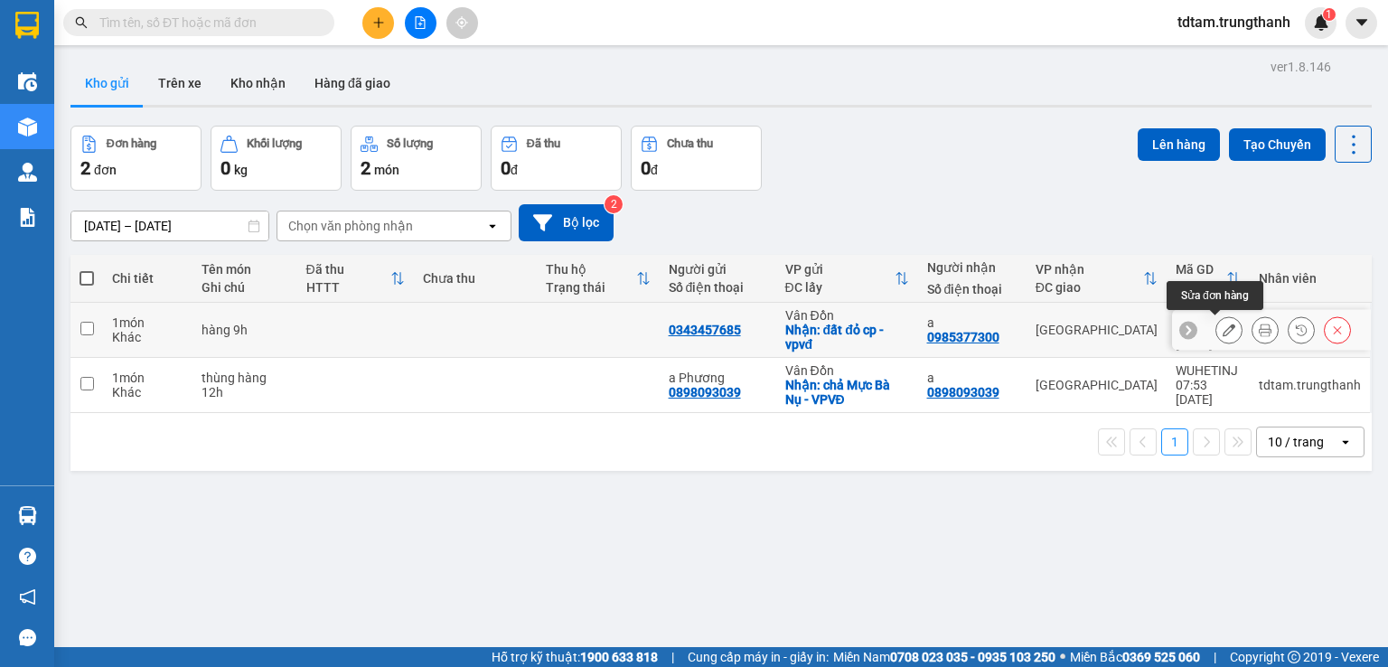
click at [1223, 330] on icon at bounding box center [1229, 330] width 13 height 13
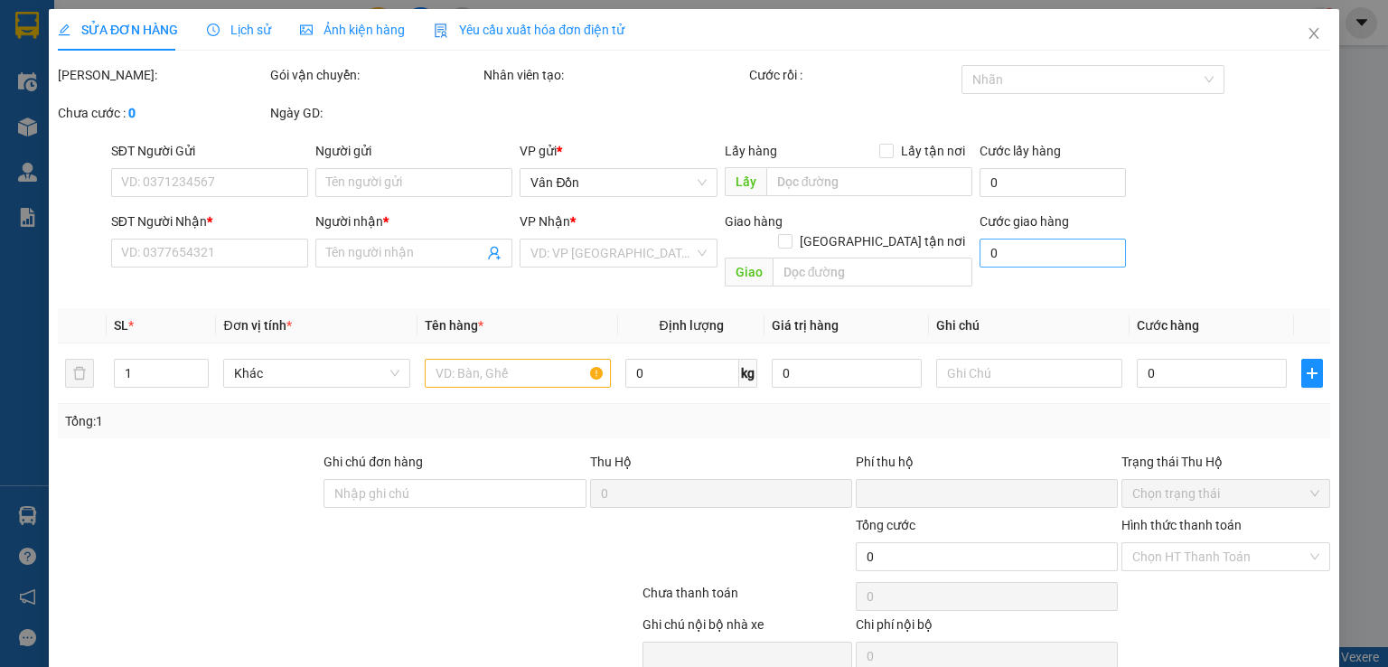
type input "0343457685"
checkbox input "true"
type input "đất đỏ cp - vpvđ"
type input "0985377300"
type input "a"
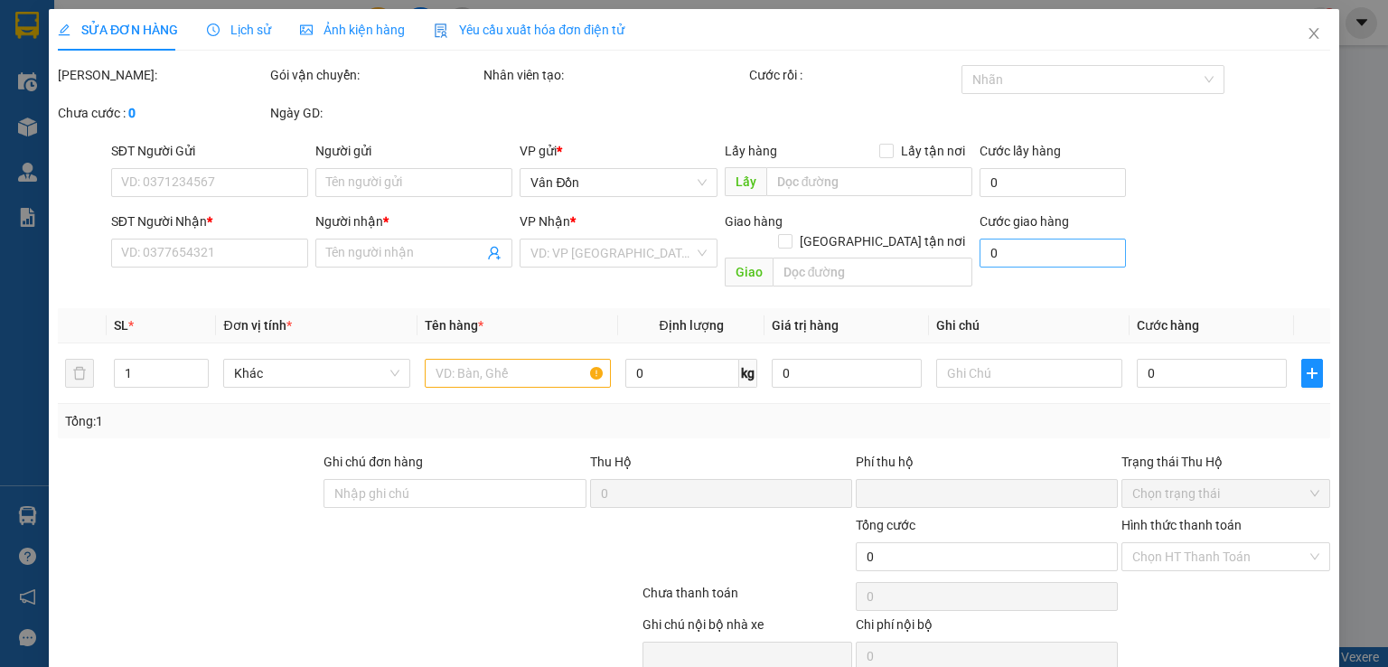
type input "0"
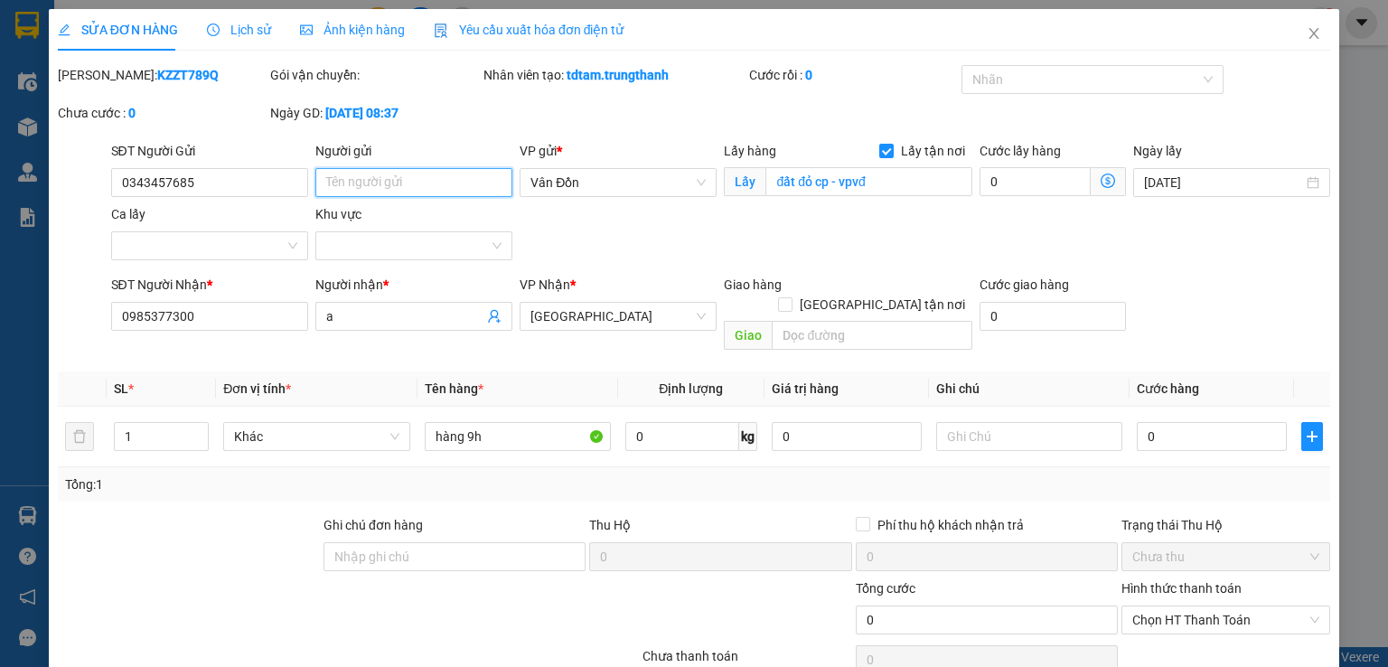
paste input "0559669846"
type input "0559669846"
drag, startPoint x: 230, startPoint y: 317, endPoint x: 32, endPoint y: 319, distance: 198.0
click at [32, 319] on div "SỬA ĐƠN HÀNG Lịch sử Ảnh kiện hàng Yêu cầu xuất hóa đơn điện tử Total Paid Fee …" at bounding box center [694, 333] width 1388 height 667
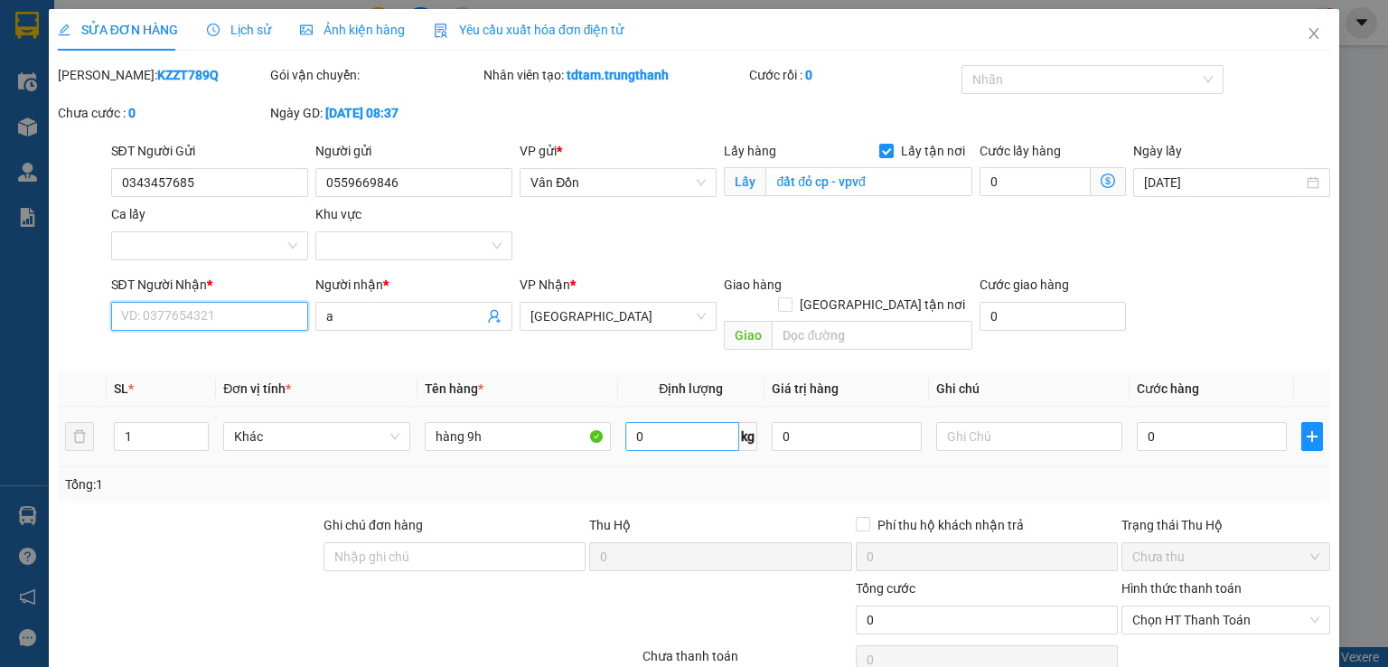
scroll to position [30, 0]
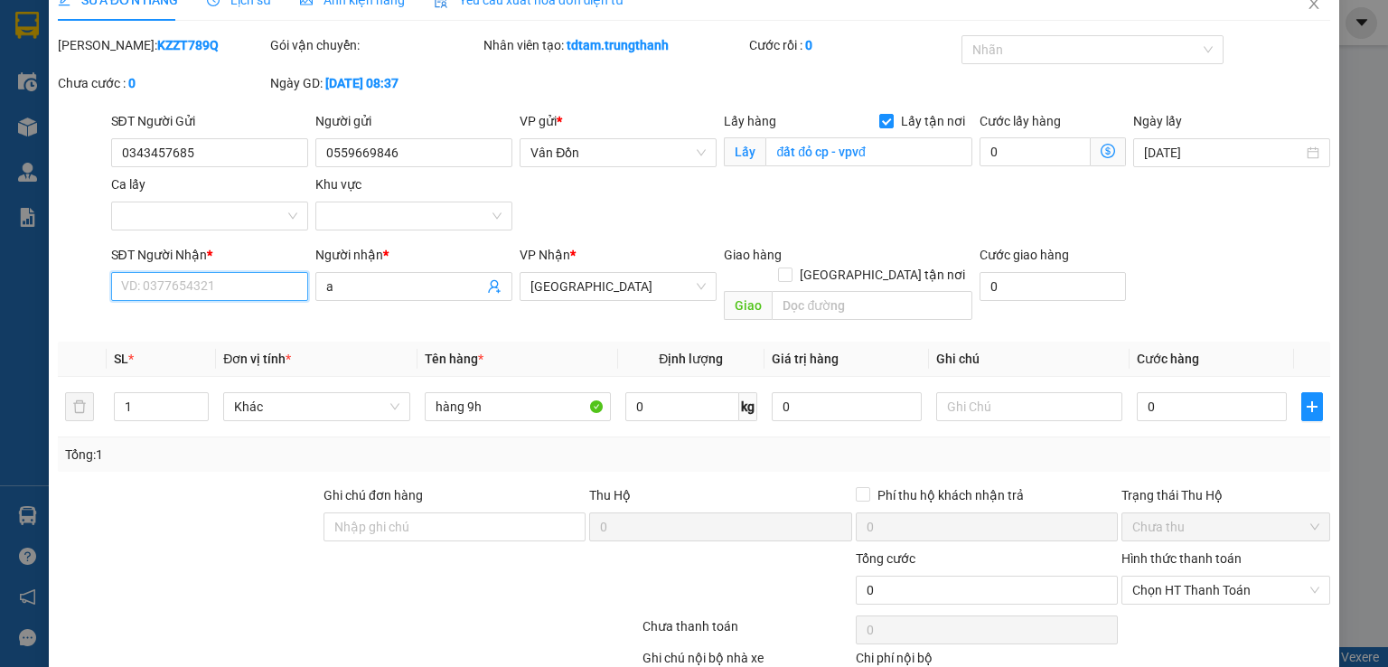
click at [210, 287] on input "SĐT Người Nhận *" at bounding box center [209, 286] width 197 height 29
type input "0000000000"
click at [364, 342] on th "Đơn vị tính *" at bounding box center [316, 359] width 201 height 35
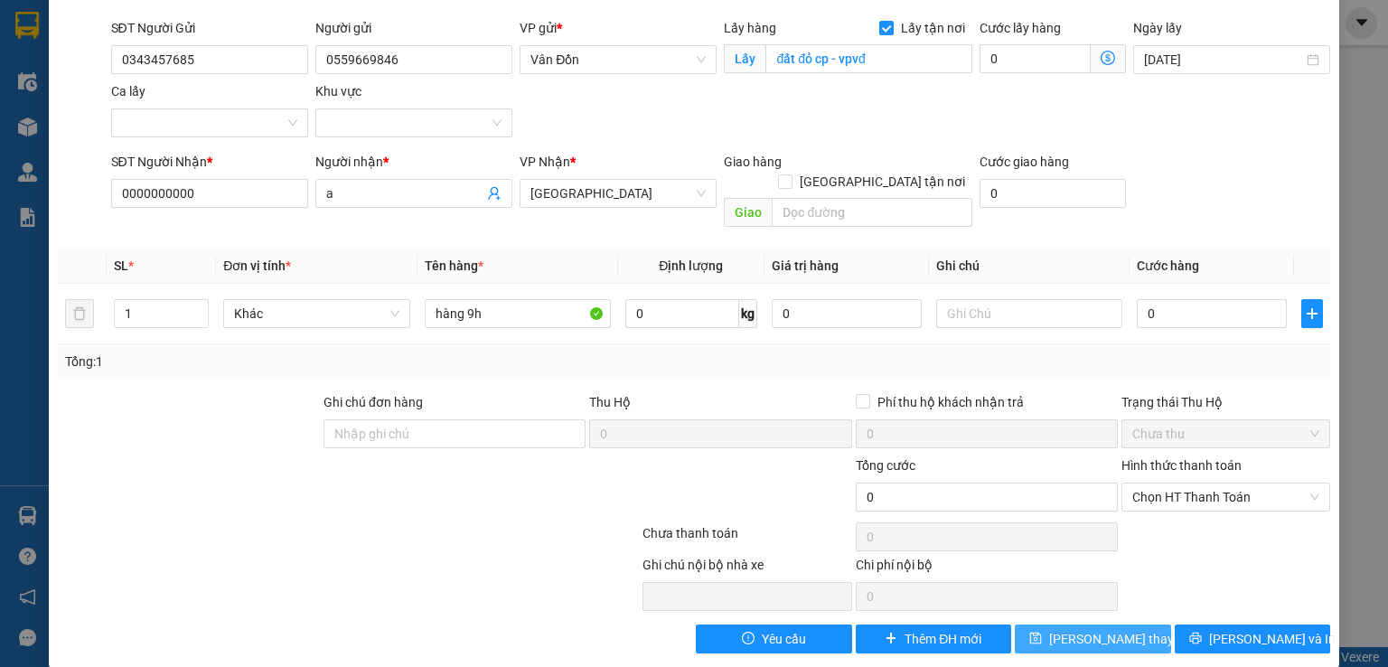
click at [1077, 629] on span "Lưu thay đổi" at bounding box center [1121, 639] width 145 height 20
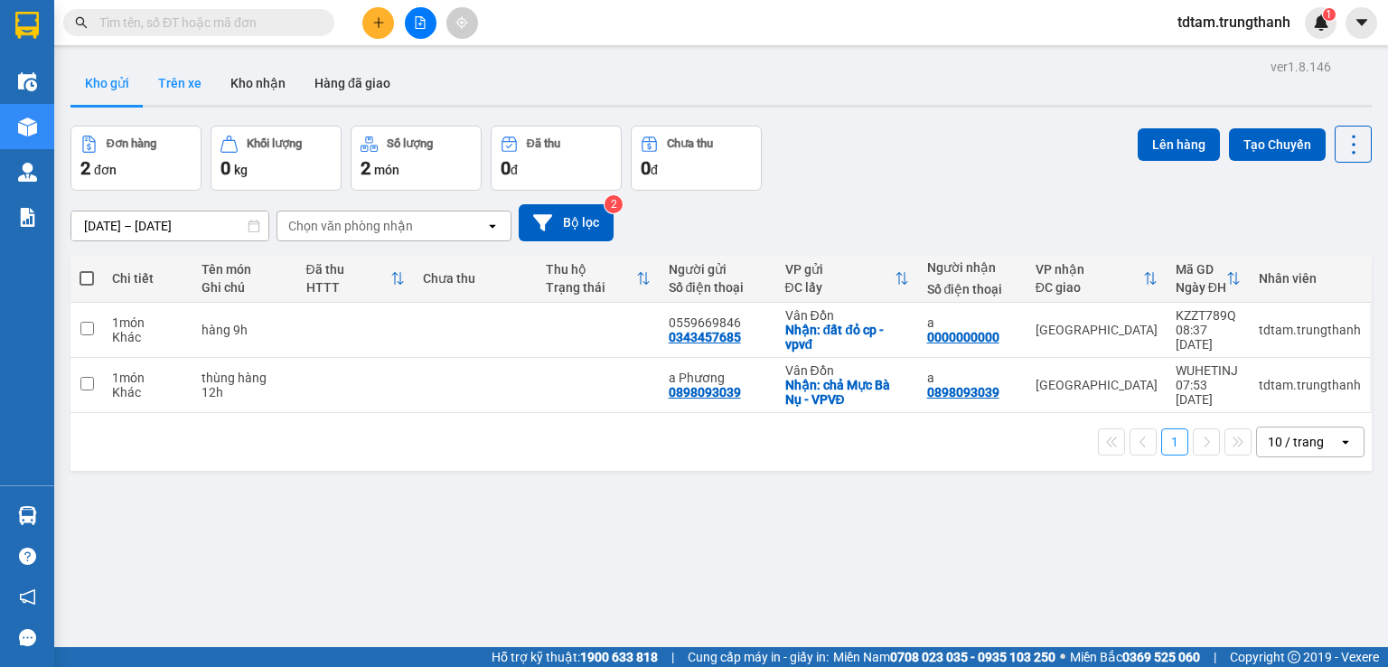
click at [170, 88] on button "Trên xe" at bounding box center [180, 82] width 72 height 43
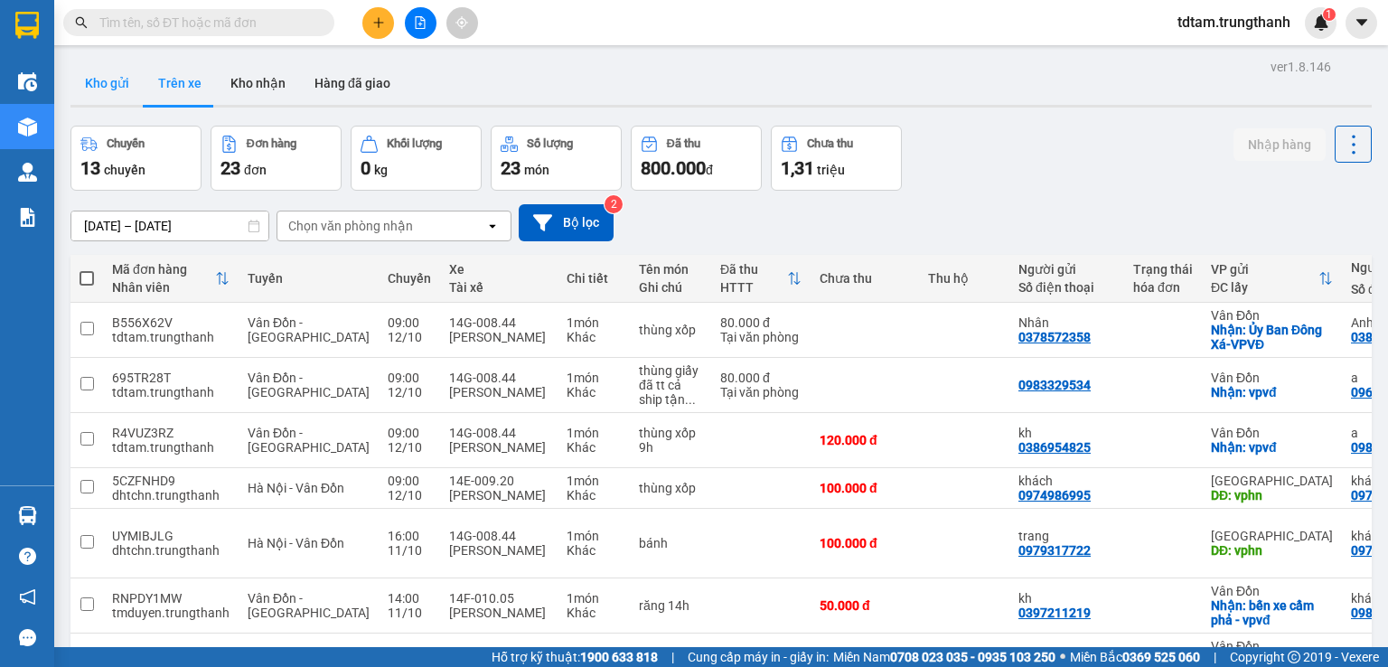
click at [123, 73] on button "Kho gửi" at bounding box center [107, 82] width 73 height 43
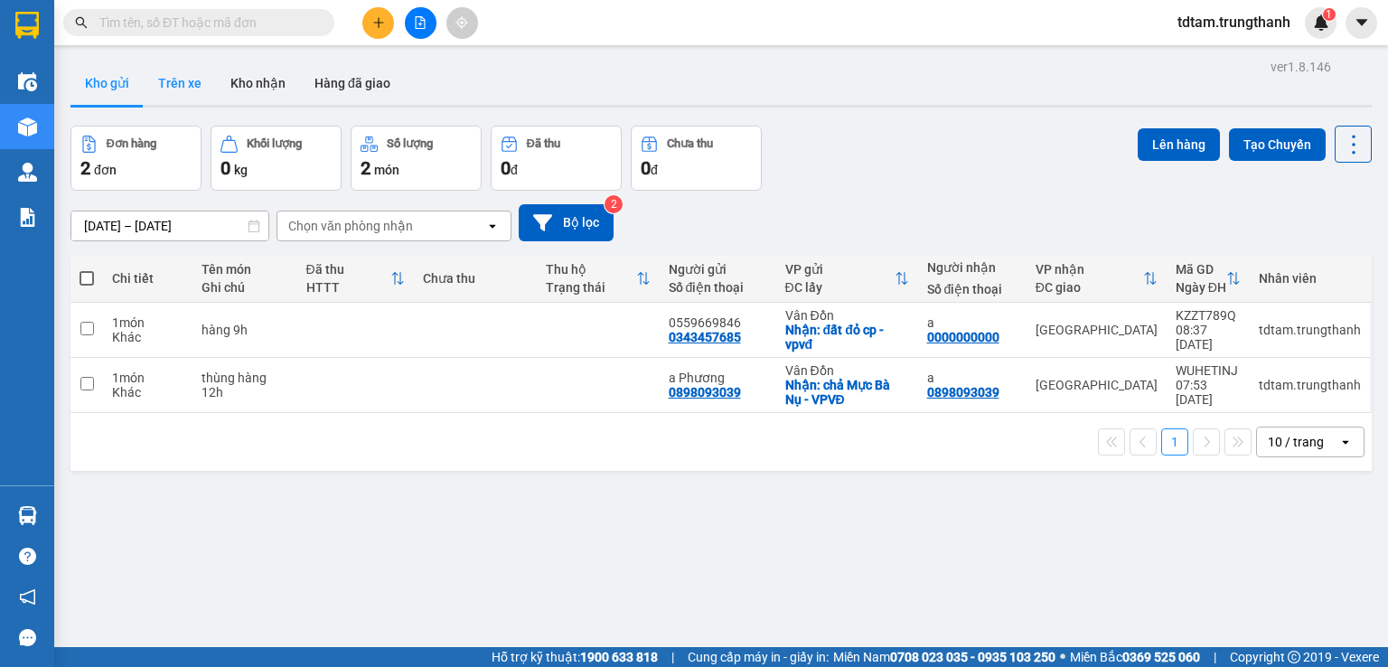
click at [199, 71] on button "Trên xe" at bounding box center [180, 82] width 72 height 43
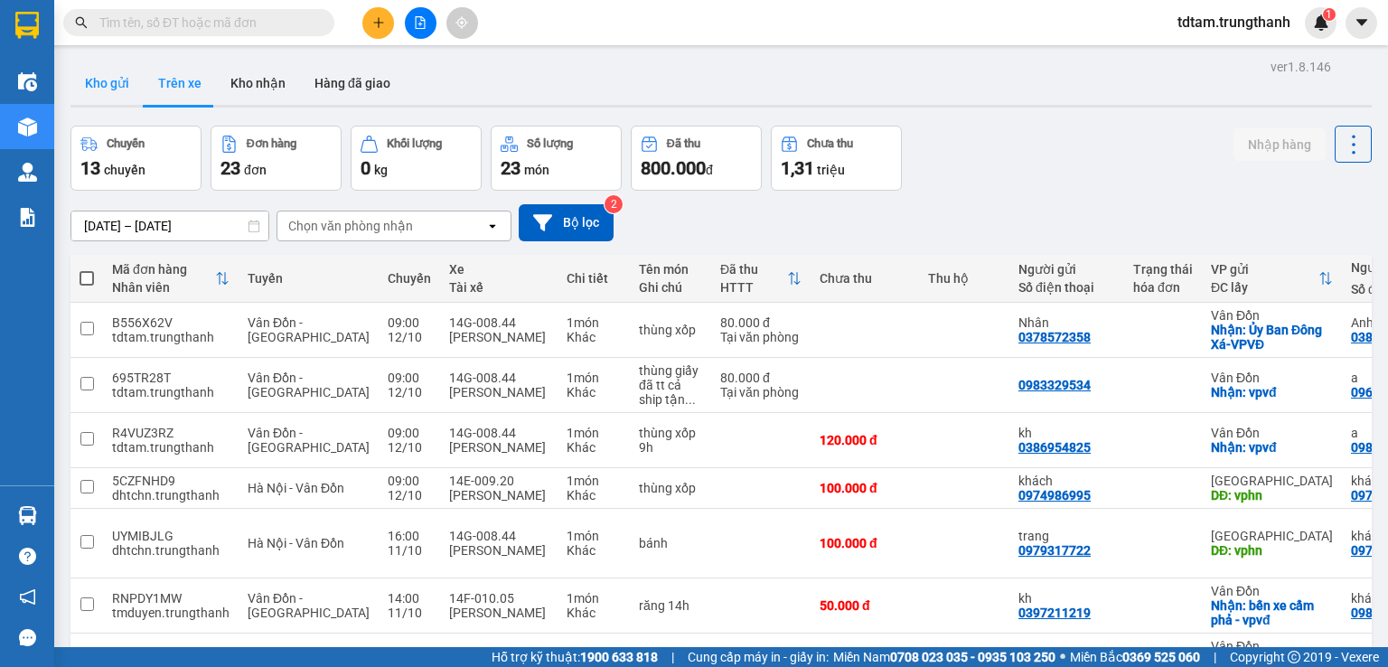
click at [105, 87] on button "Kho gửi" at bounding box center [107, 82] width 73 height 43
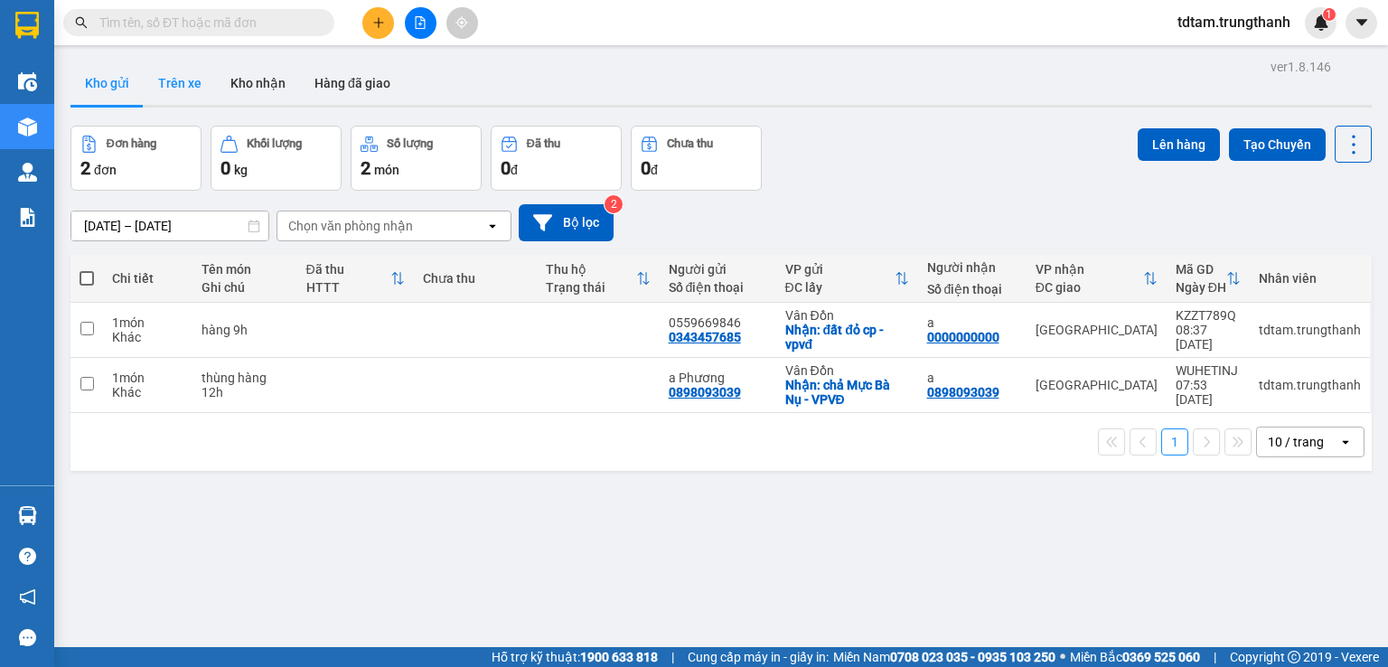
click at [166, 73] on button "Trên xe" at bounding box center [180, 82] width 72 height 43
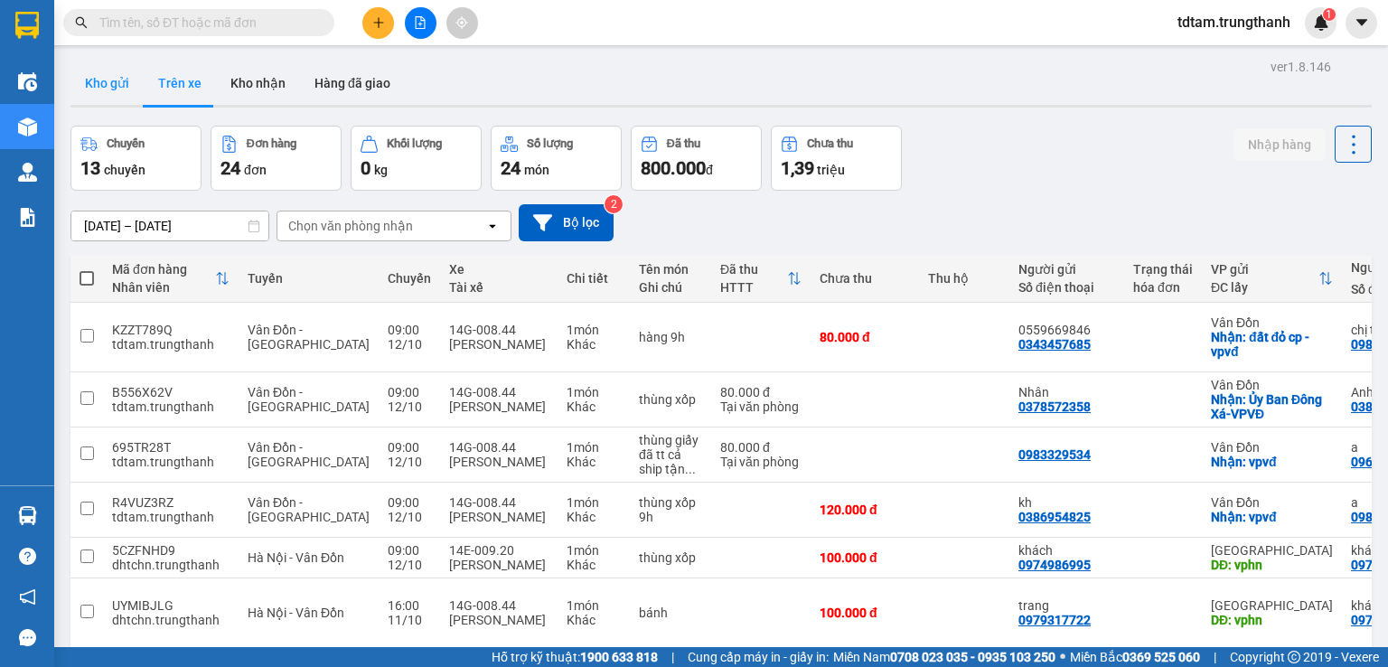
click at [105, 84] on button "Kho gửi" at bounding box center [107, 82] width 73 height 43
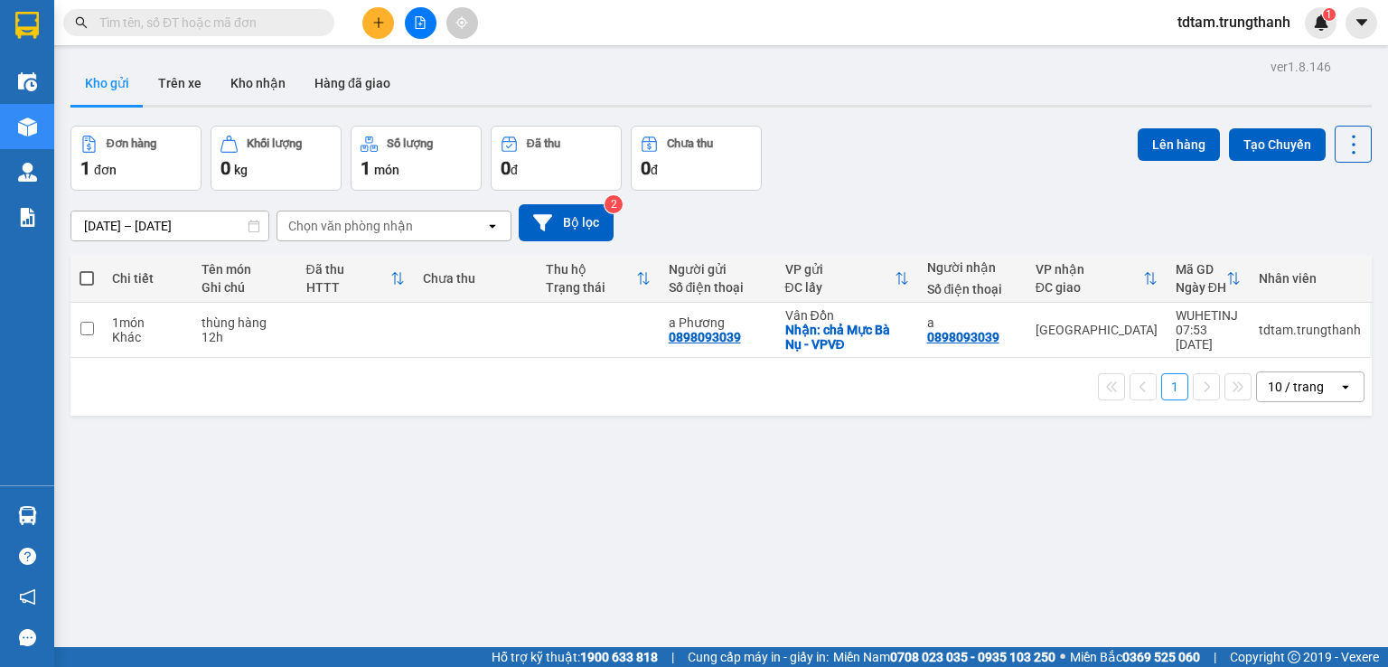
click at [382, 18] on icon "plus" at bounding box center [378, 22] width 13 height 13
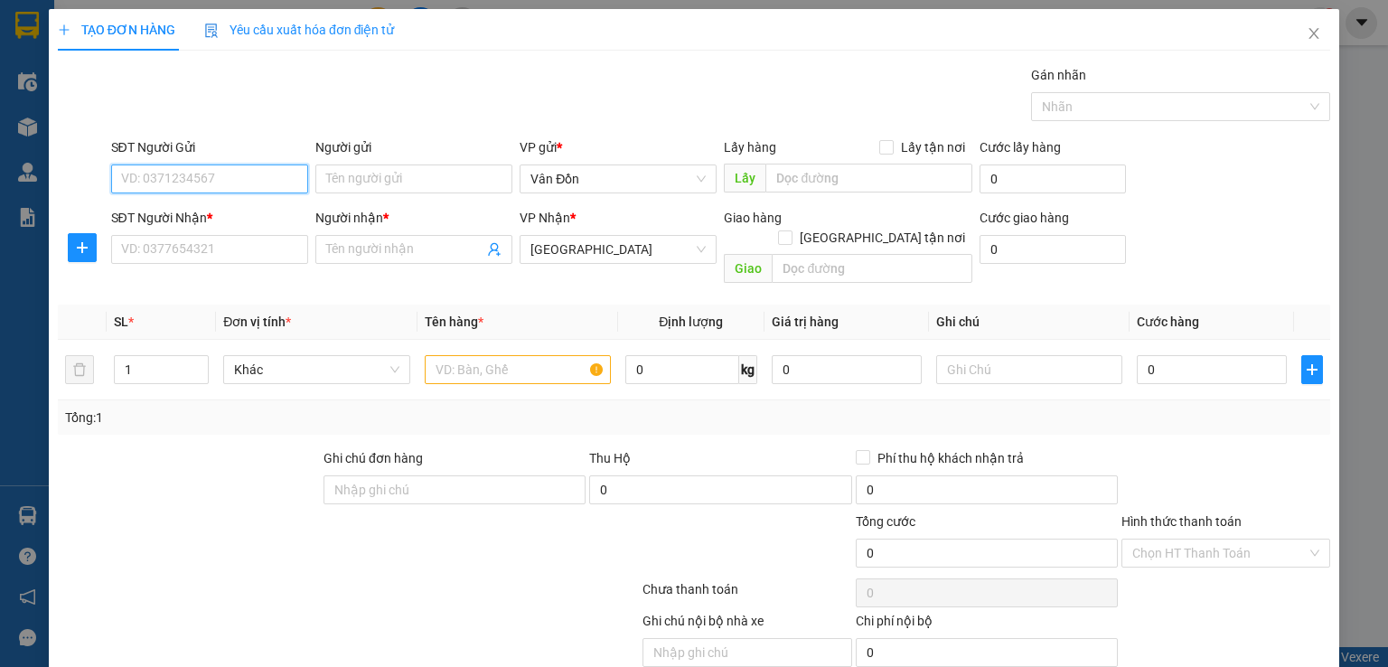
paste input "0384066233"
type input "0384066233"
click at [124, 176] on input "0384066233" at bounding box center [209, 179] width 197 height 29
click at [122, 175] on input "0384066233" at bounding box center [209, 179] width 197 height 29
click at [193, 212] on div "0384066233 - khách" at bounding box center [207, 214] width 174 height 20
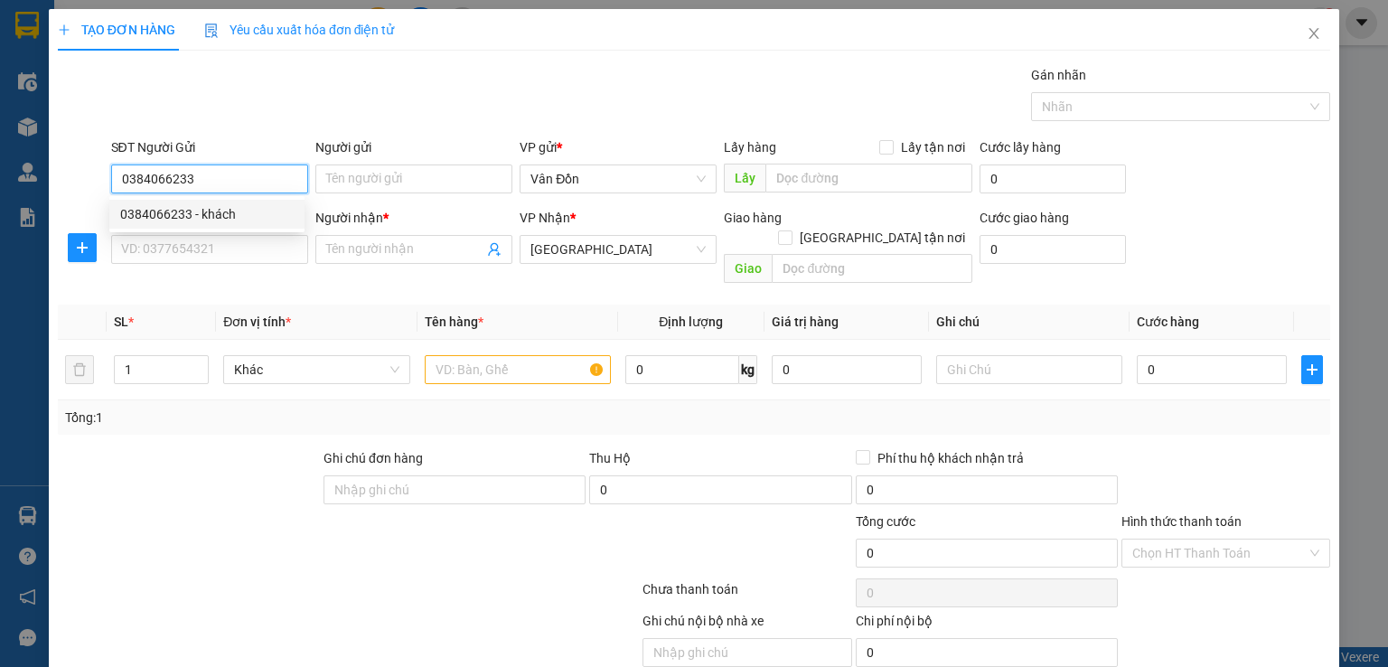
type input "khách"
checkbox input "true"
type input "vân đồn"
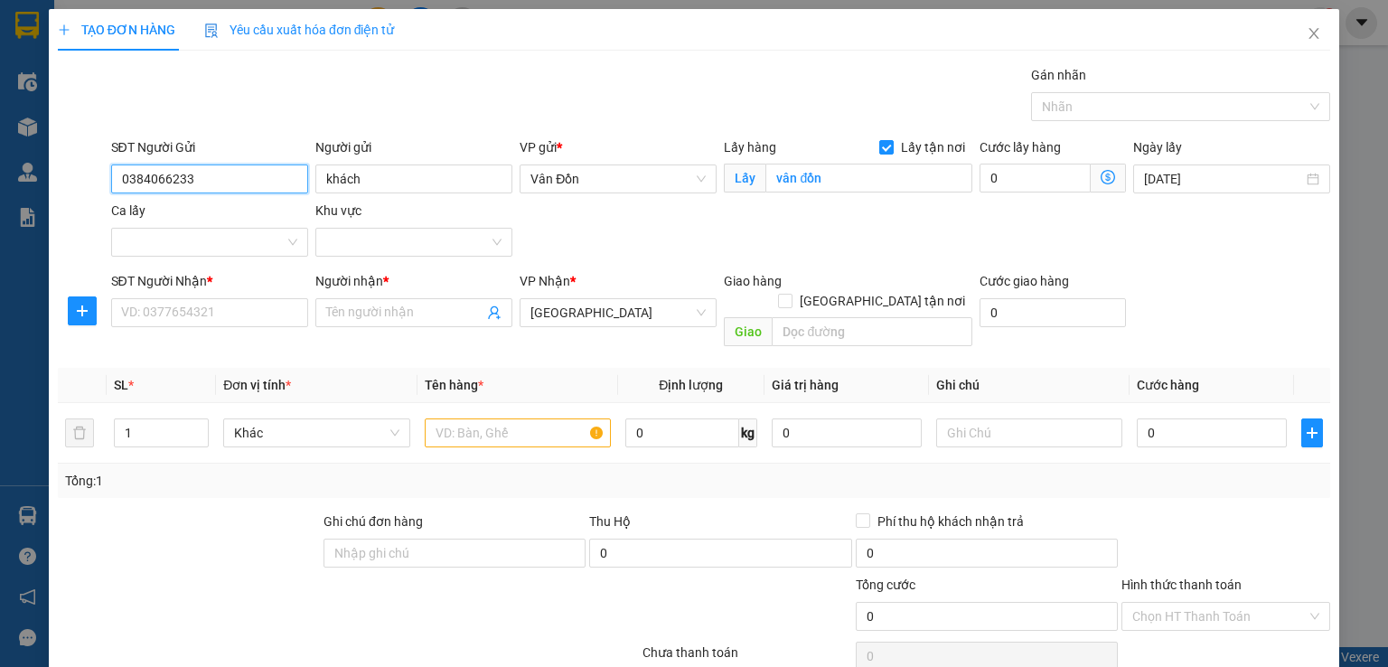
scroll to position [119, 0]
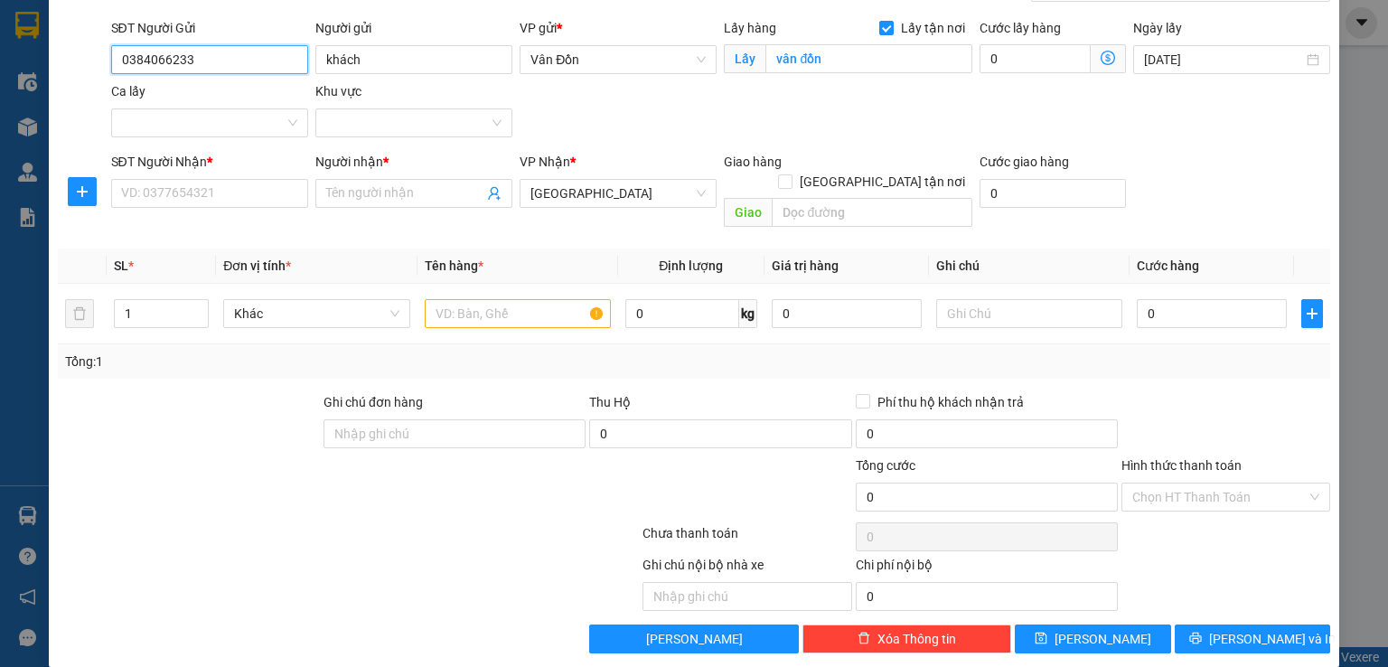
type input "0384066233"
drag, startPoint x: 210, startPoint y: 61, endPoint x: 122, endPoint y: 59, distance: 87.7
click at [122, 59] on input "0384066233" at bounding box center [209, 59] width 197 height 29
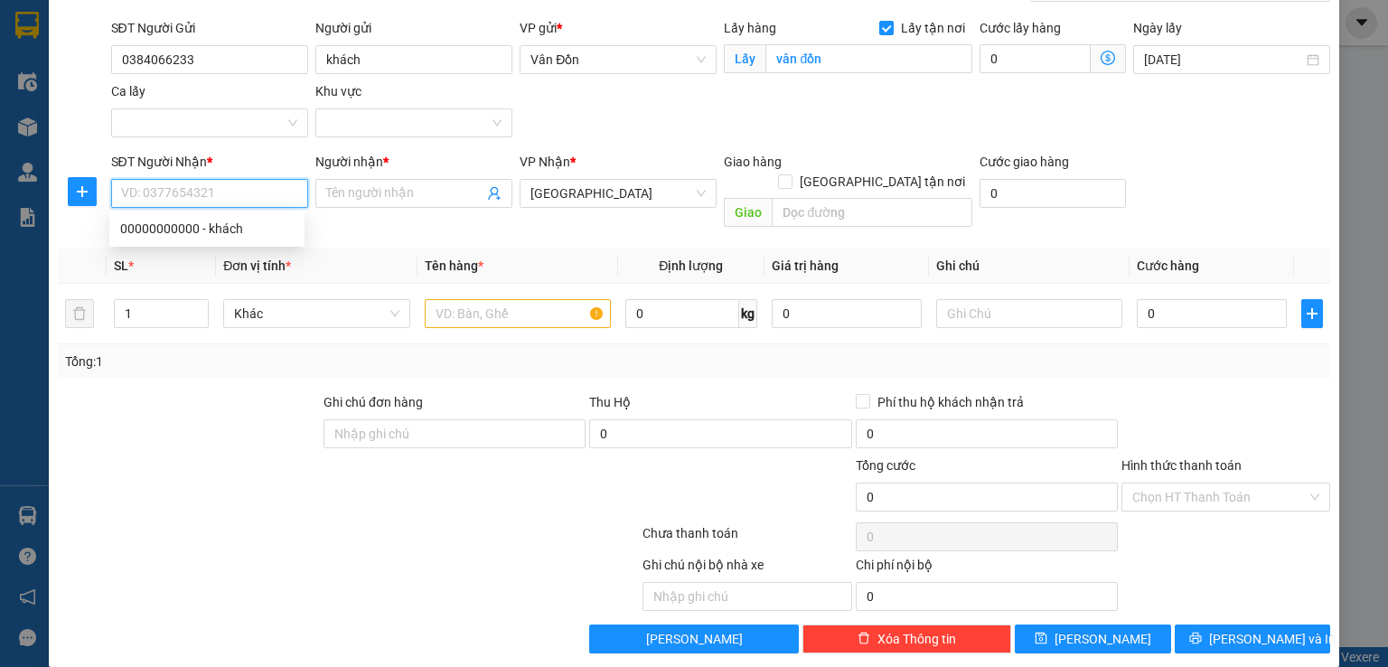
paste input "0384066233"
click at [116, 183] on input "0384066233" at bounding box center [209, 193] width 197 height 29
type input "0384066233"
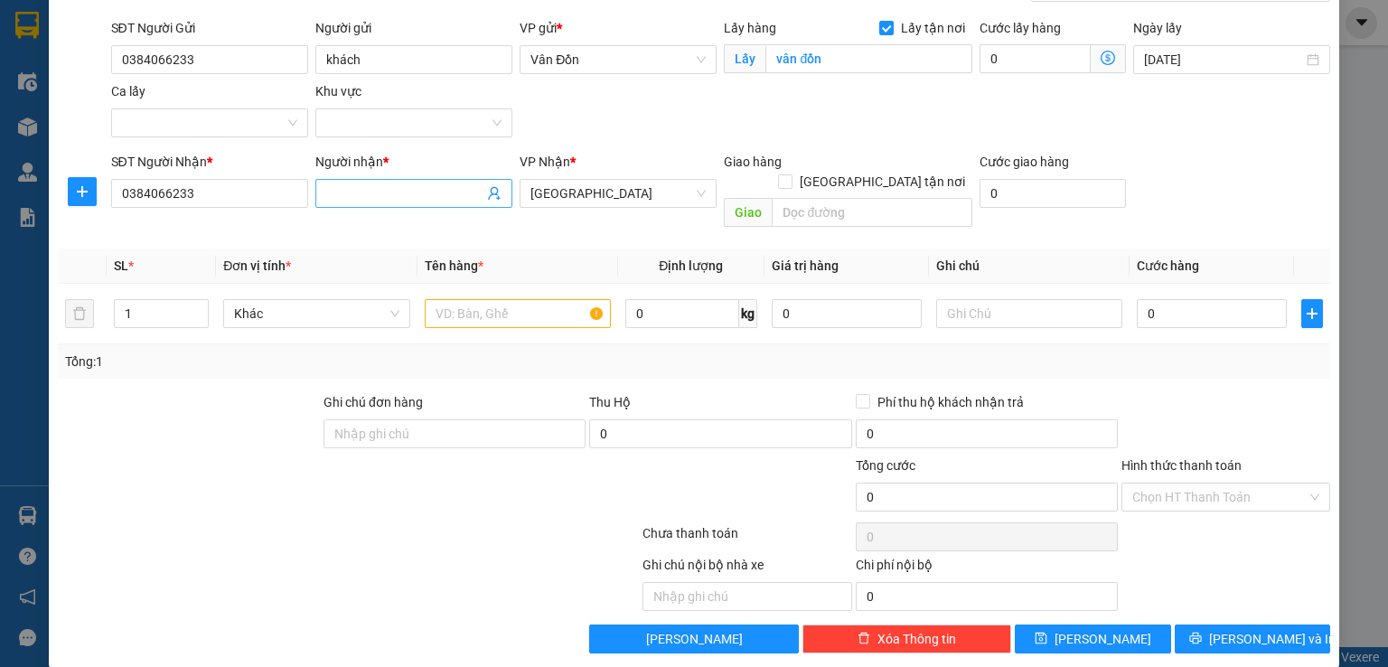
click at [392, 196] on input "Người nhận *" at bounding box center [404, 193] width 157 height 20
type input "a"
click at [513, 299] on input "text" at bounding box center [518, 313] width 186 height 29
type input "hàng 12h"
click at [1108, 625] on button "[PERSON_NAME]" at bounding box center [1093, 639] width 156 height 29
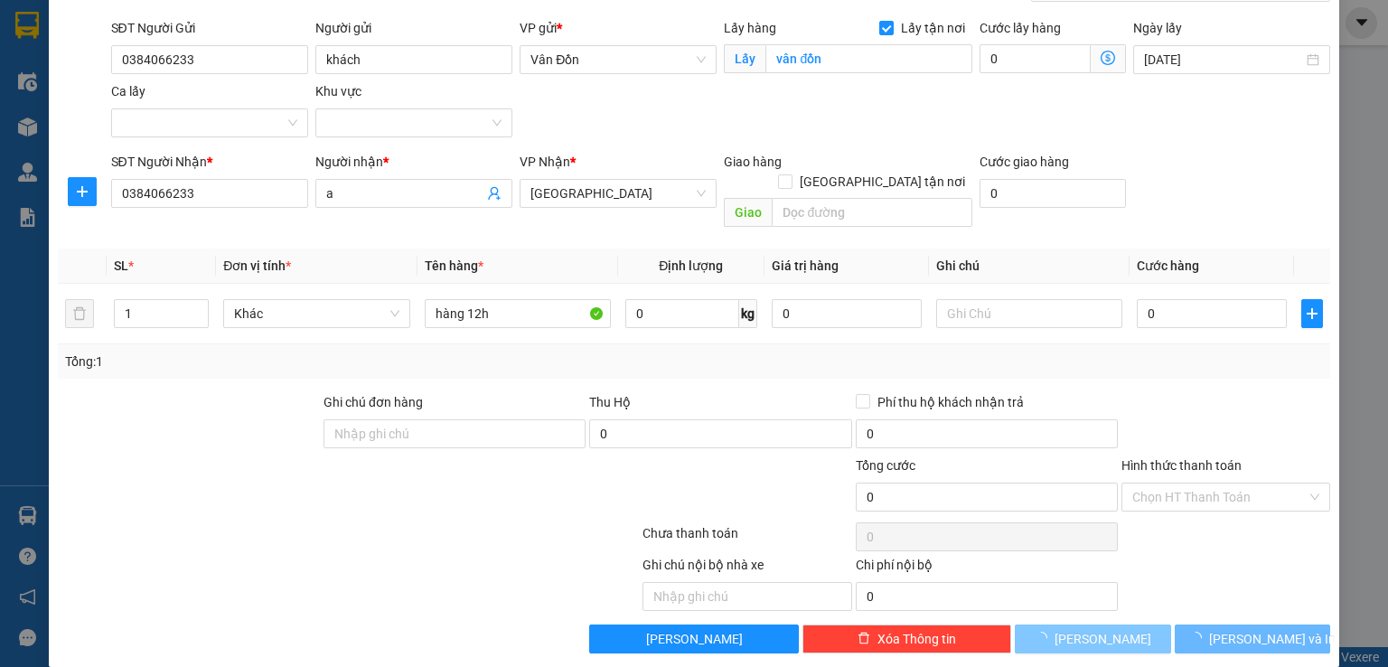
checkbox input "false"
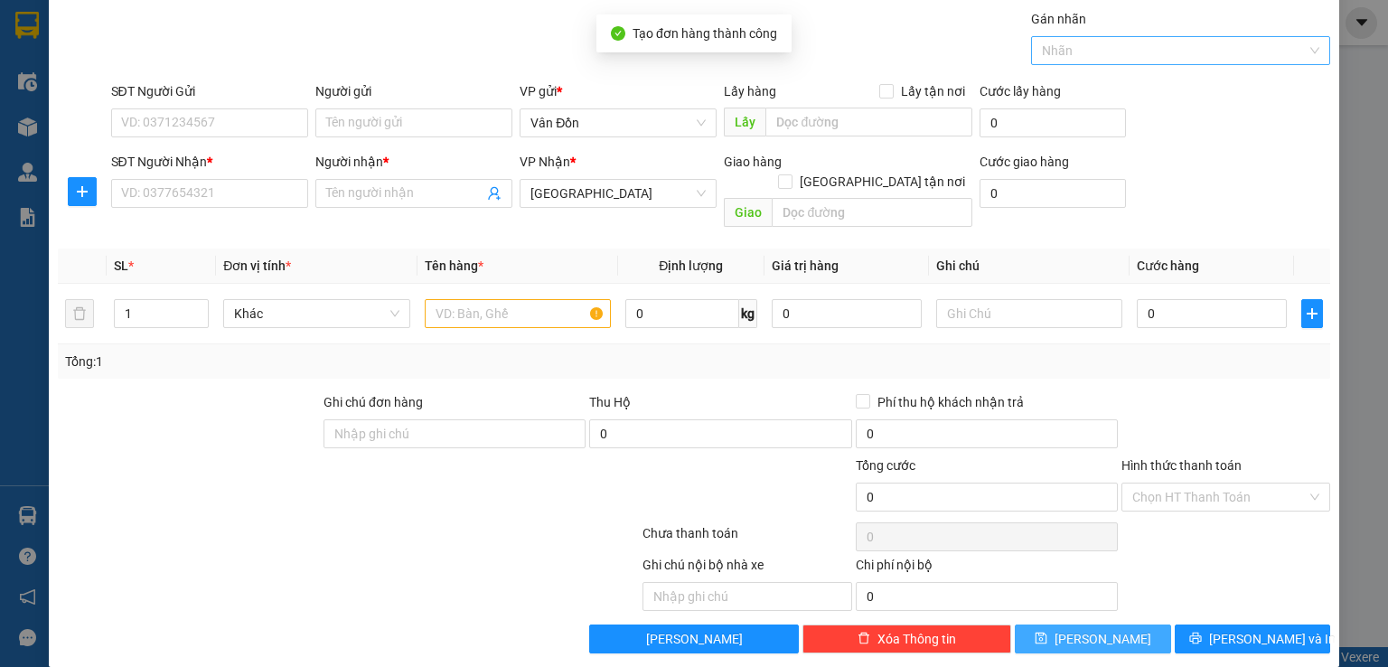
scroll to position [0, 0]
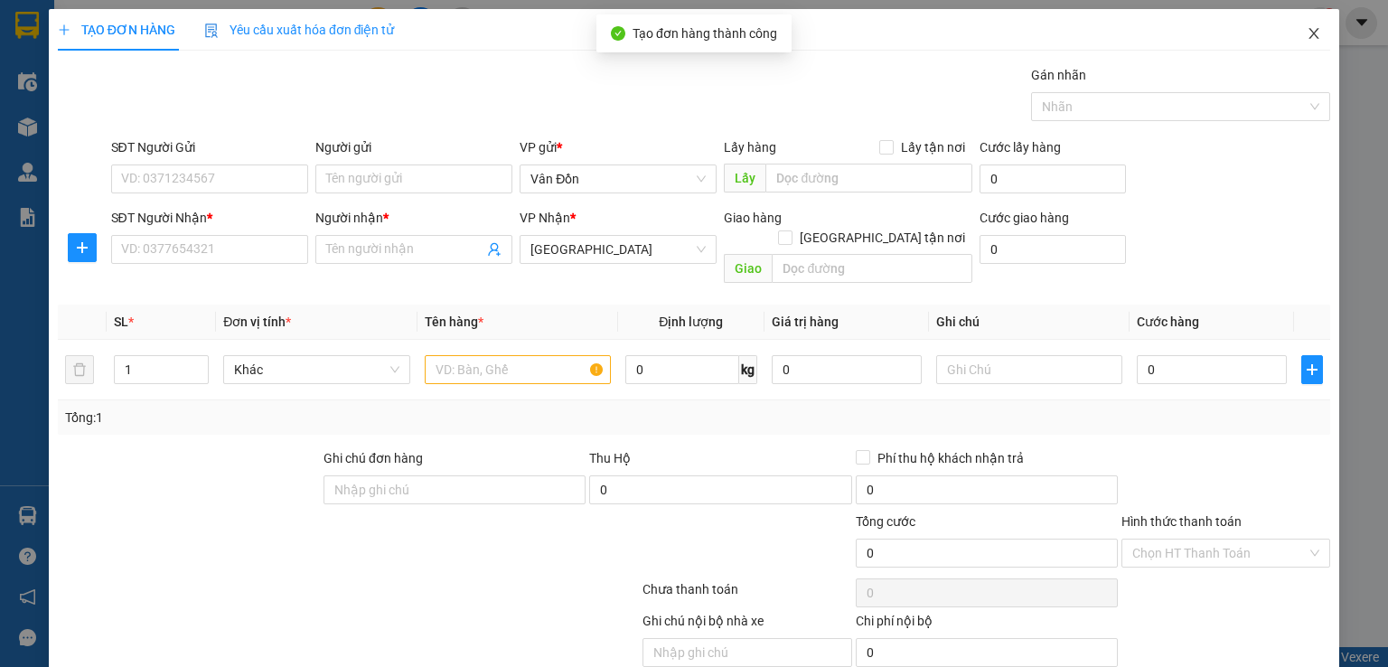
click at [1309, 26] on span "Close" at bounding box center [1314, 34] width 51 height 51
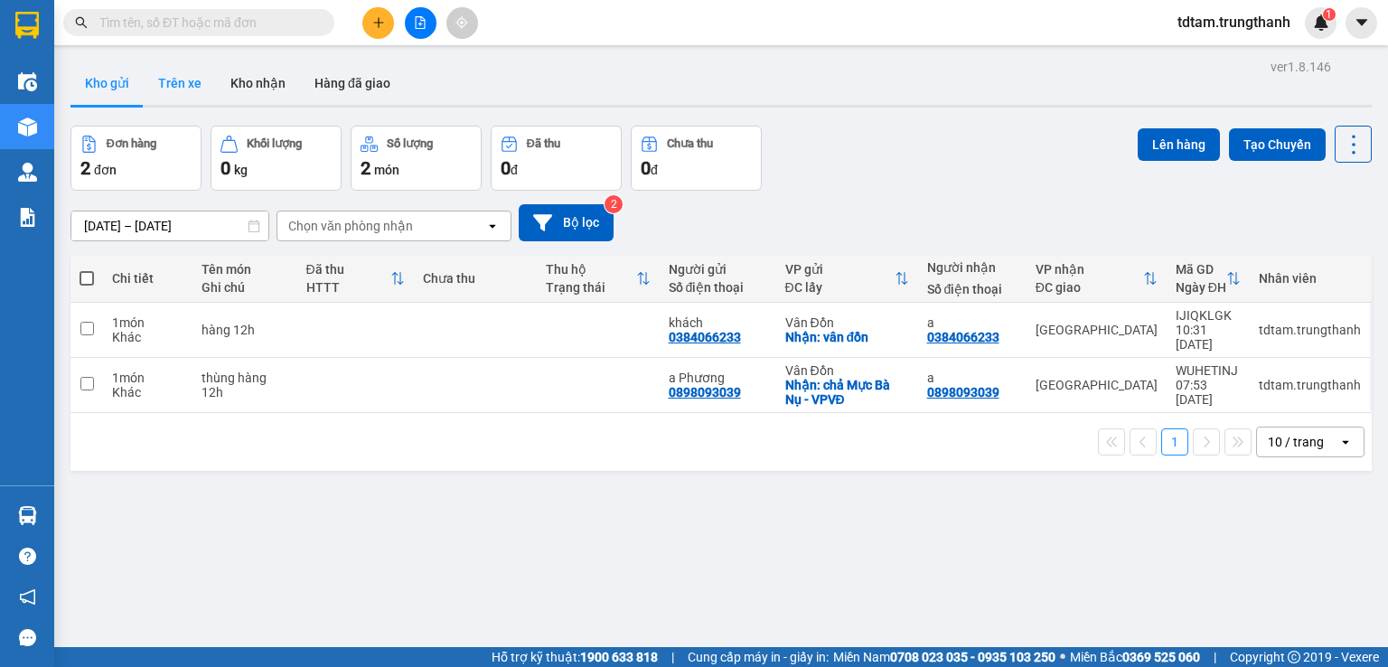
click at [177, 79] on button "Trên xe" at bounding box center [180, 82] width 72 height 43
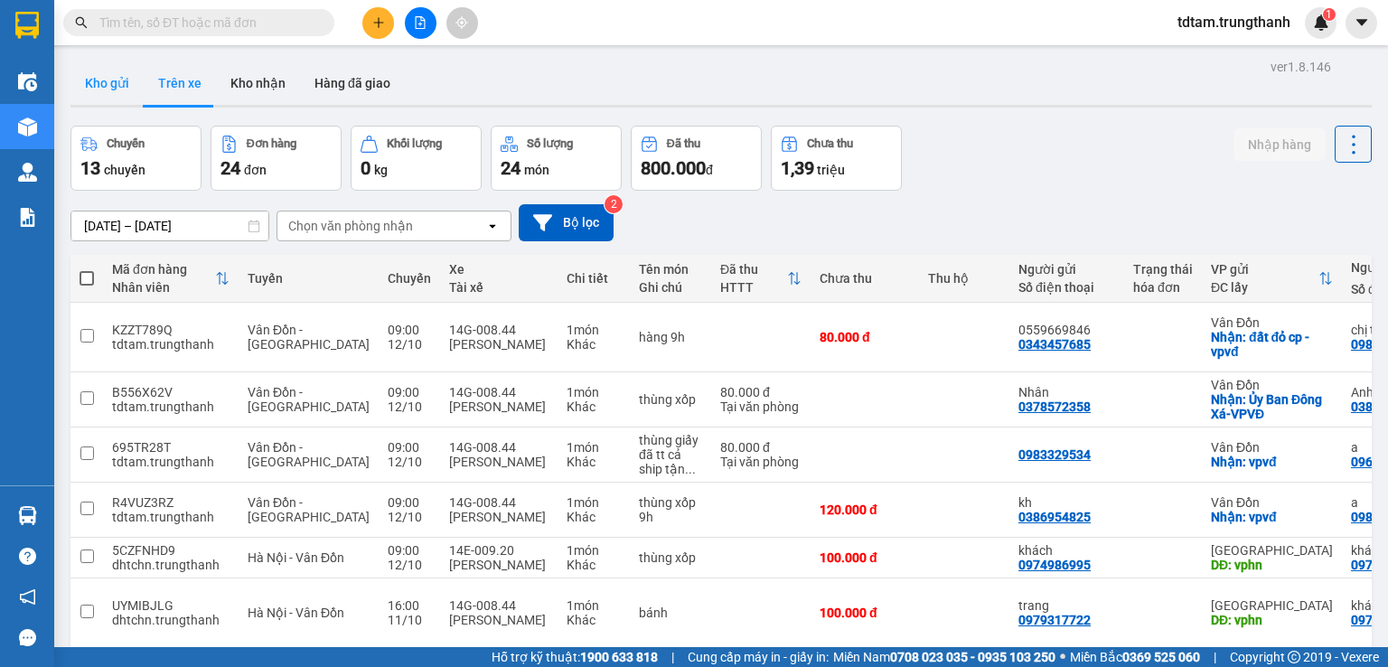
click at [95, 76] on button "Kho gửi" at bounding box center [107, 82] width 73 height 43
